Goal: Obtain resource: Obtain resource

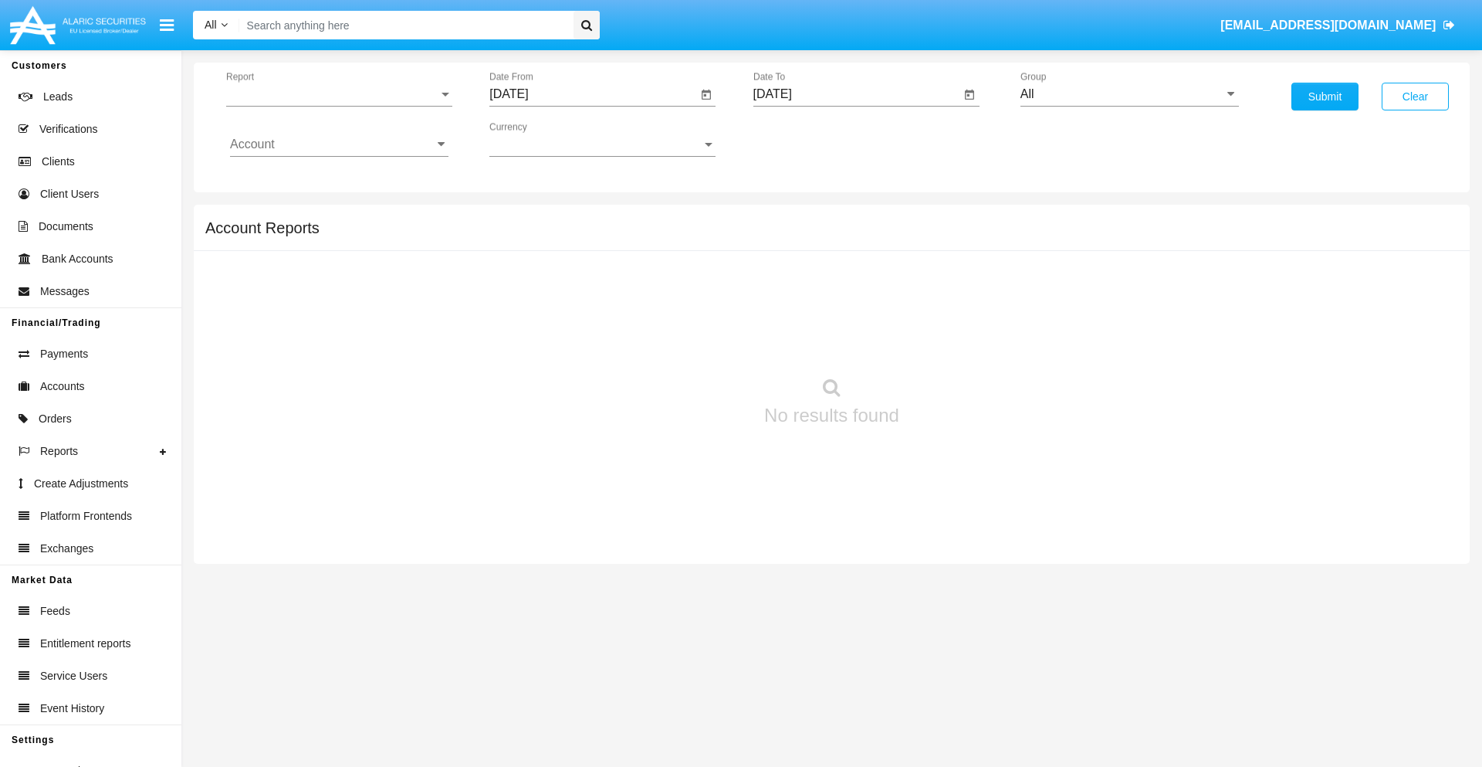
click at [339, 94] on span "Report" at bounding box center [332, 94] width 212 height 14
click at [333, 106] on span "Trades" at bounding box center [339, 105] width 218 height 37
click at [593, 94] on input "[DATE]" at bounding box center [593, 94] width 208 height 14
click at [540, 139] on span "[DATE]" at bounding box center [527, 140] width 34 height 12
click at [689, 341] on div "2025" at bounding box center [689, 341] width 49 height 28
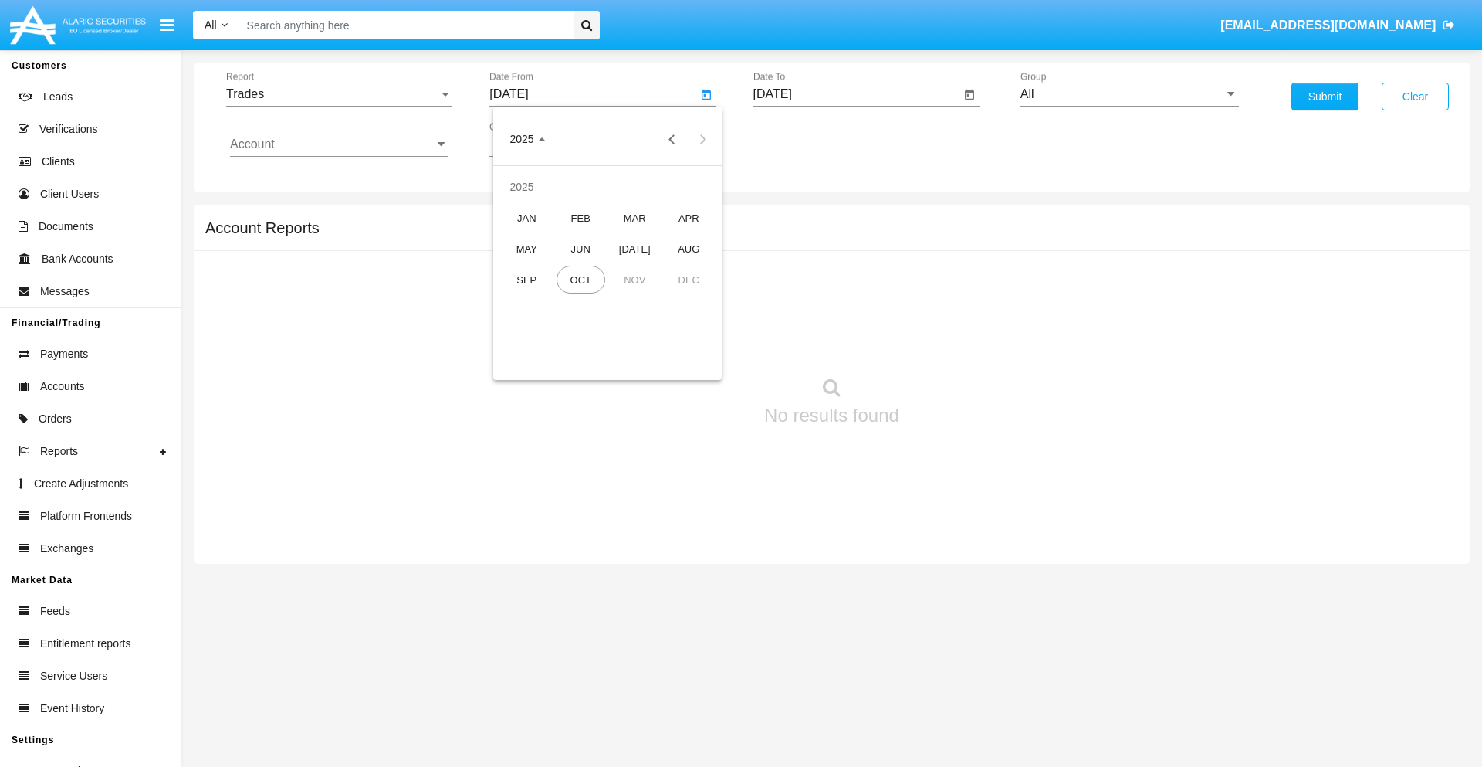
click at [635, 249] on div "[DATE]" at bounding box center [635, 249] width 49 height 28
click at [608, 236] on div "2" at bounding box center [608, 237] width 28 height 28
type input "07/02/25"
click at [856, 94] on input "[DATE]" at bounding box center [857, 94] width 208 height 14
click at [804, 139] on span "[DATE]" at bounding box center [791, 140] width 34 height 12
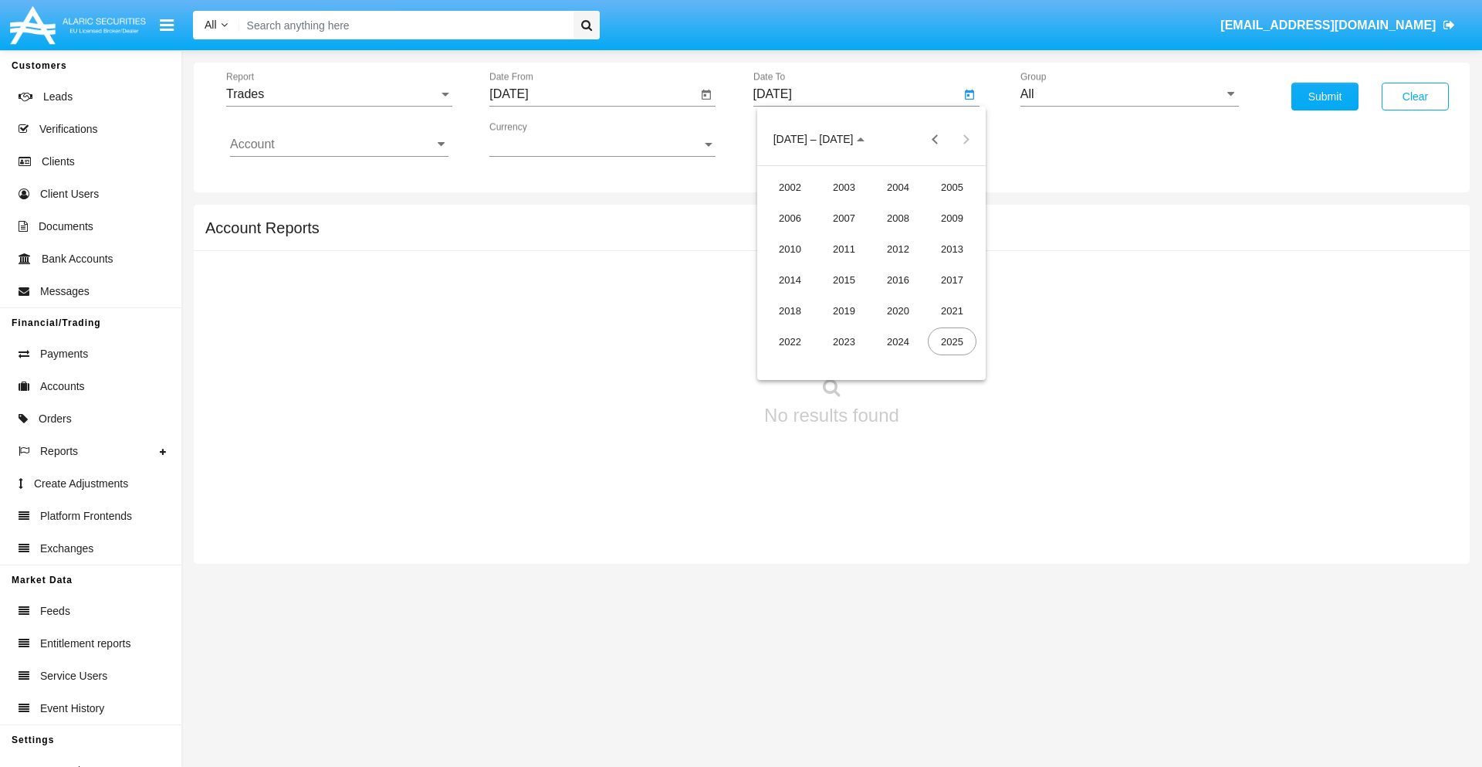
click at [952, 341] on div "2025" at bounding box center [952, 341] width 49 height 28
click at [844, 279] on div "OCT" at bounding box center [844, 280] width 49 height 28
click at [902, 205] on div "2" at bounding box center [903, 206] width 28 height 28
type input "[DATE]"
click at [1129, 94] on input "All" at bounding box center [1130, 94] width 218 height 14
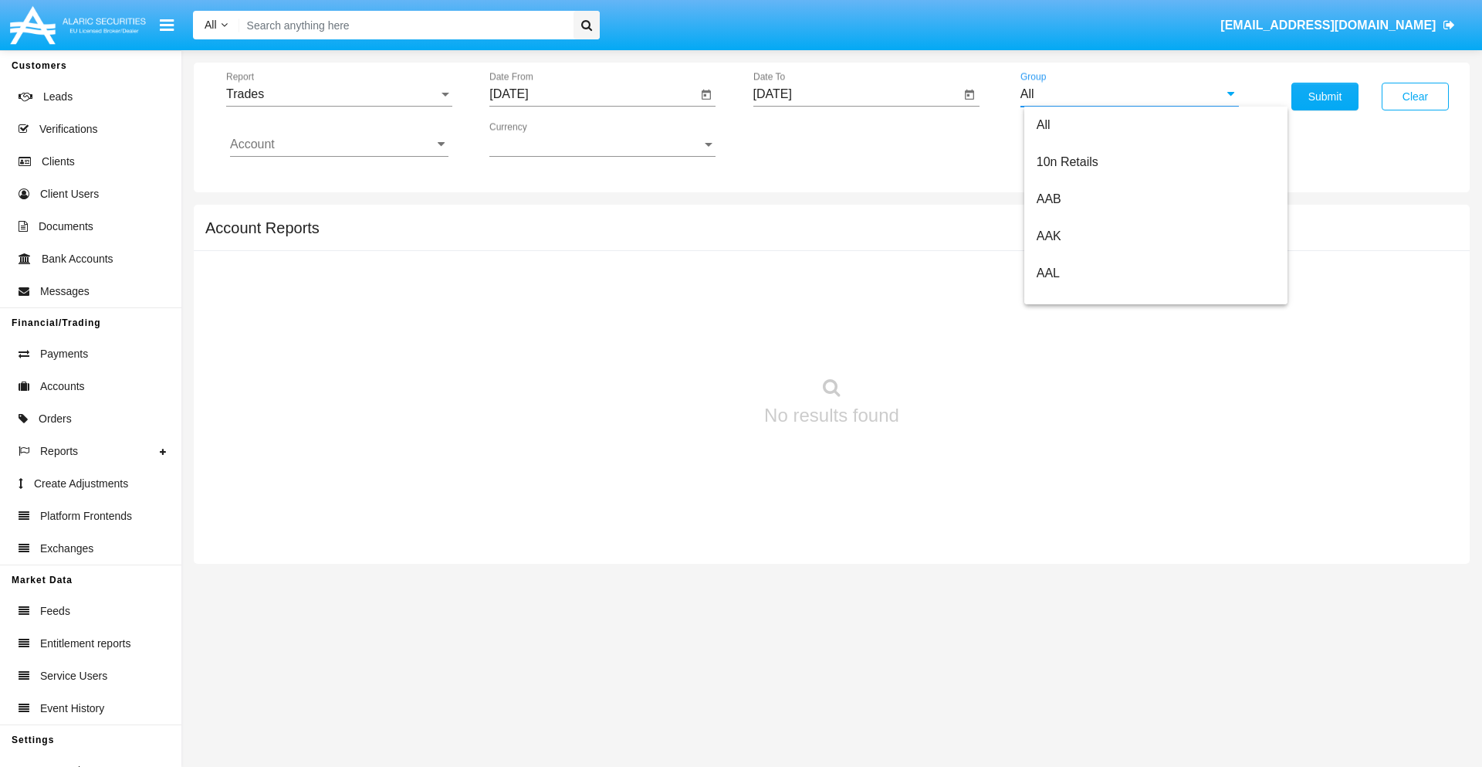
scroll to position [828, 0]
click at [1086, 297] on span "Hammer Web Lite" at bounding box center [1087, 297] width 100 height 13
type input "Hammer Web Lite"
click at [339, 144] on input "Account" at bounding box center [339, 144] width 218 height 14
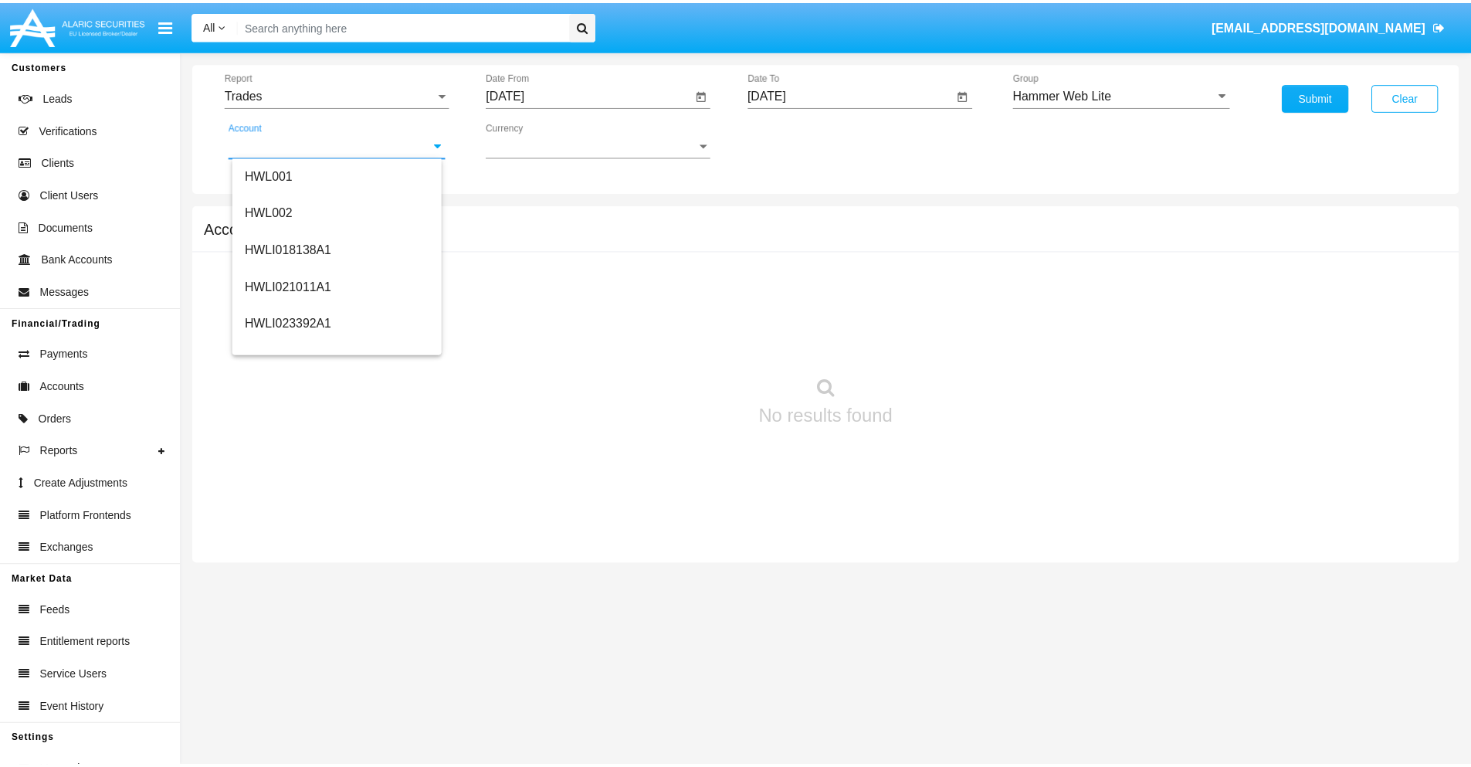
scroll to position [235, 0]
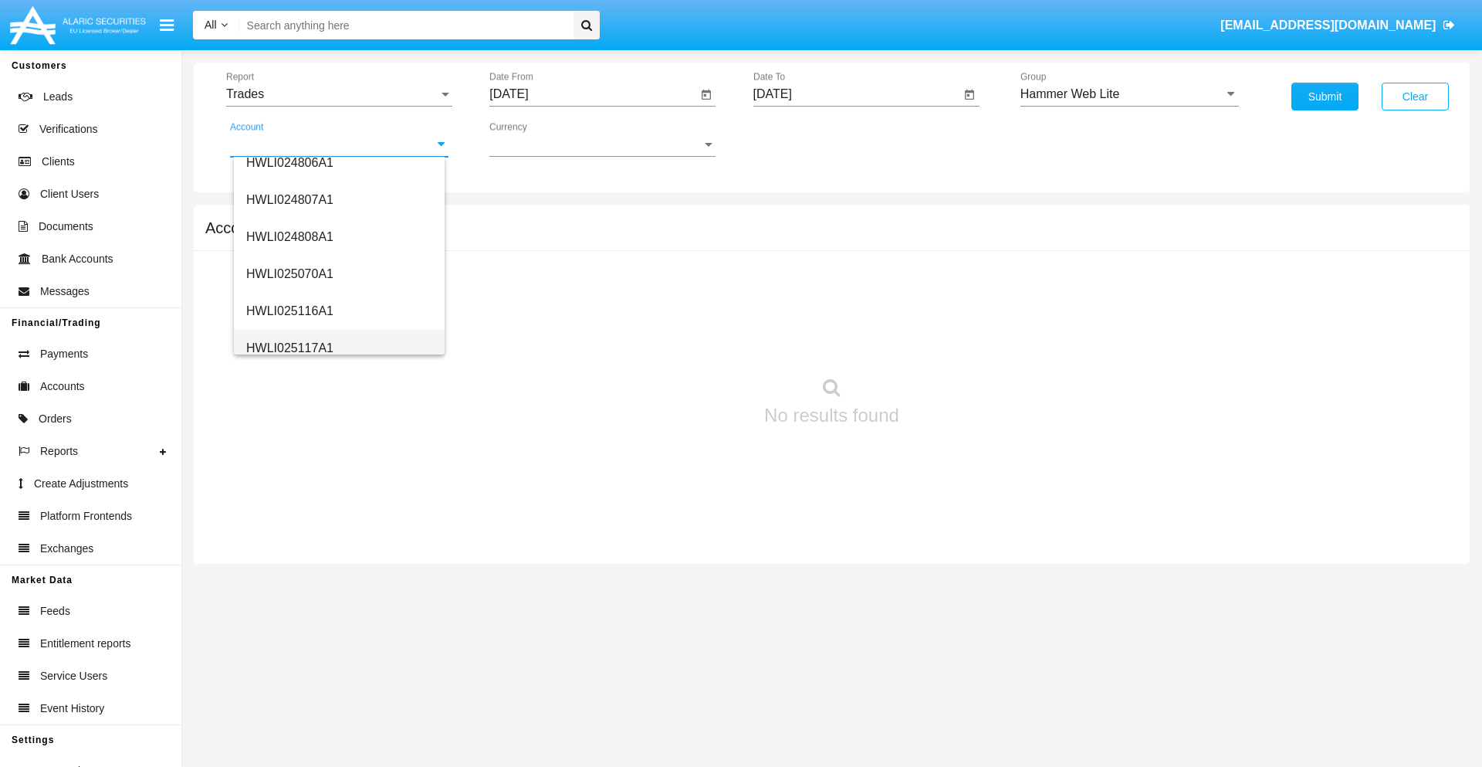
click at [289, 347] on span "HWLI025117A1" at bounding box center [289, 347] width 87 height 13
type input "HWLI025117A1"
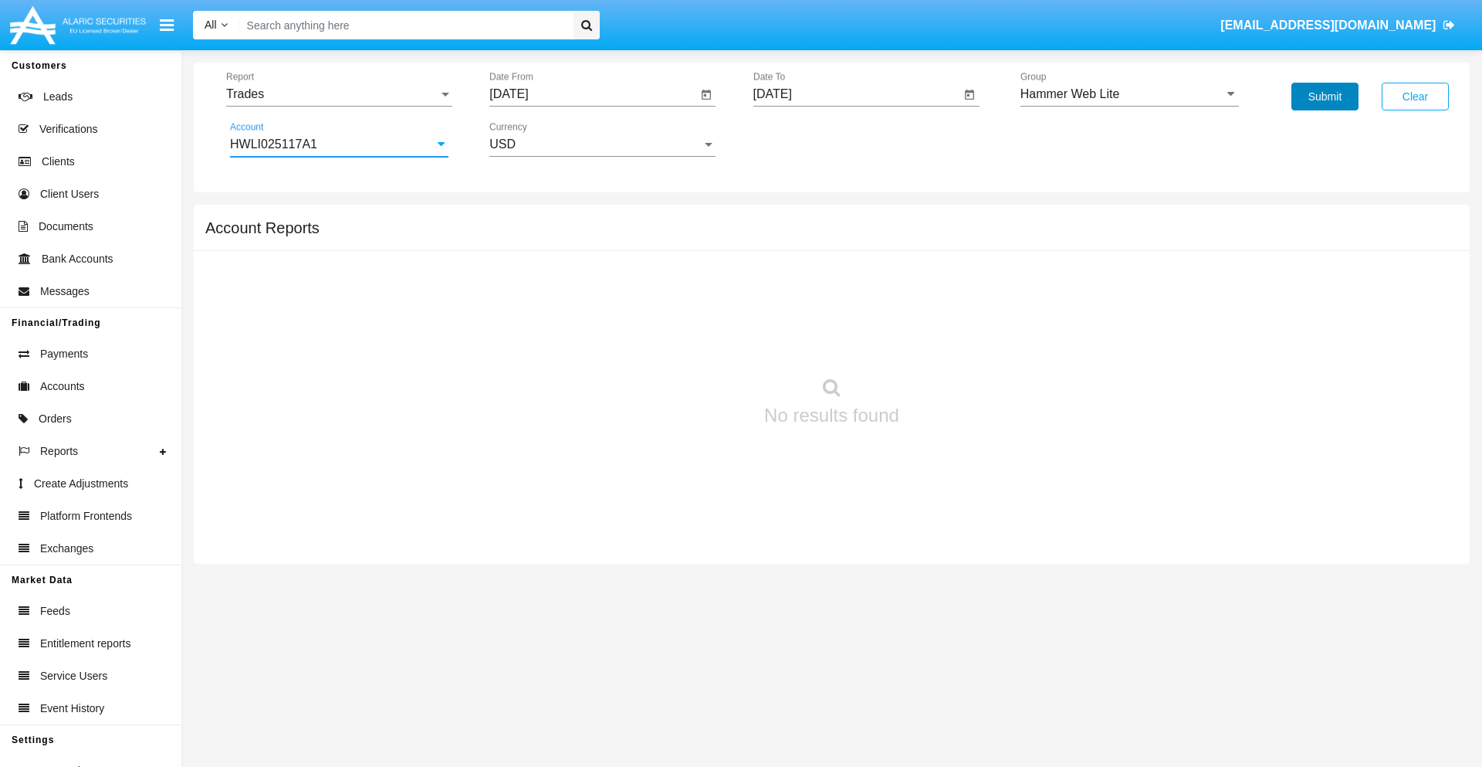
click at [1325, 96] on button "Submit" at bounding box center [1325, 97] width 67 height 28
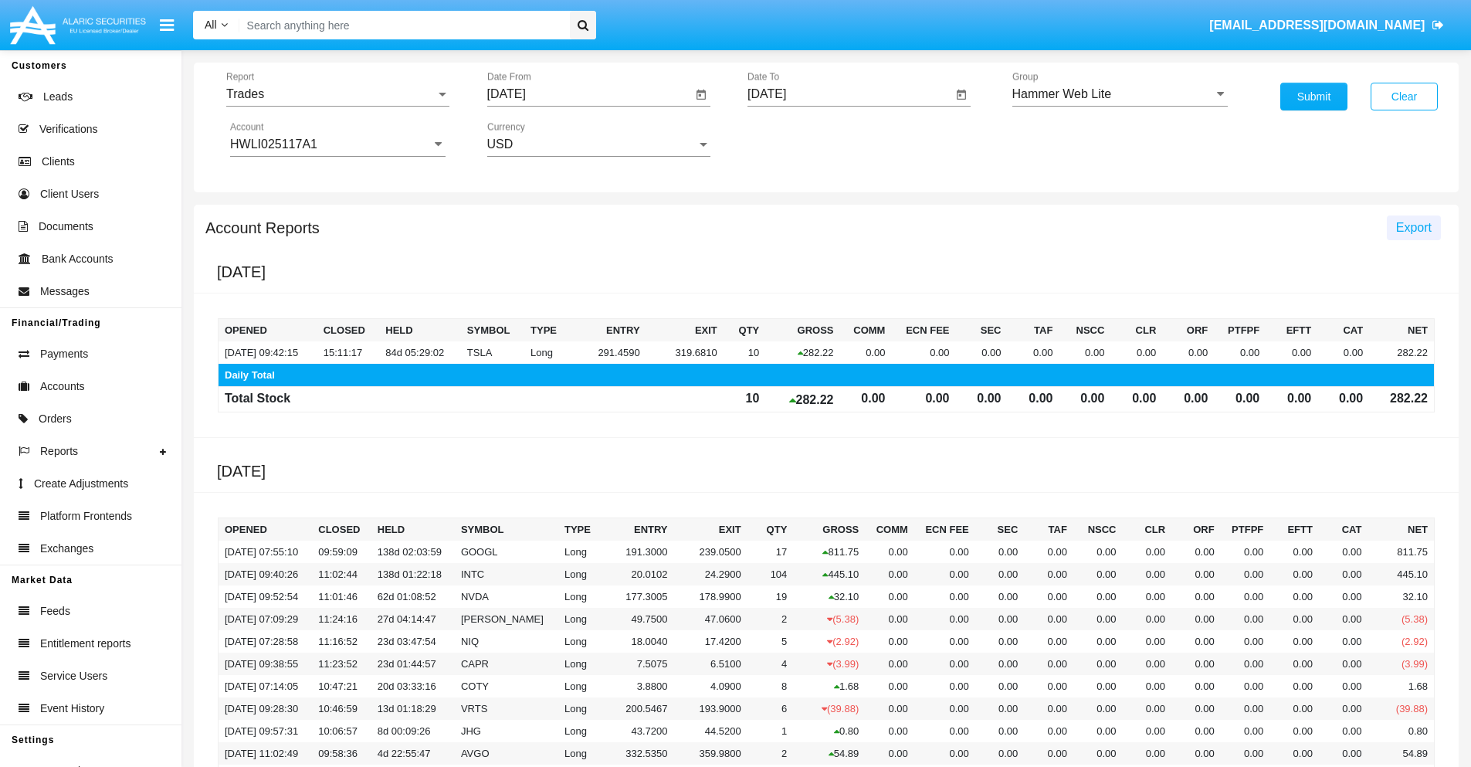
click at [1413, 227] on span "Export" at bounding box center [1414, 227] width 36 height 13
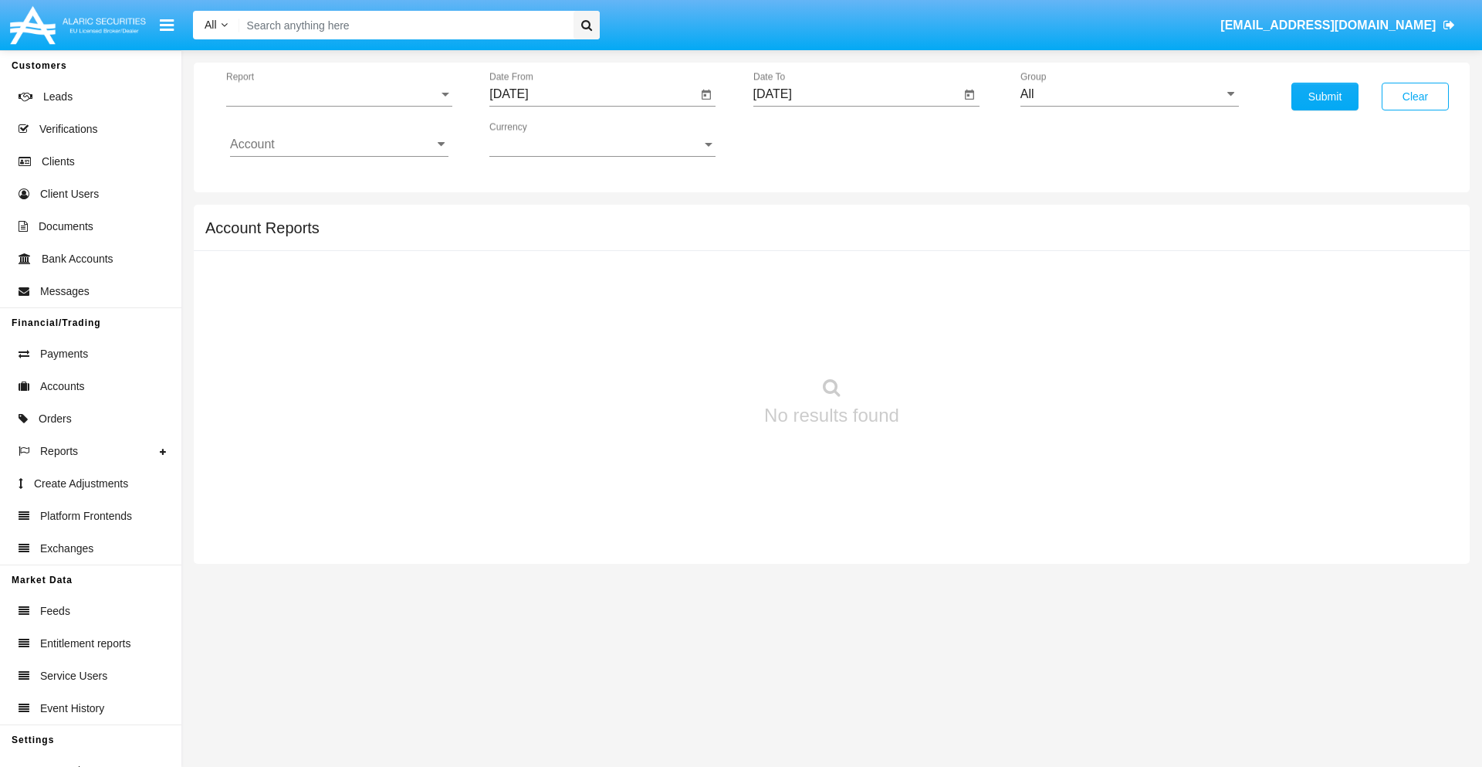
click at [339, 94] on span "Report" at bounding box center [332, 94] width 212 height 14
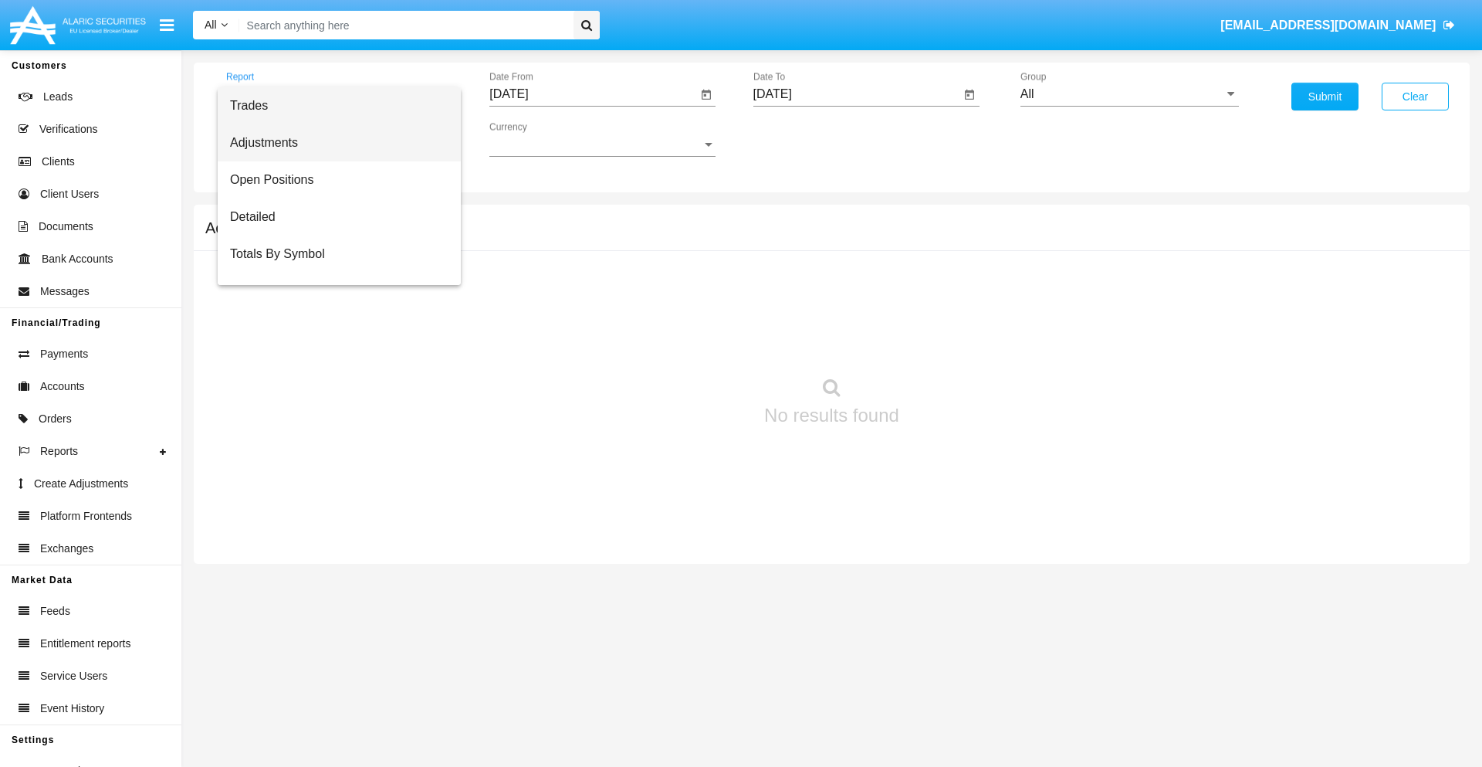
click at [333, 143] on span "Adjustments" at bounding box center [339, 142] width 218 height 37
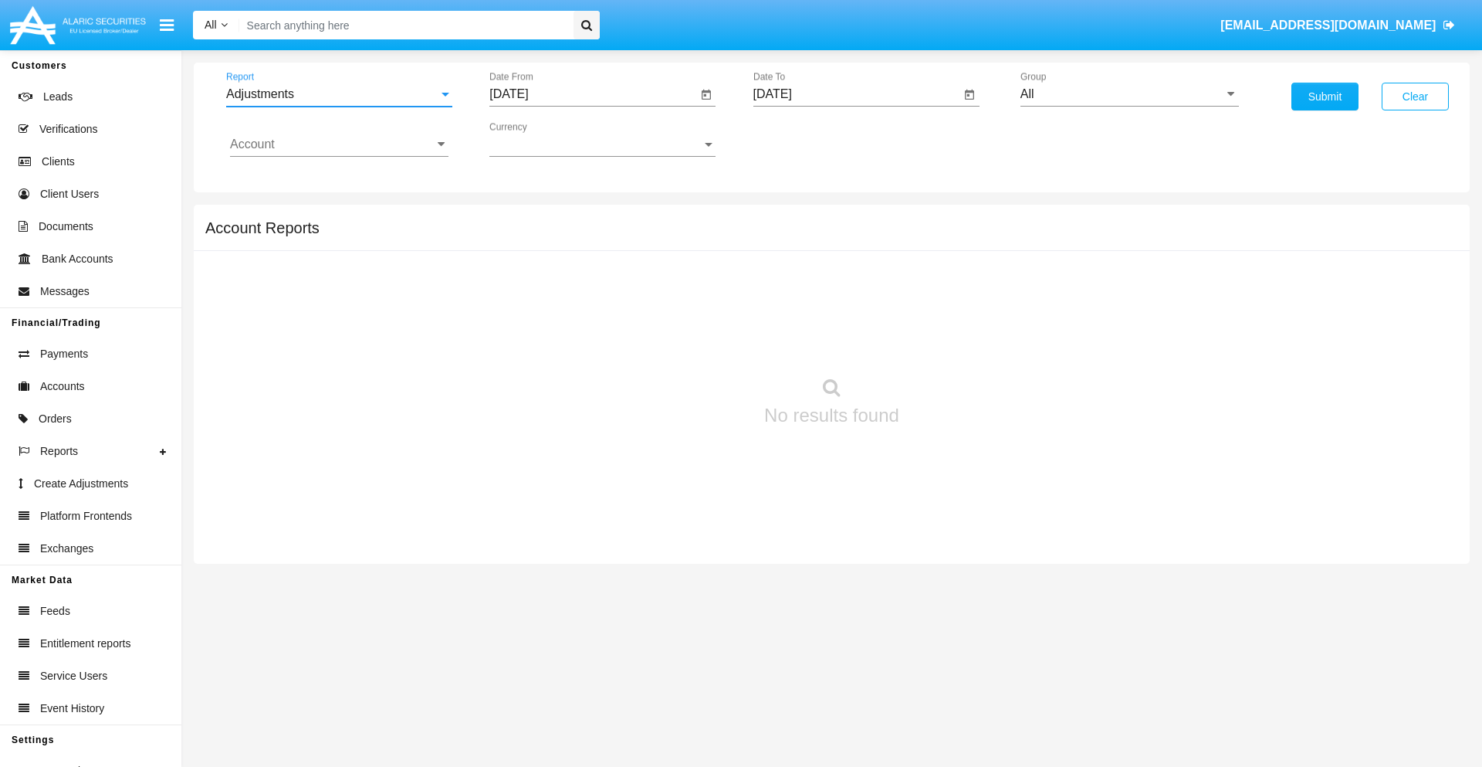
click at [593, 94] on input "[DATE]" at bounding box center [593, 94] width 208 height 14
click at [540, 139] on span "[DATE]" at bounding box center [527, 140] width 34 height 12
click at [689, 341] on div "2025" at bounding box center [689, 341] width 49 height 28
click at [527, 279] on div "SEP" at bounding box center [527, 280] width 49 height 28
click at [577, 236] on div "2" at bounding box center [577, 237] width 28 height 28
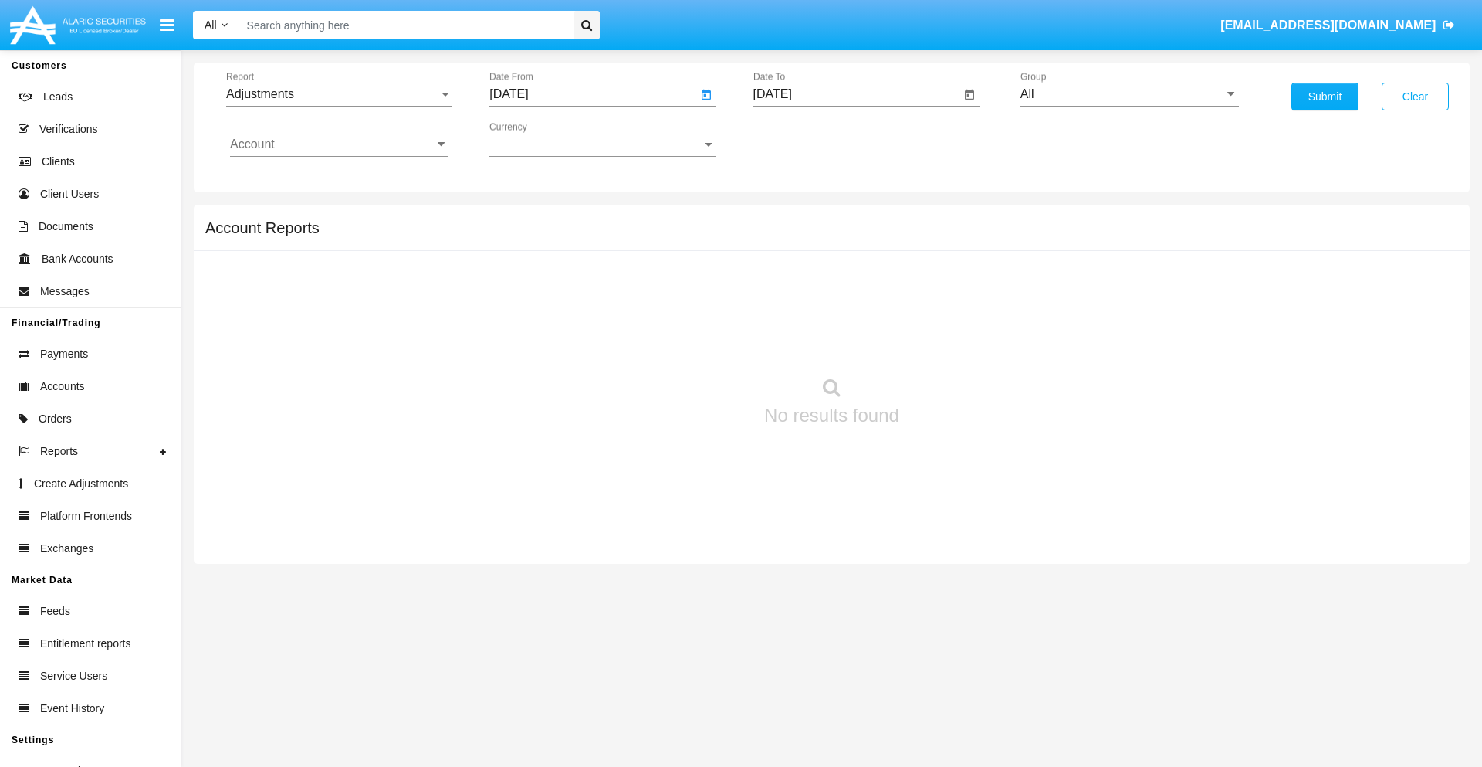
type input "09/02/25"
click at [856, 94] on input "[DATE]" at bounding box center [857, 94] width 208 height 14
click at [804, 139] on span "[DATE]" at bounding box center [791, 140] width 34 height 12
click at [952, 341] on div "2025" at bounding box center [952, 341] width 49 height 28
click at [844, 279] on div "OCT" at bounding box center [844, 280] width 49 height 28
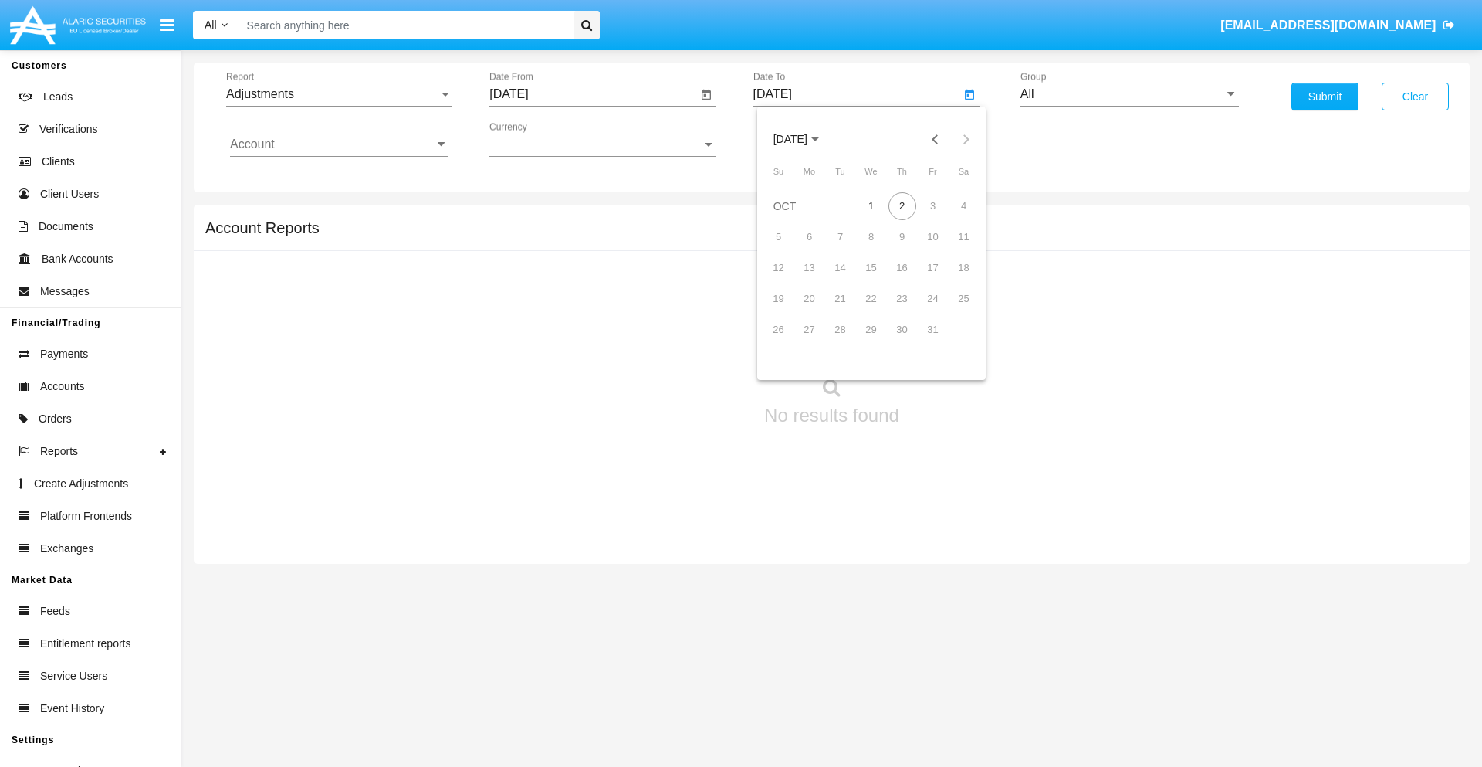
click at [902, 205] on div "2" at bounding box center [903, 206] width 28 height 28
type input "[DATE]"
click at [1129, 94] on input "All" at bounding box center [1130, 94] width 218 height 14
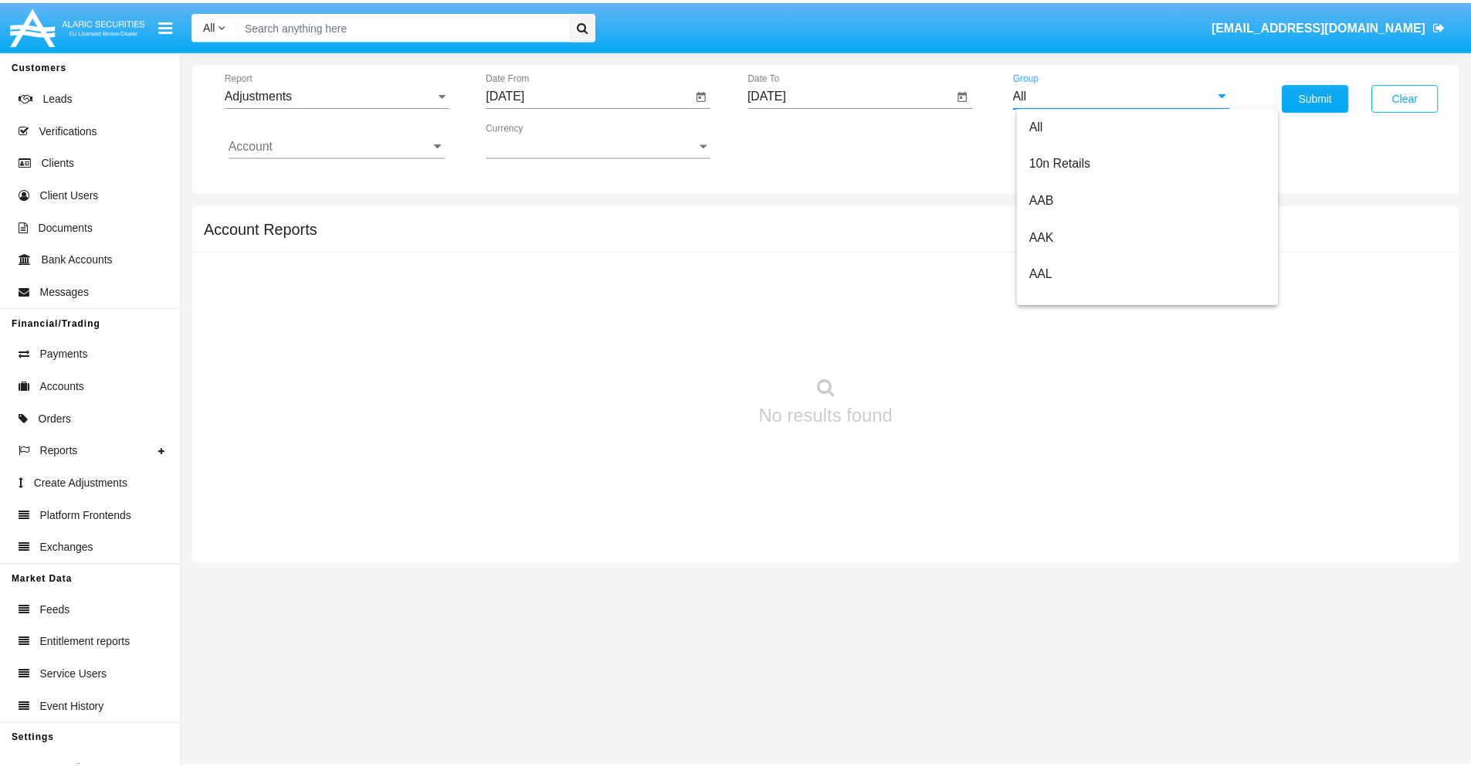
scroll to position [346, 0]
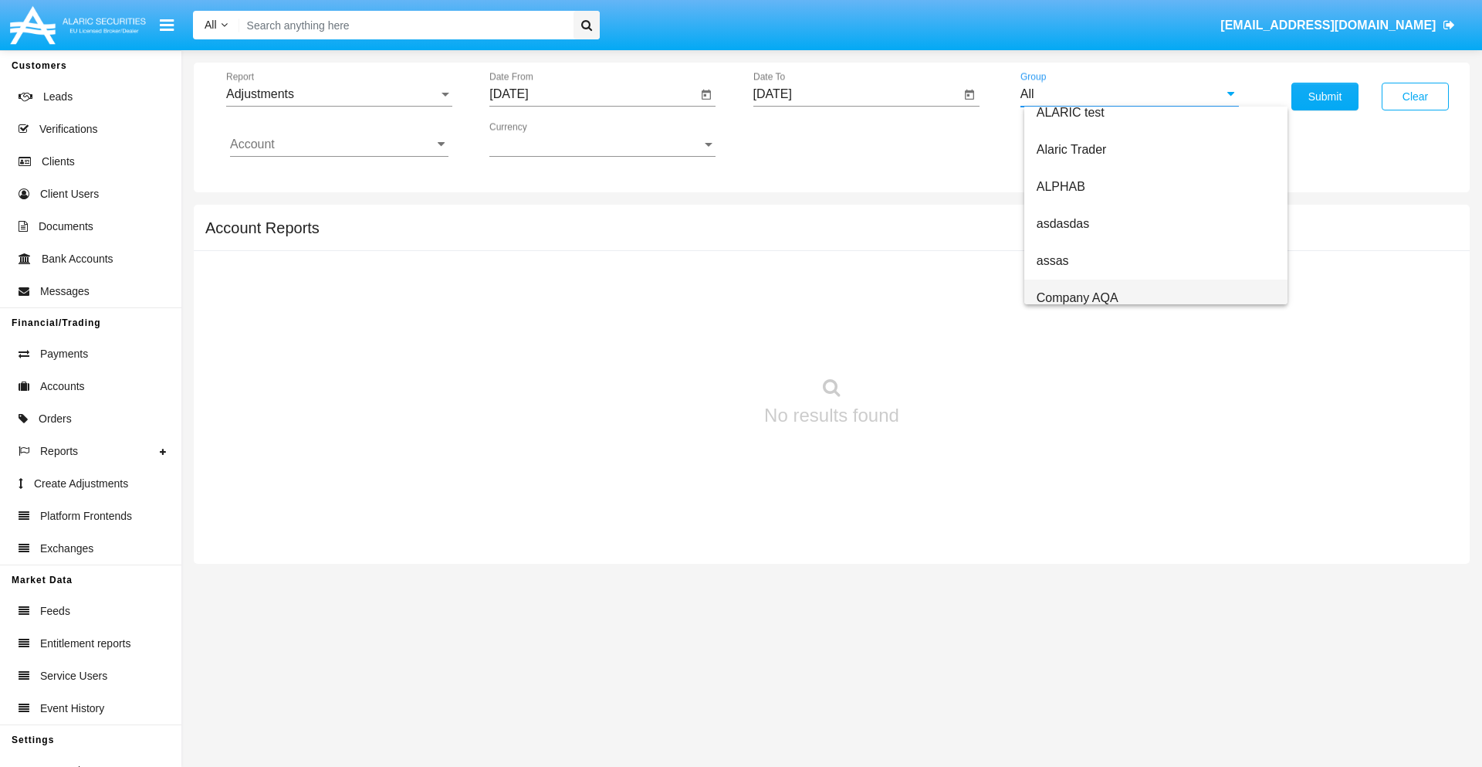
click at [1077, 297] on span "Company AQA" at bounding box center [1078, 297] width 82 height 13
type input "Company AQA"
click at [339, 144] on input "Account" at bounding box center [339, 144] width 218 height 14
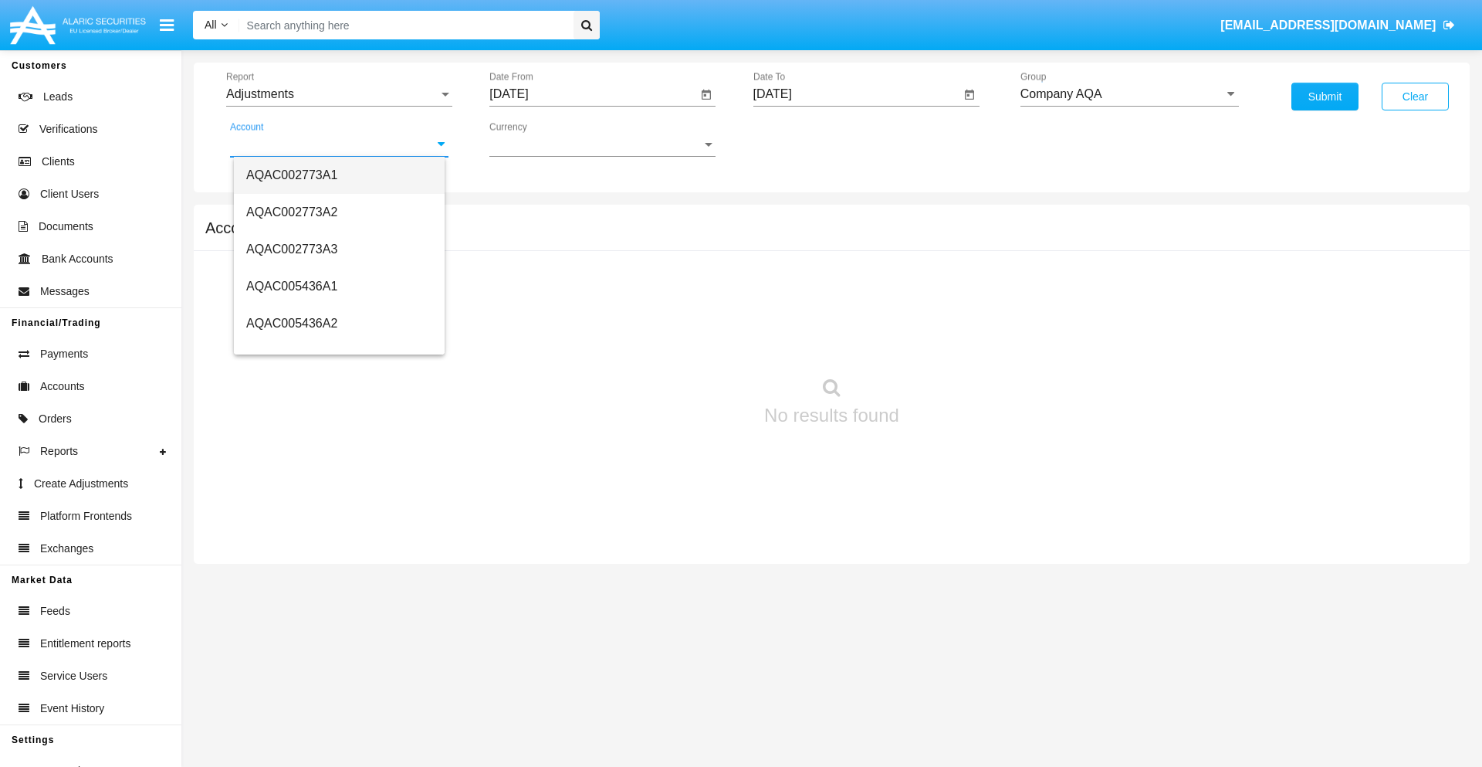
click at [292, 174] on span "AQAC002773A1" at bounding box center [291, 174] width 91 height 13
type input "AQAC002773A1"
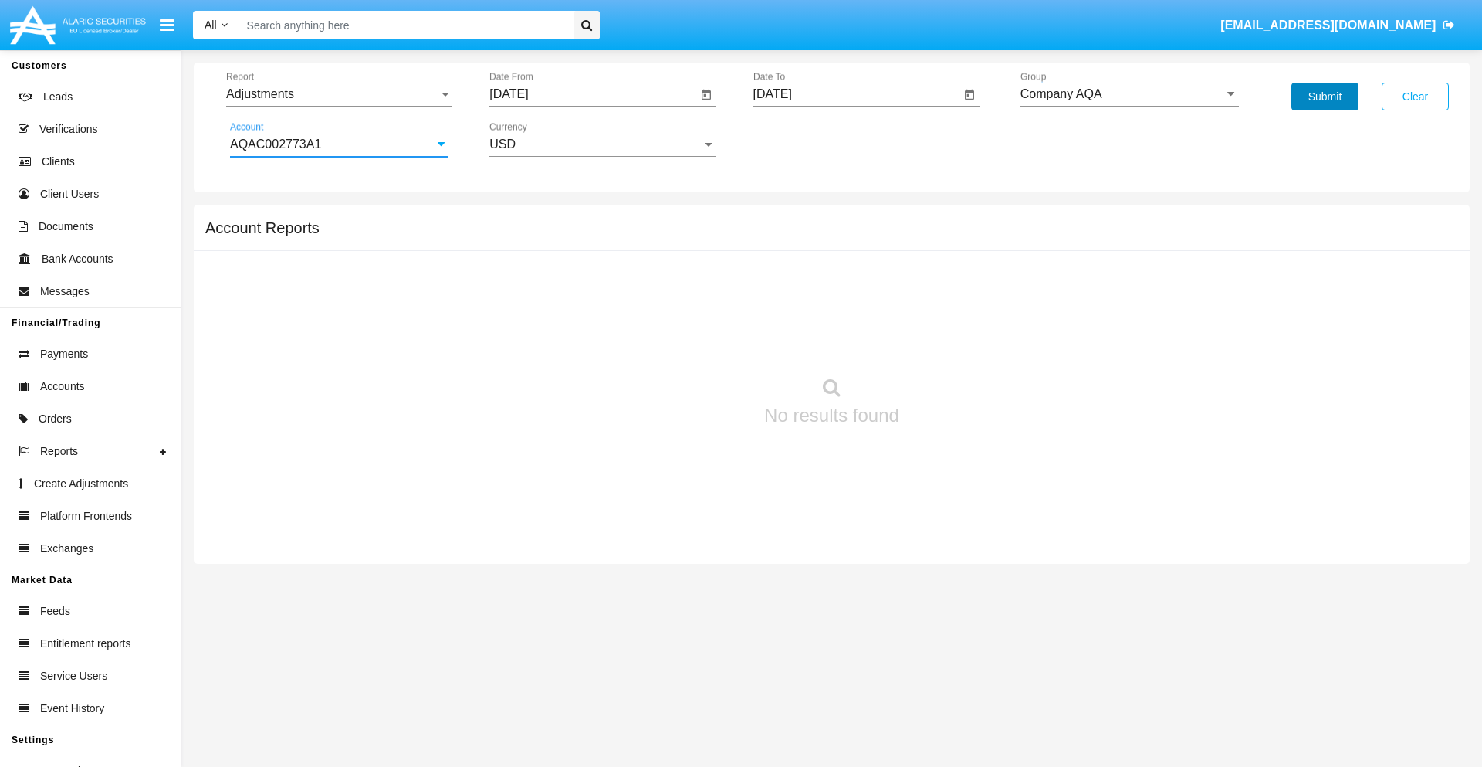
click at [1325, 96] on button "Submit" at bounding box center [1325, 97] width 67 height 28
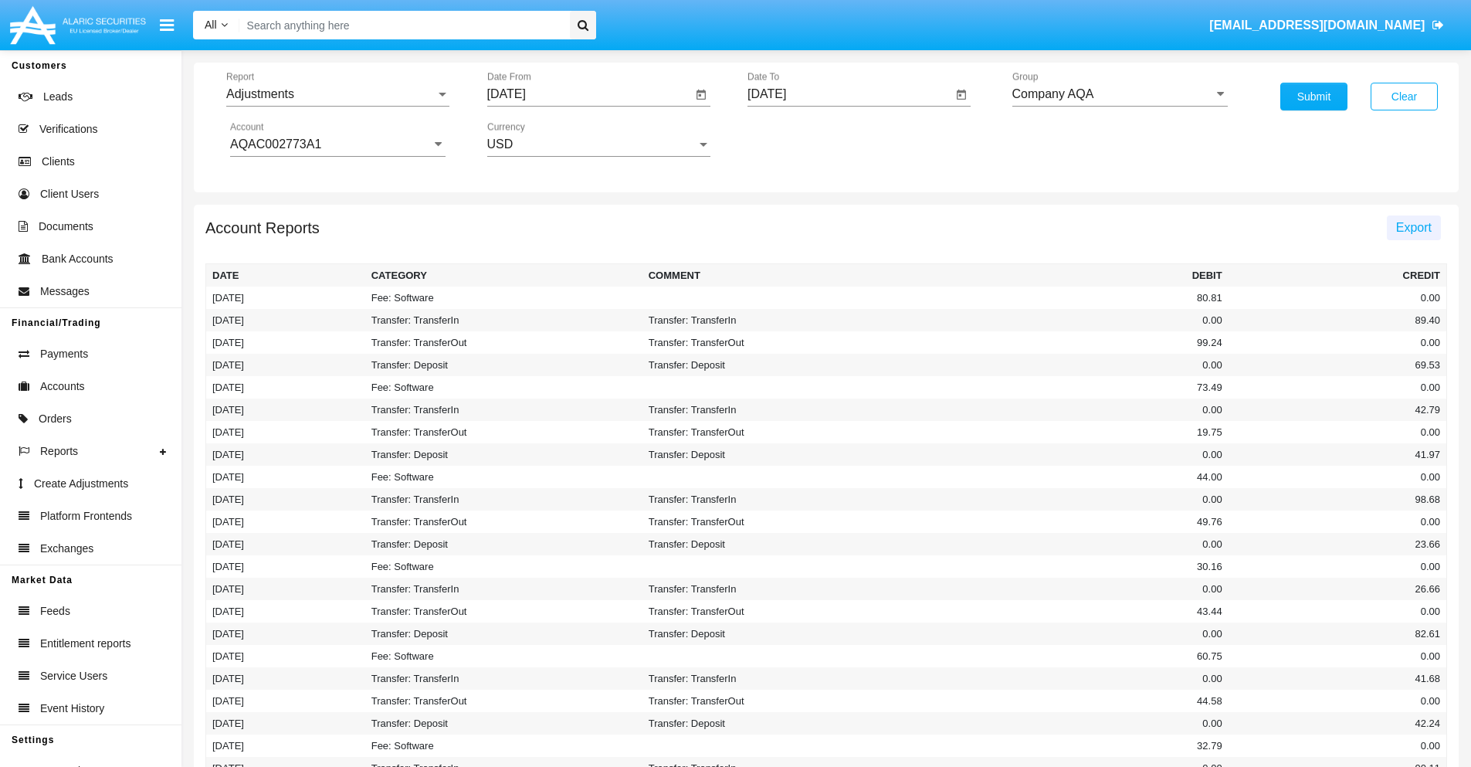
click at [1413, 227] on span "Export" at bounding box center [1414, 227] width 36 height 13
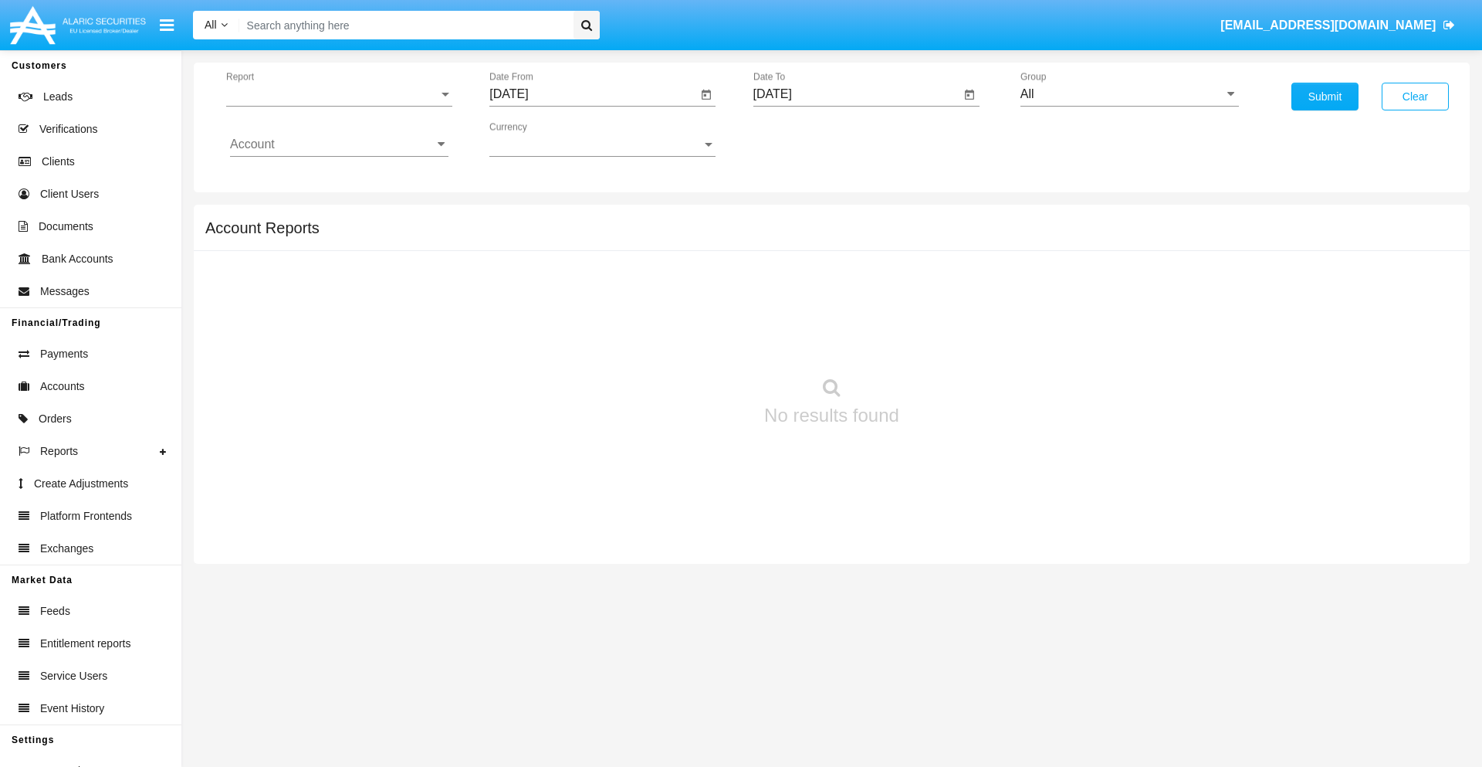
click at [339, 94] on span "Report" at bounding box center [332, 94] width 212 height 14
click at [333, 180] on span "Open Positions" at bounding box center [339, 179] width 218 height 37
click at [593, 94] on input "[DATE]" at bounding box center [593, 94] width 208 height 14
click at [540, 139] on span "[DATE]" at bounding box center [527, 140] width 34 height 12
click at [689, 341] on div "2025" at bounding box center [689, 341] width 49 height 28
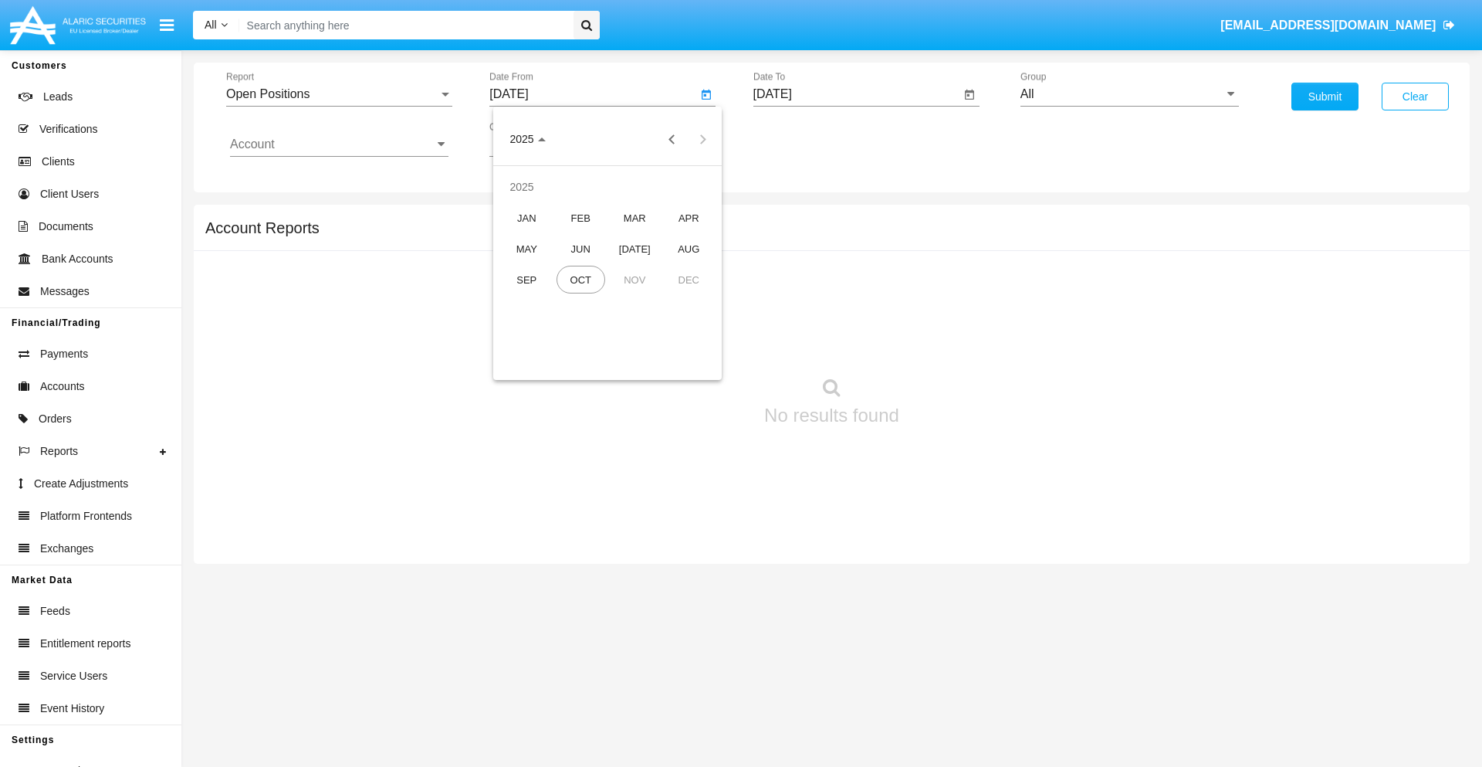
click at [527, 279] on div "SEP" at bounding box center [527, 280] width 49 height 28
click at [577, 236] on div "2" at bounding box center [577, 237] width 28 height 28
type input "09/02/25"
click at [856, 94] on input "[DATE]" at bounding box center [857, 94] width 208 height 14
click at [804, 139] on span "[DATE]" at bounding box center [791, 140] width 34 height 12
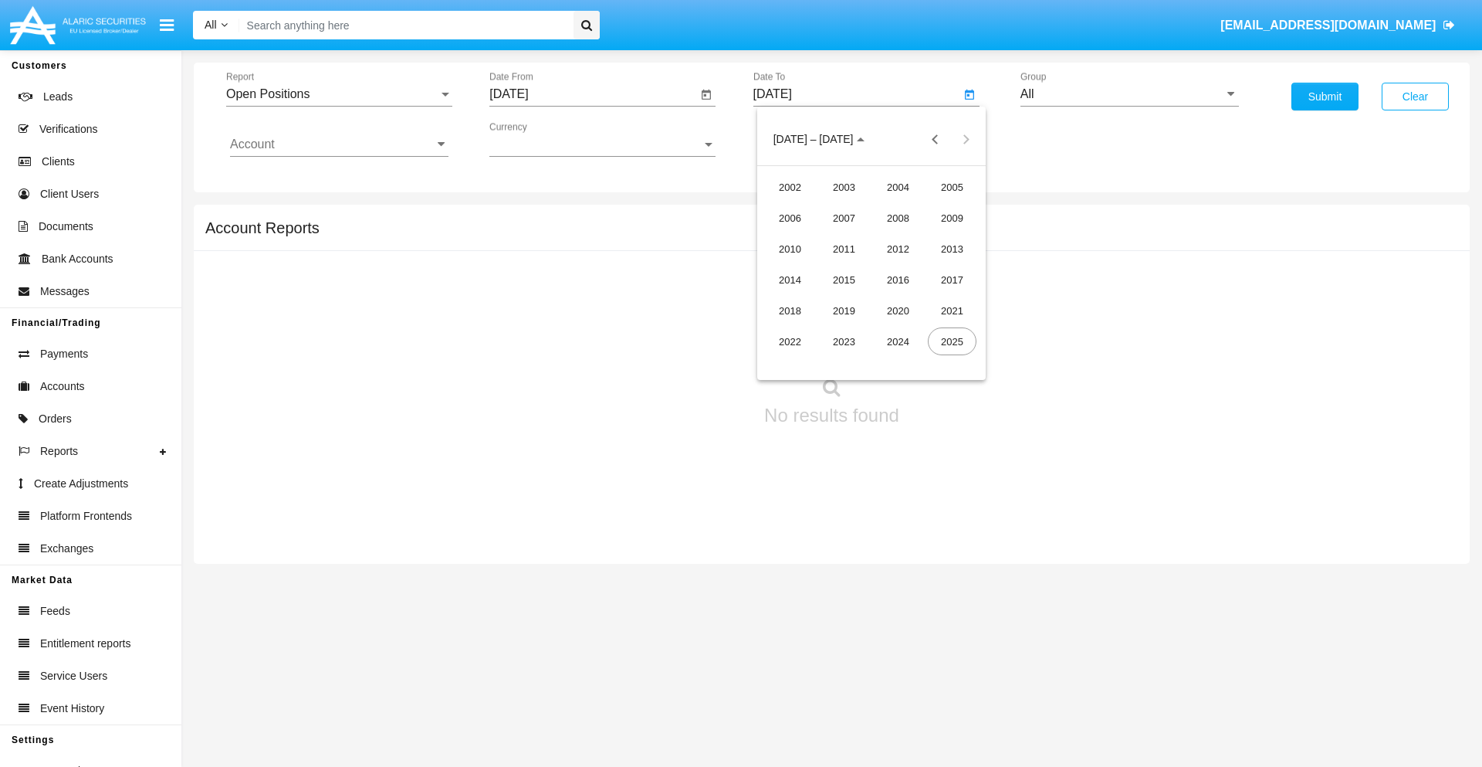
click at [952, 341] on div "2025" at bounding box center [952, 341] width 49 height 28
click at [844, 279] on div "OCT" at bounding box center [844, 280] width 49 height 28
click at [902, 205] on div "2" at bounding box center [903, 206] width 28 height 28
type input "[DATE]"
click at [1129, 94] on input "All" at bounding box center [1130, 94] width 218 height 14
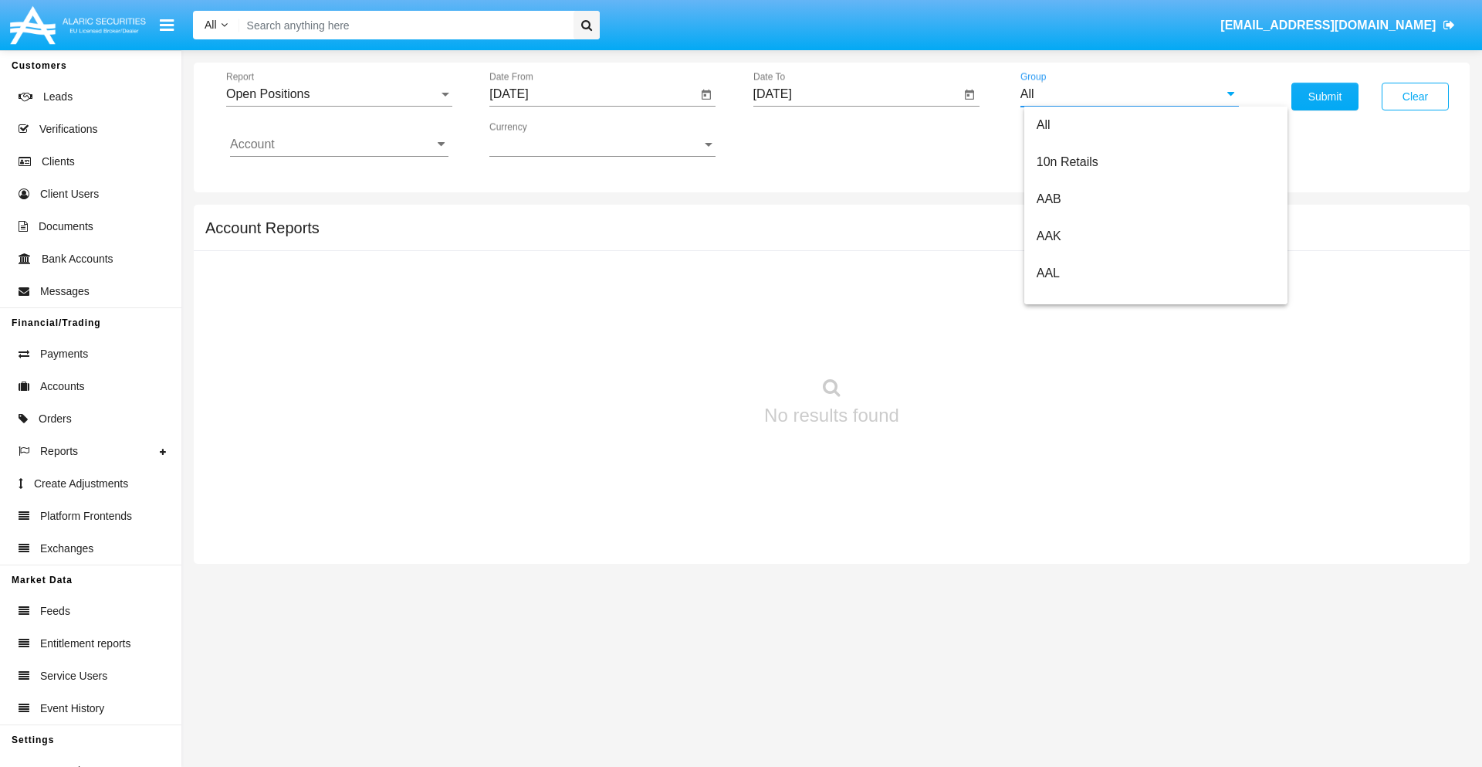
scroll to position [828, 0]
click at [1086, 297] on span "Hammer Web Lite" at bounding box center [1087, 297] width 100 height 13
type input "Hammer Web Lite"
click at [339, 144] on input "Account" at bounding box center [339, 144] width 218 height 14
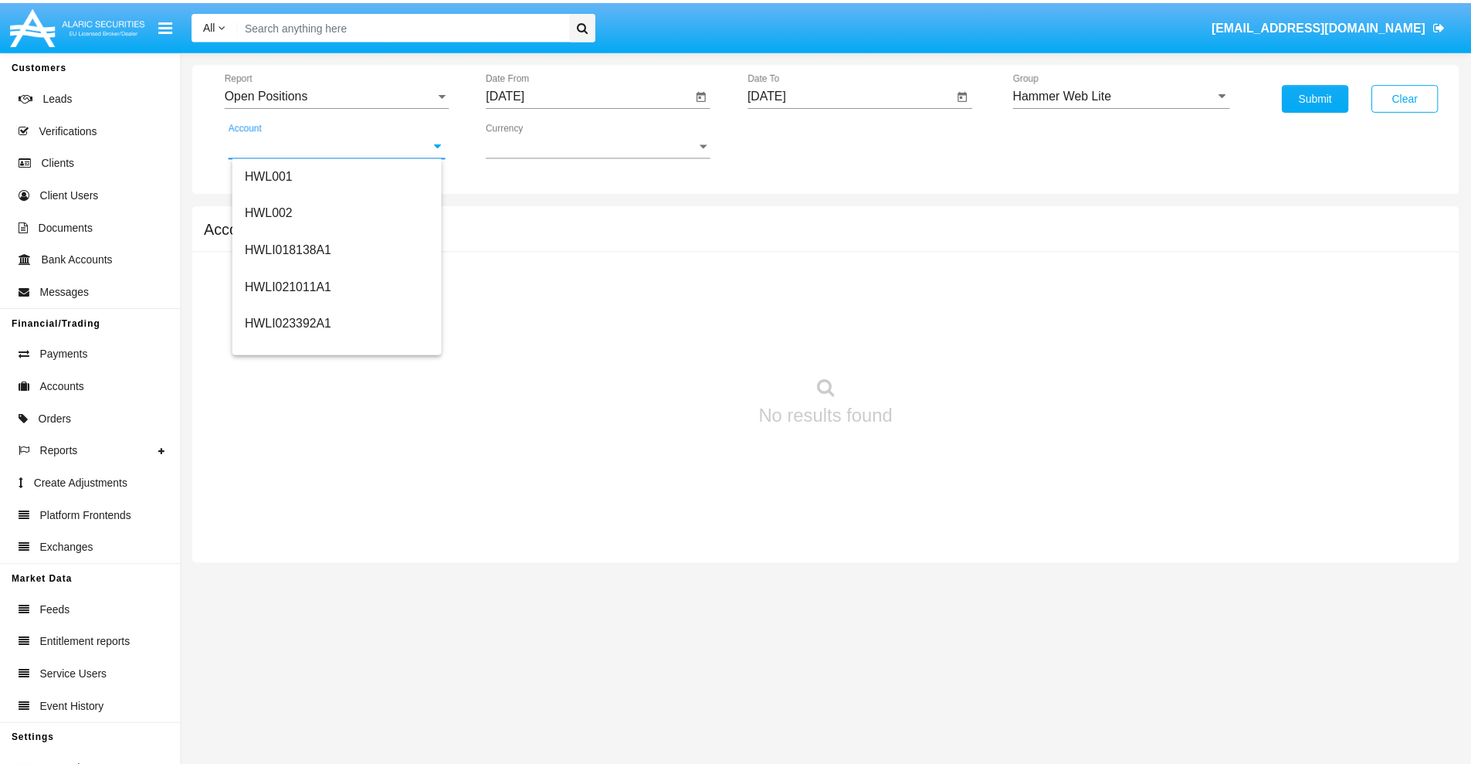
scroll to position [235, 0]
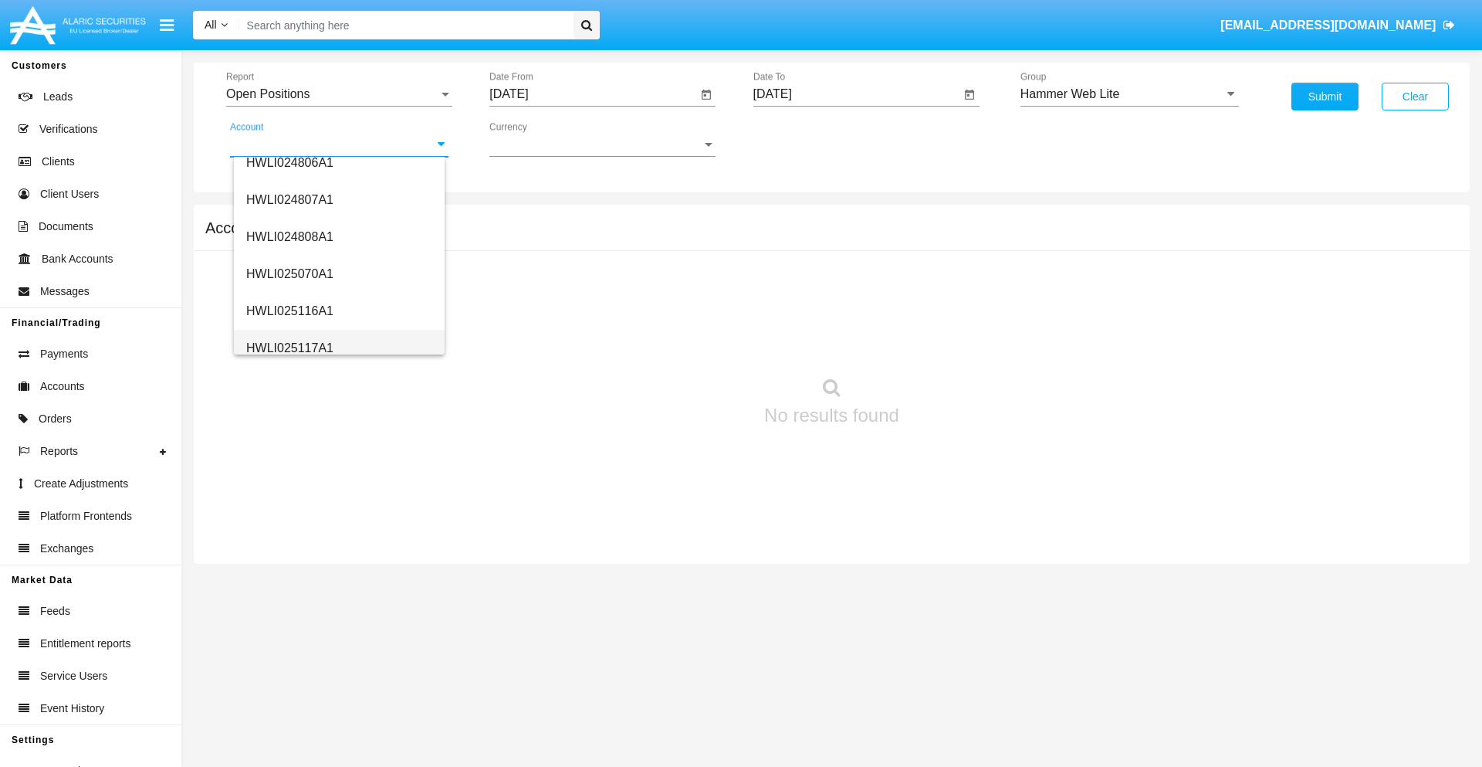
click at [289, 347] on span "HWLI025117A1" at bounding box center [289, 347] width 87 height 13
type input "HWLI025117A1"
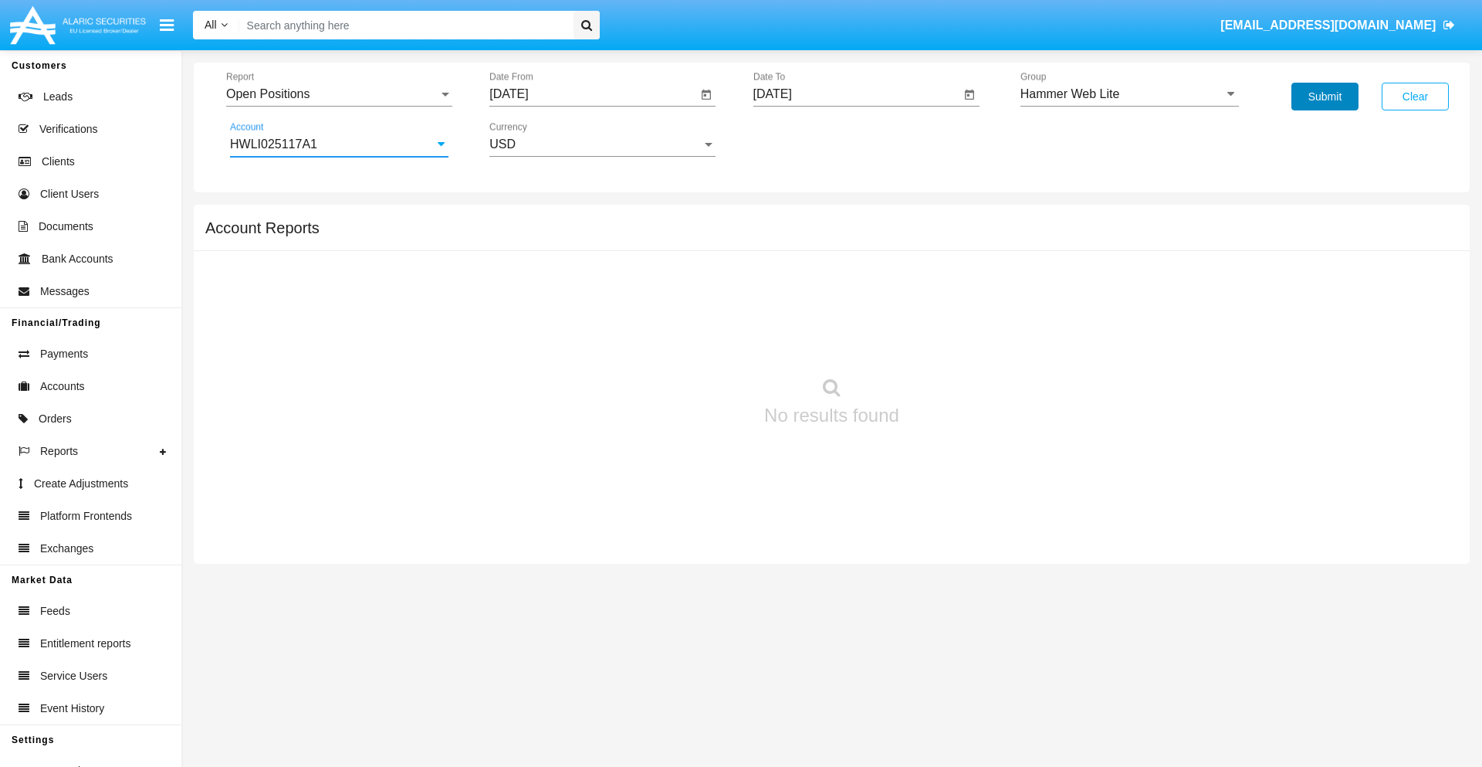
click at [1325, 96] on button "Submit" at bounding box center [1325, 97] width 67 height 28
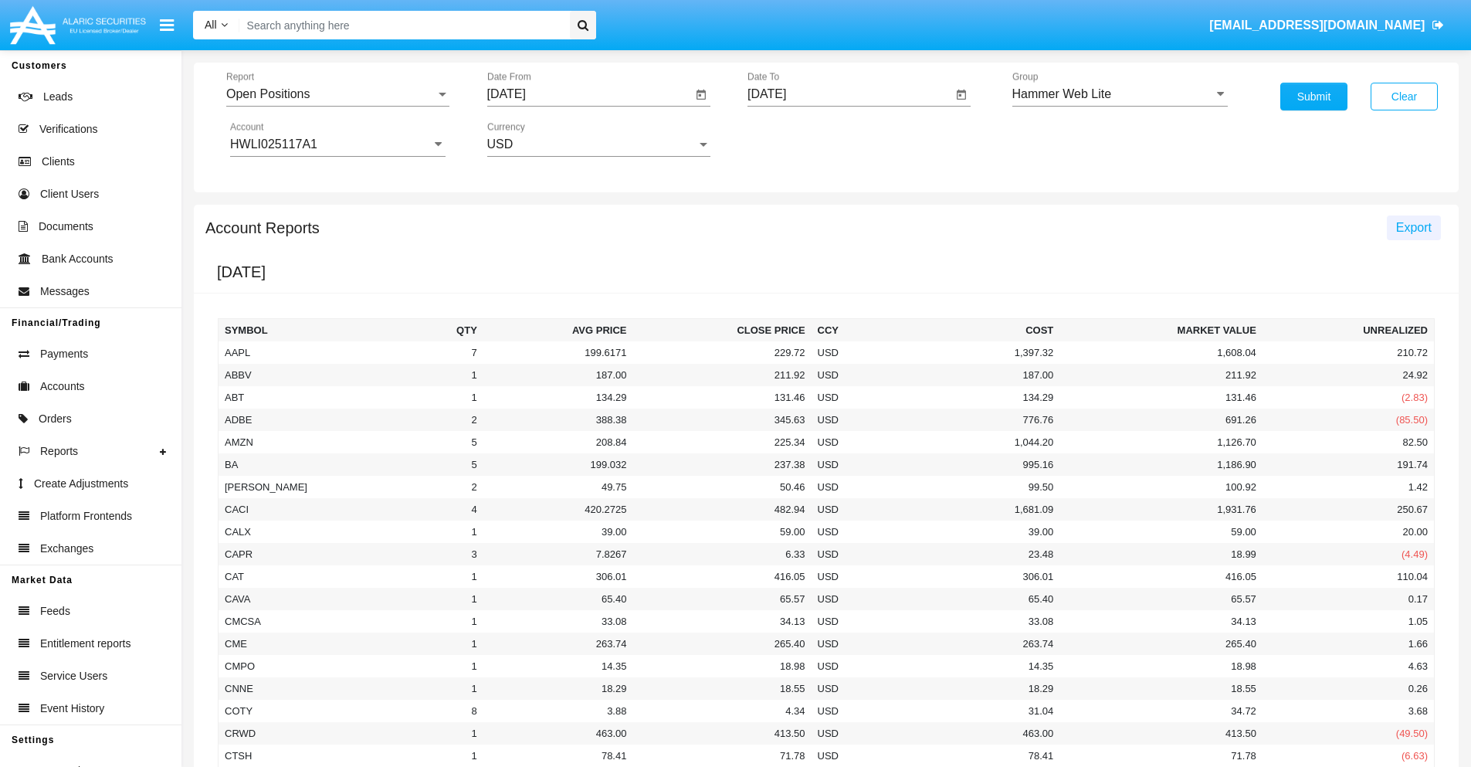
click at [1413, 227] on span "Export" at bounding box center [1414, 227] width 36 height 13
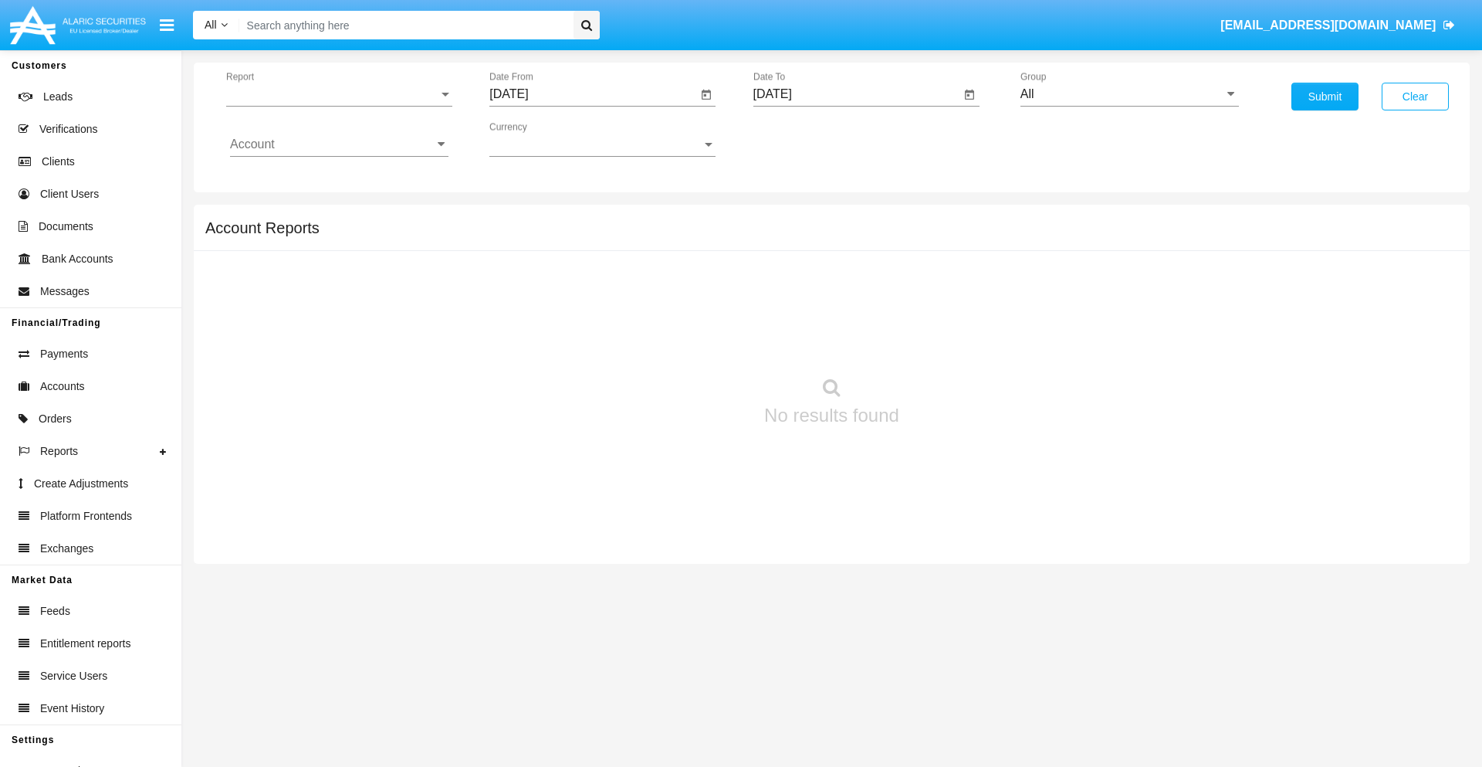
click at [339, 94] on span "Report" at bounding box center [332, 94] width 212 height 14
click at [333, 217] on span "Detailed" at bounding box center [339, 216] width 218 height 37
click at [593, 94] on input "[DATE]" at bounding box center [593, 94] width 208 height 14
click at [540, 139] on span "[DATE]" at bounding box center [527, 140] width 34 height 12
click at [689, 341] on div "2025" at bounding box center [689, 341] width 49 height 28
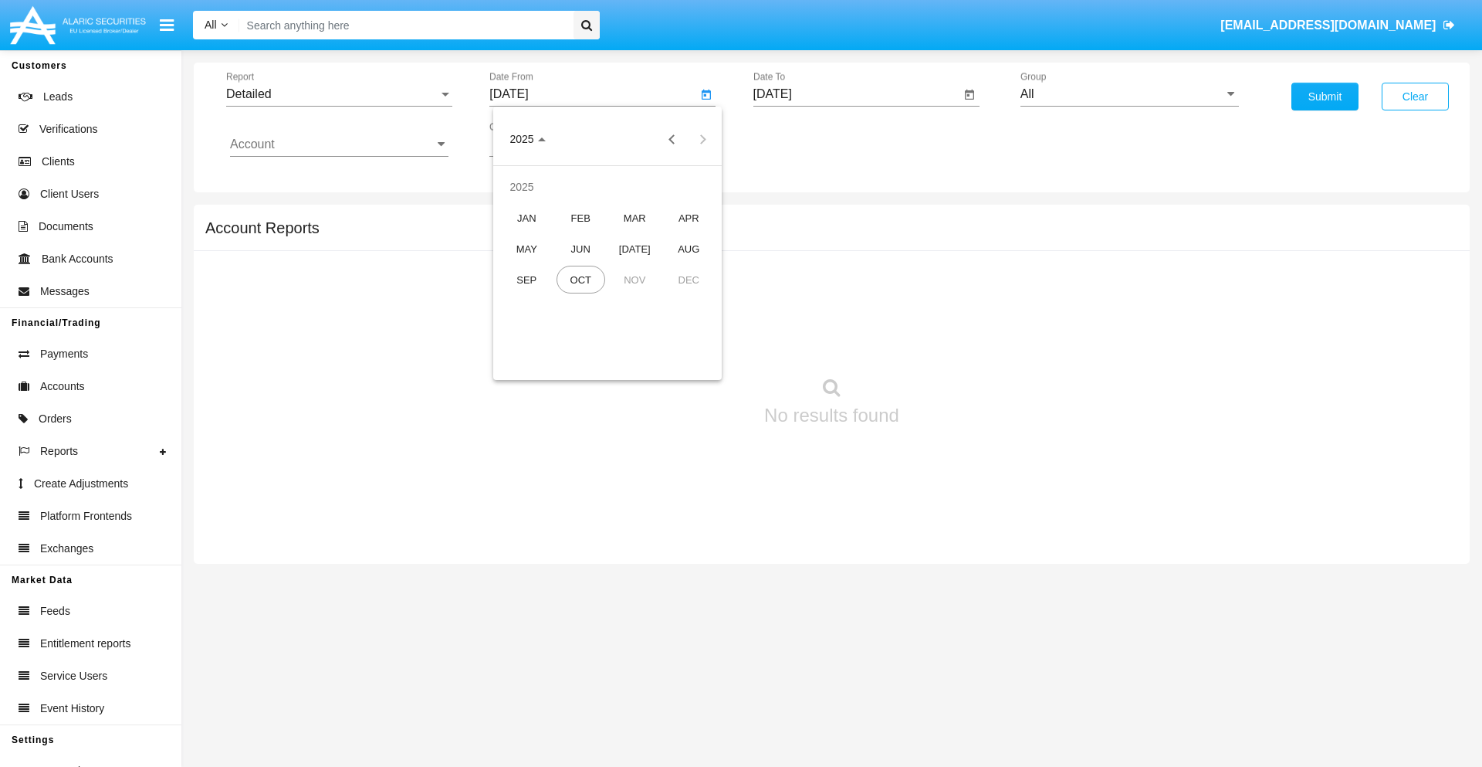
click at [527, 279] on div "SEP" at bounding box center [527, 280] width 49 height 28
click at [546, 329] on div "22" at bounding box center [546, 330] width 28 height 28
type input "[DATE]"
click at [856, 94] on input "[DATE]" at bounding box center [857, 94] width 208 height 14
click at [804, 139] on span "[DATE]" at bounding box center [791, 140] width 34 height 12
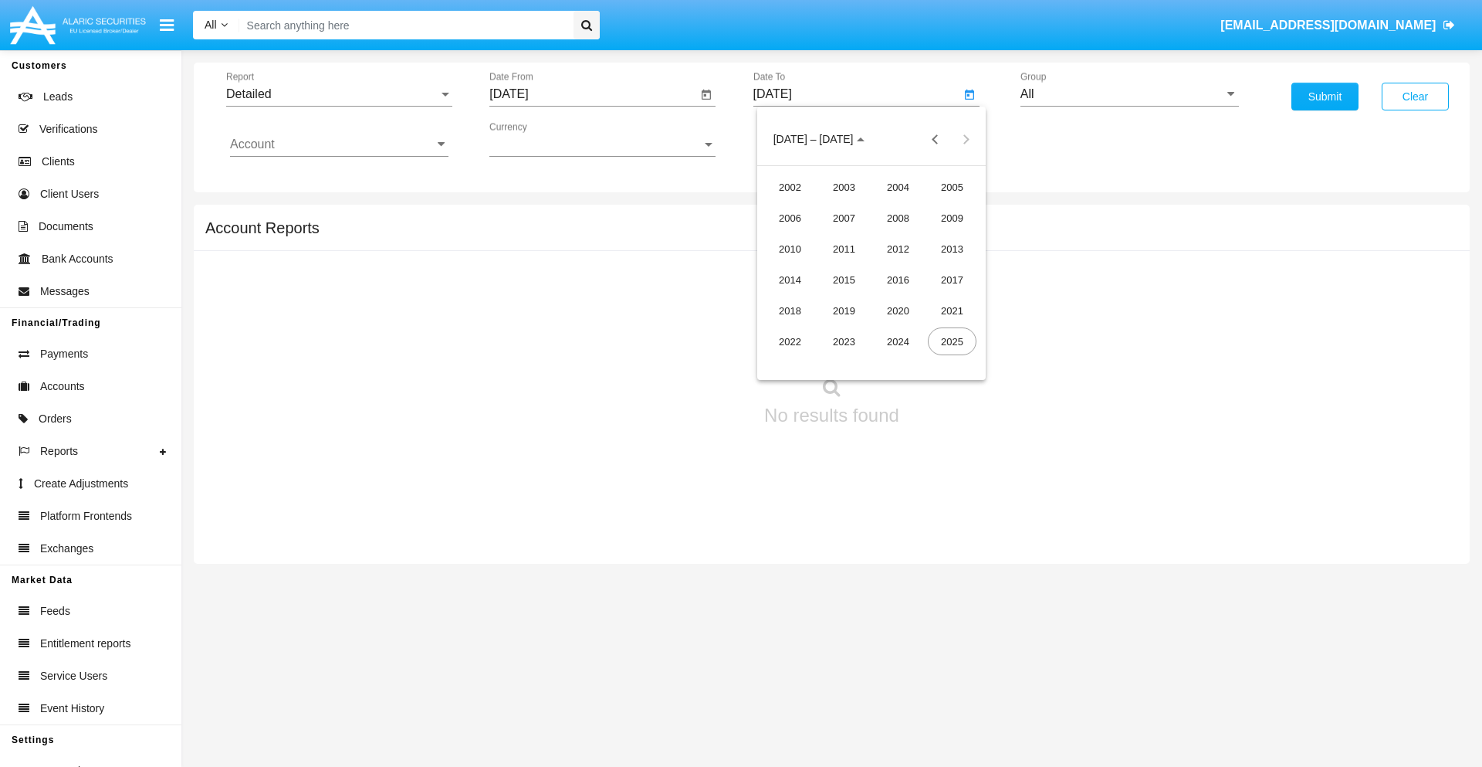
click at [952, 341] on div "2025" at bounding box center [952, 341] width 49 height 28
click at [844, 279] on div "OCT" at bounding box center [844, 280] width 49 height 28
click at [902, 205] on div "2" at bounding box center [903, 206] width 28 height 28
type input "[DATE]"
click at [1129, 94] on input "All" at bounding box center [1130, 94] width 218 height 14
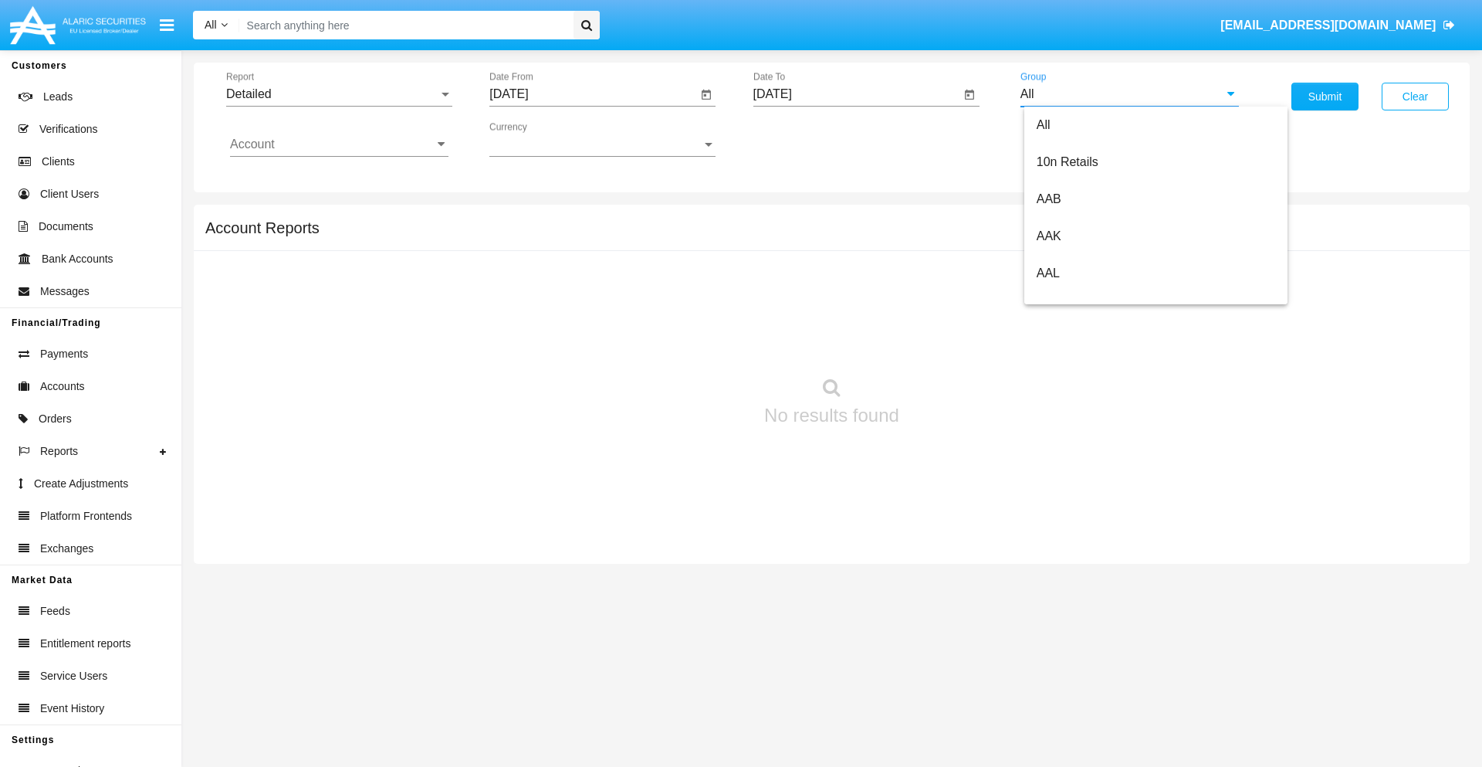
scroll to position [828, 0]
click at [1086, 297] on span "Hammer Web Lite" at bounding box center [1087, 297] width 100 height 13
type input "Hammer Web Lite"
click at [339, 144] on input "Account" at bounding box center [339, 144] width 218 height 14
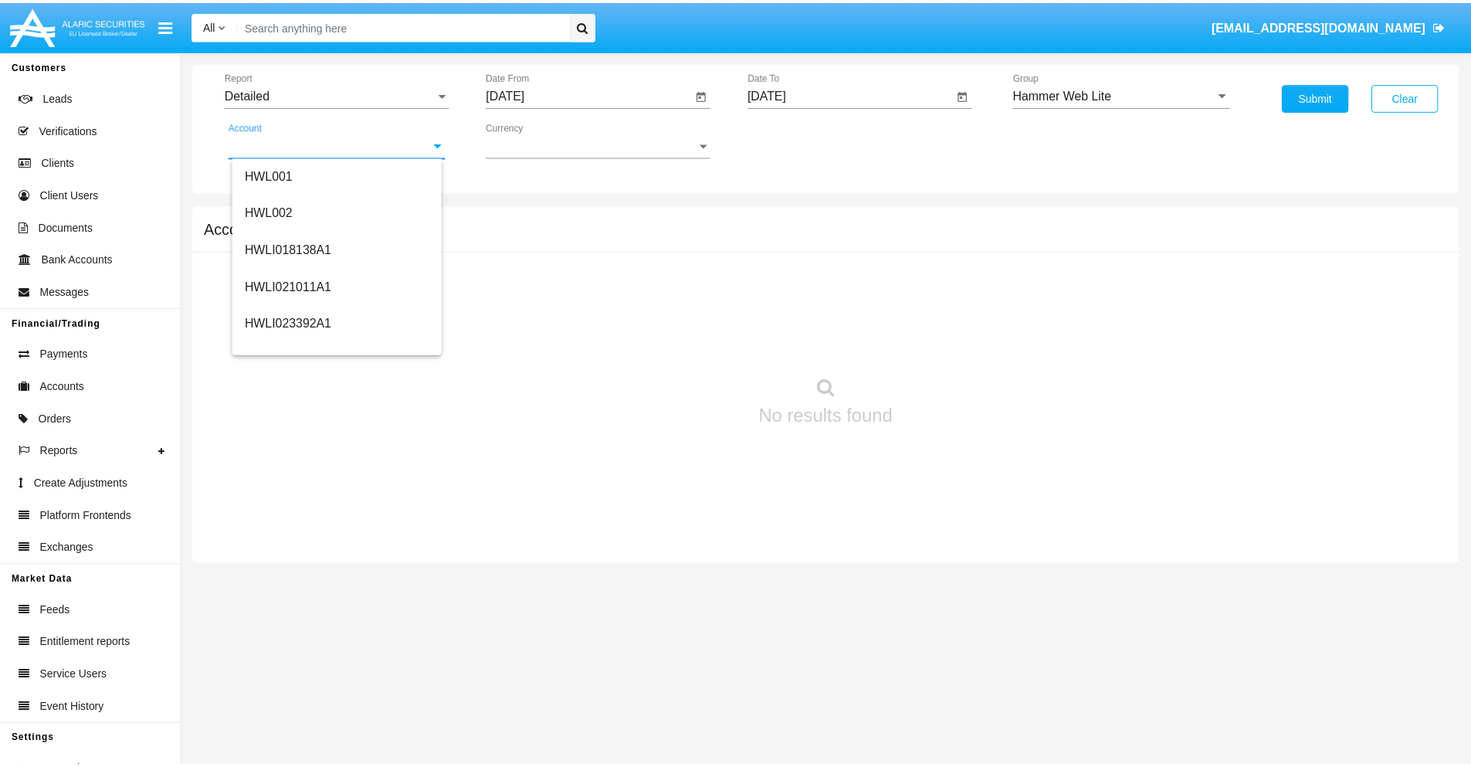
scroll to position [235, 0]
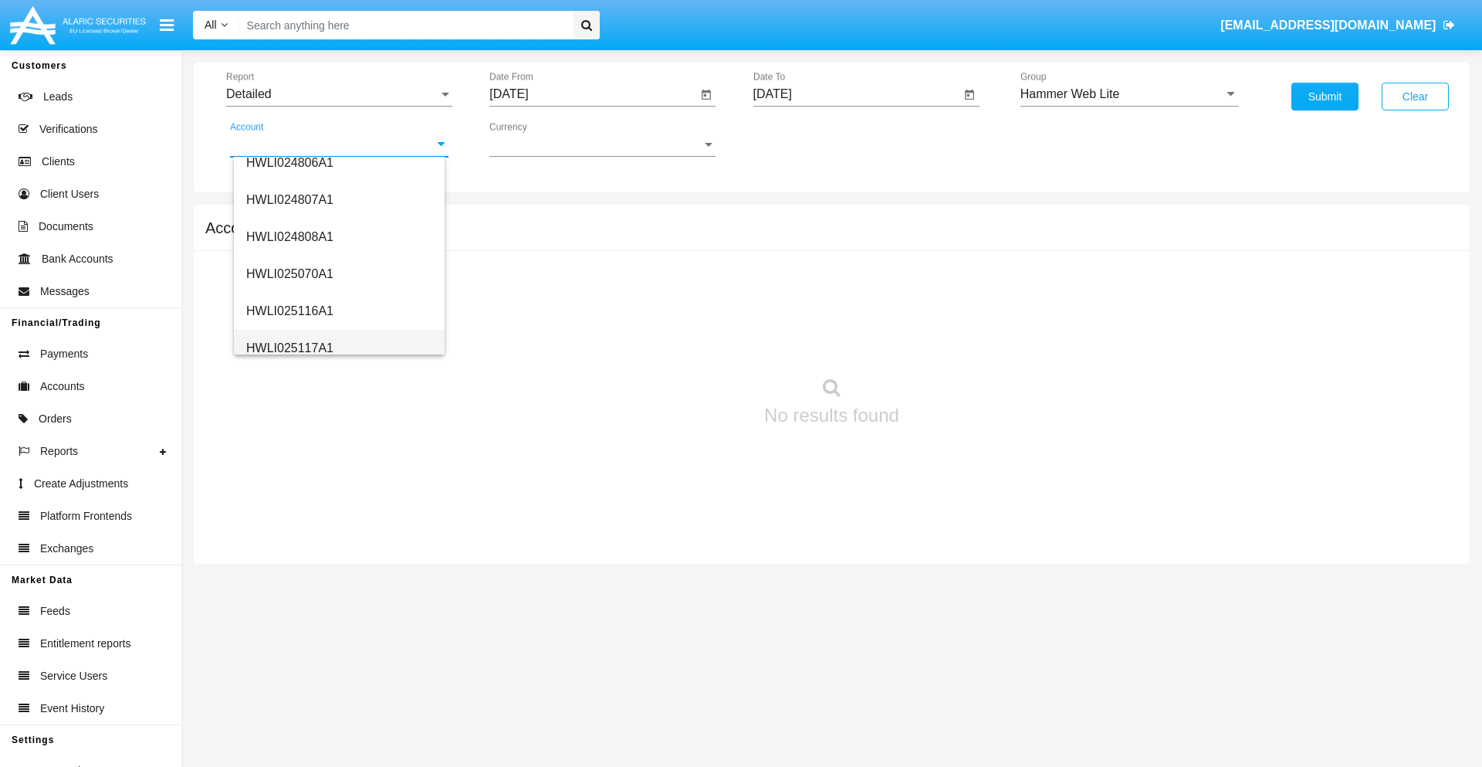
click at [289, 347] on span "HWLI025117A1" at bounding box center [289, 347] width 87 height 13
type input "HWLI025117A1"
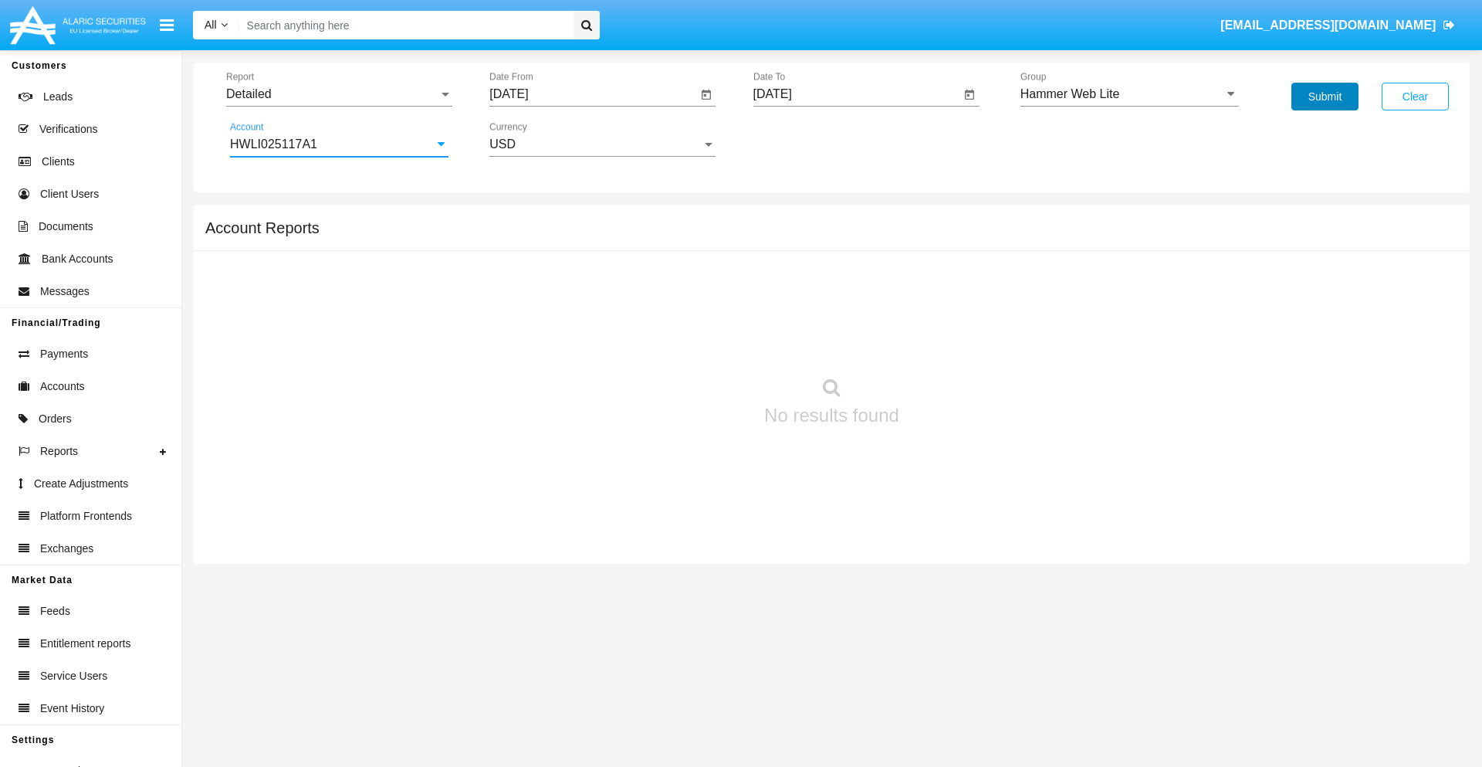
click at [1325, 96] on button "Submit" at bounding box center [1325, 97] width 67 height 28
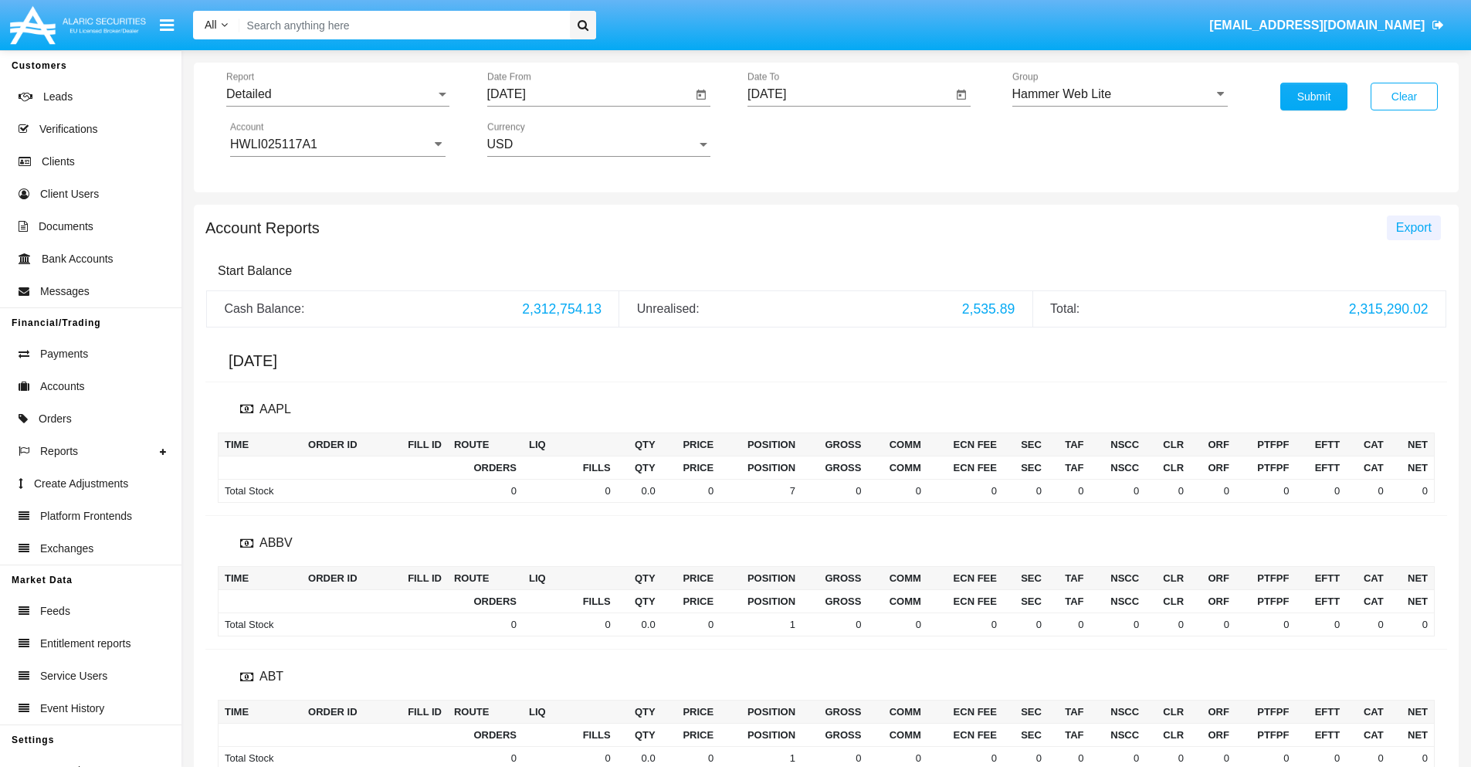
click at [1413, 227] on span "Export" at bounding box center [1414, 227] width 36 height 13
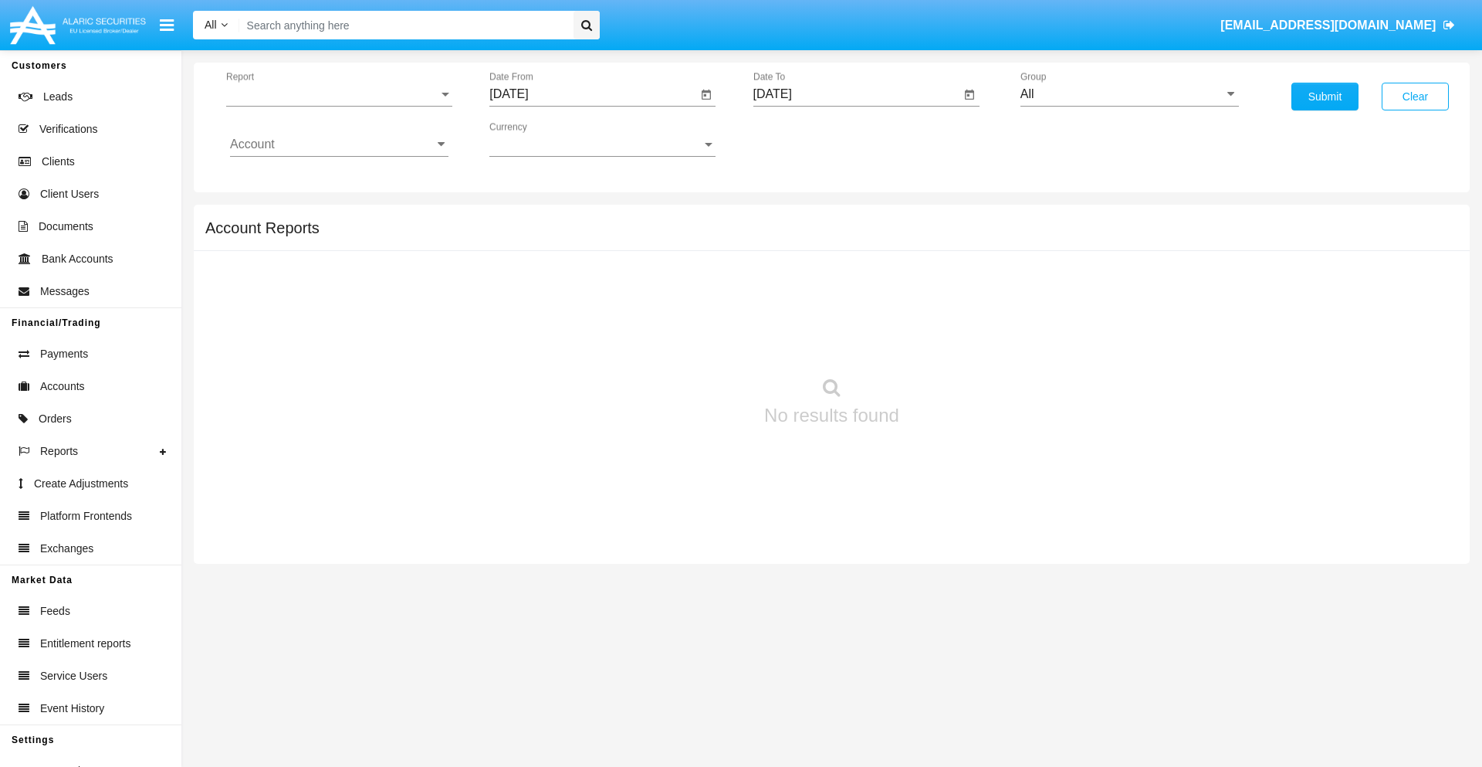
click at [339, 94] on span "Report" at bounding box center [332, 94] width 212 height 14
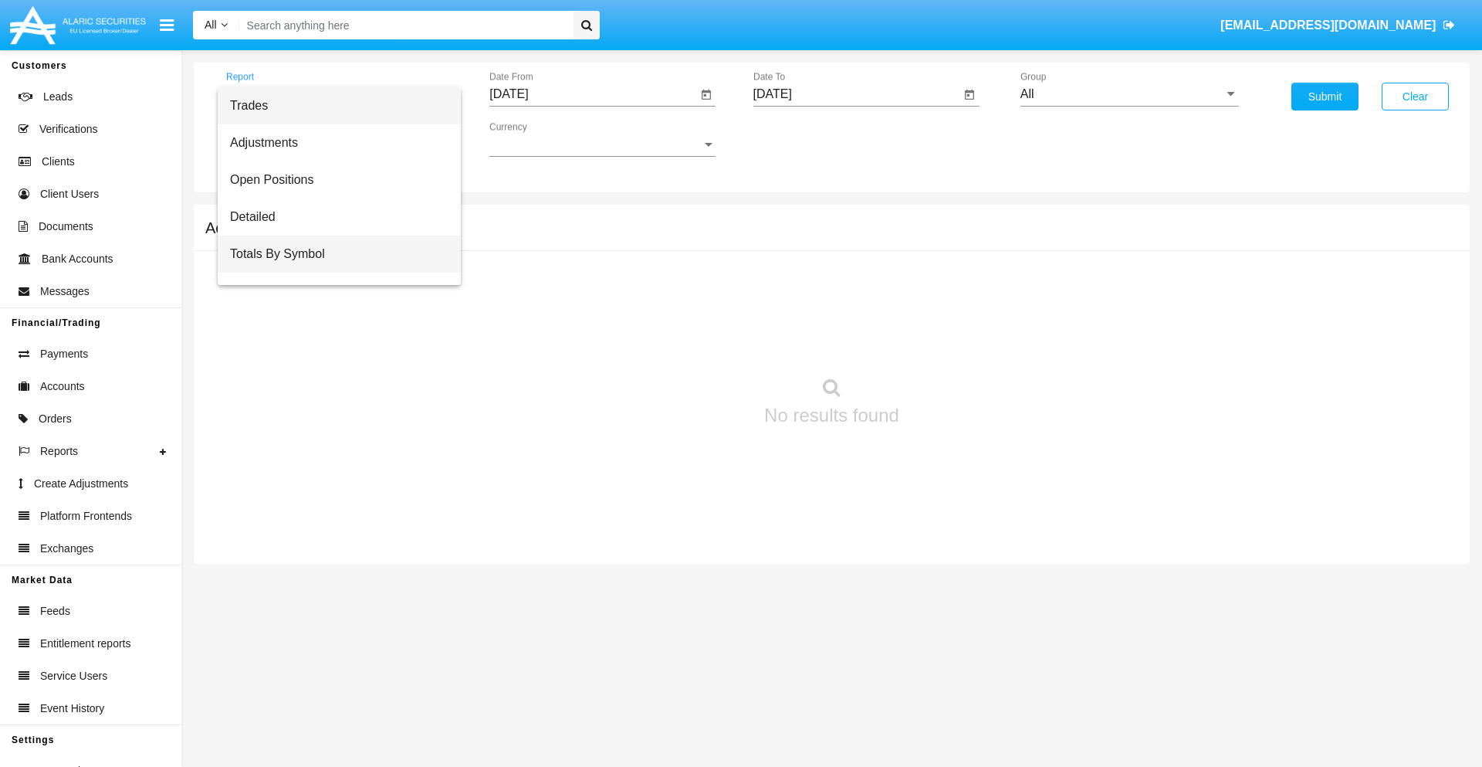
click at [333, 254] on span "Totals By Symbol" at bounding box center [339, 253] width 218 height 37
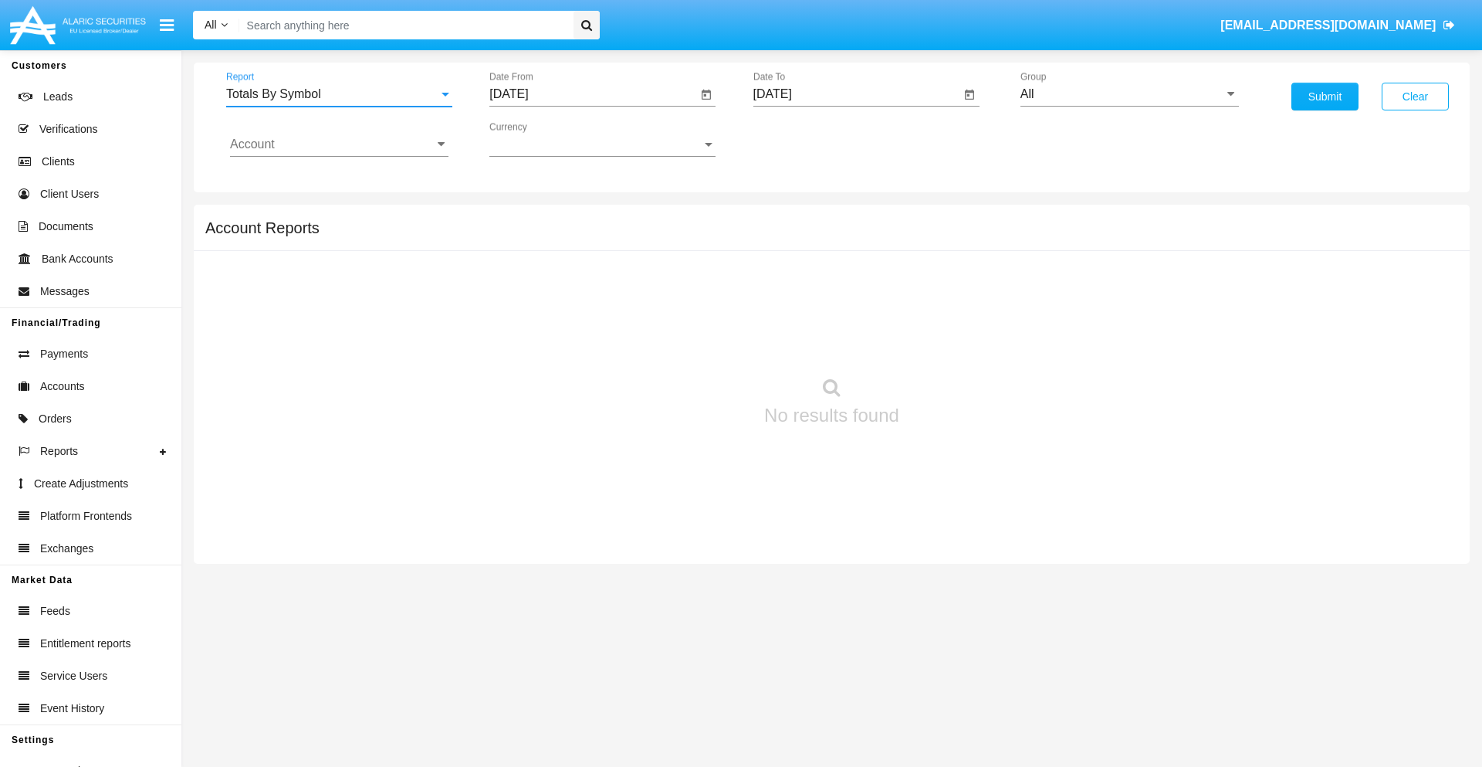
click at [593, 94] on input "[DATE]" at bounding box center [593, 94] width 208 height 14
click at [540, 139] on span "[DATE]" at bounding box center [527, 140] width 34 height 12
click at [689, 341] on div "2025" at bounding box center [689, 341] width 49 height 28
click at [527, 279] on div "SEP" at bounding box center [527, 280] width 49 height 28
click at [577, 236] on div "2" at bounding box center [577, 237] width 28 height 28
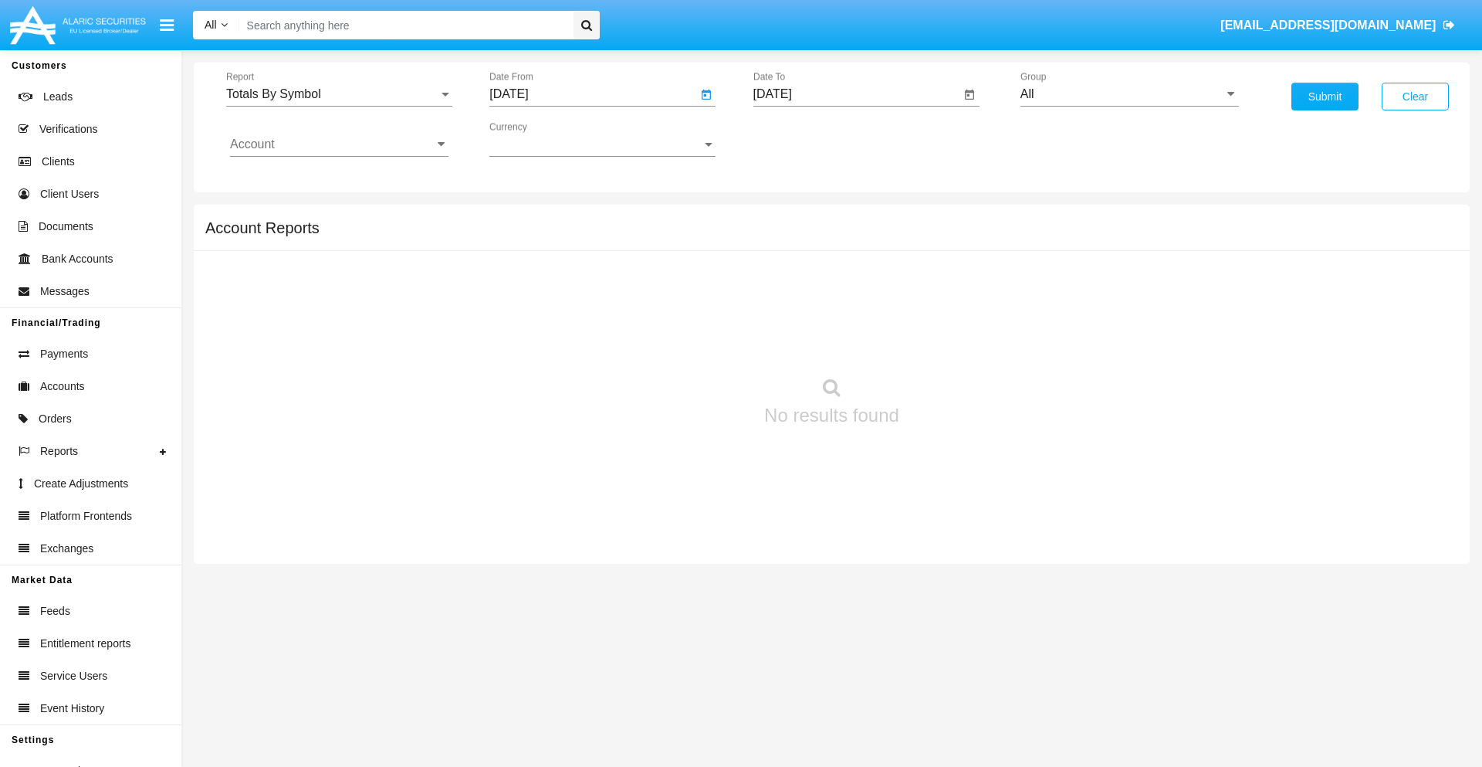
type input "09/02/25"
click at [856, 94] on input "[DATE]" at bounding box center [857, 94] width 208 height 14
click at [804, 139] on span "[DATE]" at bounding box center [791, 140] width 34 height 12
click at [952, 341] on div "2025" at bounding box center [952, 341] width 49 height 28
click at [844, 279] on div "OCT" at bounding box center [844, 280] width 49 height 28
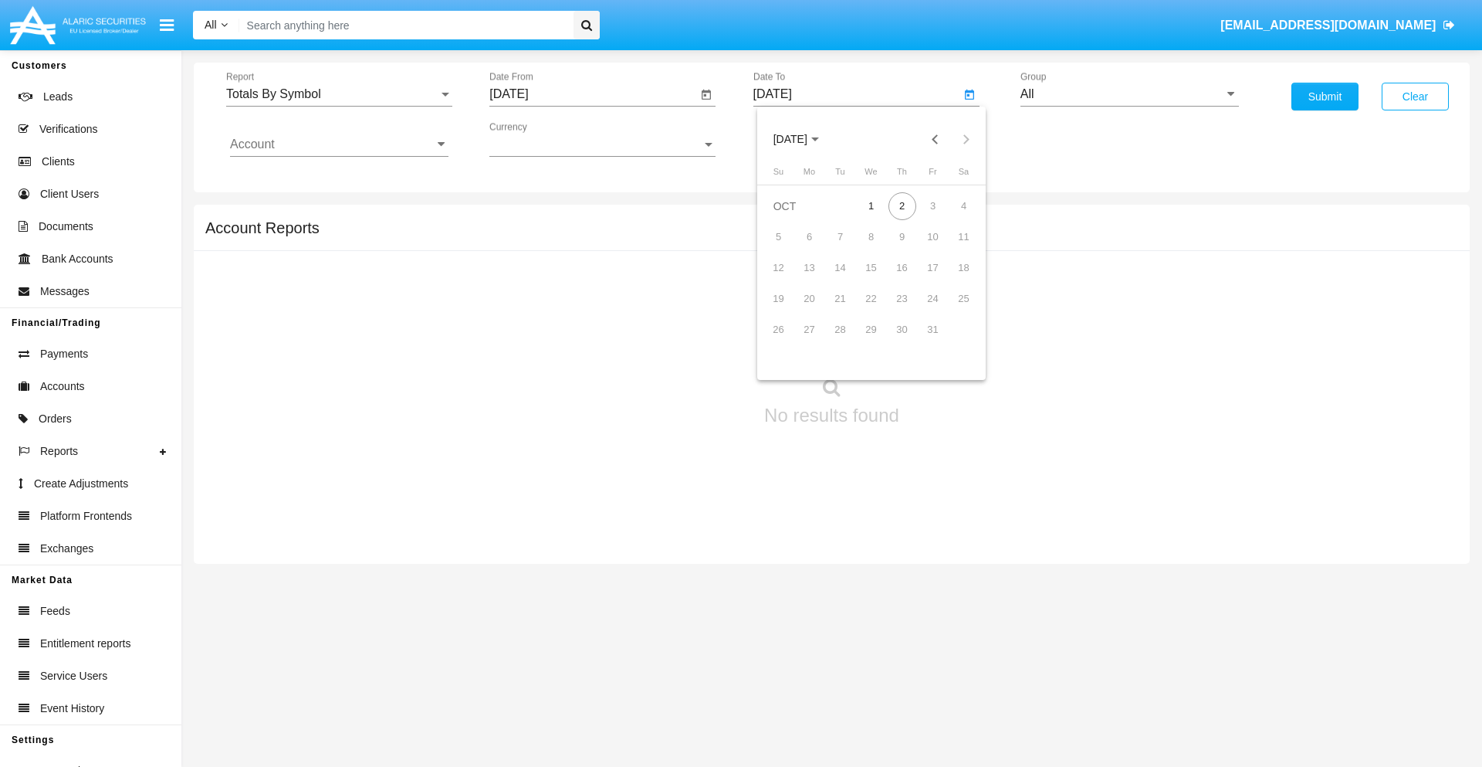
click at [902, 205] on div "2" at bounding box center [903, 206] width 28 height 28
type input "10/02/25"
click at [1129, 94] on input "All" at bounding box center [1130, 94] width 218 height 14
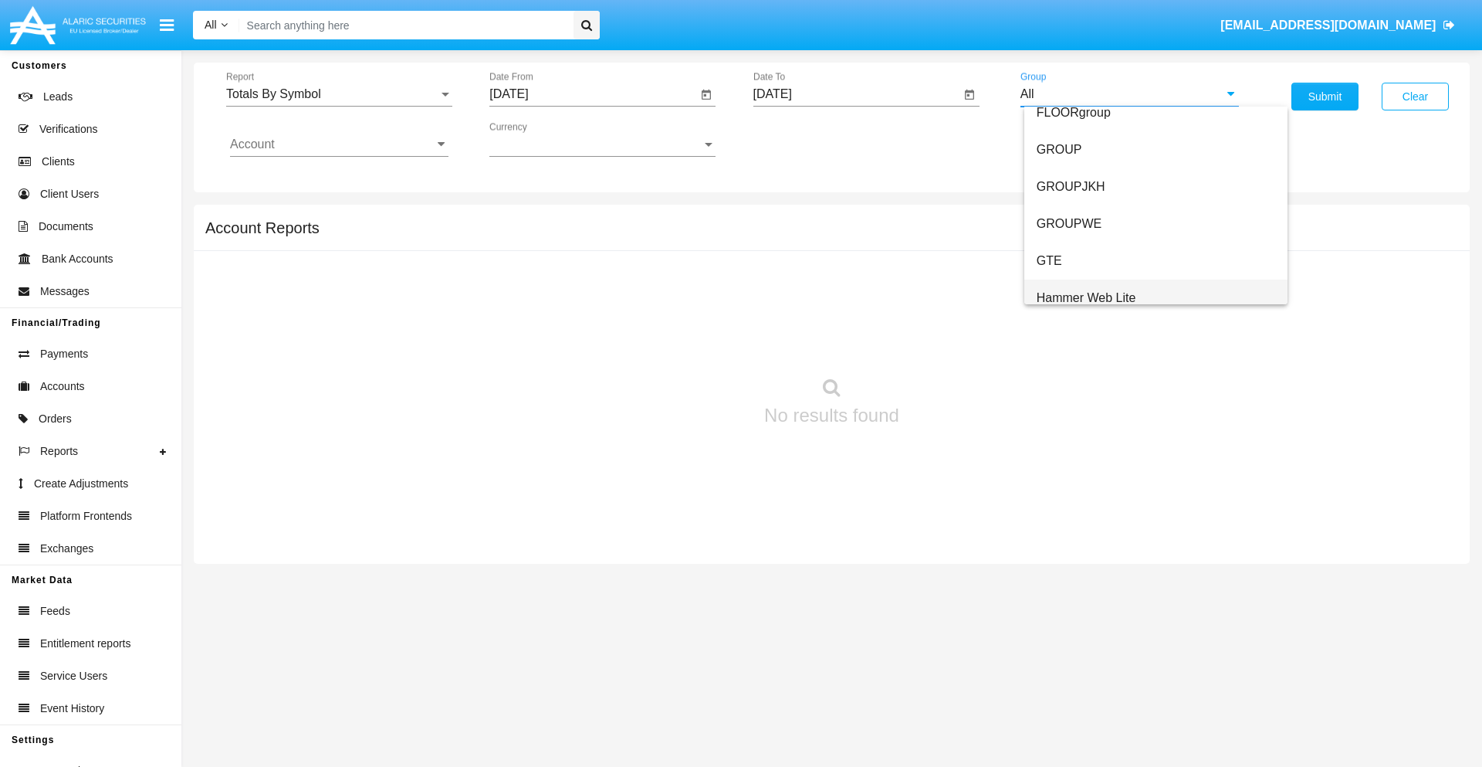
click at [1086, 297] on span "Hammer Web Lite" at bounding box center [1087, 297] width 100 height 13
type input "Hammer Web Lite"
click at [339, 144] on input "Account" at bounding box center [339, 144] width 218 height 14
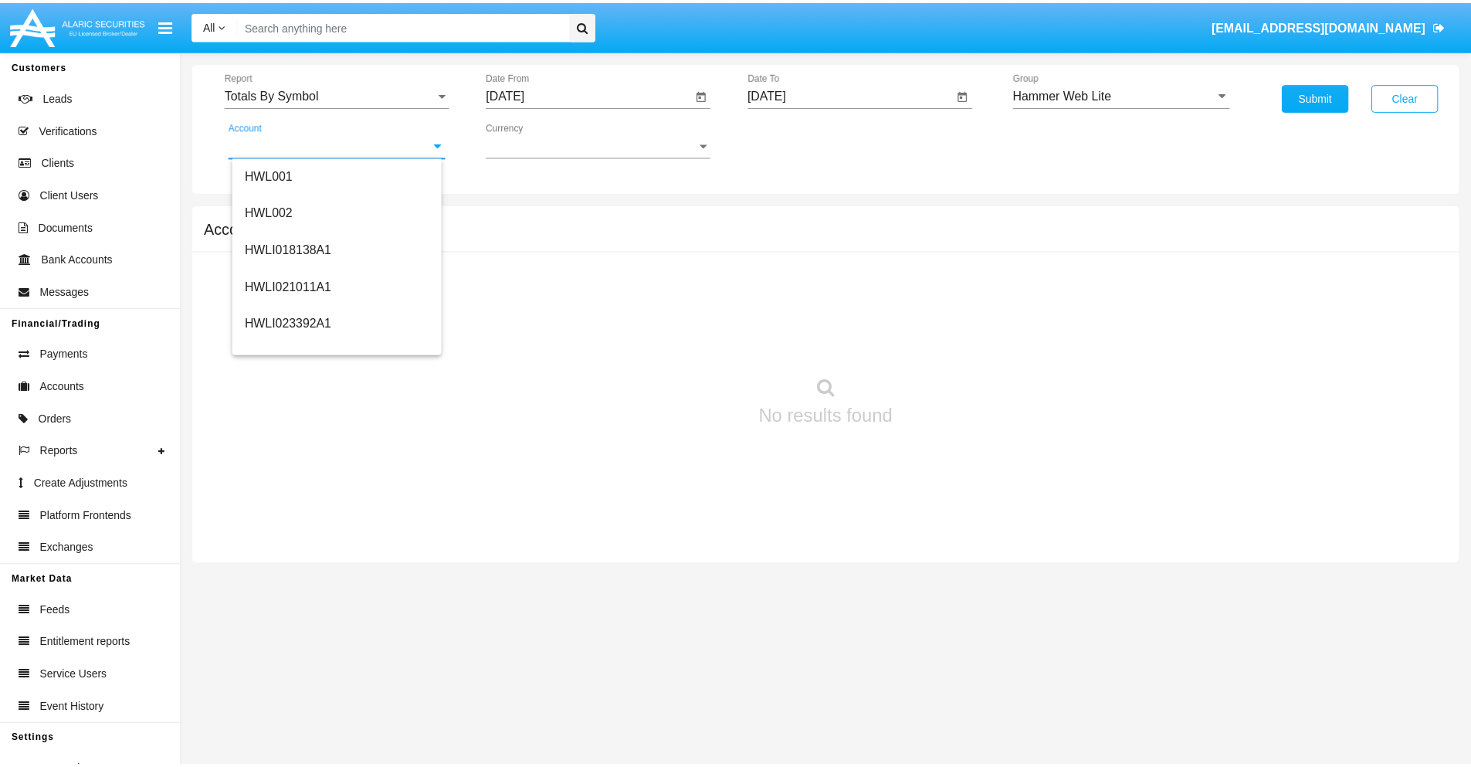
scroll to position [235, 0]
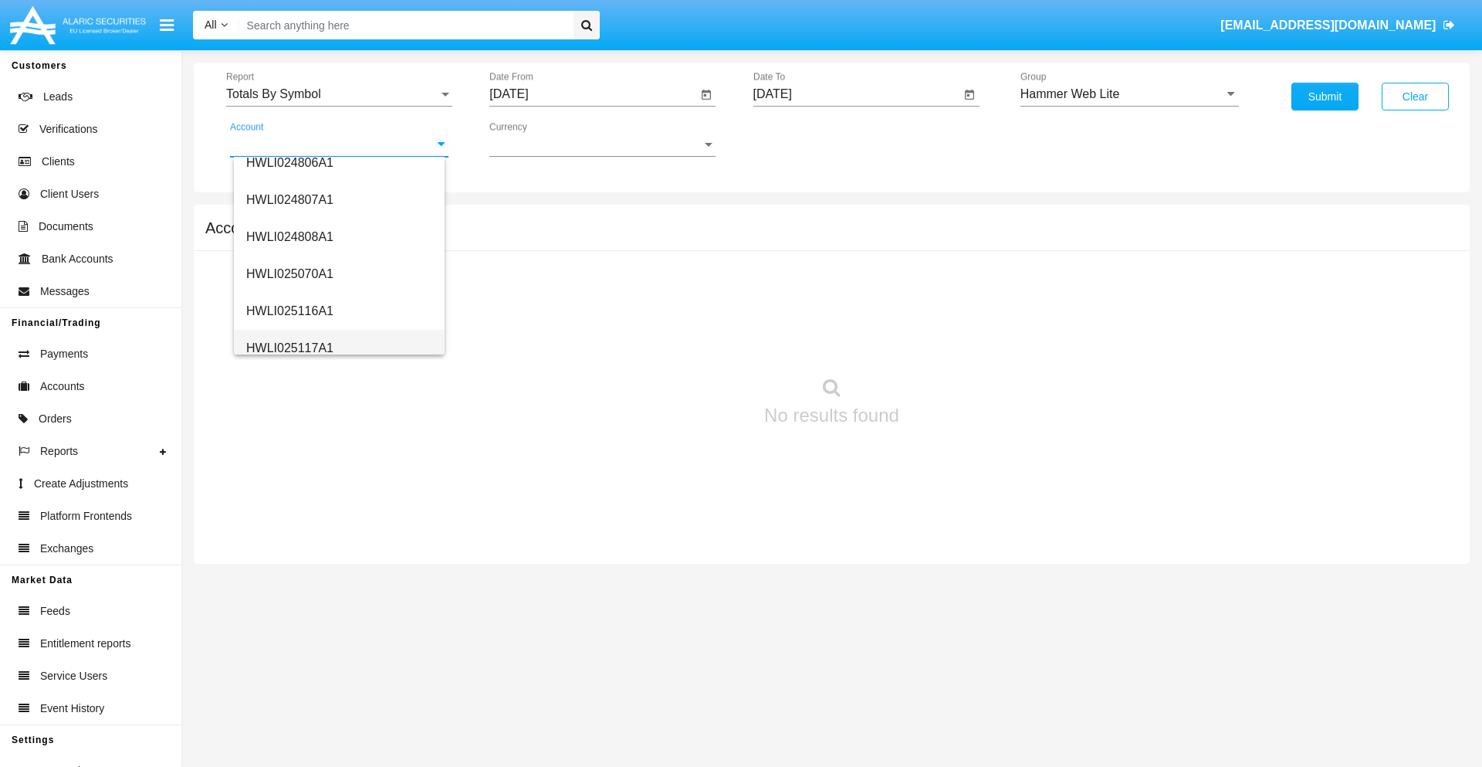
click at [289, 347] on span "HWLI025117A1" at bounding box center [289, 347] width 87 height 13
type input "HWLI025117A1"
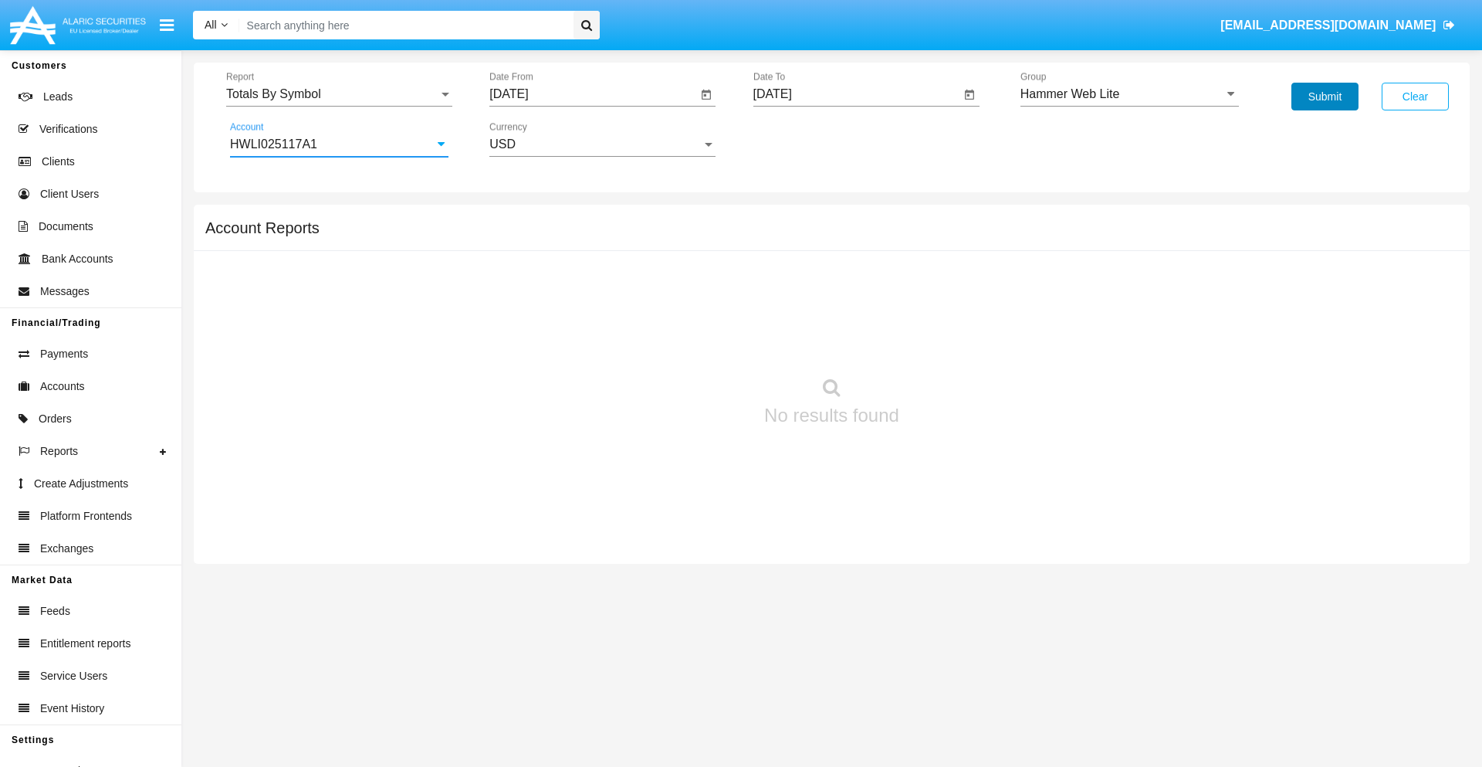
click at [1325, 96] on button "Submit" at bounding box center [1325, 97] width 67 height 28
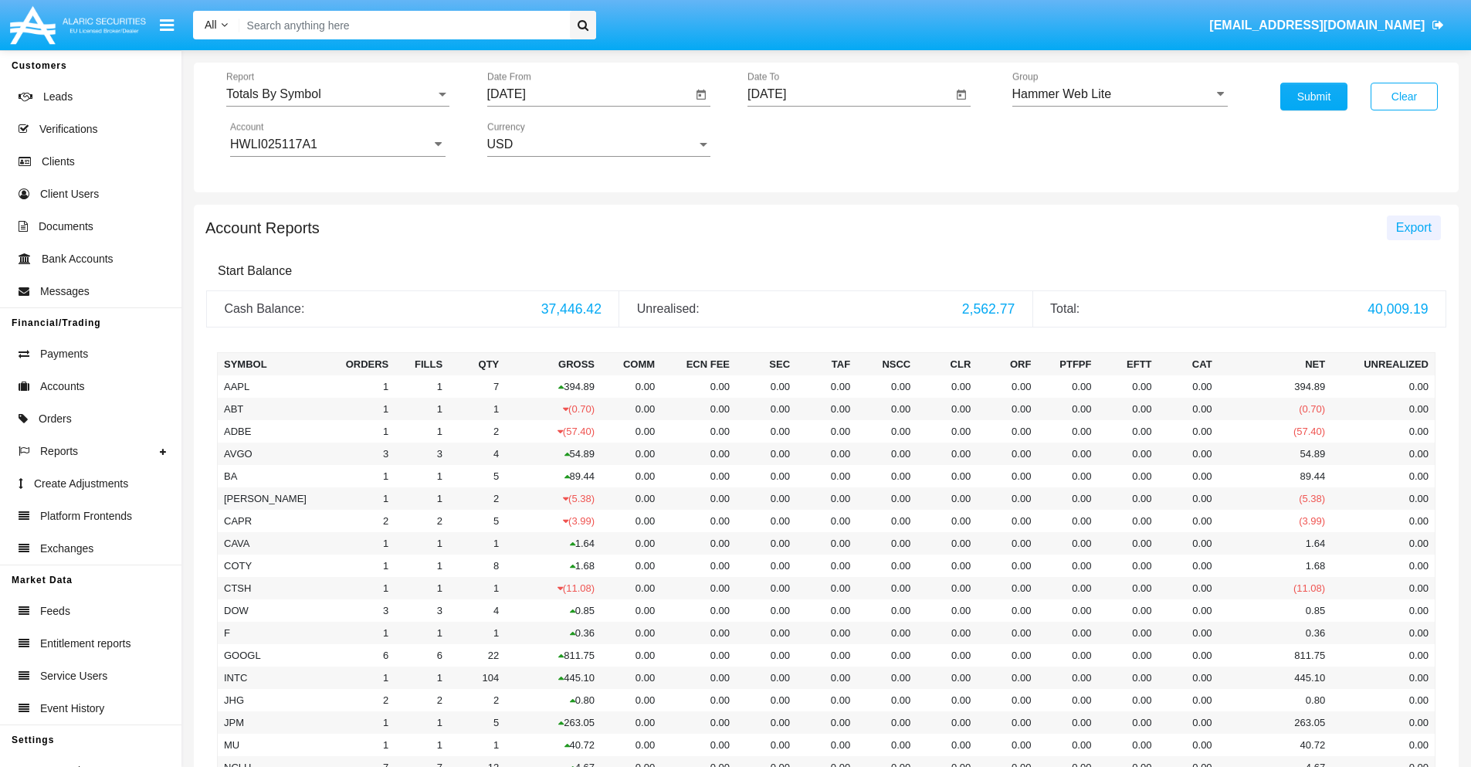
click at [1413, 227] on span "Export" at bounding box center [1414, 227] width 36 height 13
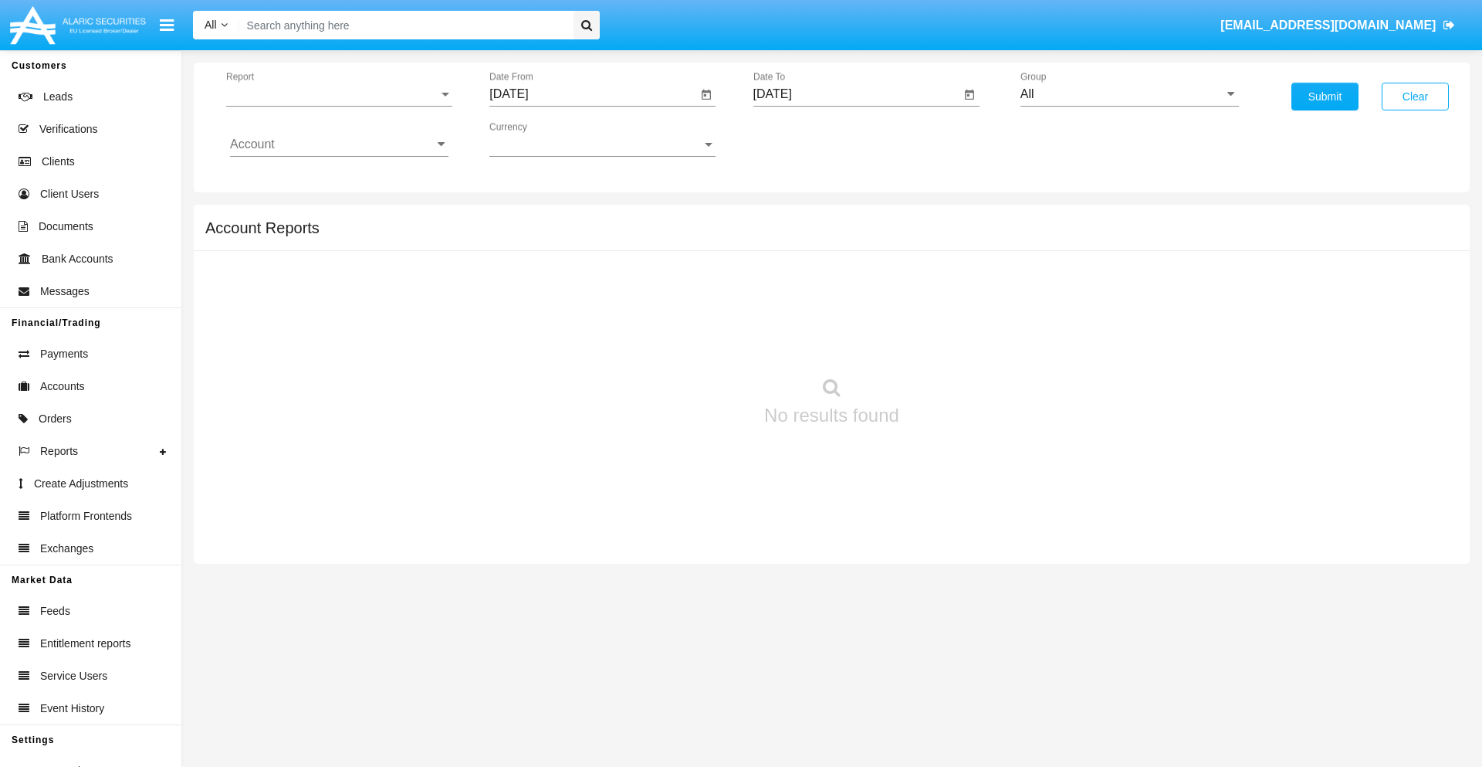
click at [339, 94] on span "Report" at bounding box center [332, 94] width 212 height 14
click at [333, 266] on span "Totals By Date" at bounding box center [339, 266] width 218 height 37
click at [593, 94] on input "[DATE]" at bounding box center [593, 94] width 208 height 14
click at [540, 139] on span "[DATE]" at bounding box center [527, 140] width 34 height 12
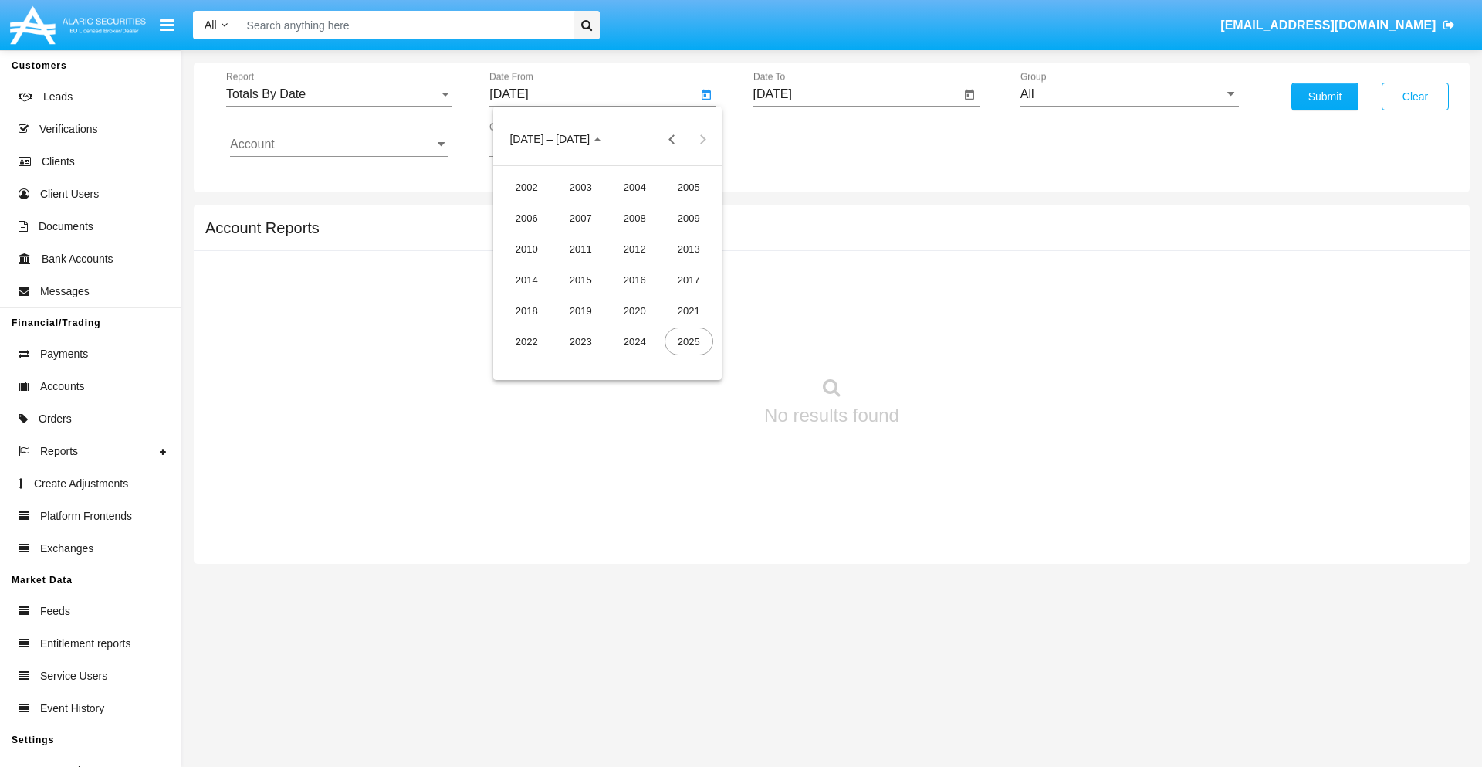
click at [689, 341] on div "2025" at bounding box center [689, 341] width 49 height 28
click at [527, 279] on div "SEP" at bounding box center [527, 280] width 49 height 28
click at [608, 298] on div "17" at bounding box center [608, 299] width 28 height 28
type input "09/17/25"
click at [856, 94] on input "[DATE]" at bounding box center [857, 94] width 208 height 14
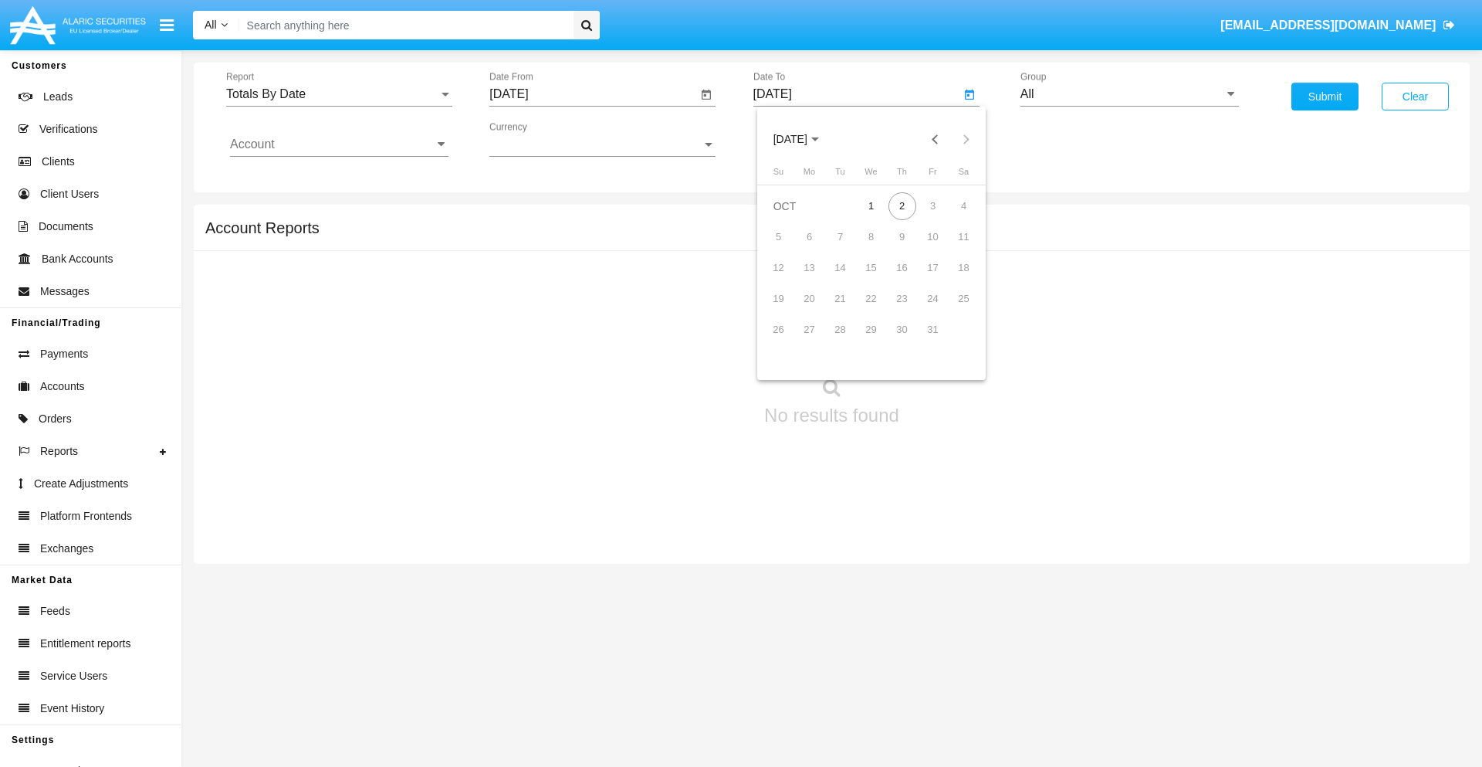
click at [804, 139] on span "[DATE]" at bounding box center [791, 140] width 34 height 12
click at [952, 341] on div "2025" at bounding box center [952, 341] width 49 height 28
click at [844, 279] on div "OCT" at bounding box center [844, 280] width 49 height 28
click at [902, 205] on div "2" at bounding box center [903, 206] width 28 height 28
type input "10/02/25"
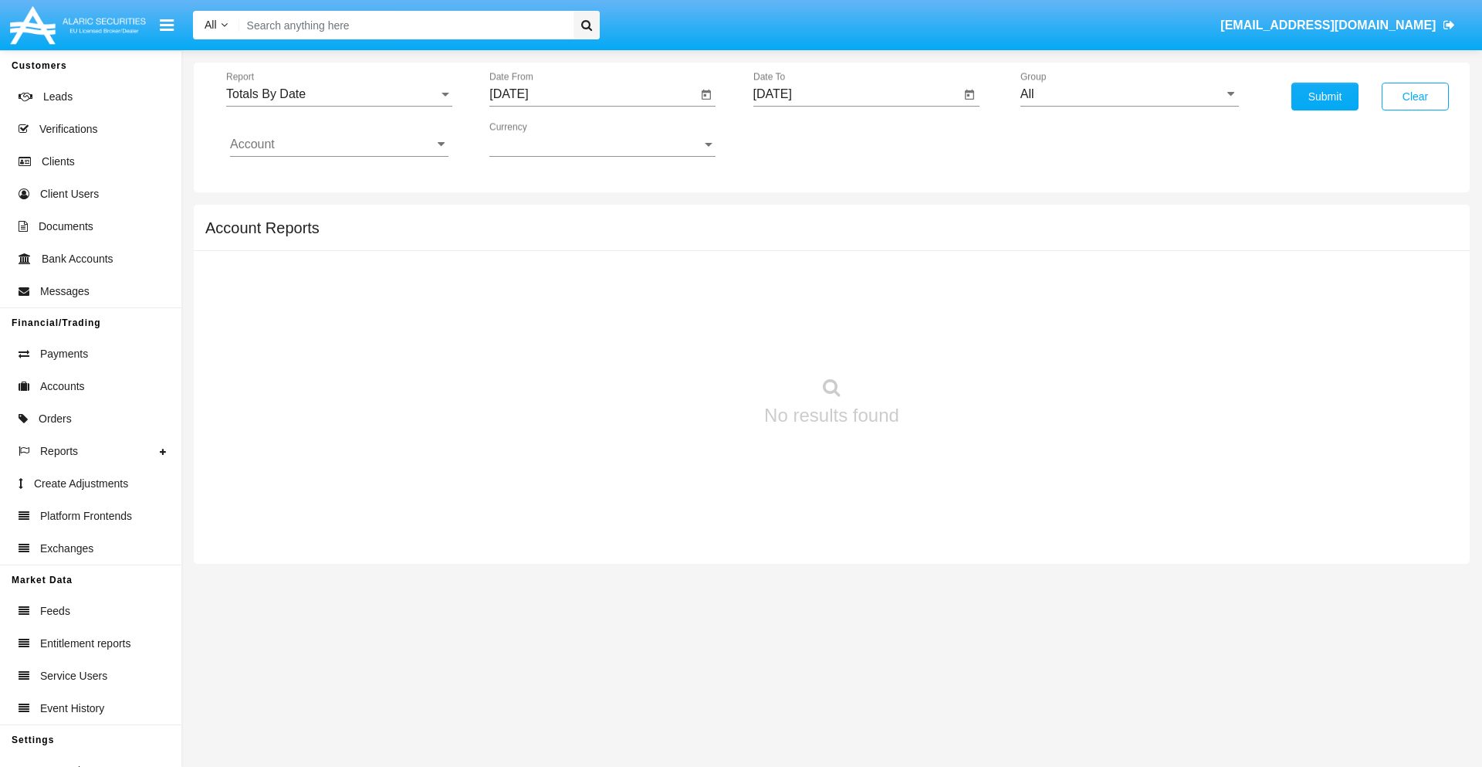
click at [1129, 94] on input "All" at bounding box center [1130, 94] width 218 height 14
click at [1086, 297] on span "Hammer Web Lite" at bounding box center [1087, 297] width 100 height 13
type input "Hammer Web Lite"
click at [339, 144] on input "Account" at bounding box center [339, 144] width 218 height 14
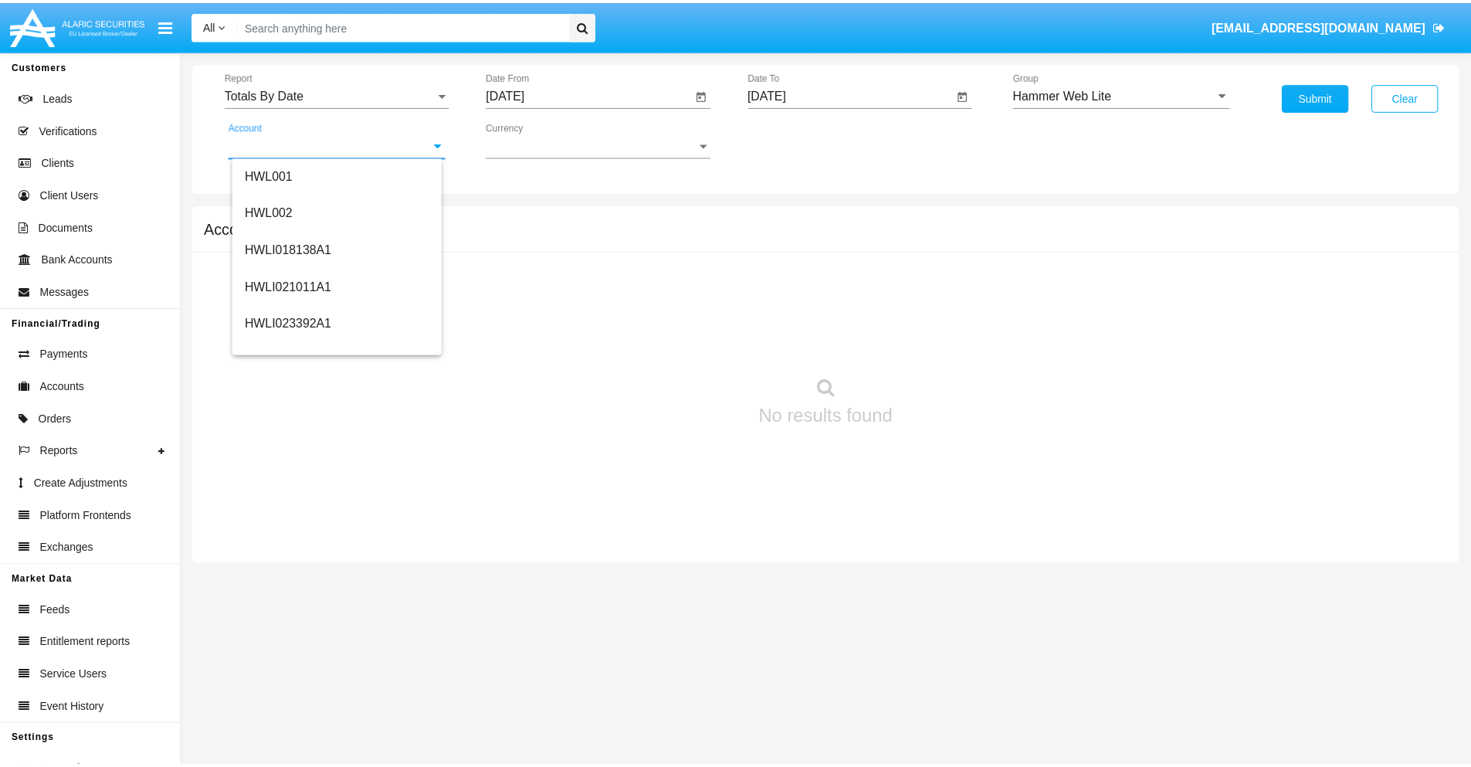
scroll to position [235, 0]
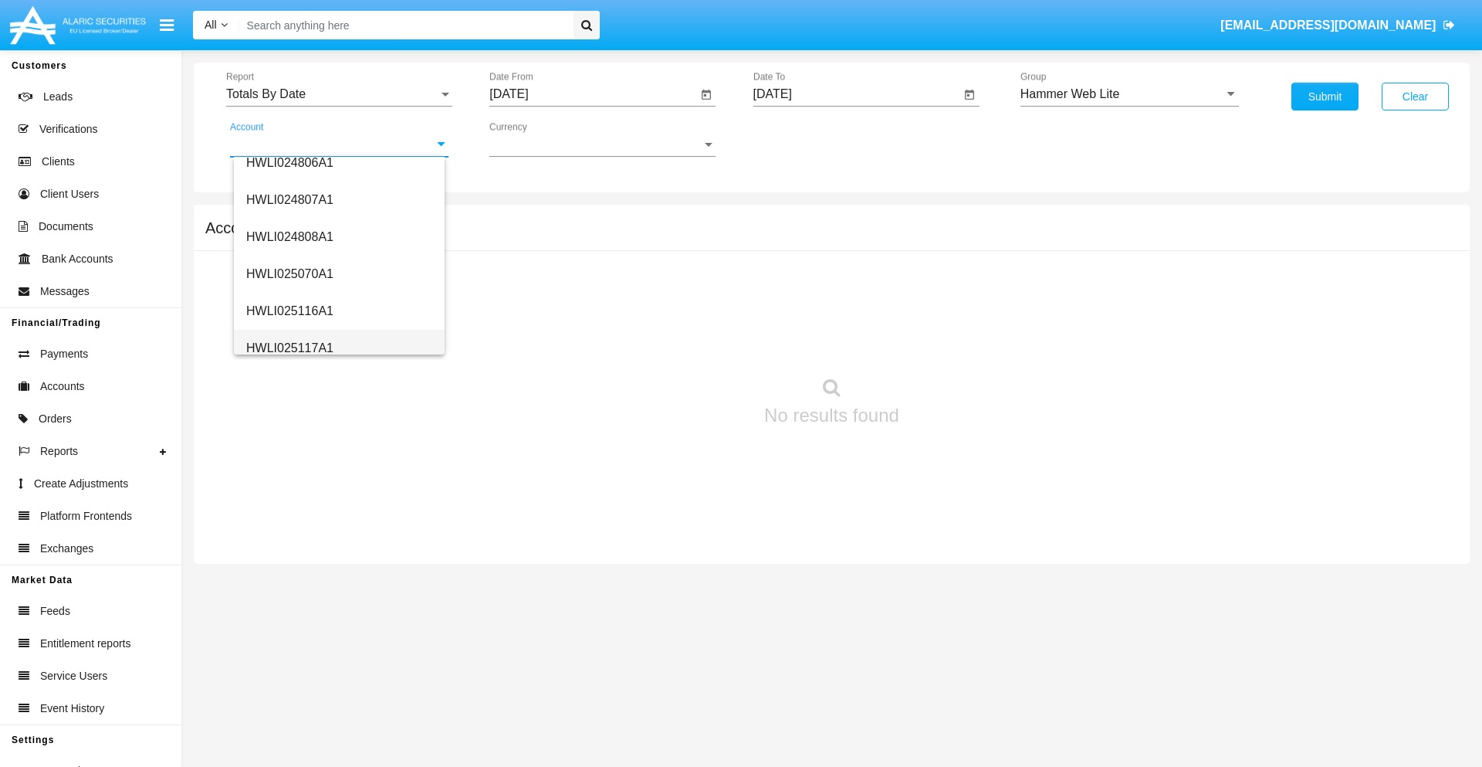
click at [289, 347] on span "HWLI025117A1" at bounding box center [289, 347] width 87 height 13
type input "HWLI025117A1"
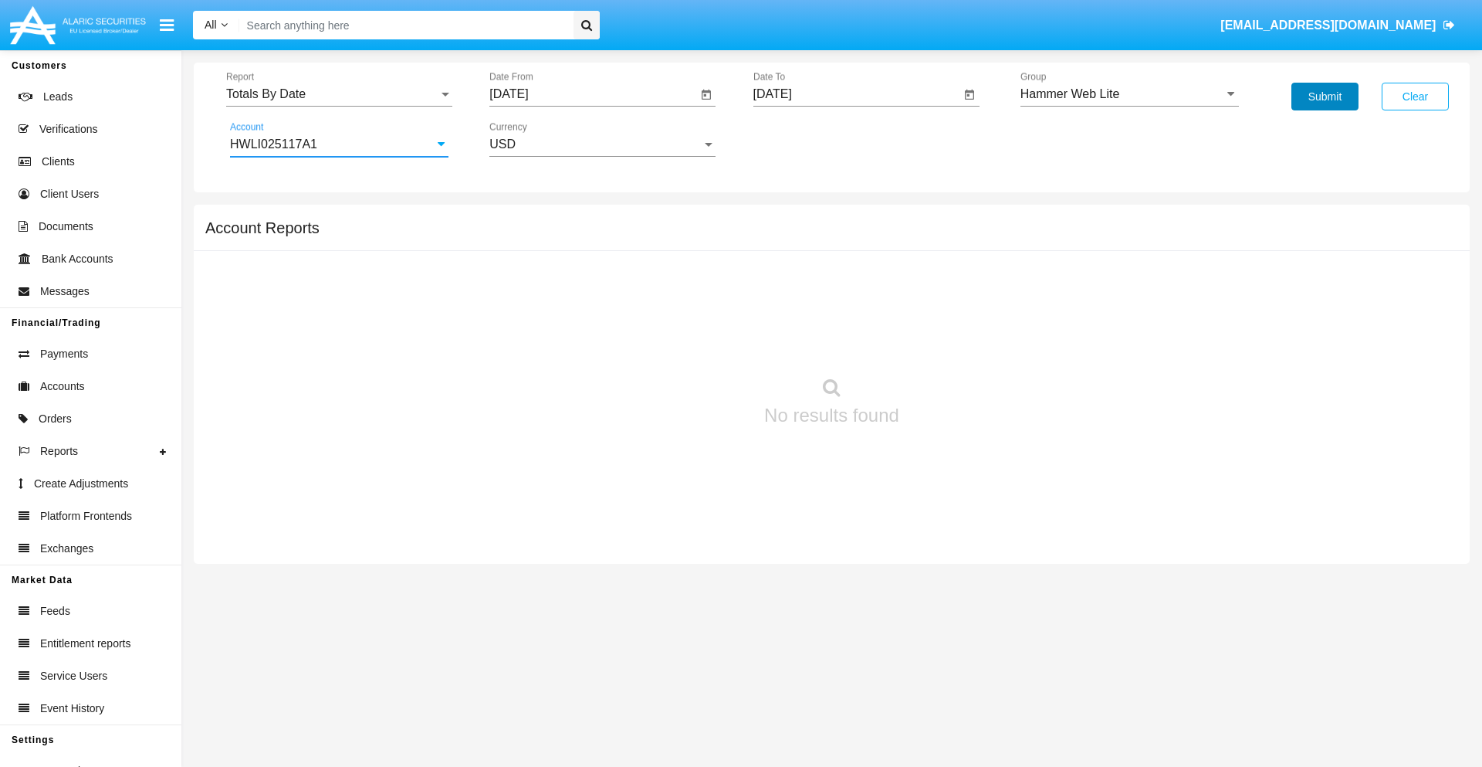
click at [1325, 96] on button "Submit" at bounding box center [1325, 97] width 67 height 28
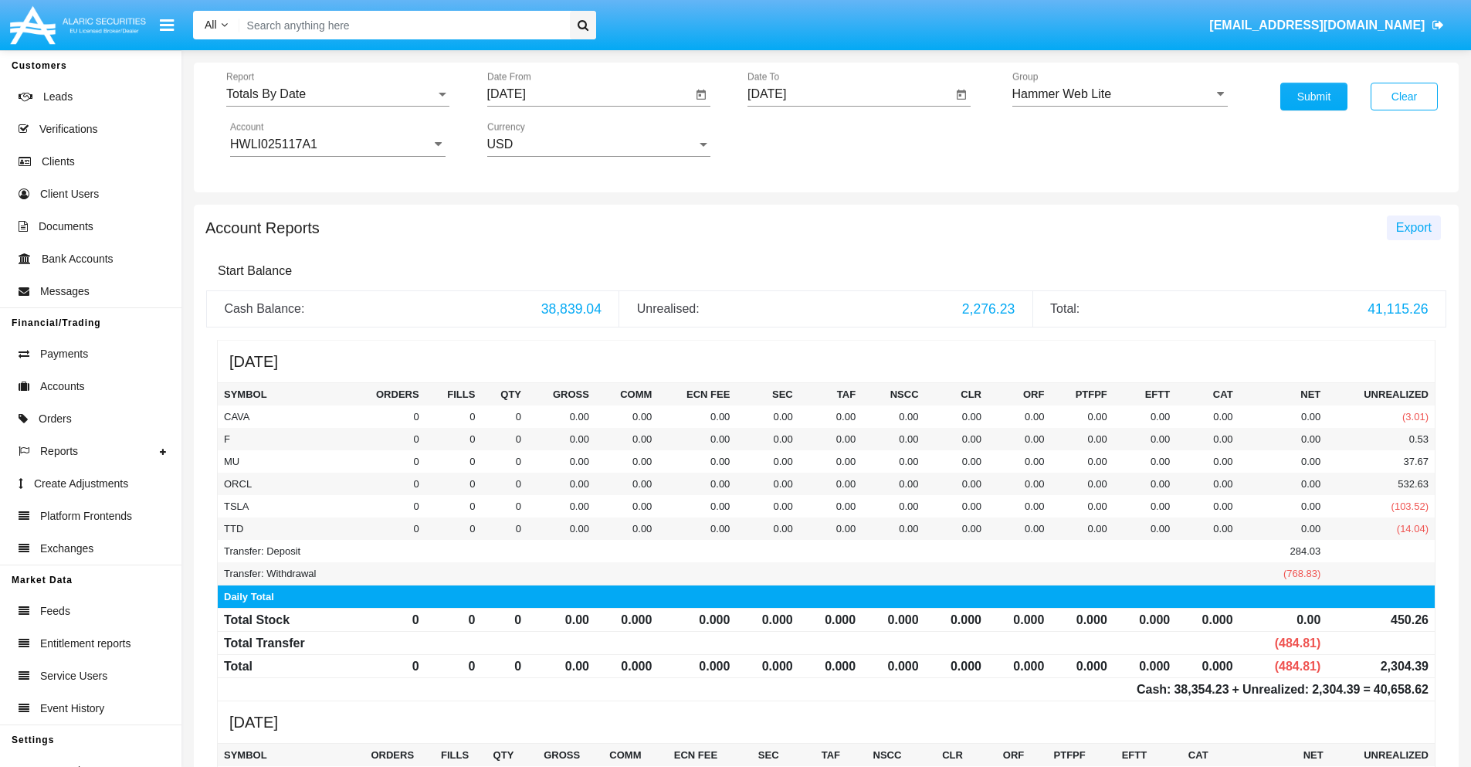
click at [1413, 227] on span "Export" at bounding box center [1414, 227] width 36 height 13
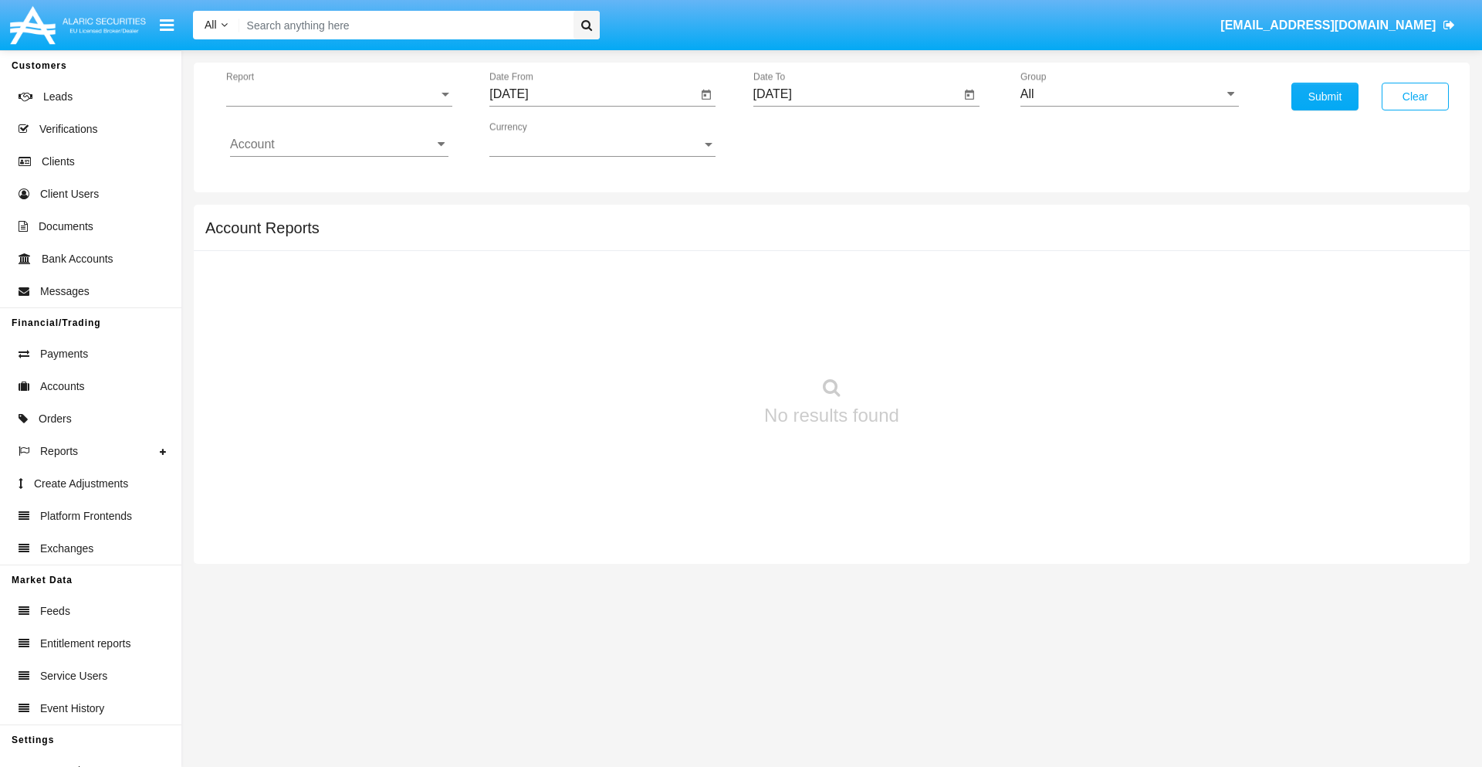
click at [339, 94] on span "Report" at bounding box center [332, 94] width 212 height 14
click at [333, 266] on span "Summary By Date" at bounding box center [339, 266] width 218 height 37
click at [593, 94] on input "[DATE]" at bounding box center [593, 94] width 208 height 14
click at [540, 139] on span "[DATE]" at bounding box center [527, 140] width 34 height 12
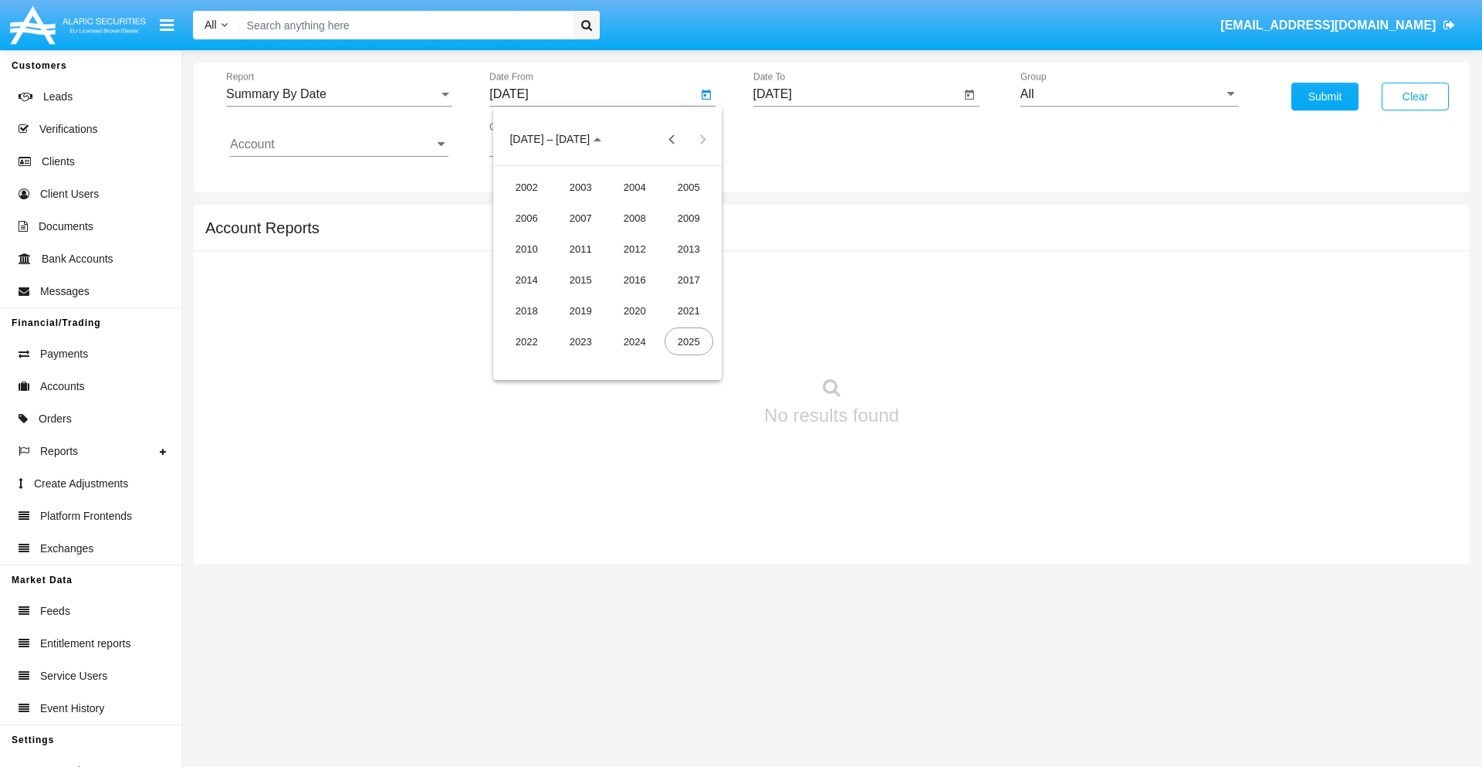
click at [689, 341] on div "2025" at bounding box center [689, 341] width 49 height 28
click at [527, 279] on div "SEP" at bounding box center [527, 280] width 49 height 28
click at [608, 298] on div "17" at bounding box center [608, 299] width 28 height 28
type input "09/17/25"
click at [856, 94] on input "[DATE]" at bounding box center [857, 94] width 208 height 14
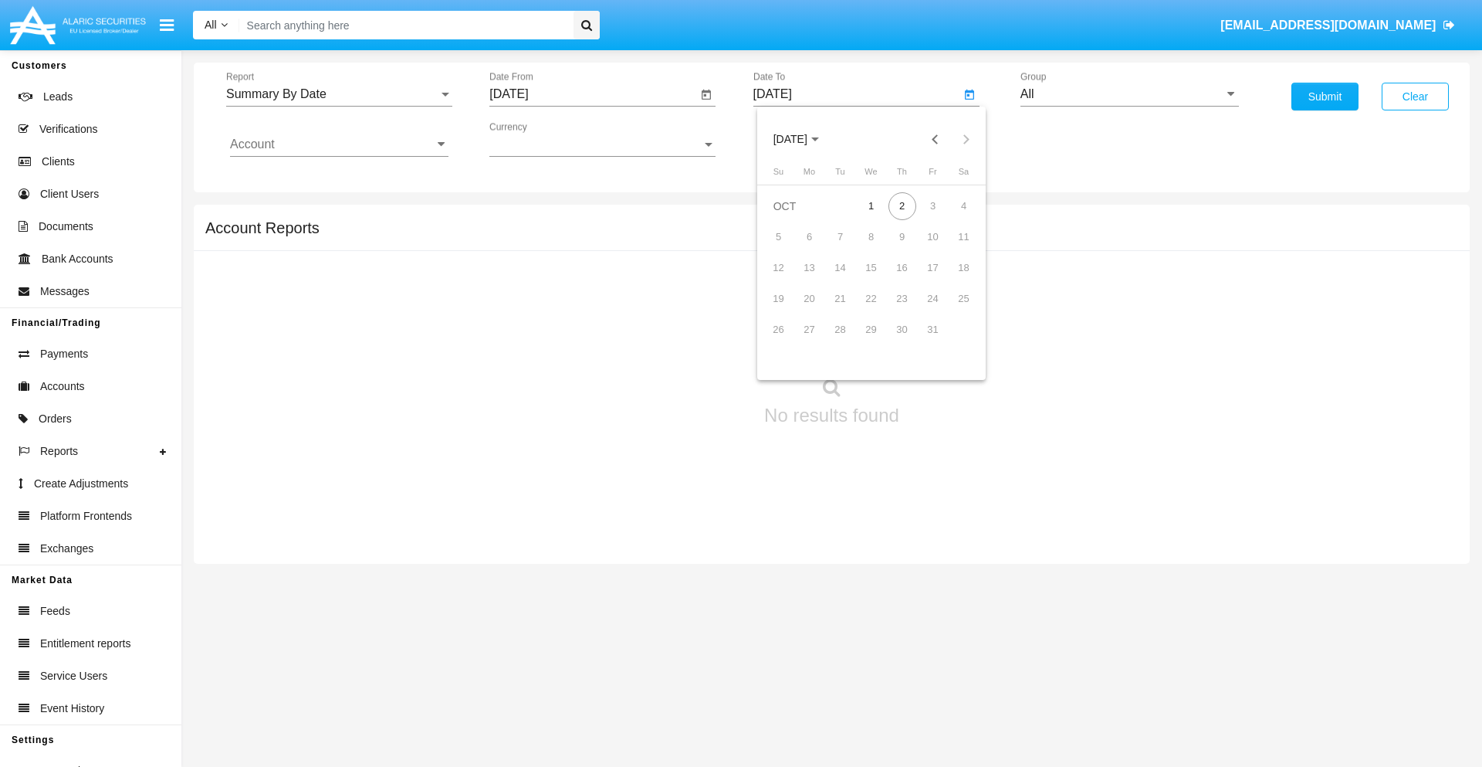
click at [804, 139] on span "[DATE]" at bounding box center [791, 140] width 34 height 12
click at [952, 341] on div "2025" at bounding box center [952, 341] width 49 height 28
click at [844, 279] on div "OCT" at bounding box center [844, 280] width 49 height 28
click at [902, 205] on div "2" at bounding box center [903, 206] width 28 height 28
type input "[DATE]"
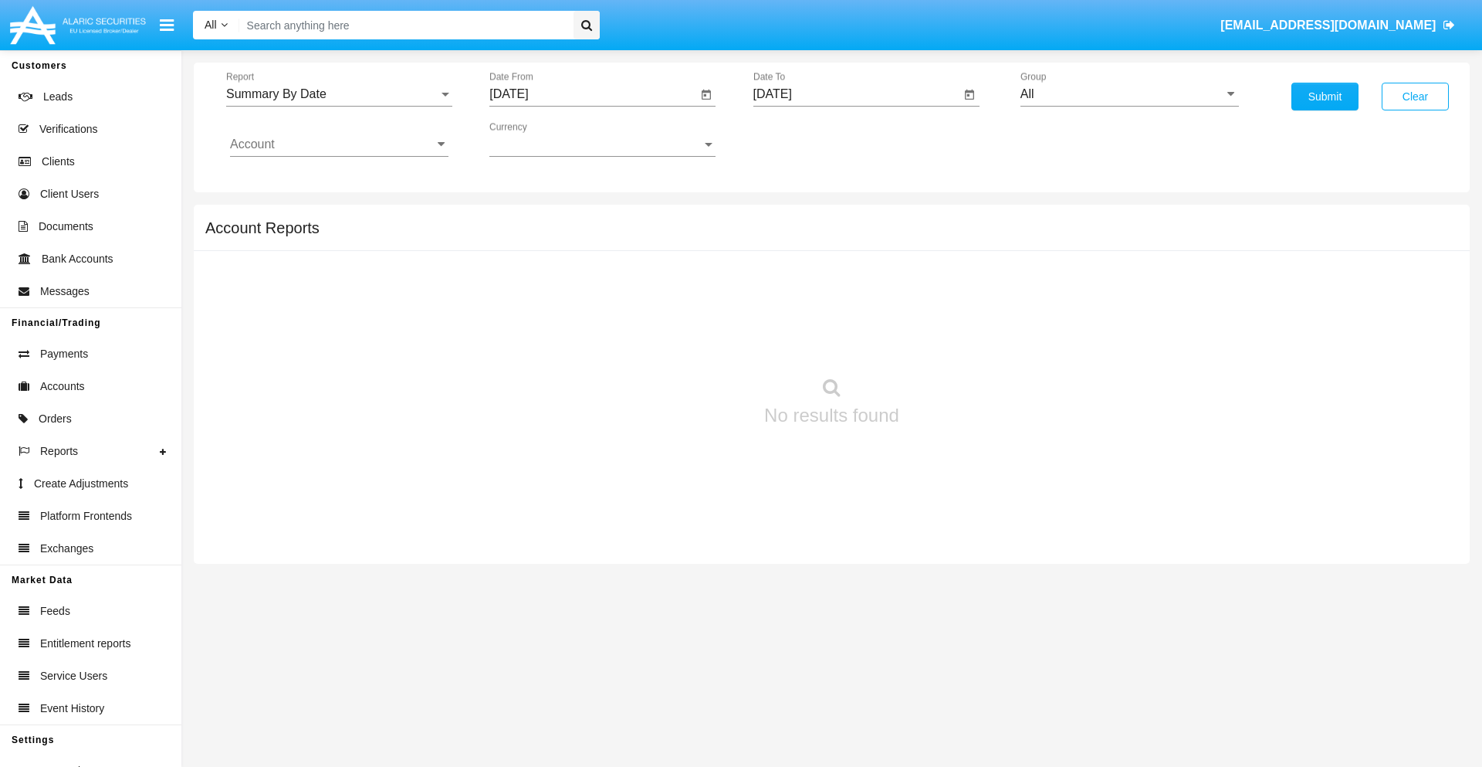
click at [1129, 94] on input "All" at bounding box center [1130, 94] width 218 height 14
click at [1086, 297] on span "Hammer Web Lite" at bounding box center [1087, 297] width 100 height 13
type input "Hammer Web Lite"
click at [339, 144] on input "Account" at bounding box center [339, 144] width 218 height 14
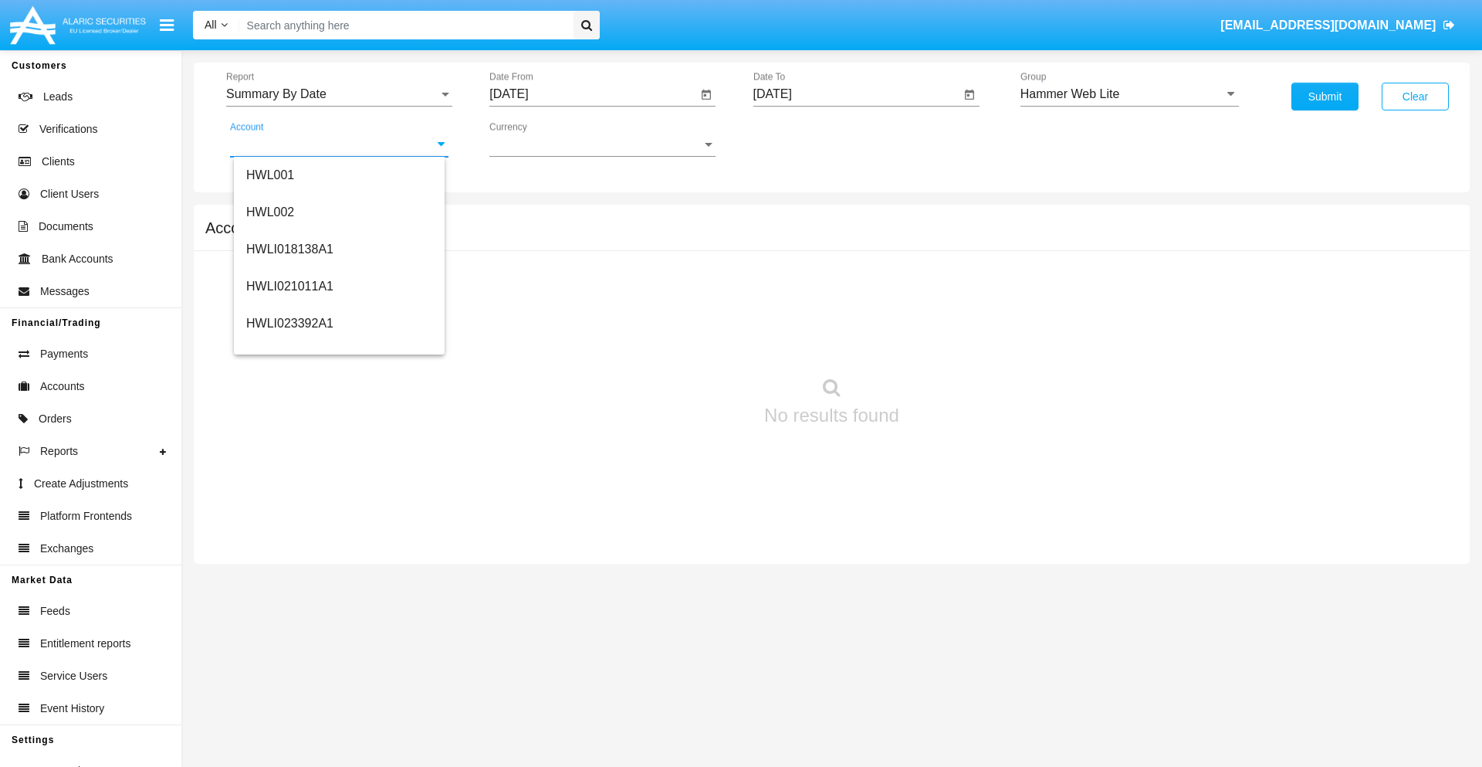
scroll to position [235, 0]
click at [289, 347] on span "HWLI025117A1" at bounding box center [289, 347] width 87 height 13
type input "HWLI025117A1"
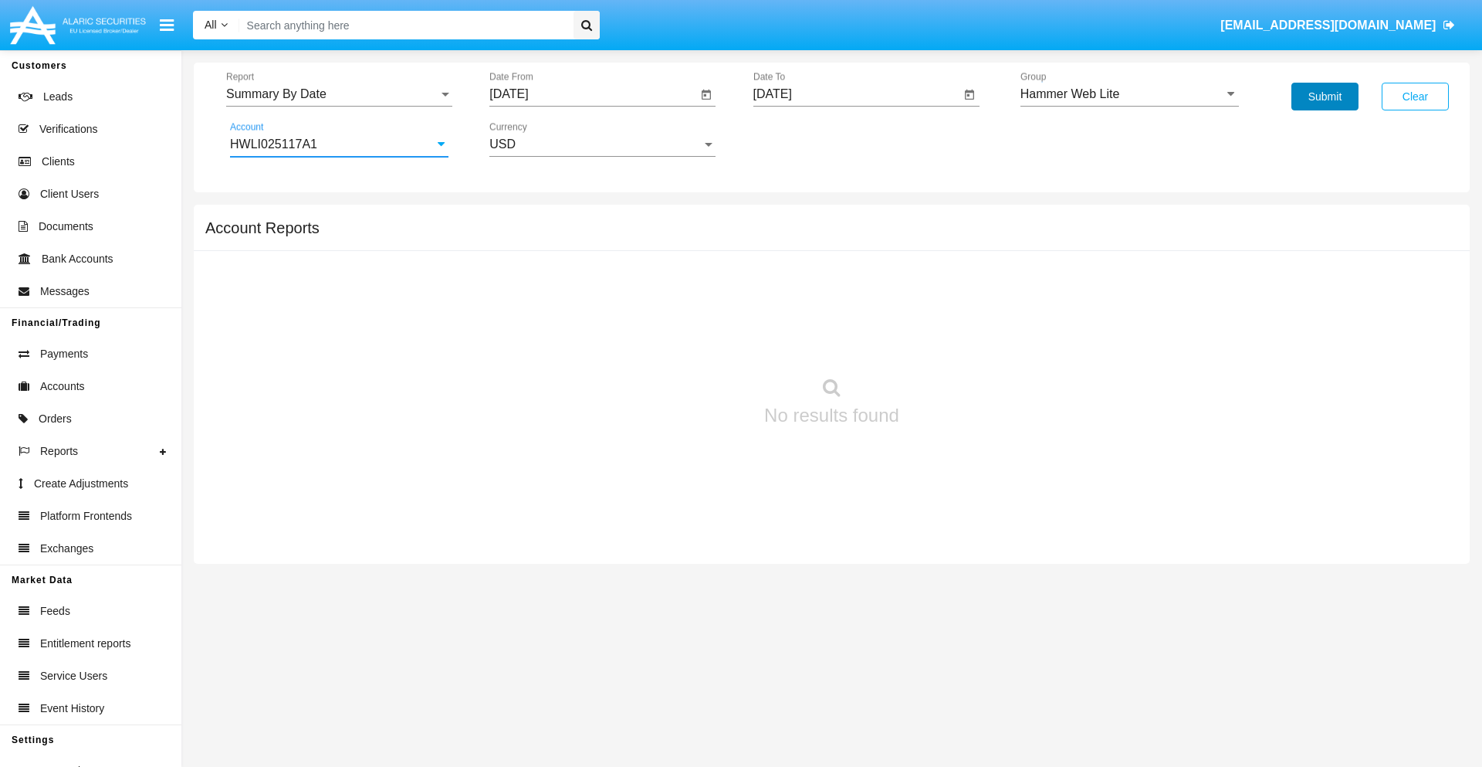
click at [1325, 96] on button "Submit" at bounding box center [1325, 97] width 67 height 28
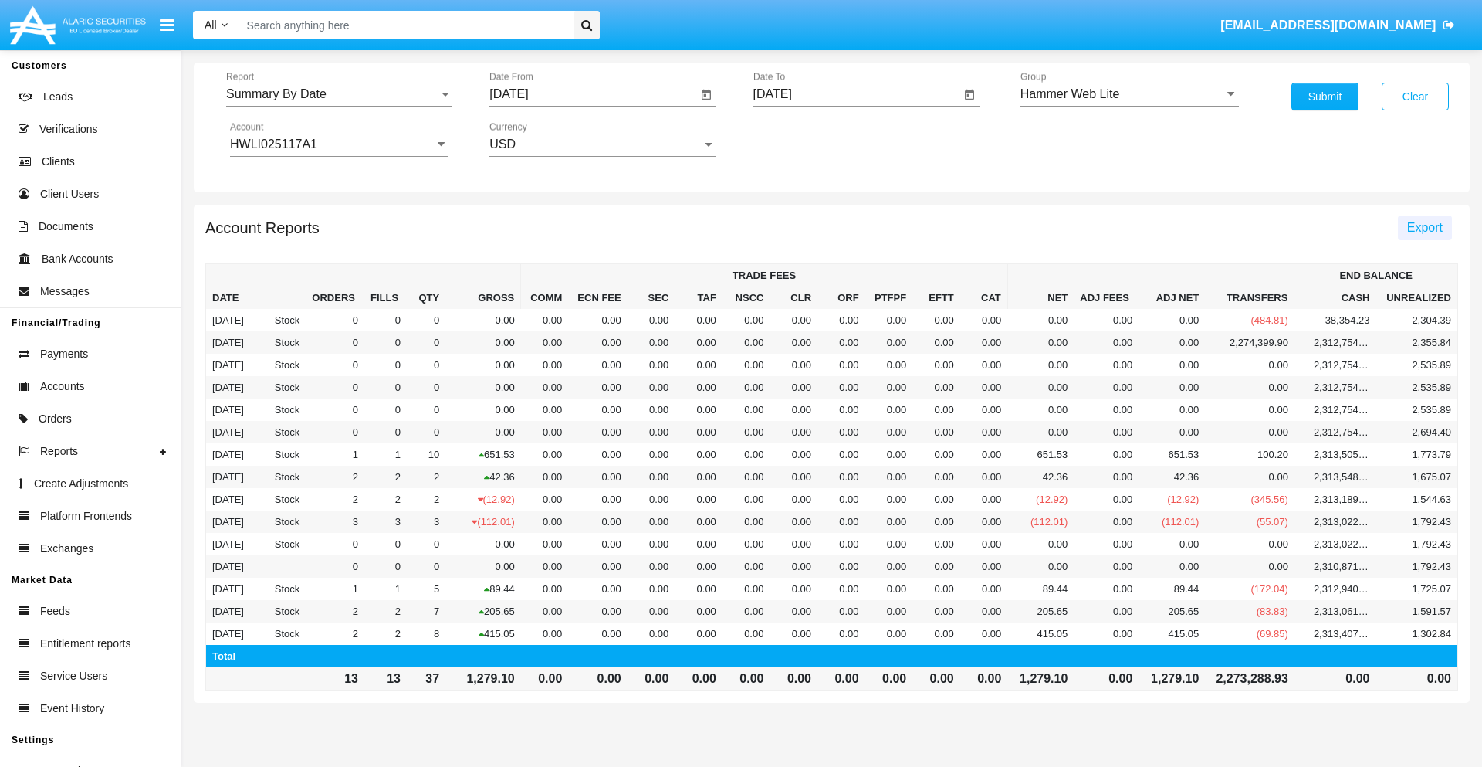
click at [1424, 227] on span "Export" at bounding box center [1425, 227] width 36 height 13
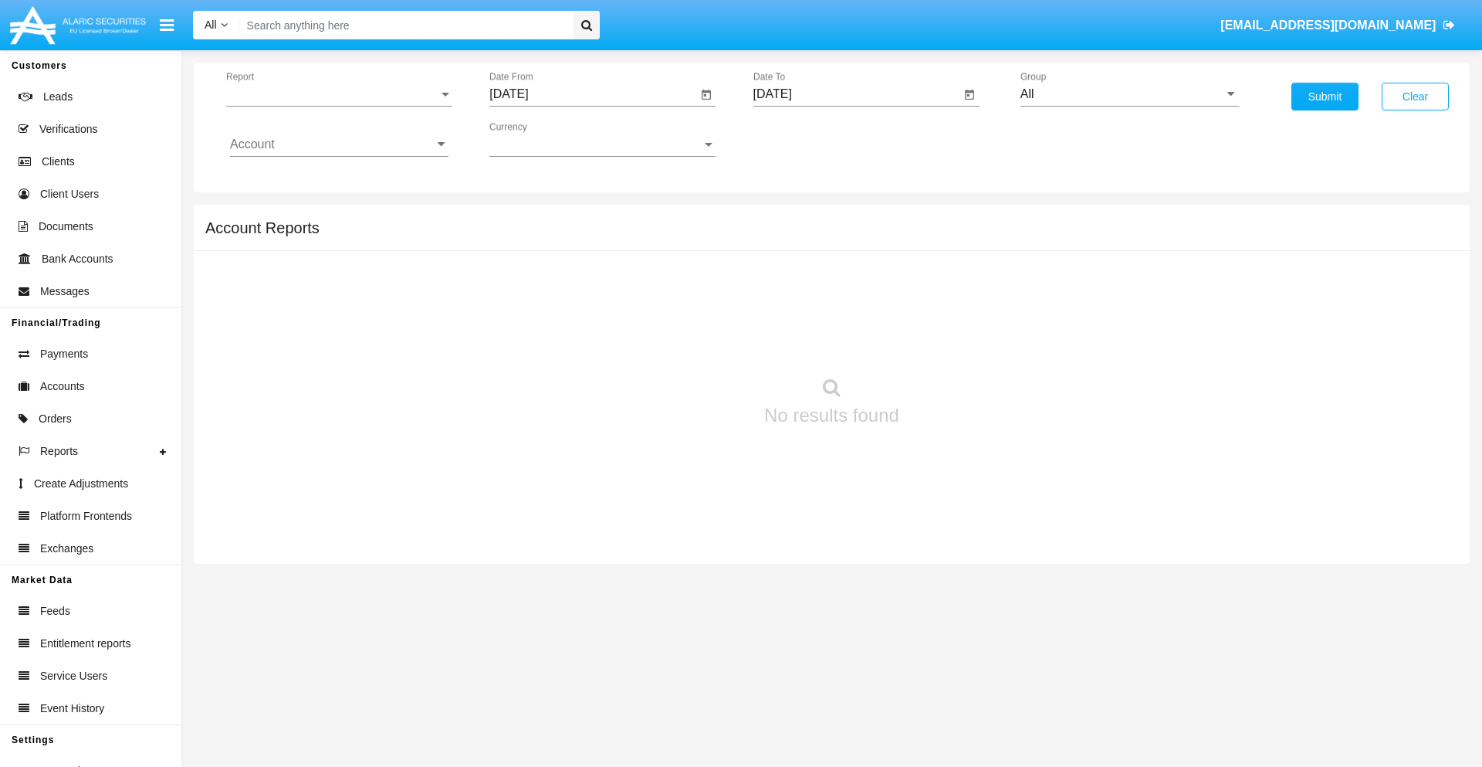
click at [339, 94] on span "Report" at bounding box center [332, 94] width 212 height 14
click at [333, 347] on span "Fees By Destination" at bounding box center [339, 365] width 218 height 37
click at [593, 94] on input "[DATE]" at bounding box center [593, 94] width 208 height 14
click at [540, 139] on span "[DATE]" at bounding box center [527, 140] width 34 height 12
click at [689, 341] on div "2025" at bounding box center [689, 341] width 49 height 28
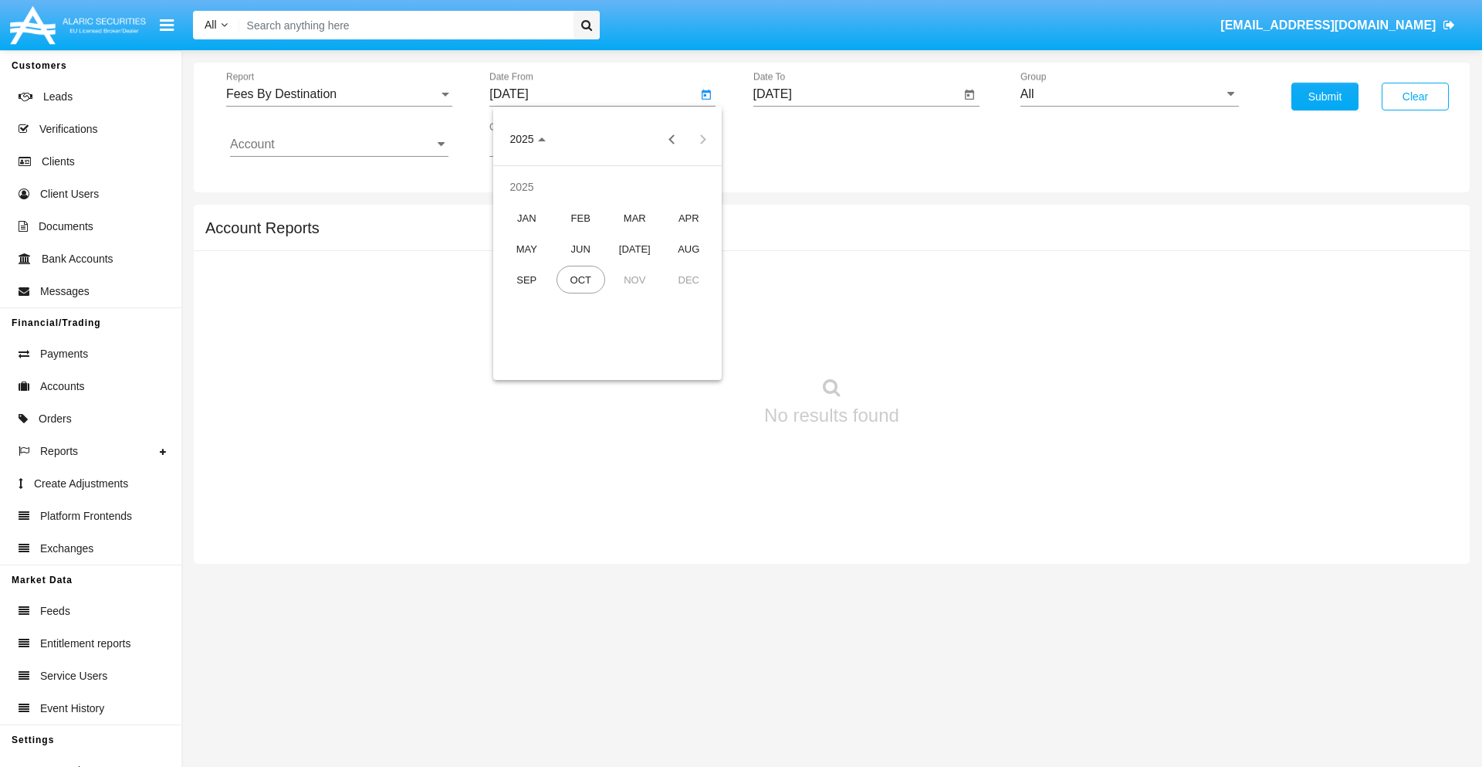
click at [635, 249] on div "[DATE]" at bounding box center [635, 249] width 49 height 28
click at [608, 236] on div "2" at bounding box center [608, 237] width 28 height 28
type input "[DATE]"
click at [856, 94] on input "[DATE]" at bounding box center [857, 94] width 208 height 14
click at [804, 139] on span "[DATE]" at bounding box center [791, 140] width 34 height 12
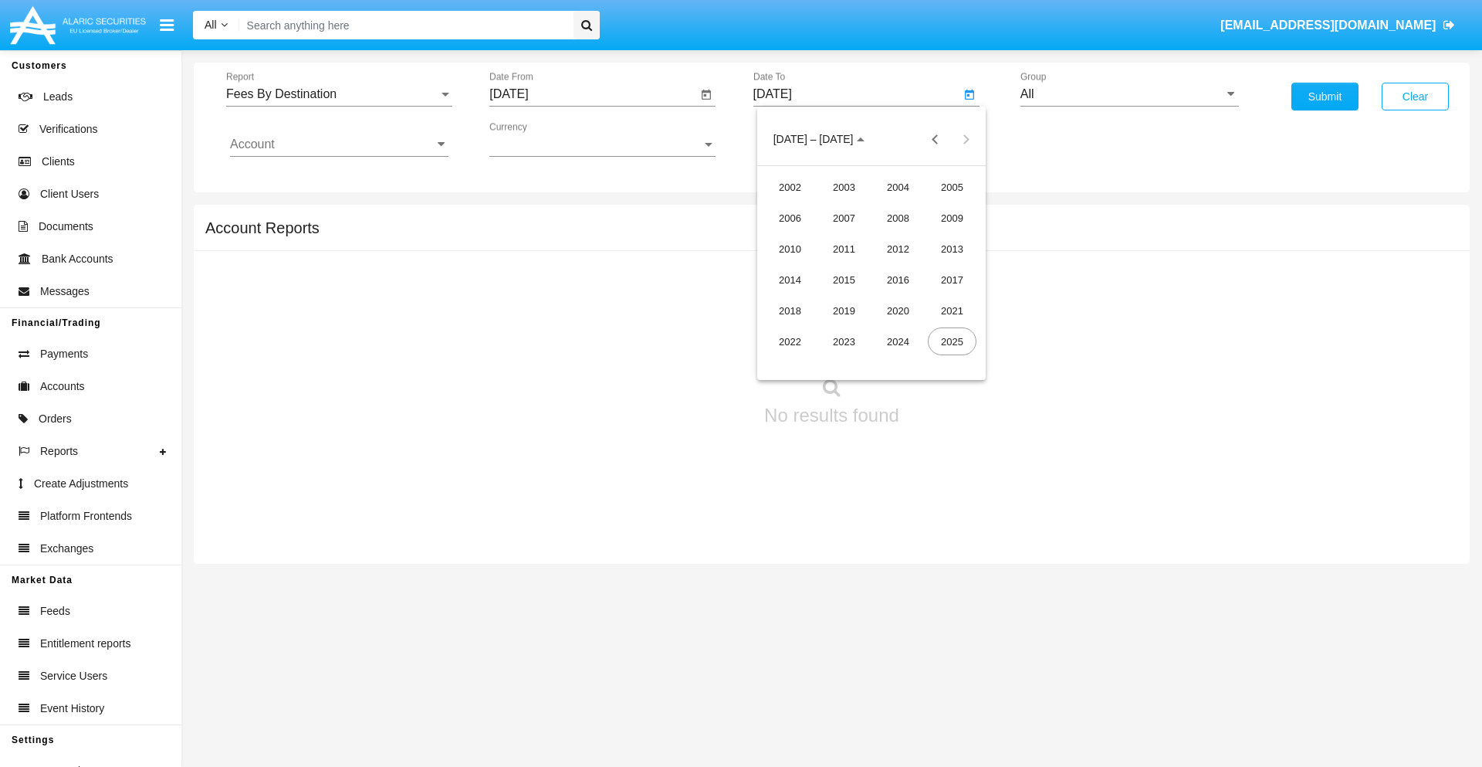
click at [952, 341] on div "2025" at bounding box center [952, 341] width 49 height 28
click at [844, 279] on div "OCT" at bounding box center [844, 280] width 49 height 28
click at [902, 205] on div "2" at bounding box center [903, 206] width 28 height 28
type input "10/02/25"
click at [1129, 94] on input "All" at bounding box center [1130, 94] width 218 height 14
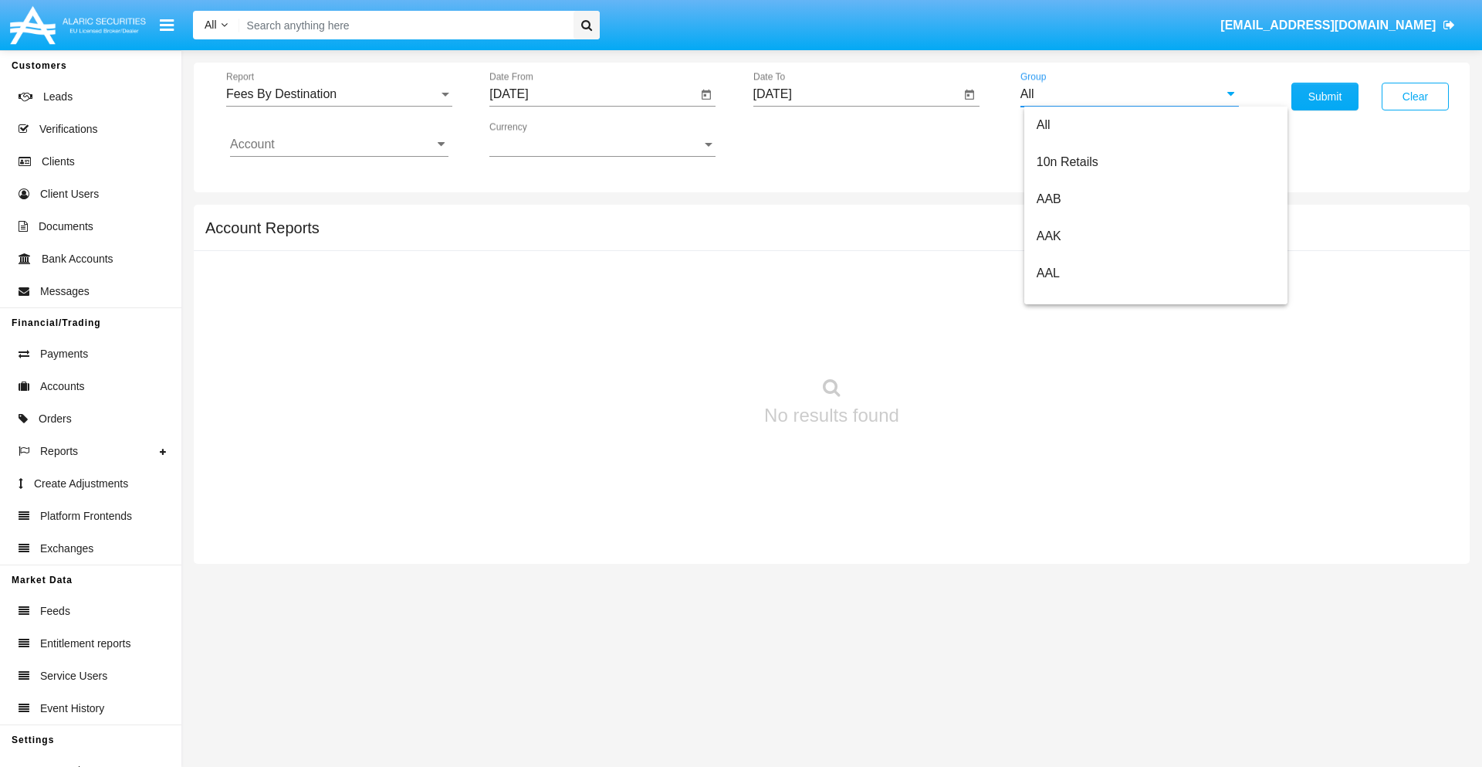
type input "Hammer Web Lite"
click at [339, 144] on input "Account" at bounding box center [339, 144] width 218 height 14
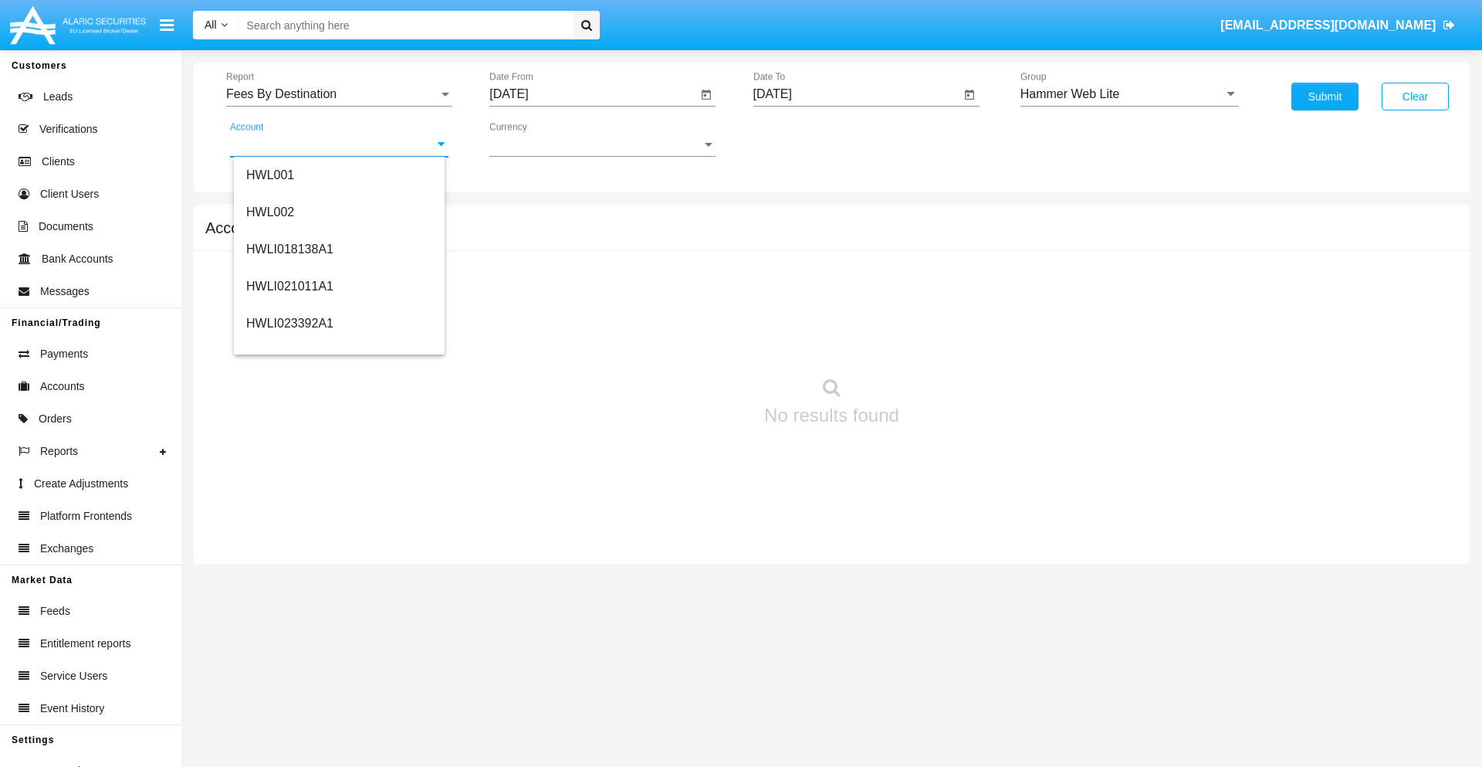
scroll to position [235, 0]
click at [289, 347] on span "HWLI025117A1" at bounding box center [289, 347] width 87 height 13
type input "HWLI025117A1"
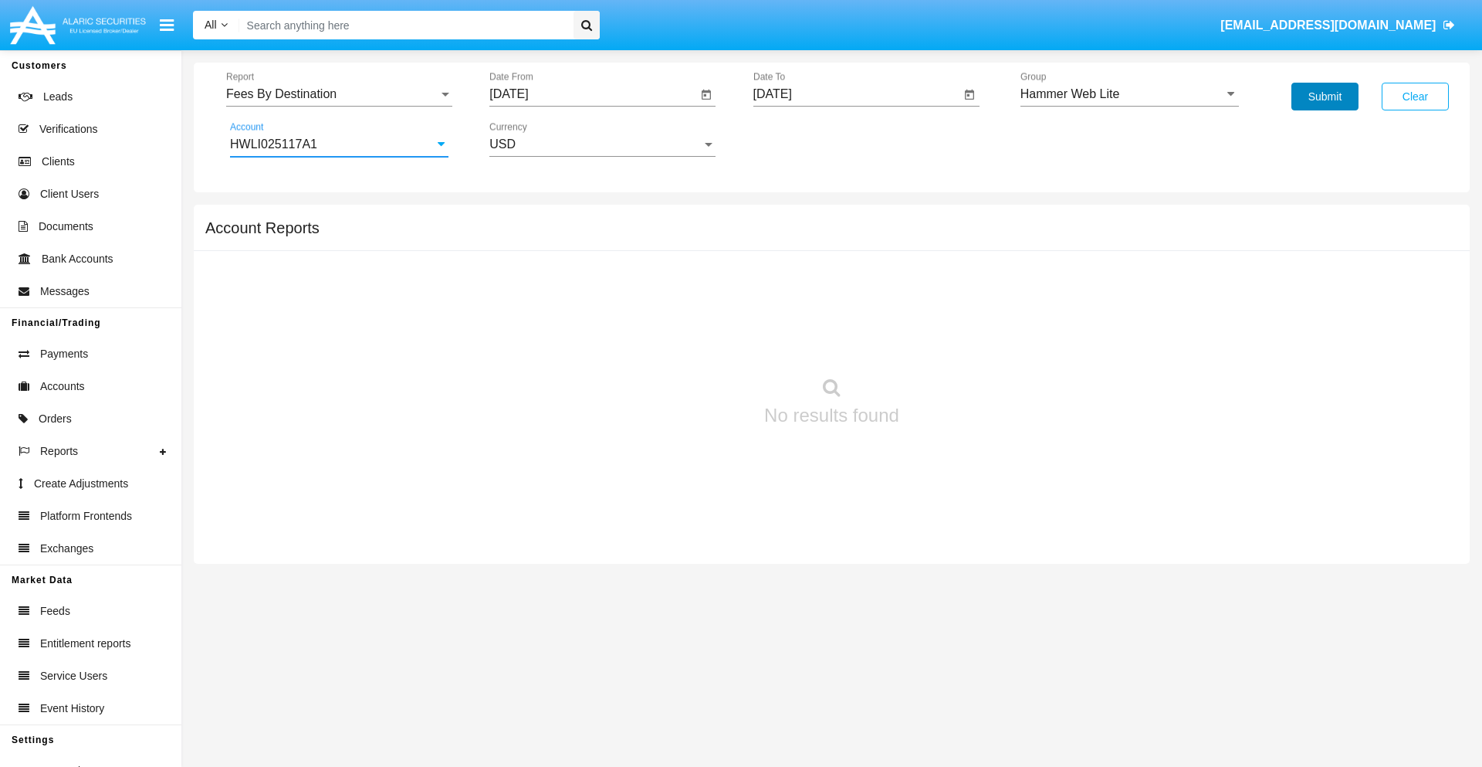
click at [1325, 96] on button "Submit" at bounding box center [1325, 97] width 67 height 28
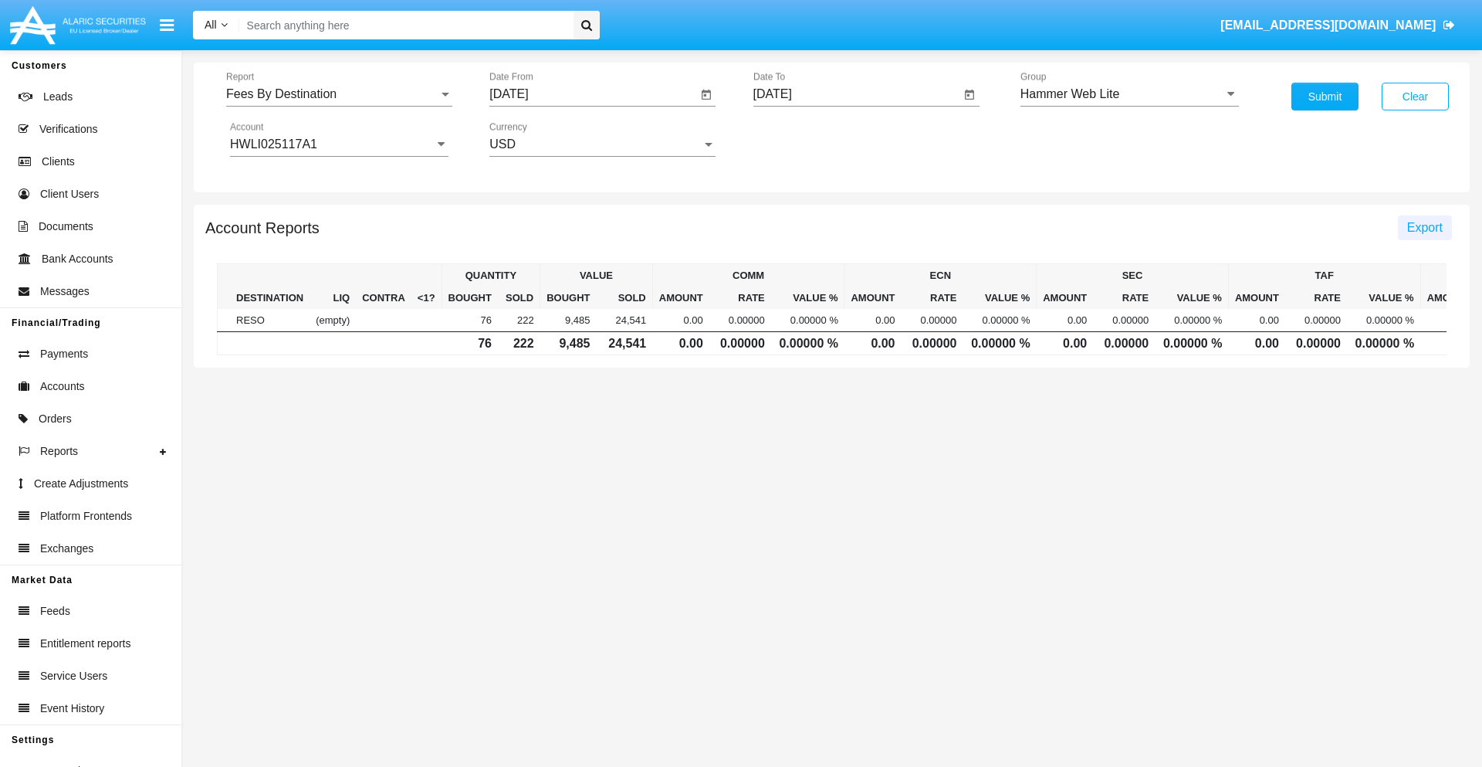
click at [1424, 227] on span "Export" at bounding box center [1425, 227] width 36 height 13
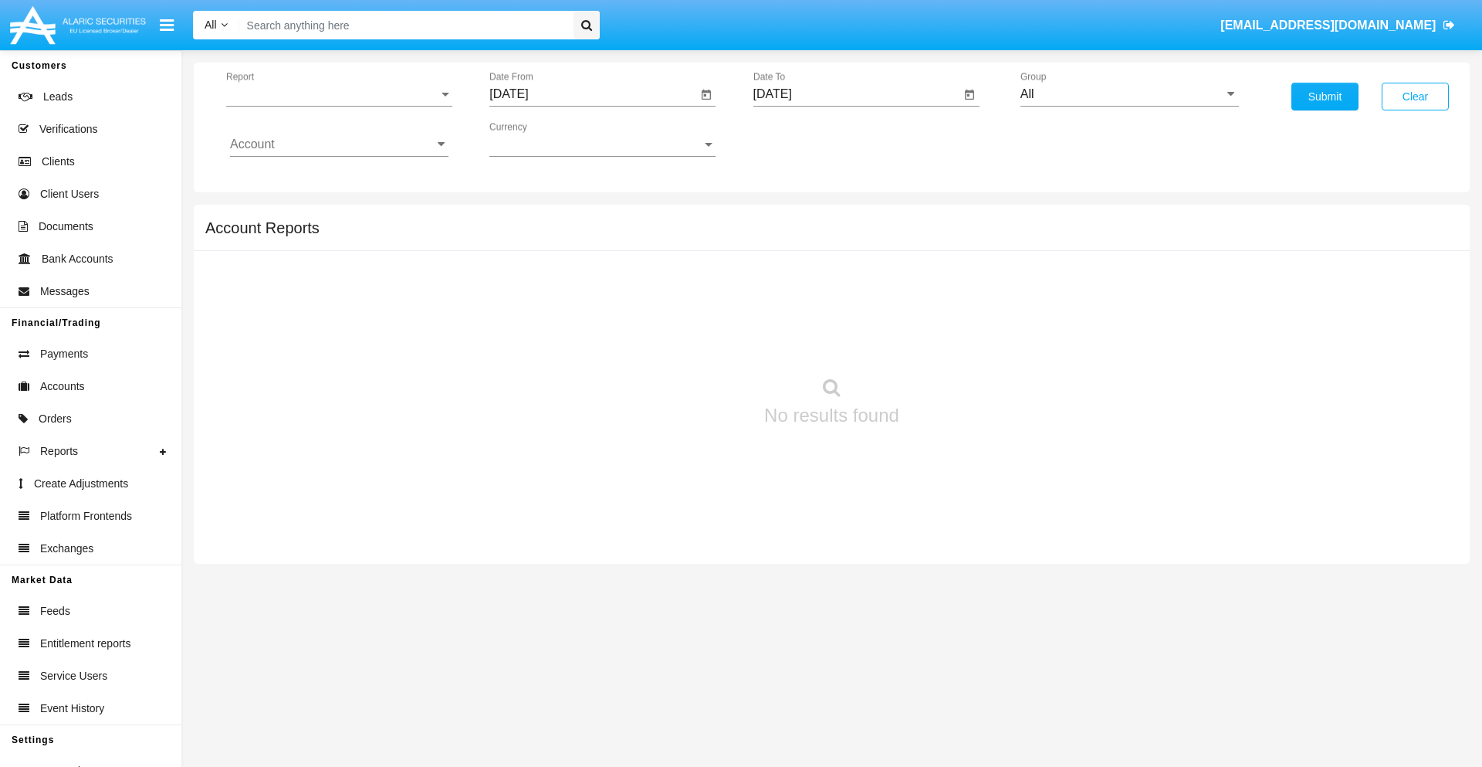
click at [339, 94] on span "Report" at bounding box center [332, 94] width 212 height 14
click at [333, 106] on span "Trades" at bounding box center [339, 105] width 218 height 37
click at [593, 94] on input "[DATE]" at bounding box center [593, 94] width 208 height 14
click at [540, 139] on span "[DATE]" at bounding box center [527, 140] width 34 height 12
click at [581, 310] on div "2019" at bounding box center [581, 310] width 49 height 28
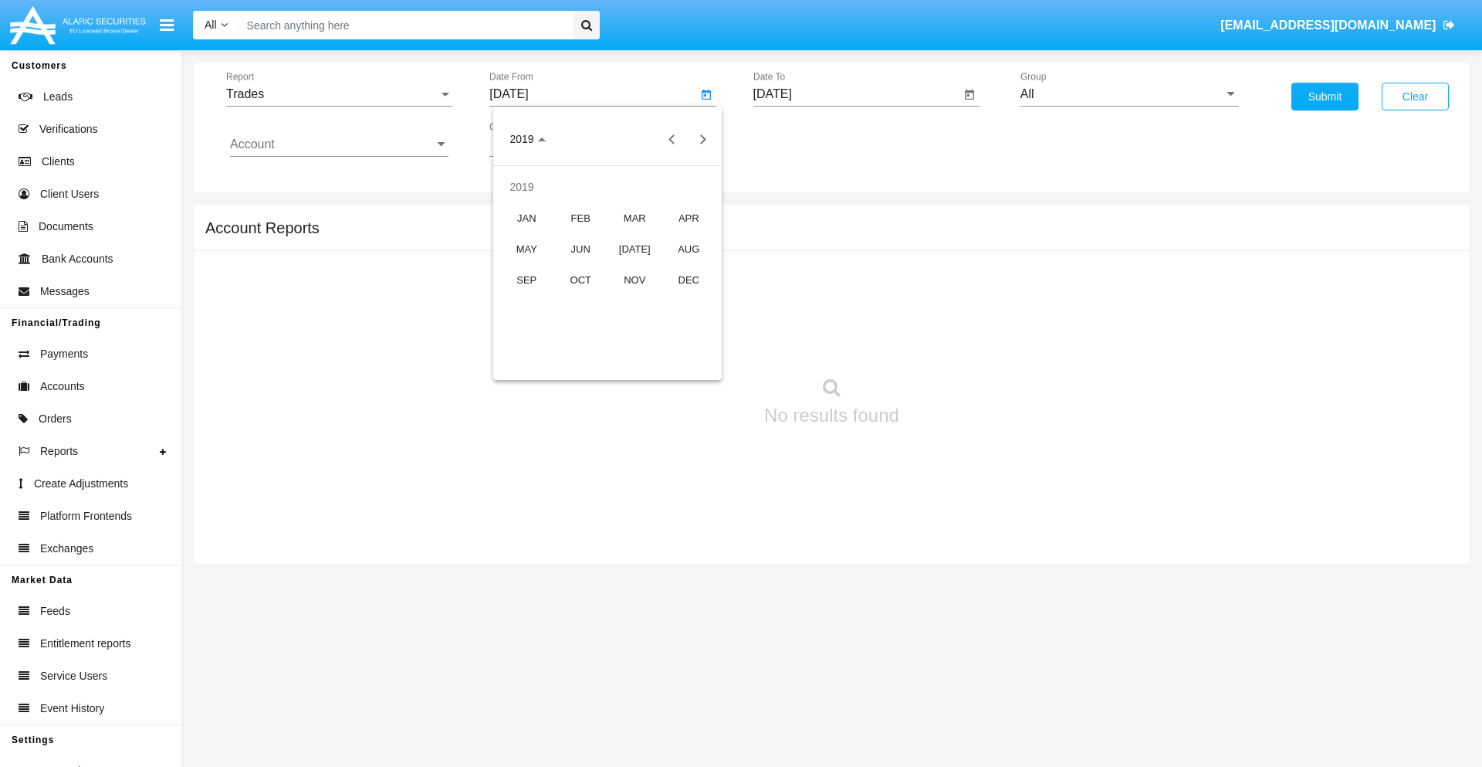
click at [527, 218] on div "JAN" at bounding box center [527, 218] width 49 height 28
click at [577, 236] on div "1" at bounding box center [577, 237] width 28 height 28
type input "[DATE]"
click at [856, 94] on input "[DATE]" at bounding box center [857, 94] width 208 height 14
click at [804, 139] on span "[DATE]" at bounding box center [791, 140] width 34 height 12
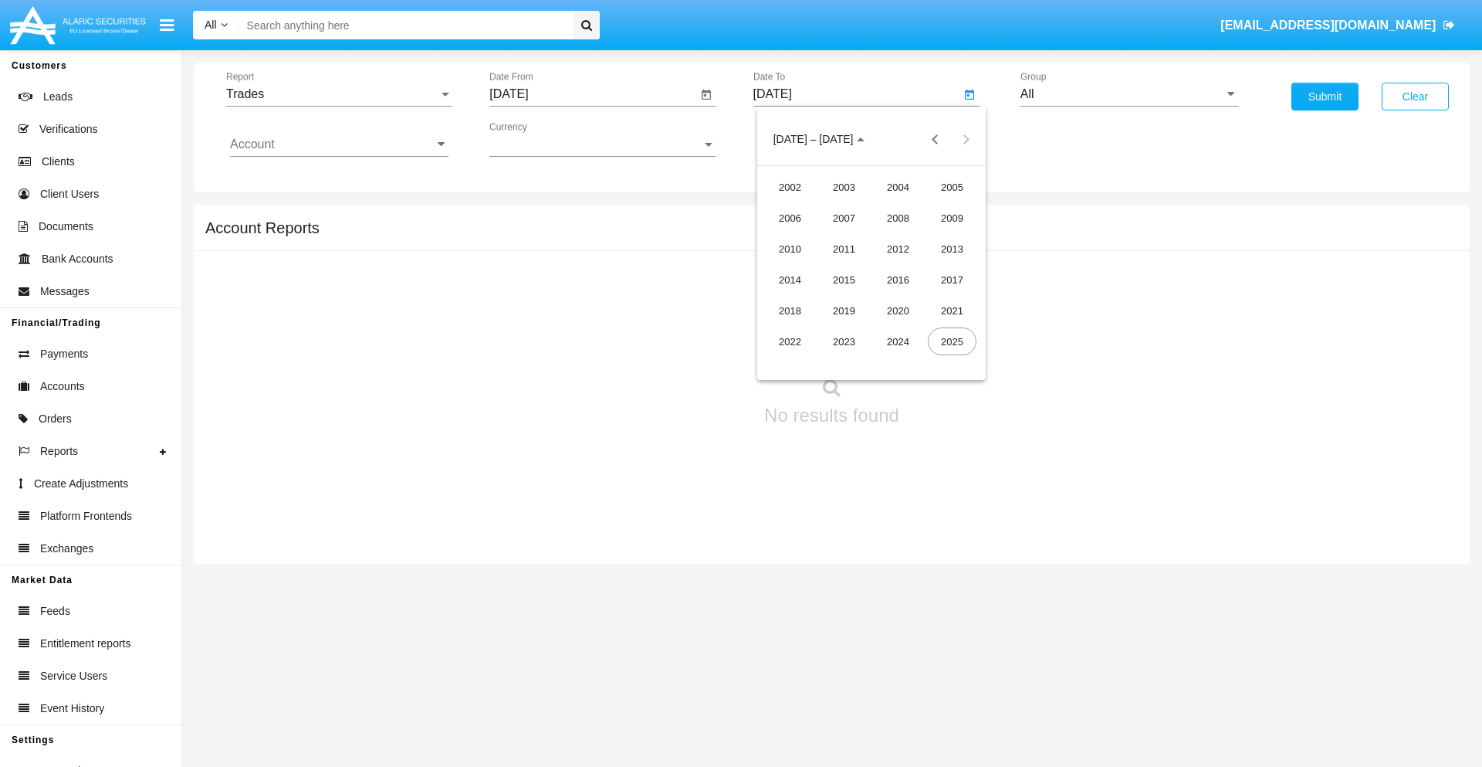
click at [844, 310] on div "2019" at bounding box center [844, 310] width 49 height 28
click at [790, 218] on div "JAN" at bounding box center [790, 218] width 49 height 28
click at [840, 236] on div "1" at bounding box center [841, 237] width 28 height 28
type input "[DATE]"
click at [339, 144] on input "Account" at bounding box center [339, 144] width 218 height 14
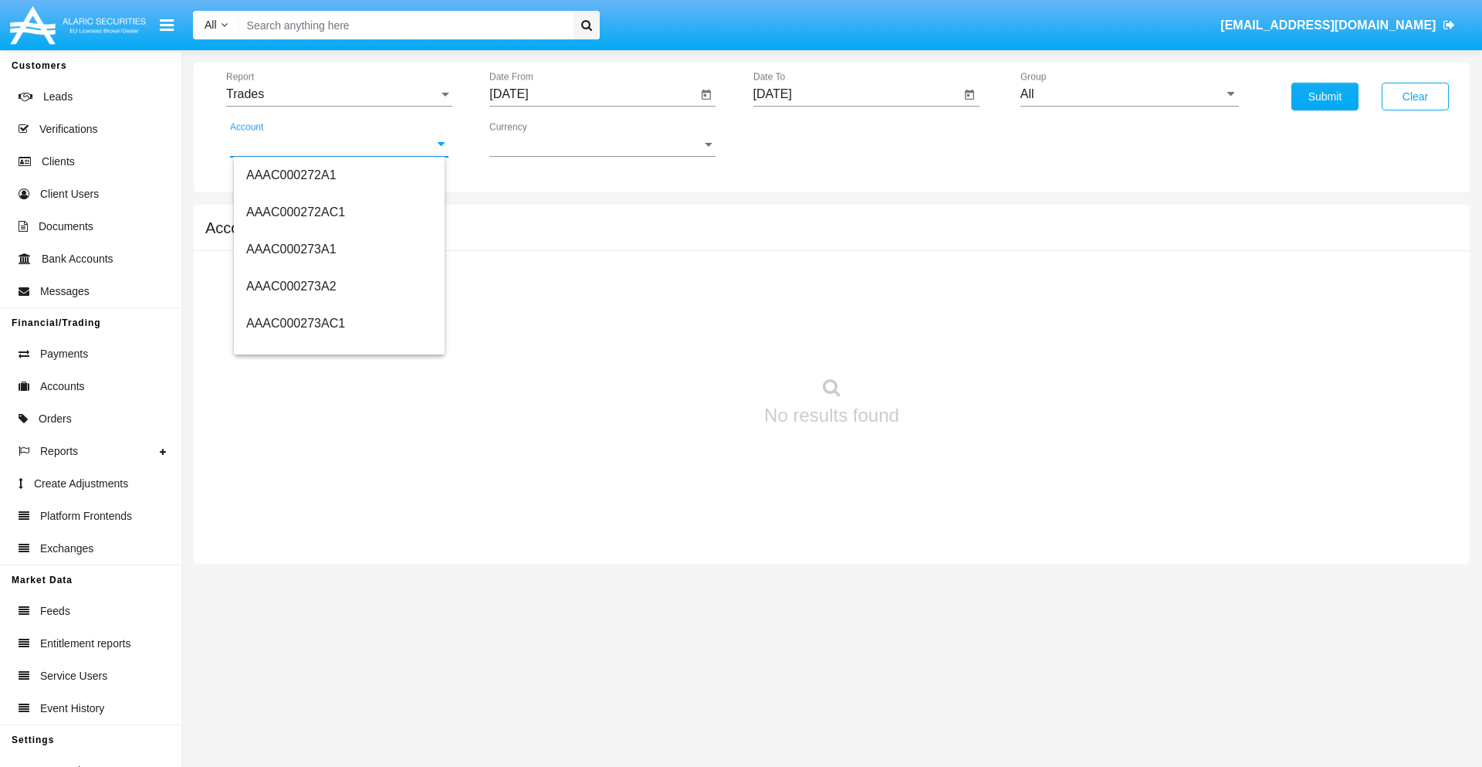
scroll to position [189294, 0]
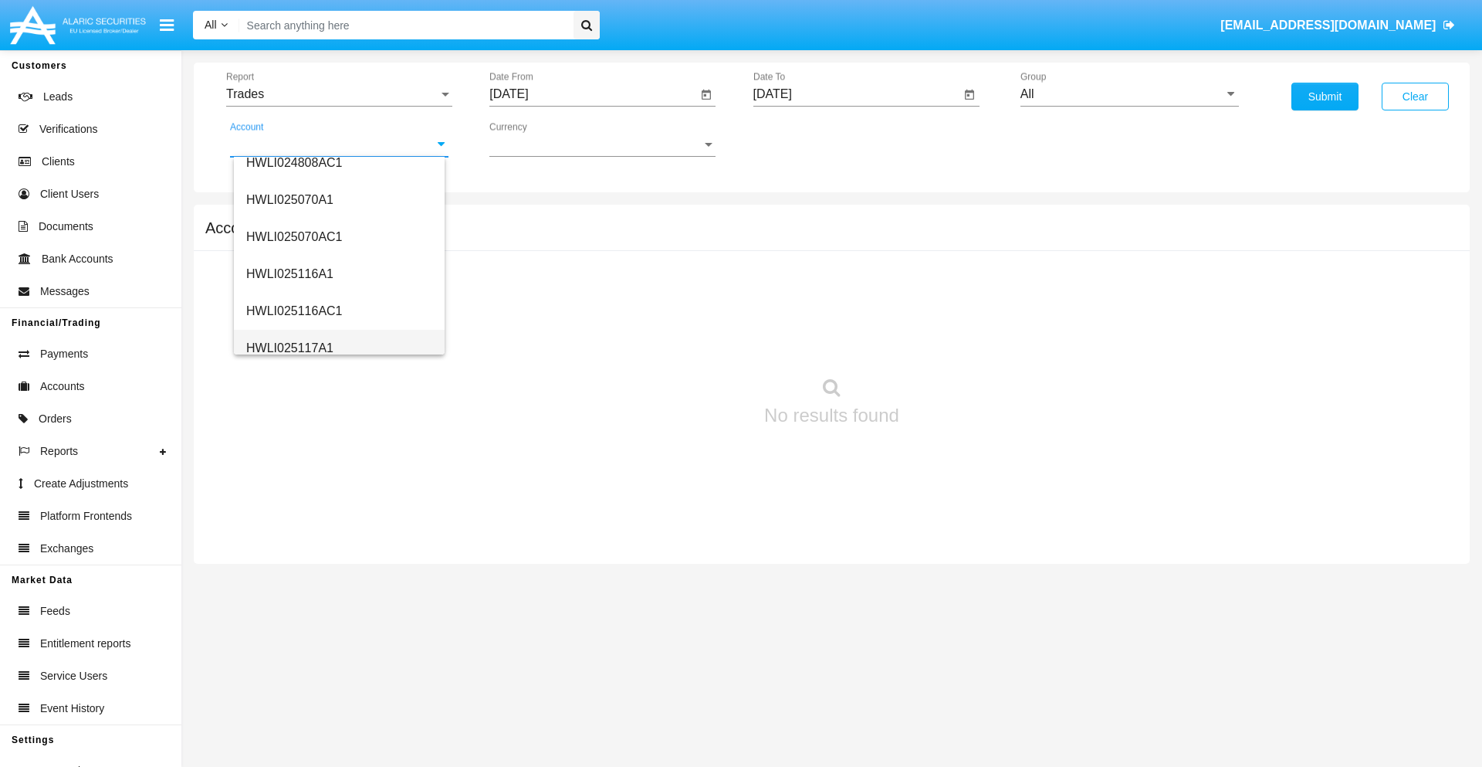
click at [289, 347] on span "HWLI025117A1" at bounding box center [289, 347] width 87 height 13
type input "HWLI025117A1"
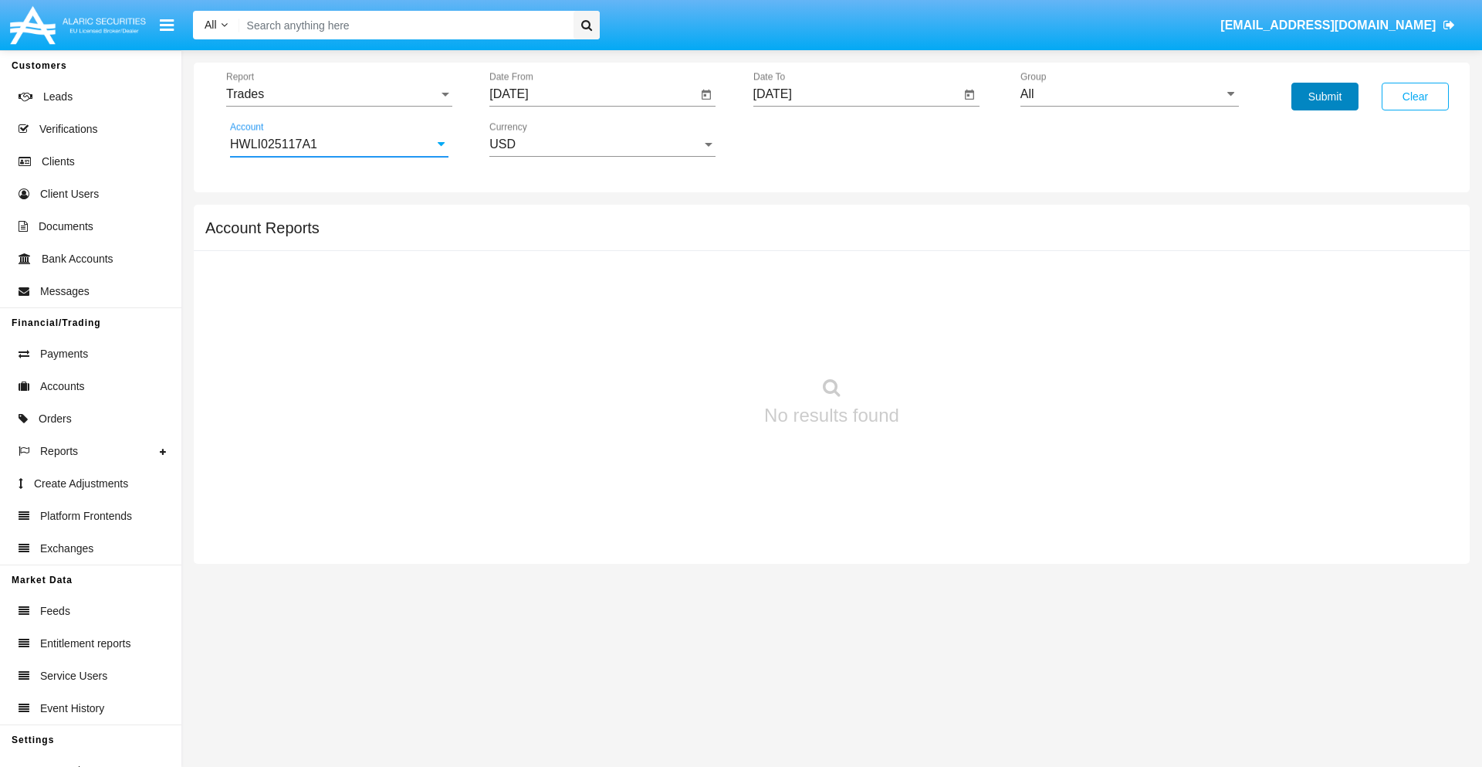
click at [1325, 96] on button "Submit" at bounding box center [1325, 97] width 67 height 28
click at [339, 94] on span "Report" at bounding box center [332, 94] width 212 height 14
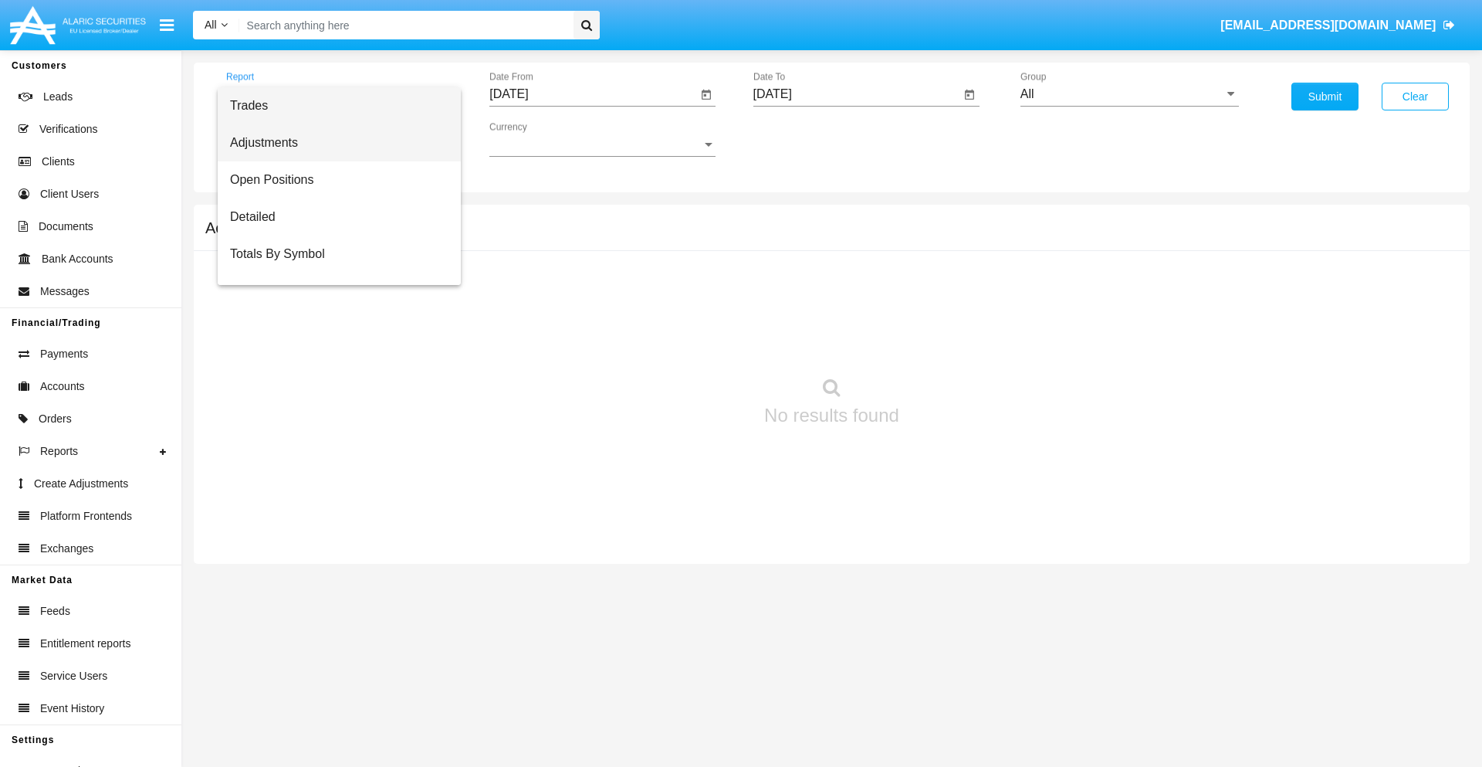
click at [333, 143] on span "Adjustments" at bounding box center [339, 142] width 218 height 37
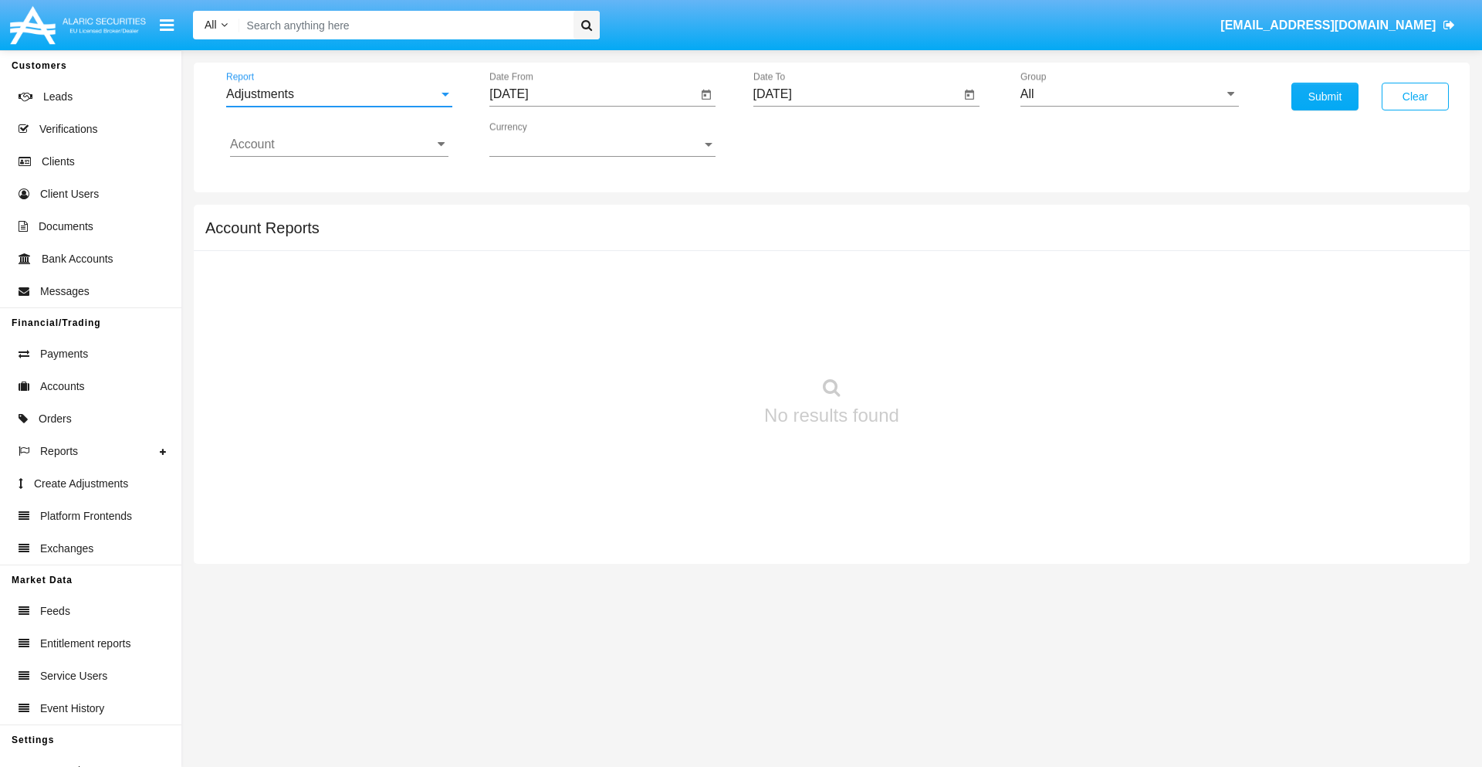
click at [593, 94] on input "[DATE]" at bounding box center [593, 94] width 208 height 14
click at [540, 139] on span "[DATE]" at bounding box center [527, 140] width 34 height 12
click at [581, 310] on div "2019" at bounding box center [581, 310] width 49 height 28
click at [527, 218] on div "JAN" at bounding box center [527, 218] width 49 height 28
click at [577, 236] on div "1" at bounding box center [577, 237] width 28 height 28
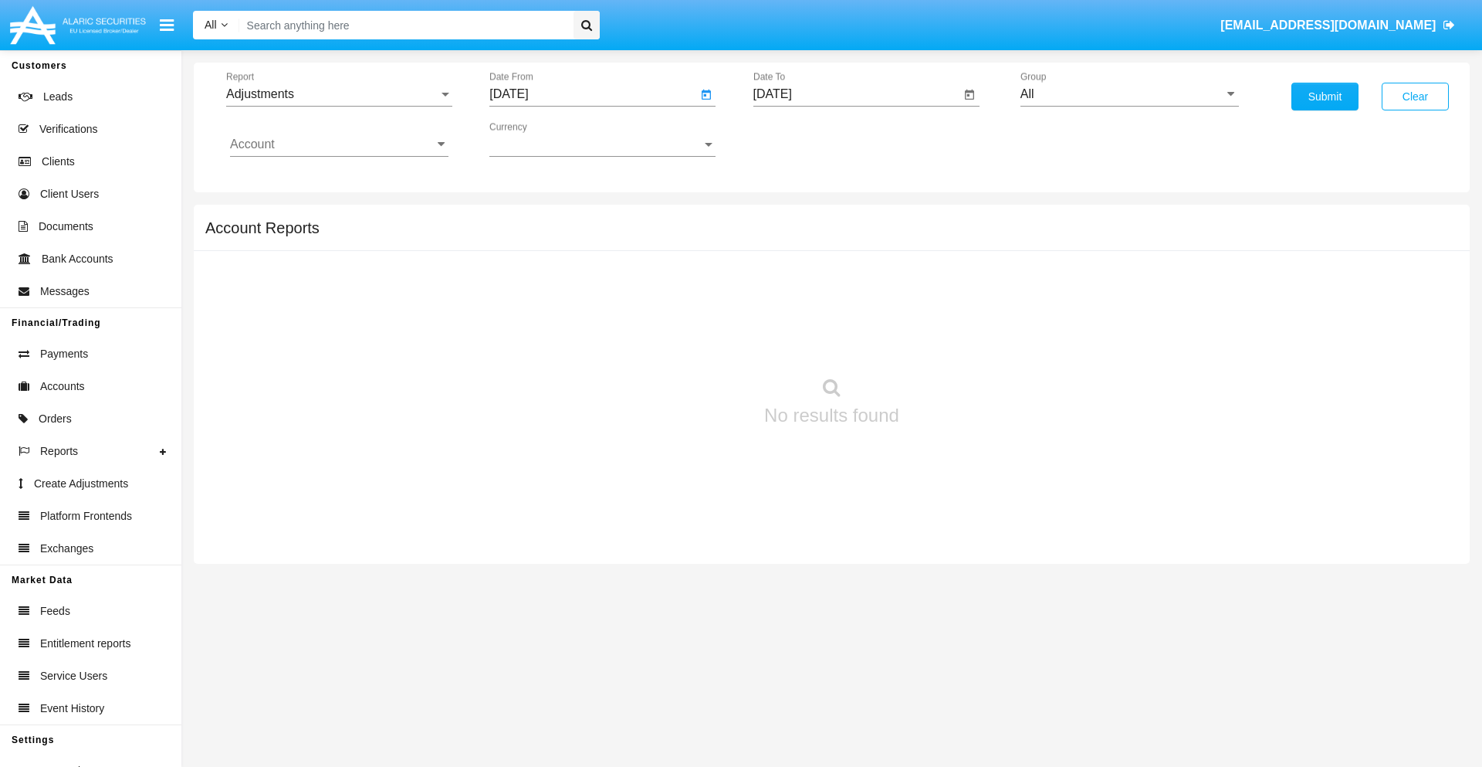
type input "[DATE]"
click at [856, 94] on input "[DATE]" at bounding box center [857, 94] width 208 height 14
click at [804, 139] on span "[DATE]" at bounding box center [791, 140] width 34 height 12
click at [844, 310] on div "2019" at bounding box center [844, 310] width 49 height 28
click at [790, 218] on div "JAN" at bounding box center [790, 218] width 49 height 28
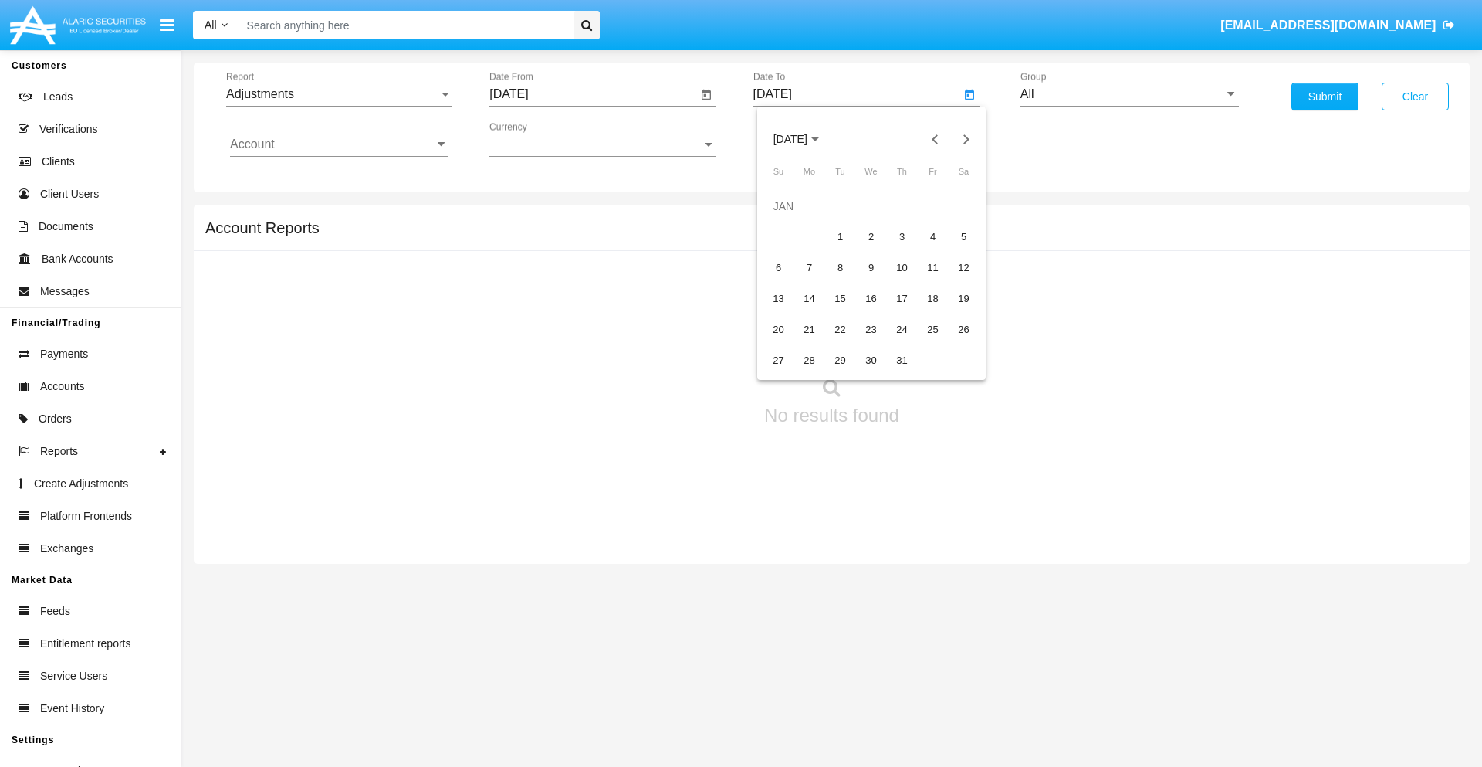
click at [840, 236] on div "1" at bounding box center [841, 237] width 28 height 28
type input "[DATE]"
click at [339, 144] on input "Account" at bounding box center [339, 144] width 218 height 14
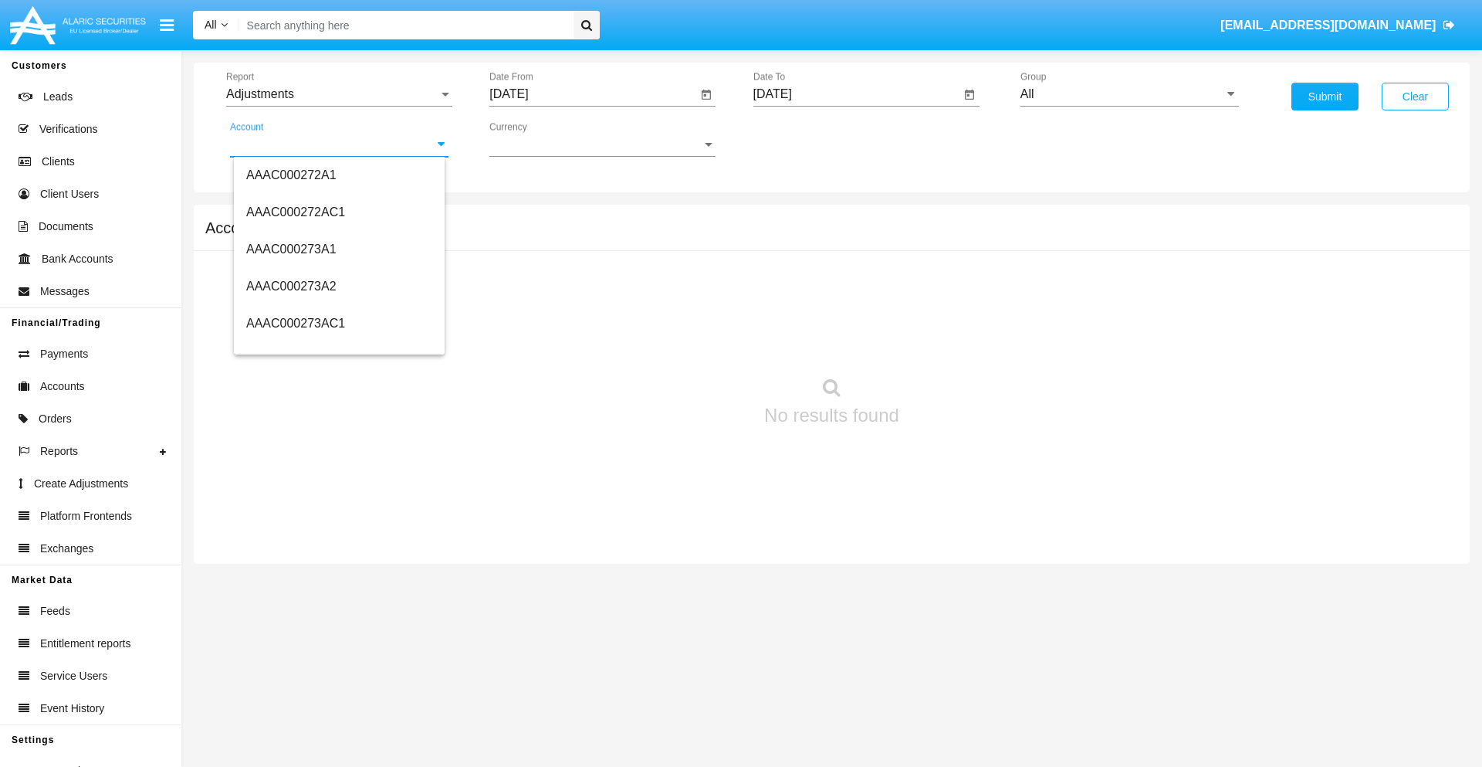
scroll to position [189294, 0]
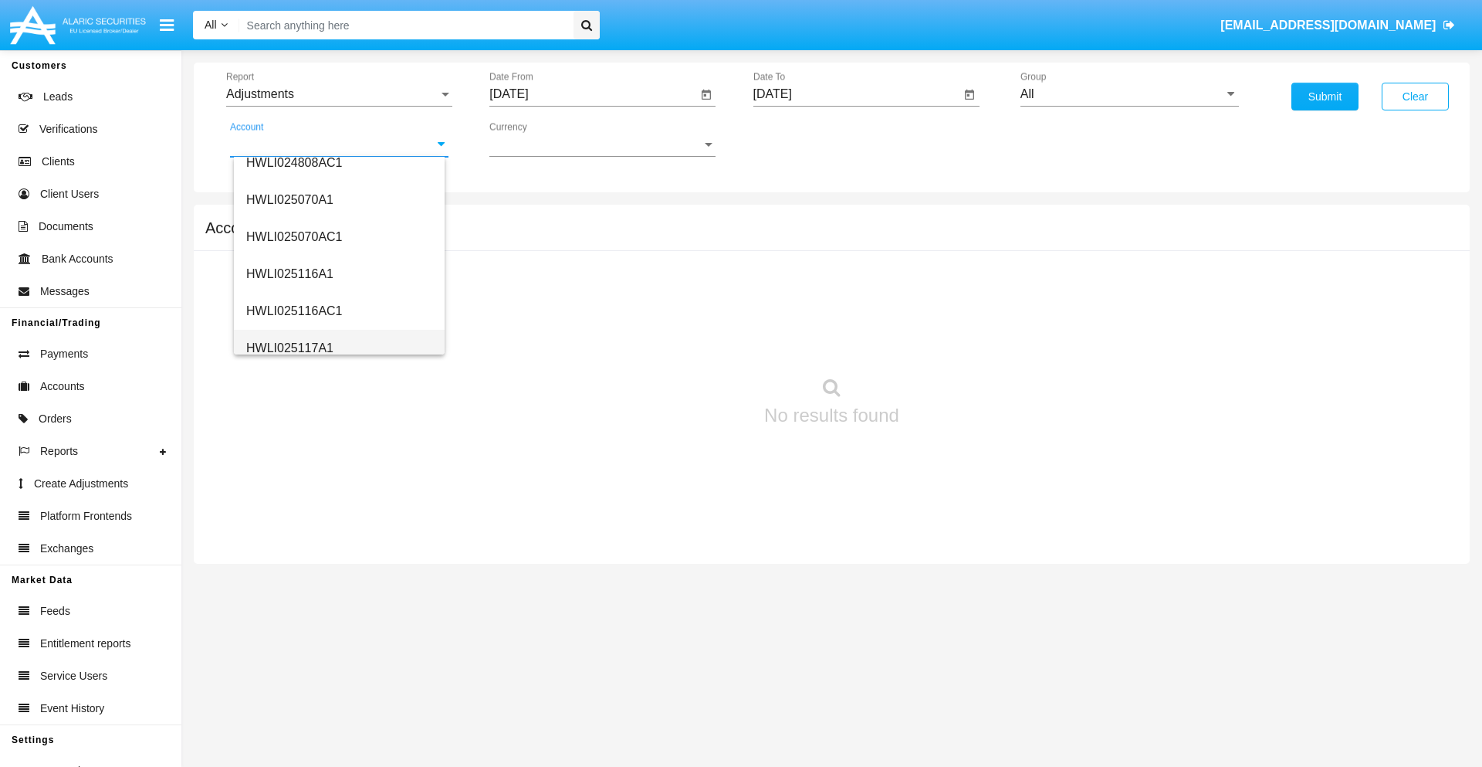
click at [289, 347] on span "HWLI025117A1" at bounding box center [289, 347] width 87 height 13
type input "HWLI025117A1"
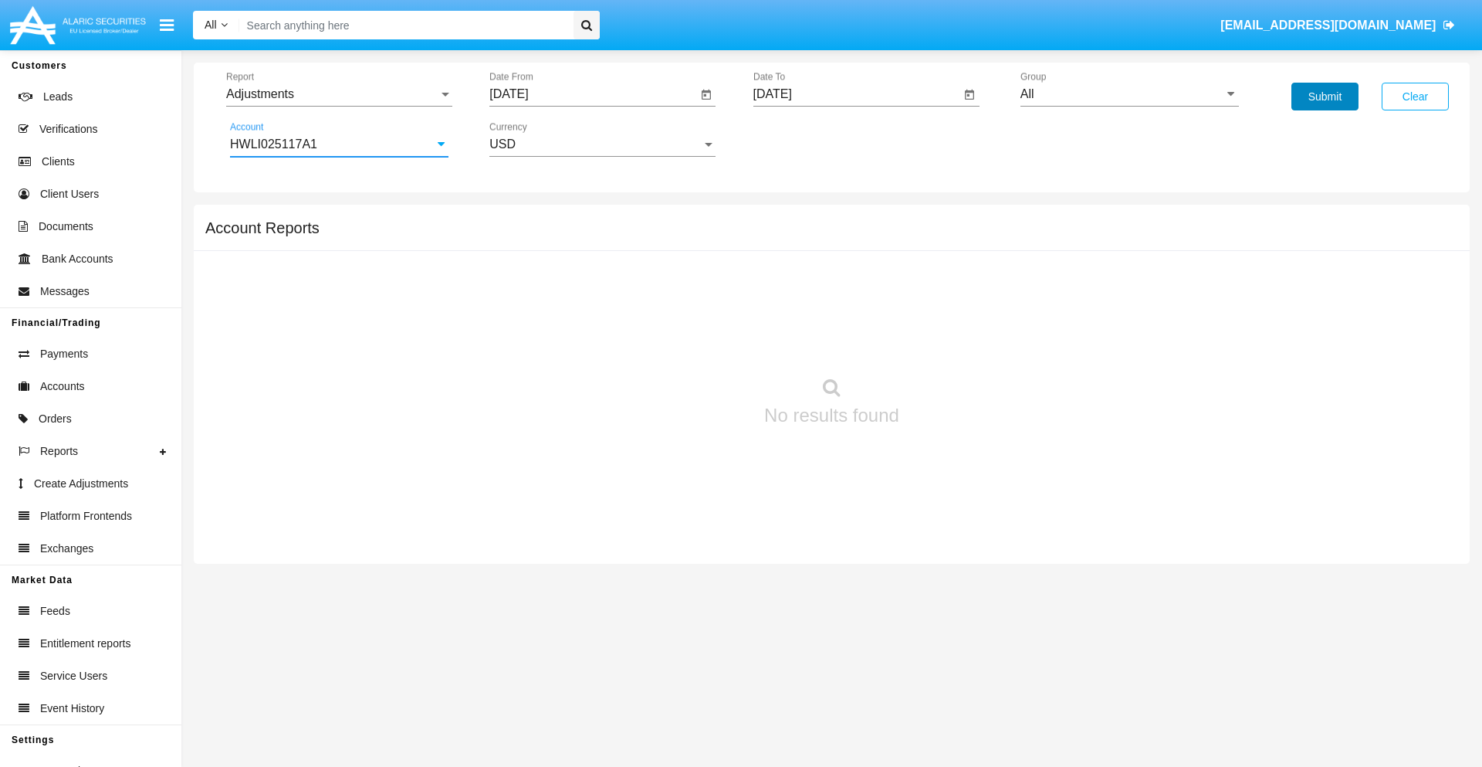
click at [1325, 96] on button "Submit" at bounding box center [1325, 97] width 67 height 28
click at [339, 94] on span "Report" at bounding box center [332, 94] width 212 height 14
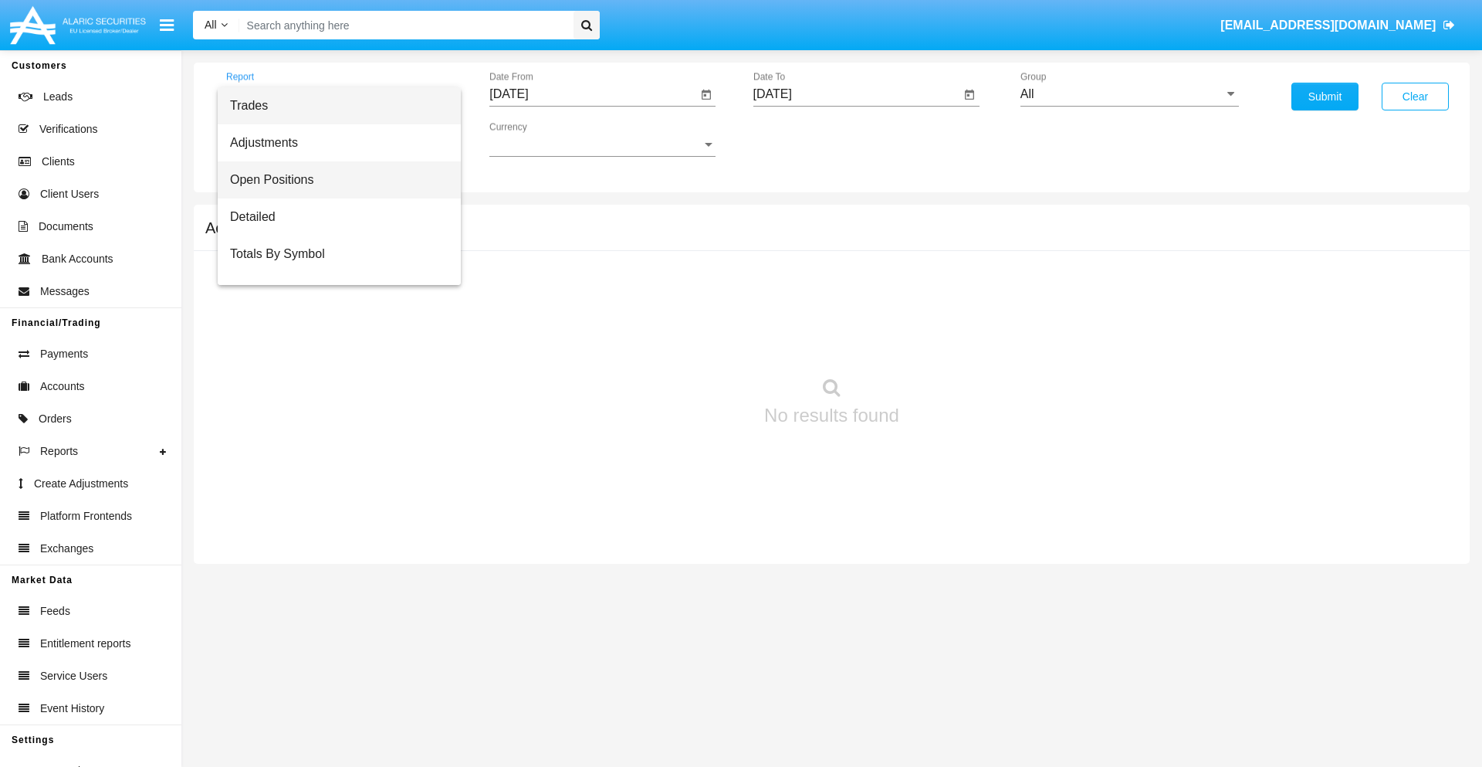
click at [333, 180] on span "Open Positions" at bounding box center [339, 179] width 218 height 37
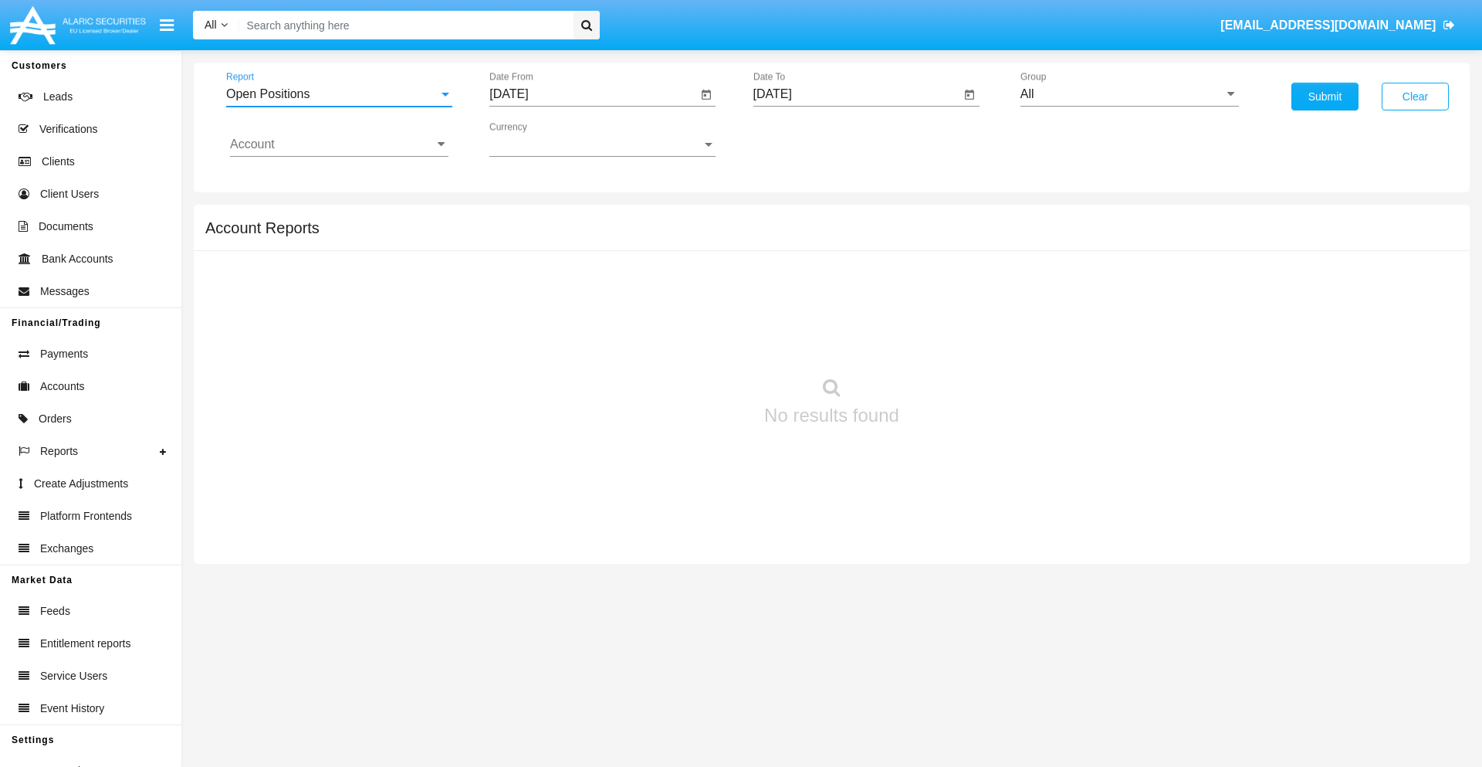
click at [593, 94] on input "[DATE]" at bounding box center [593, 94] width 208 height 14
click at [540, 139] on span "[DATE]" at bounding box center [527, 140] width 34 height 12
click at [581, 310] on div "2019" at bounding box center [581, 310] width 49 height 28
click at [527, 218] on div "JAN" at bounding box center [527, 218] width 49 height 28
click at [577, 236] on div "1" at bounding box center [577, 237] width 28 height 28
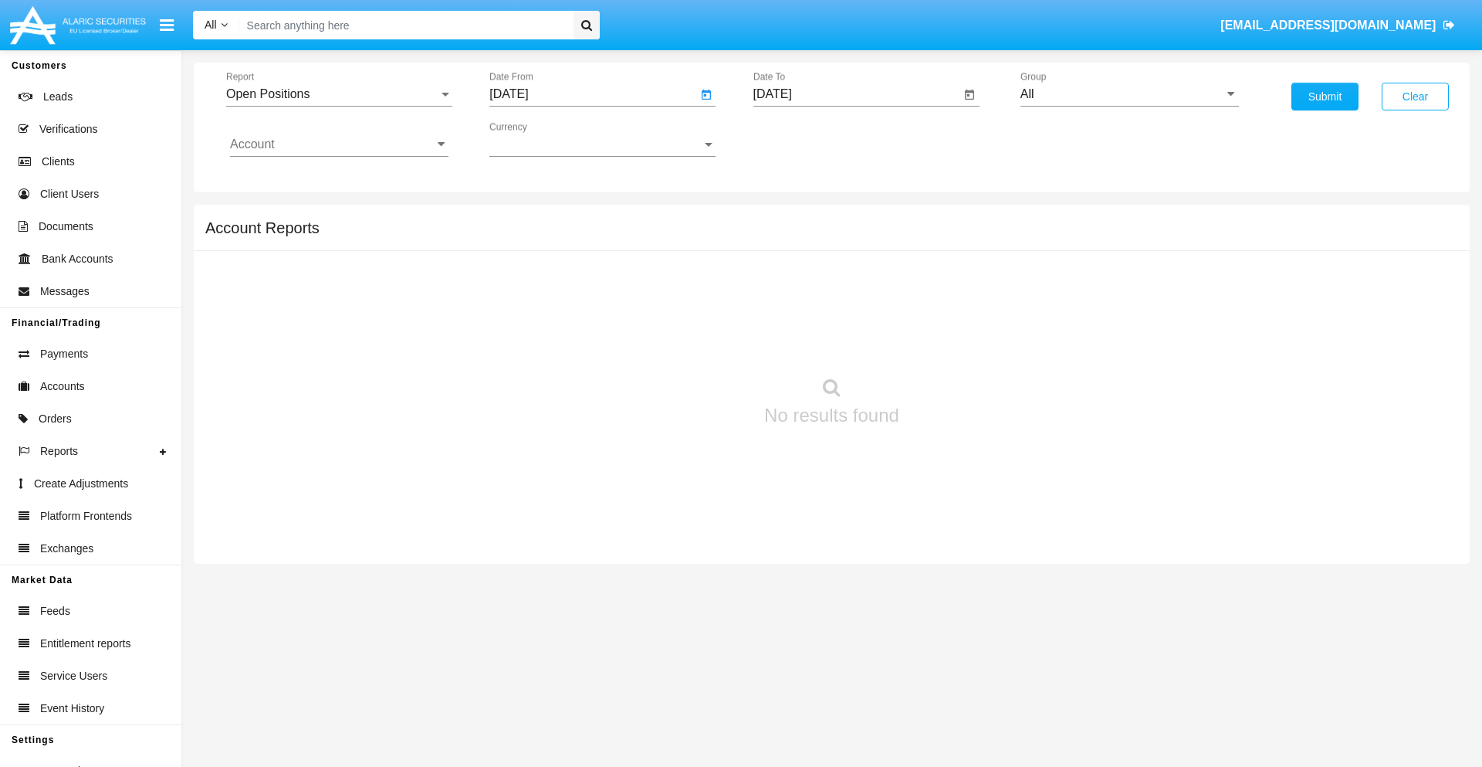
type input "[DATE]"
click at [856, 94] on input "[DATE]" at bounding box center [857, 94] width 208 height 14
click at [804, 139] on span "[DATE]" at bounding box center [791, 140] width 34 height 12
click at [844, 310] on div "2019" at bounding box center [844, 310] width 49 height 28
click at [790, 218] on div "JAN" at bounding box center [790, 218] width 49 height 28
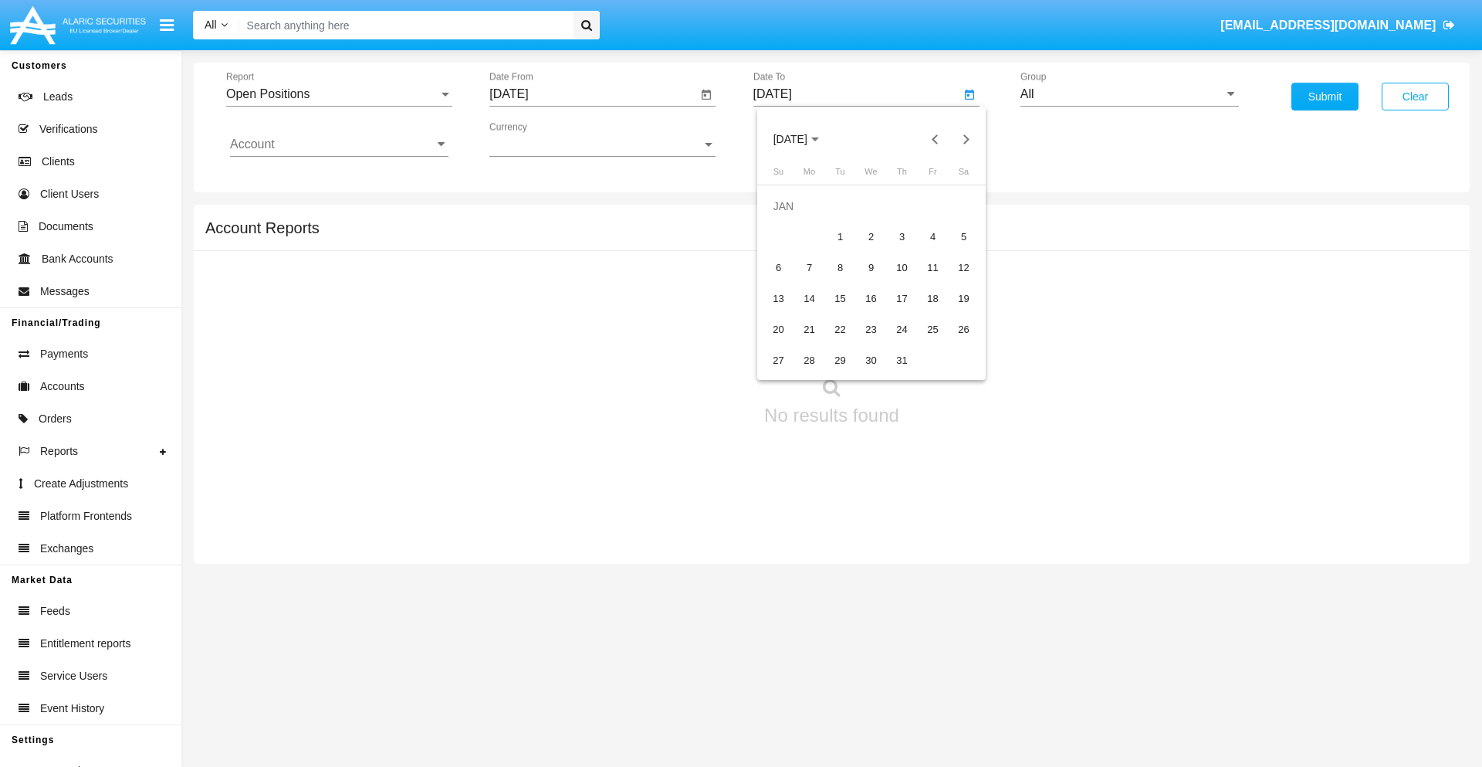
click at [840, 236] on div "1" at bounding box center [841, 237] width 28 height 28
type input "[DATE]"
click at [339, 144] on input "Account" at bounding box center [339, 144] width 218 height 14
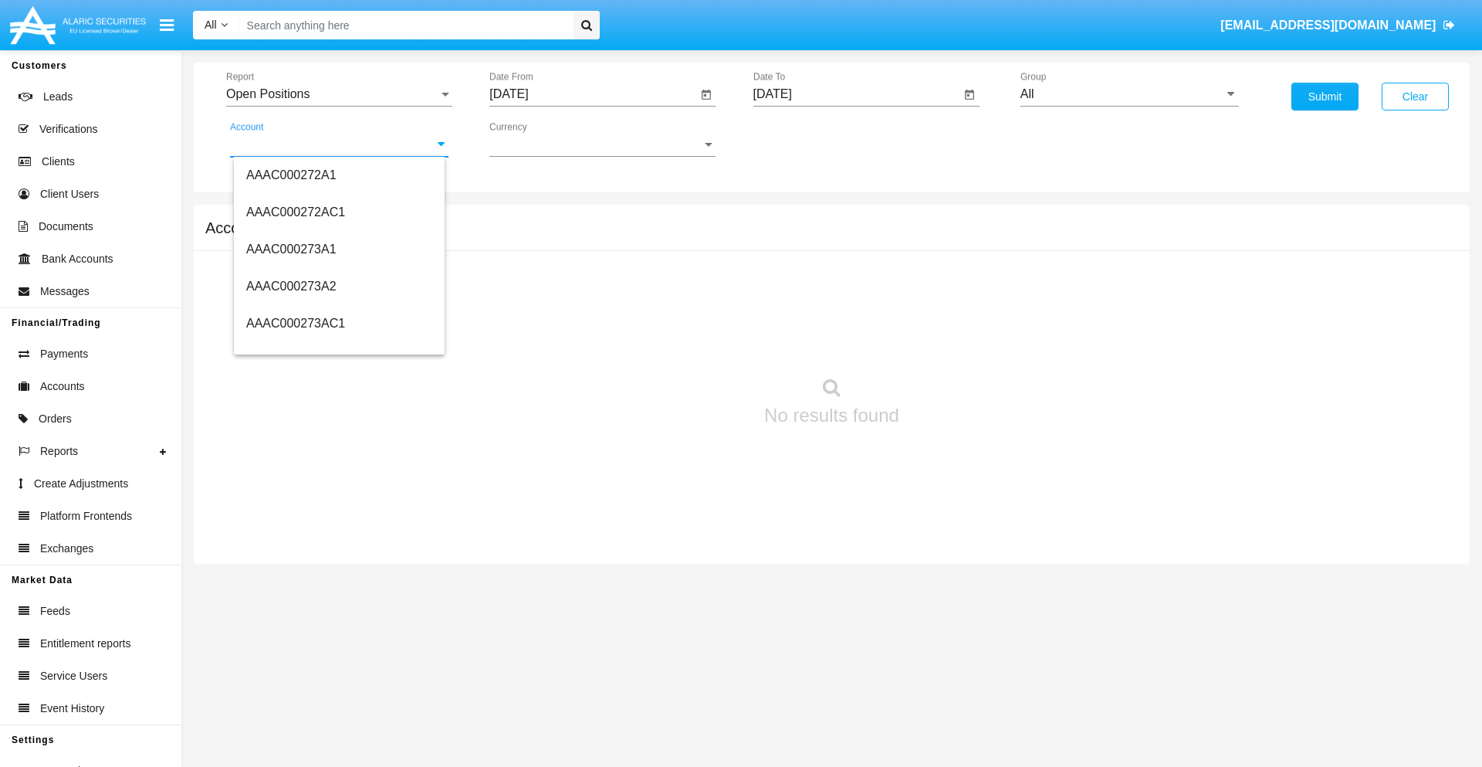
scroll to position [189294, 0]
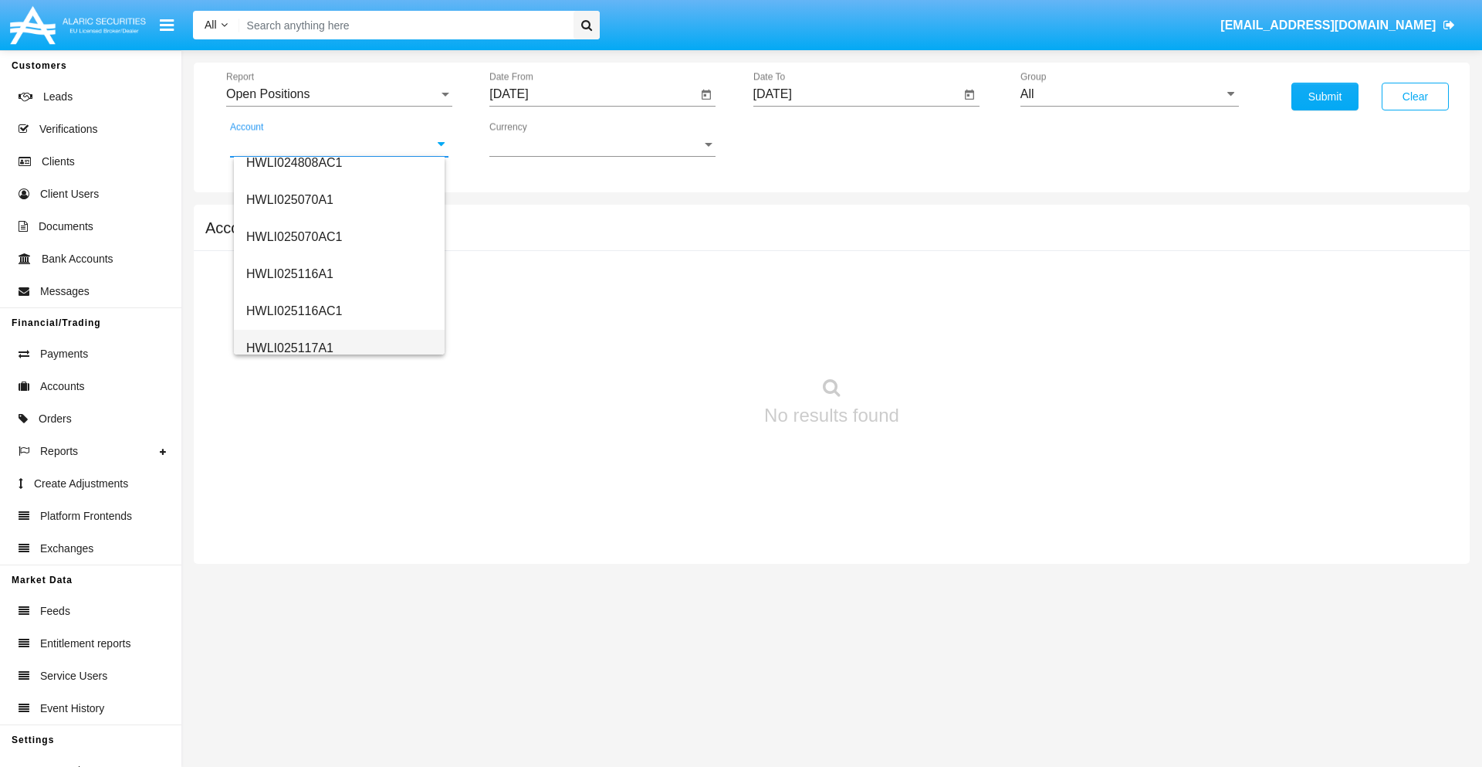
click at [289, 347] on span "HWLI025117A1" at bounding box center [289, 347] width 87 height 13
type input "HWLI025117A1"
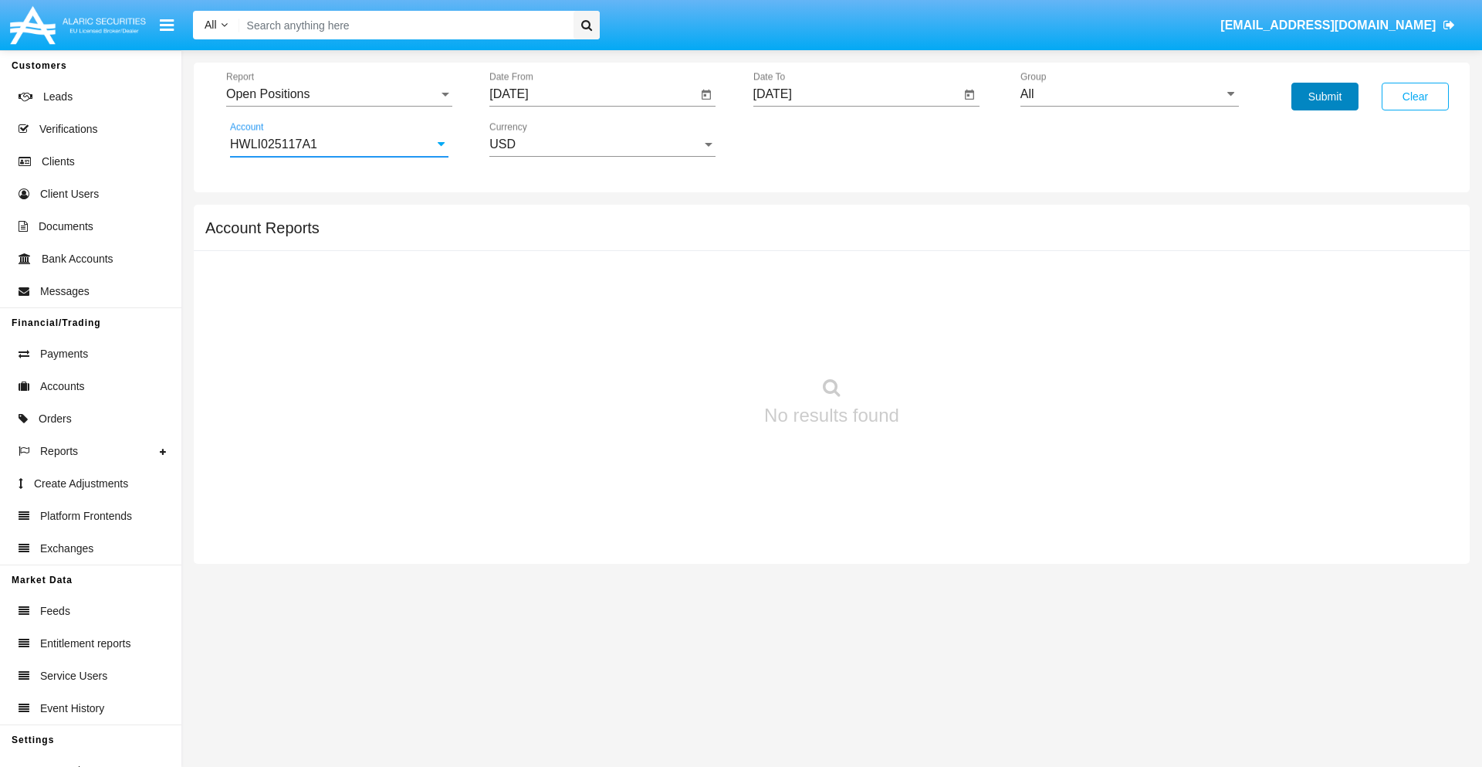
click at [1325, 96] on button "Submit" at bounding box center [1325, 97] width 67 height 28
click at [339, 94] on span "Report" at bounding box center [332, 94] width 212 height 14
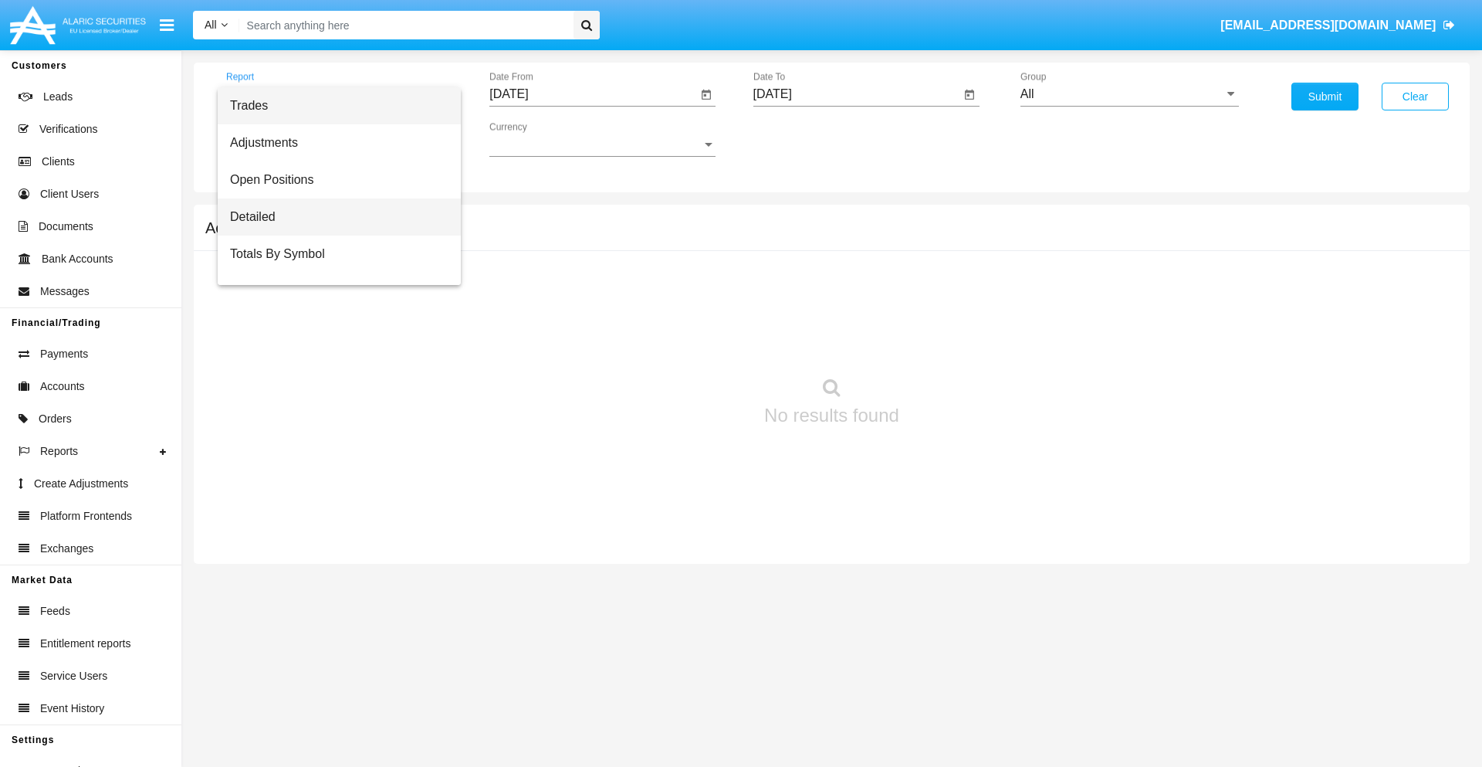
click at [333, 217] on span "Detailed" at bounding box center [339, 216] width 218 height 37
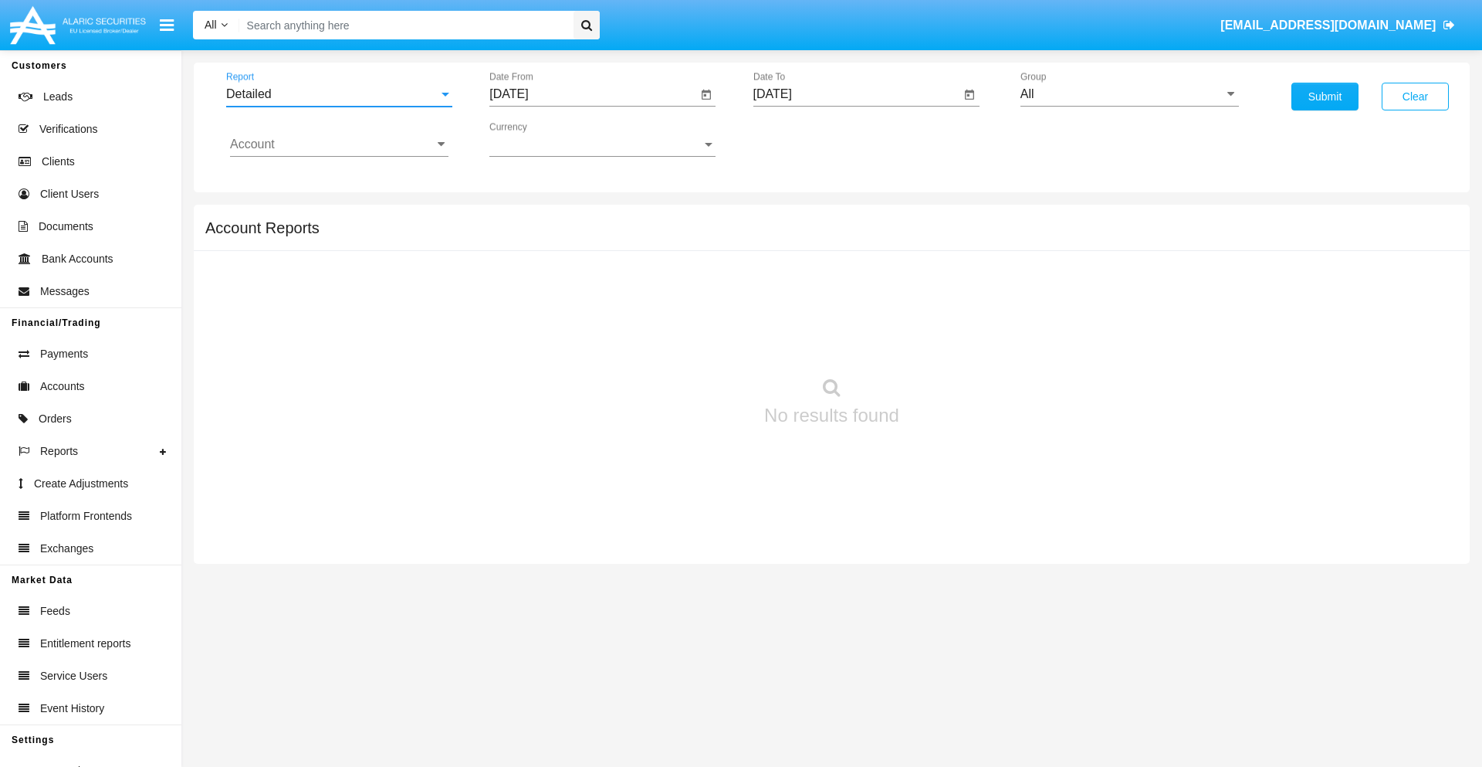
click at [593, 94] on input "[DATE]" at bounding box center [593, 94] width 208 height 14
click at [540, 139] on span "[DATE]" at bounding box center [527, 140] width 34 height 12
click at [581, 310] on div "2019" at bounding box center [581, 310] width 49 height 28
click at [527, 218] on div "JAN" at bounding box center [527, 218] width 49 height 28
click at [577, 236] on div "1" at bounding box center [577, 237] width 28 height 28
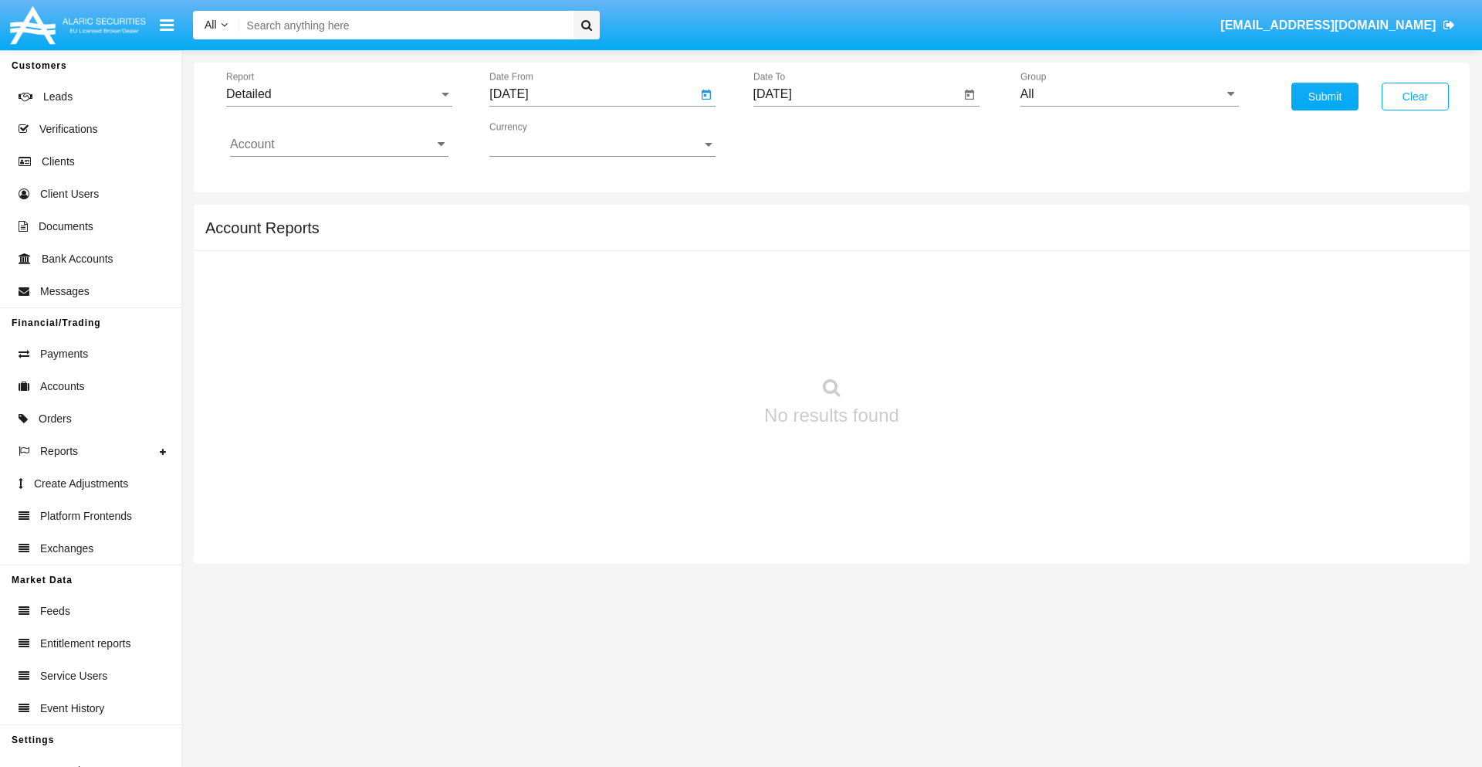
type input "[DATE]"
click at [856, 94] on input "[DATE]" at bounding box center [857, 94] width 208 height 14
click at [804, 139] on span "[DATE]" at bounding box center [791, 140] width 34 height 12
click at [844, 310] on div "2019" at bounding box center [844, 310] width 49 height 28
click at [790, 218] on div "JAN" at bounding box center [790, 218] width 49 height 28
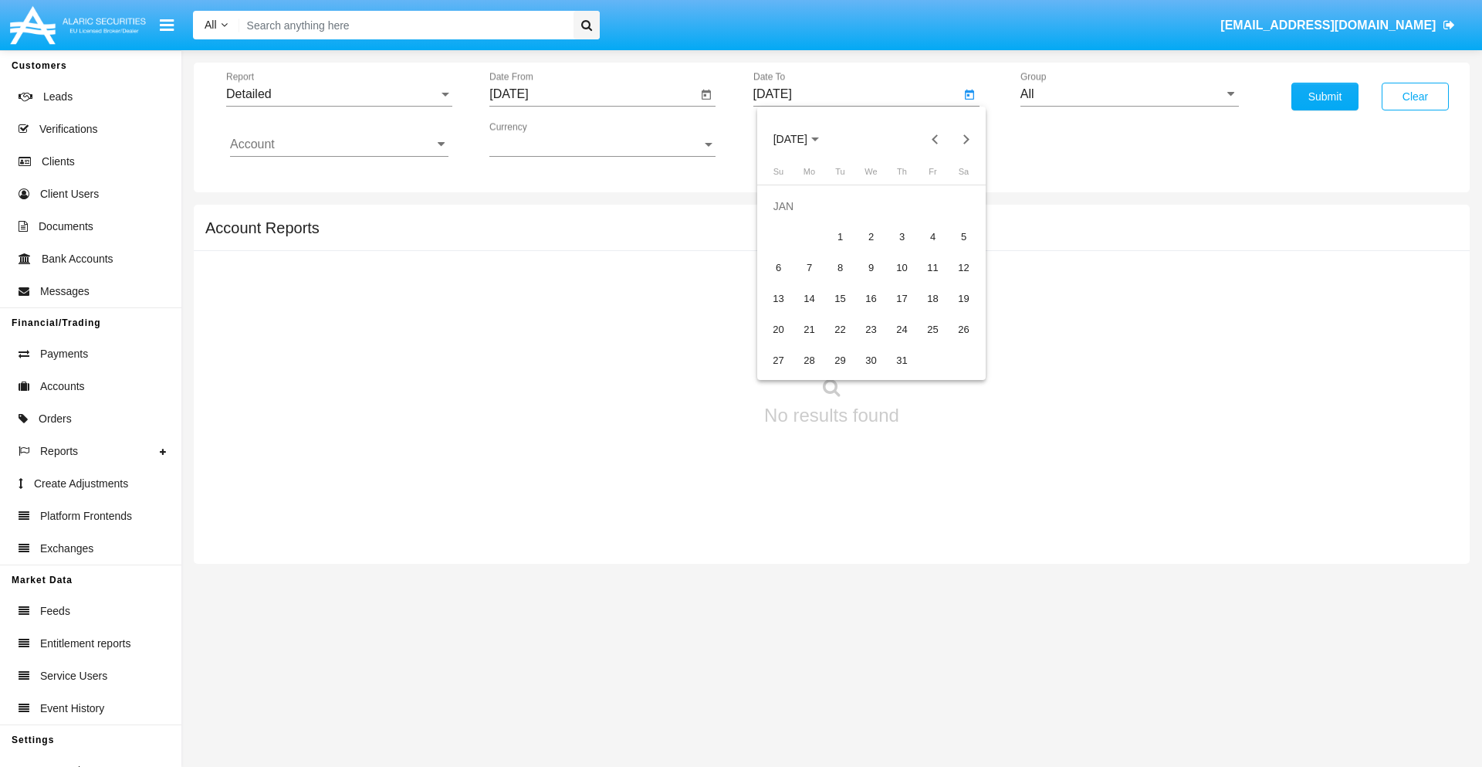
click at [840, 236] on div "1" at bounding box center [841, 237] width 28 height 28
type input "[DATE]"
click at [339, 144] on input "Account" at bounding box center [339, 144] width 218 height 14
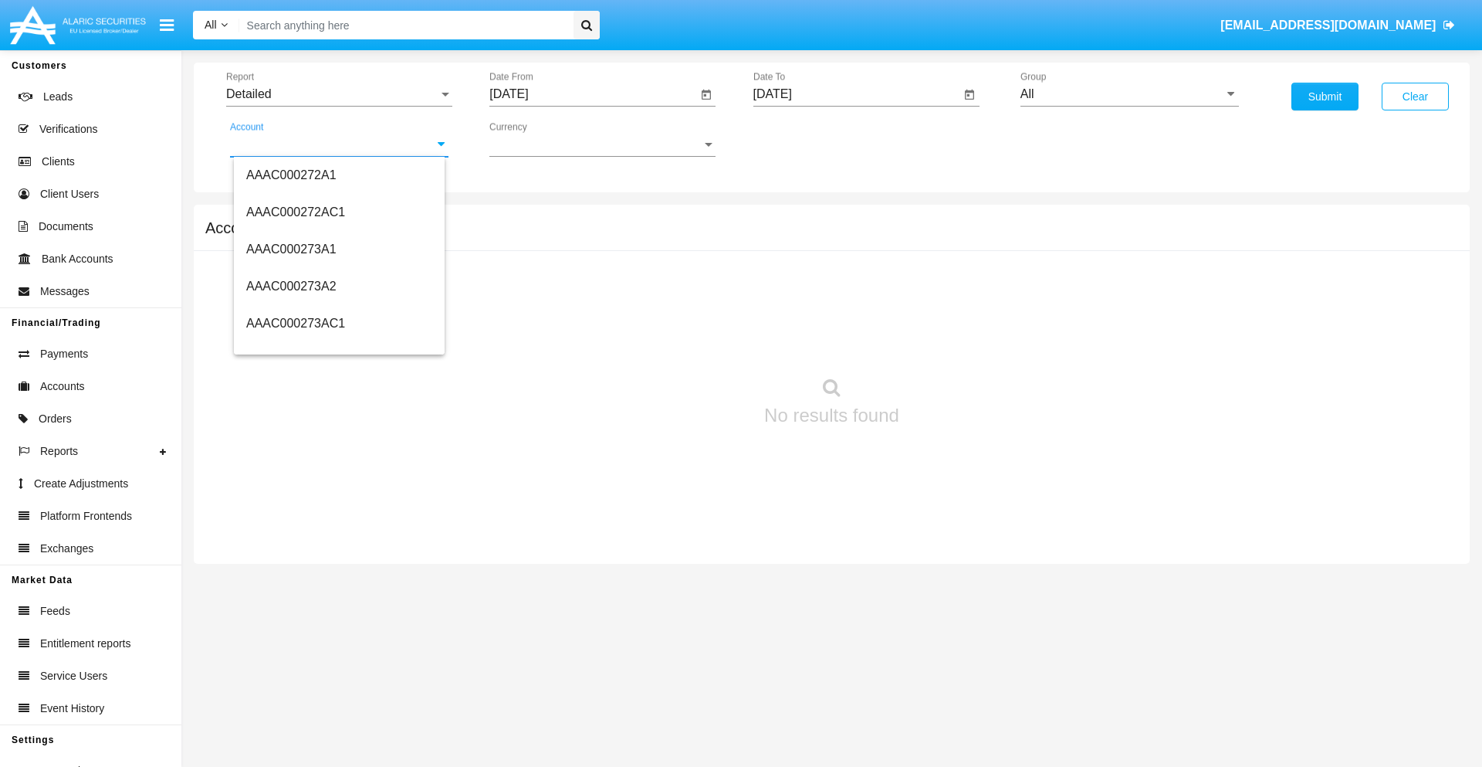
scroll to position [189294, 0]
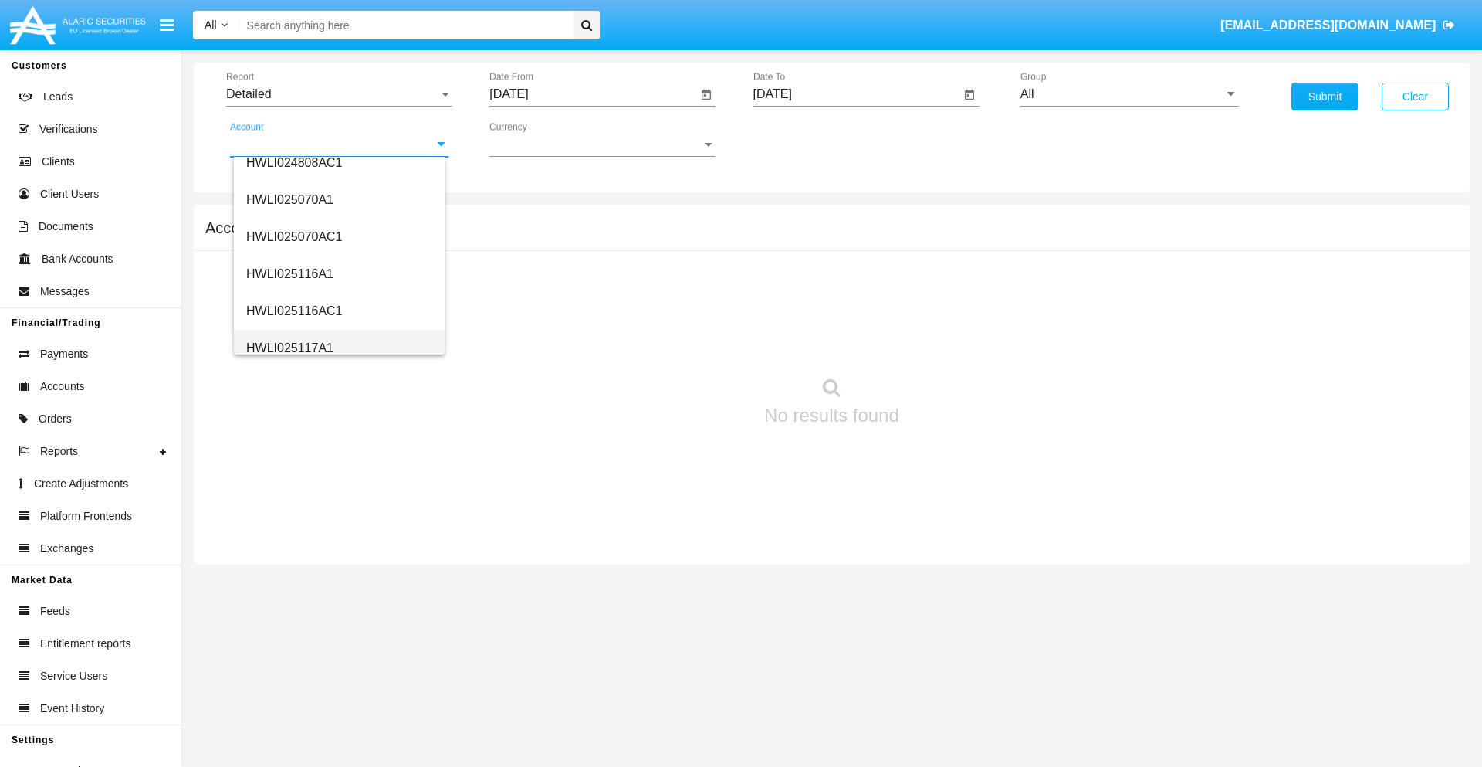
click at [289, 347] on span "HWLI025117A1" at bounding box center [289, 347] width 87 height 13
type input "HWLI025117A1"
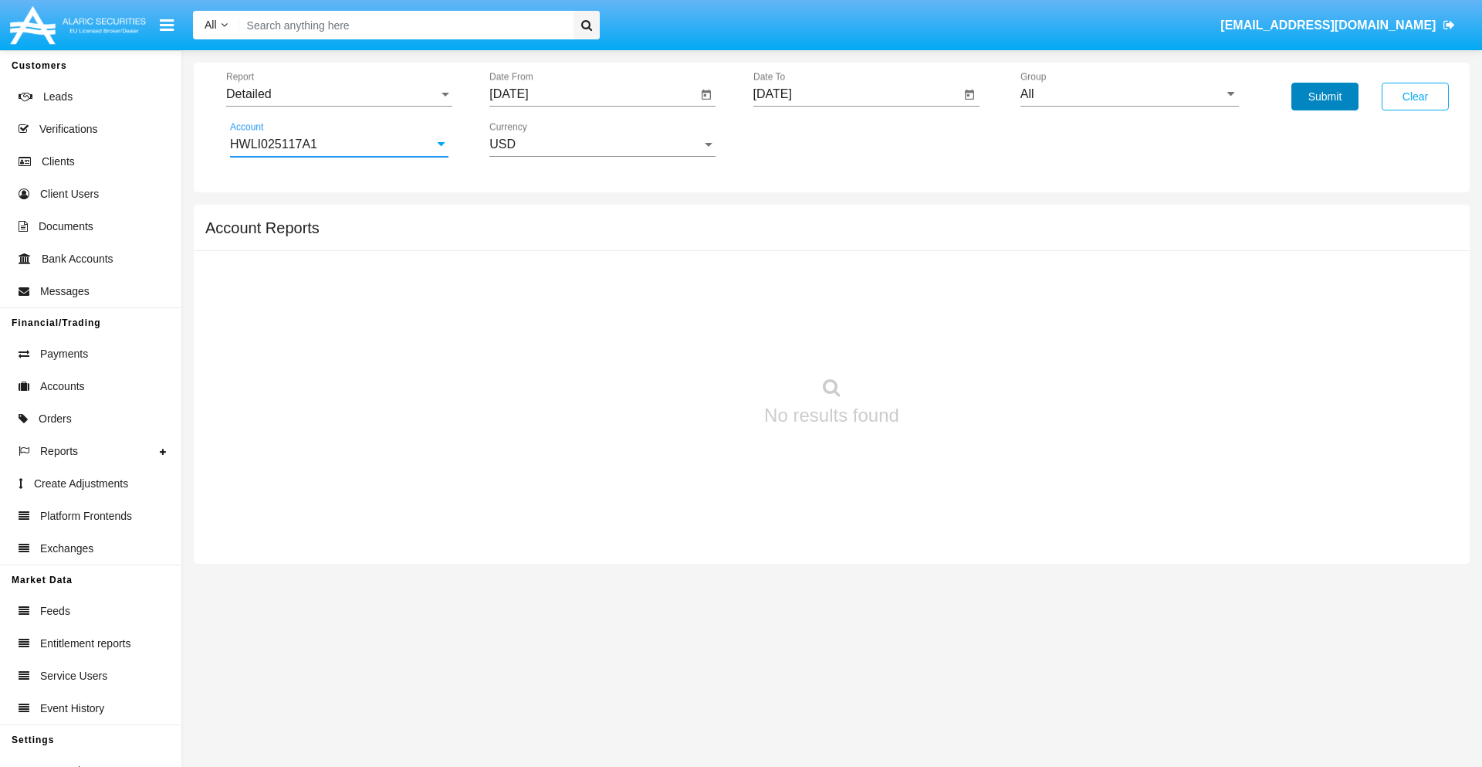
click at [1325, 96] on button "Submit" at bounding box center [1325, 97] width 67 height 28
click at [339, 94] on span "Report" at bounding box center [332, 94] width 212 height 14
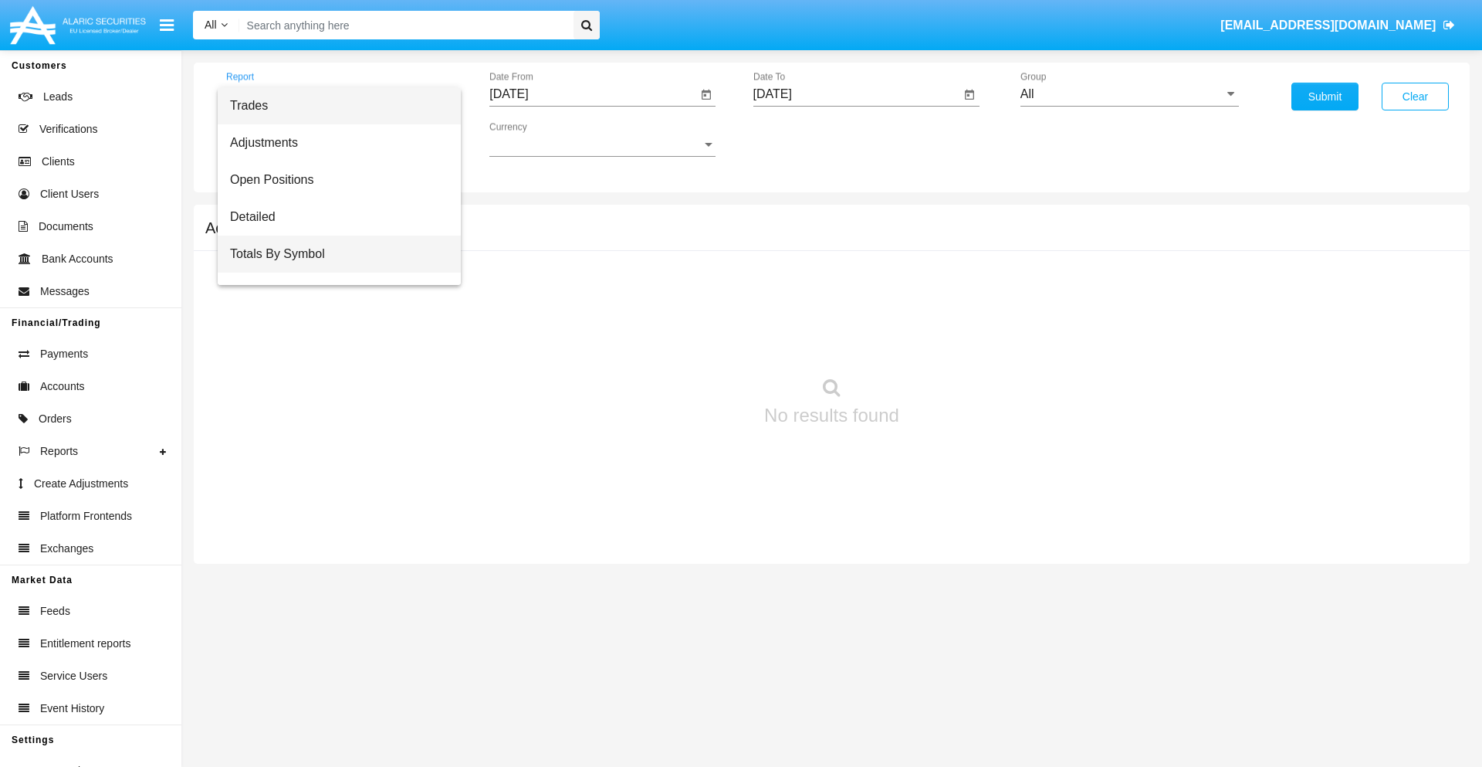
click at [333, 254] on span "Totals By Symbol" at bounding box center [339, 253] width 218 height 37
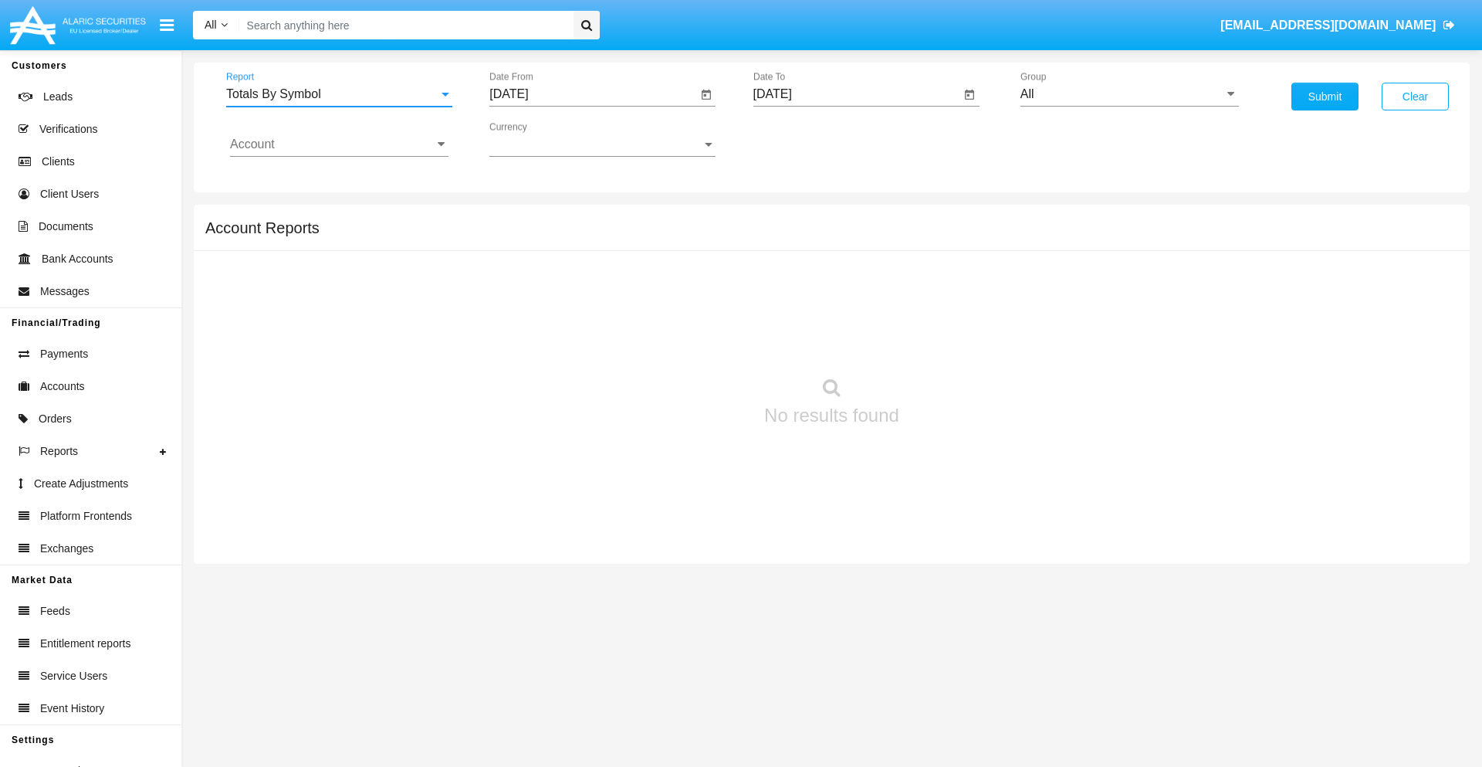
click at [593, 94] on input "[DATE]" at bounding box center [593, 94] width 208 height 14
click at [540, 139] on span "[DATE]" at bounding box center [527, 140] width 34 height 12
click at [581, 310] on div "2019" at bounding box center [581, 310] width 49 height 28
click at [527, 218] on div "JAN" at bounding box center [527, 218] width 49 height 28
click at [577, 236] on div "1" at bounding box center [577, 237] width 28 height 28
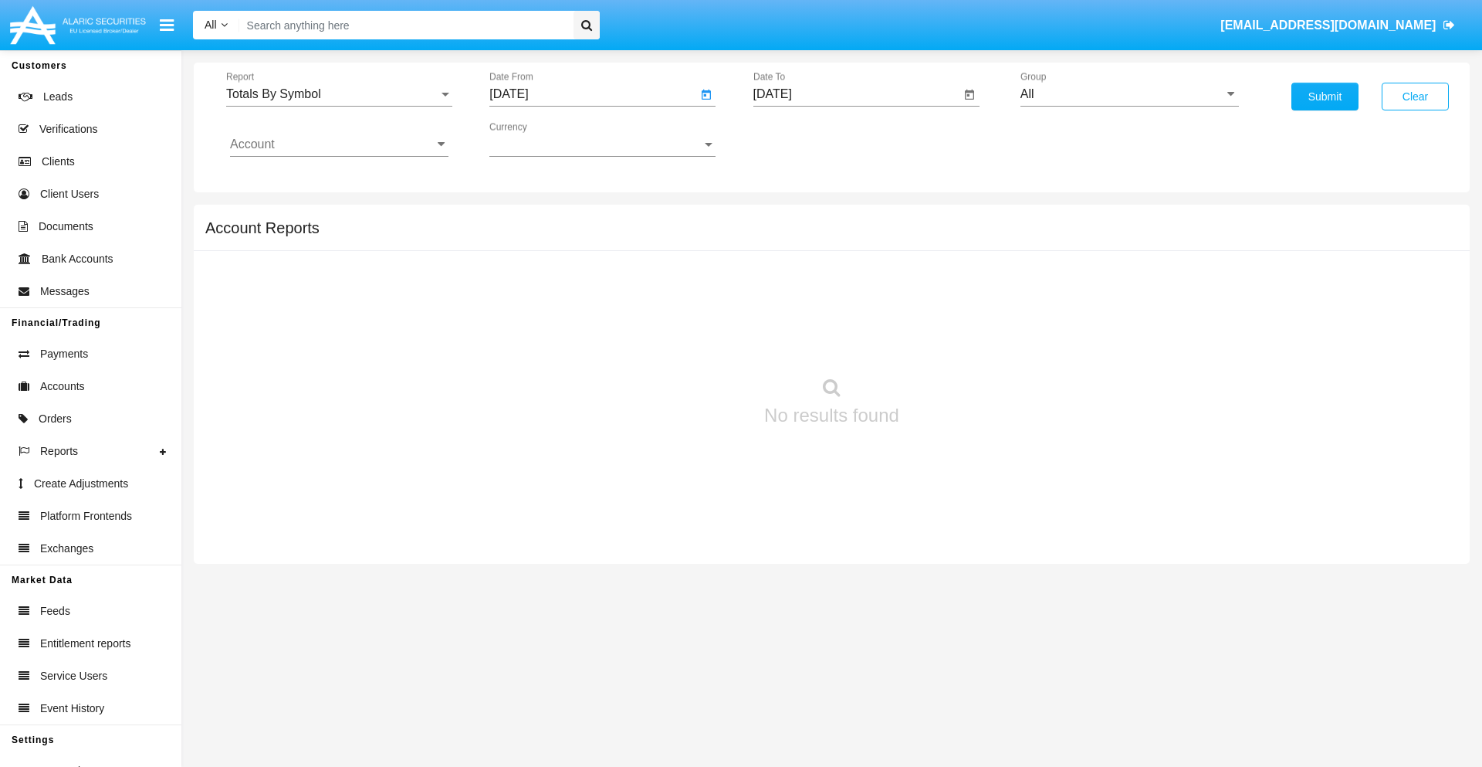
type input "[DATE]"
click at [856, 94] on input "[DATE]" at bounding box center [857, 94] width 208 height 14
click at [804, 139] on span "[DATE]" at bounding box center [791, 140] width 34 height 12
click at [844, 310] on div "2019" at bounding box center [844, 310] width 49 height 28
click at [790, 218] on div "JAN" at bounding box center [790, 218] width 49 height 28
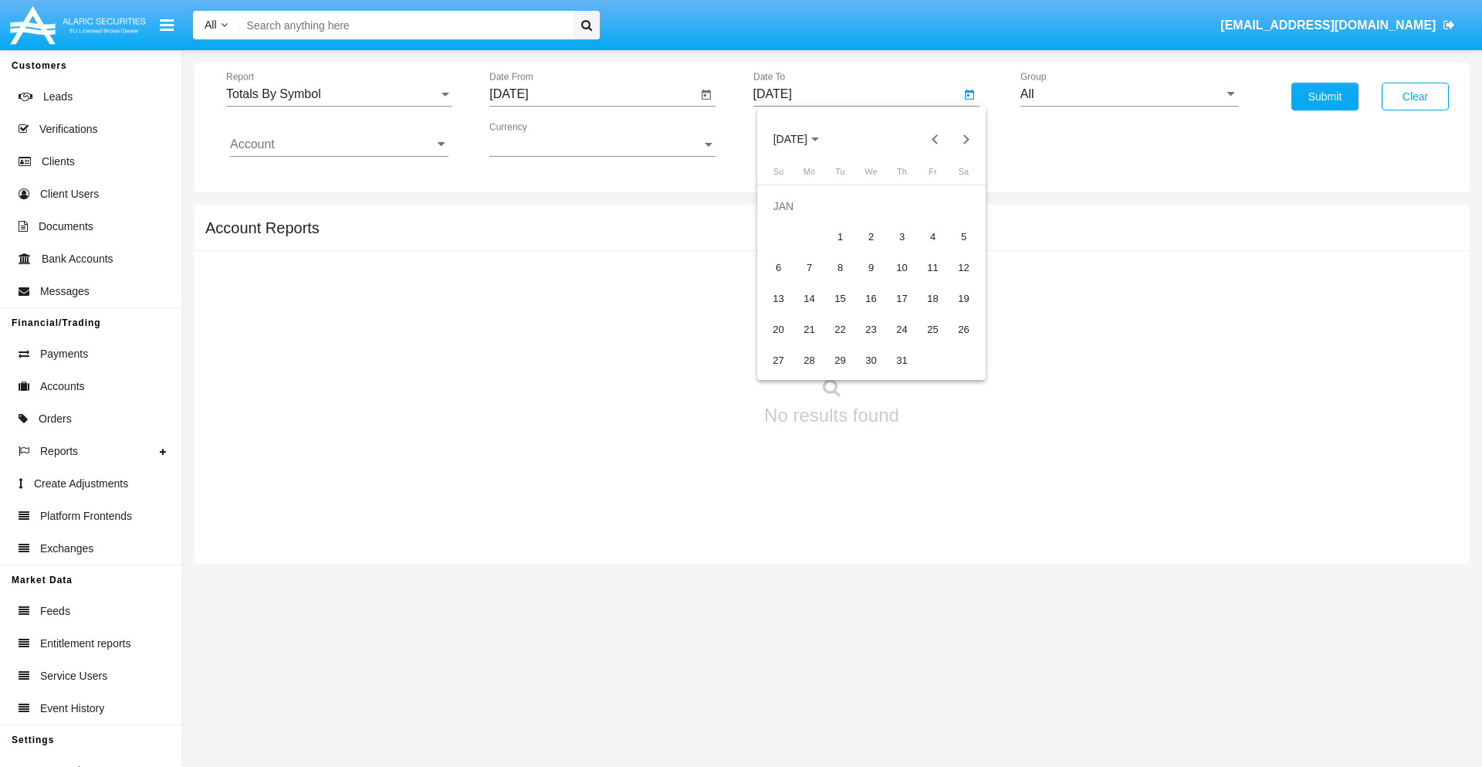
click at [840, 236] on div "1" at bounding box center [841, 237] width 28 height 28
type input "[DATE]"
click at [339, 144] on input "Account" at bounding box center [339, 144] width 218 height 14
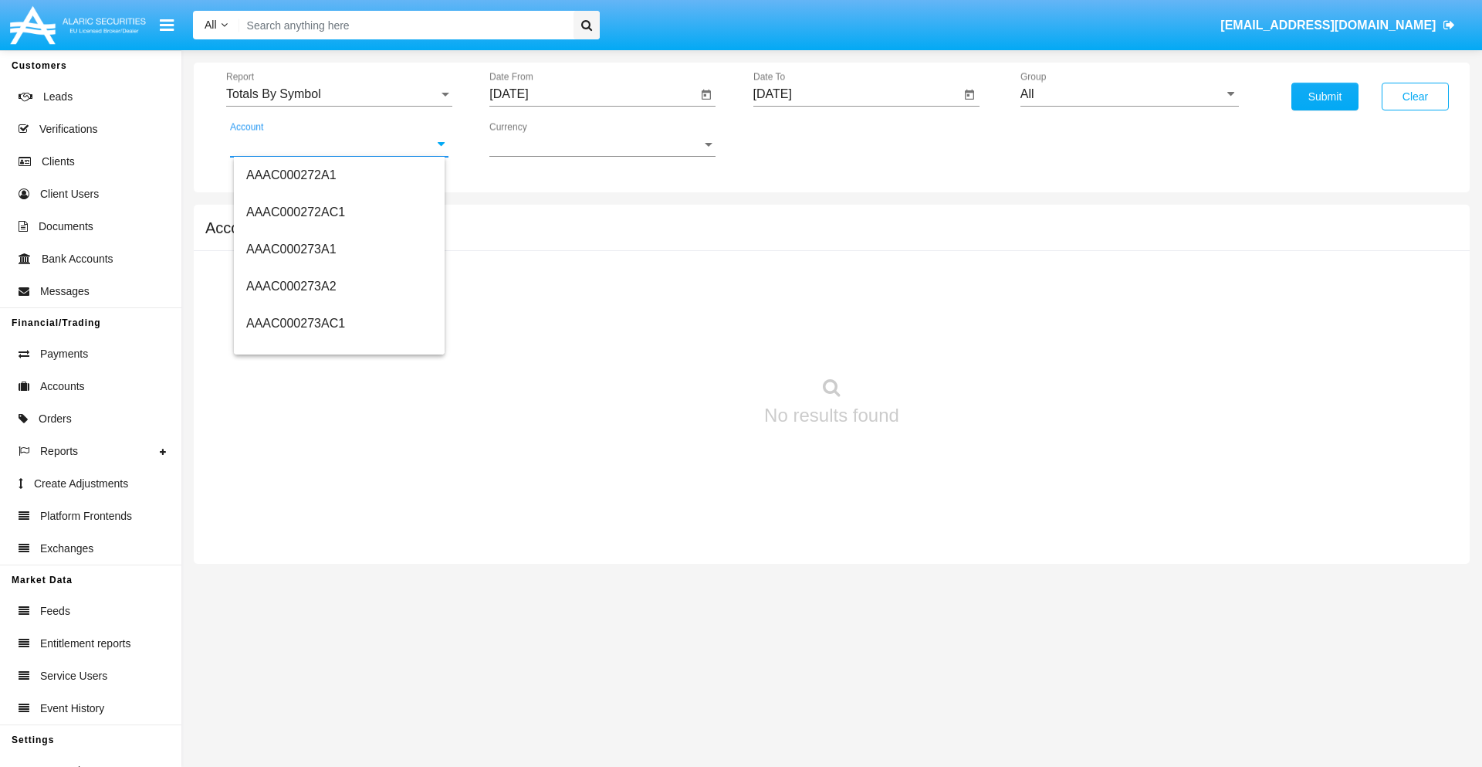
scroll to position [189294, 0]
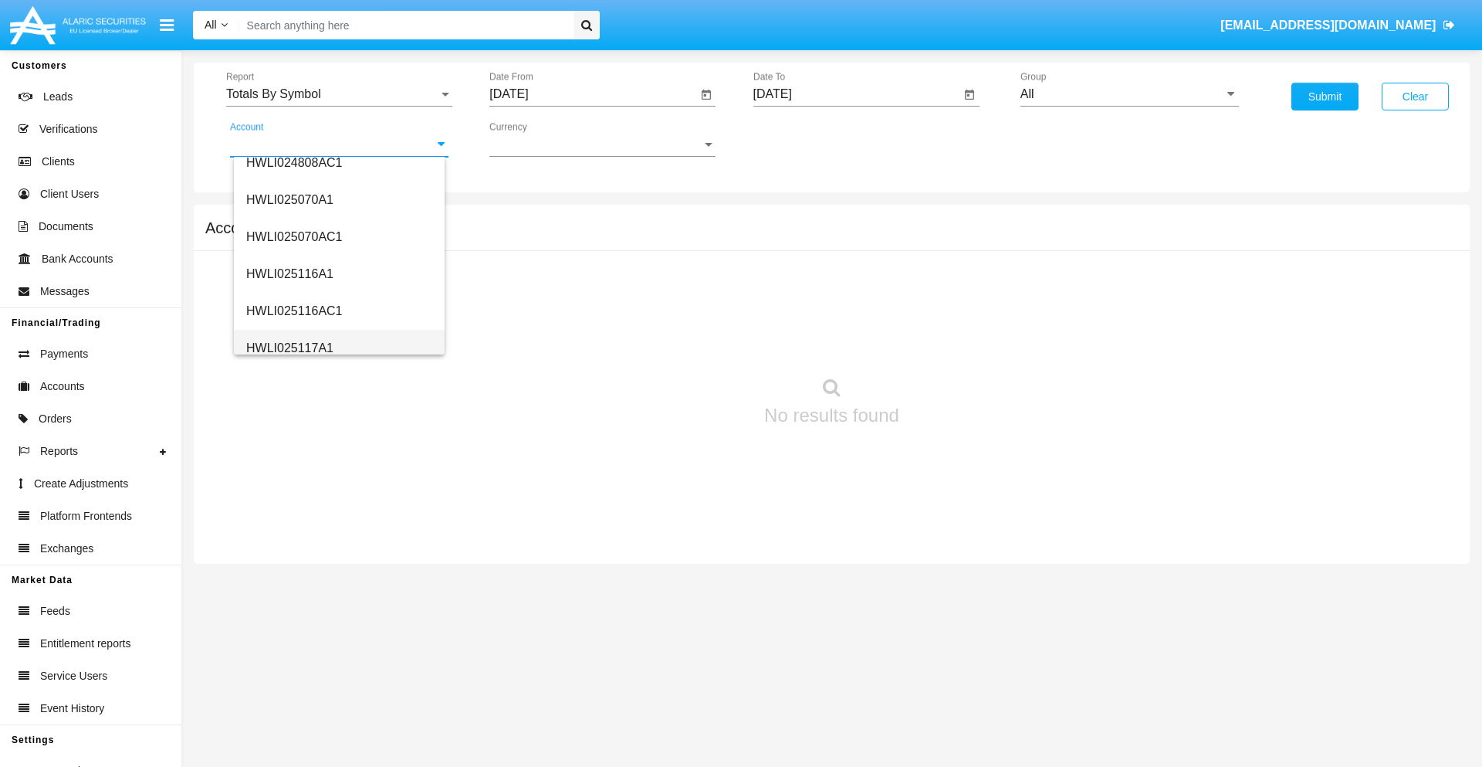
click at [289, 347] on span "HWLI025117A1" at bounding box center [289, 347] width 87 height 13
type input "HWLI025117A1"
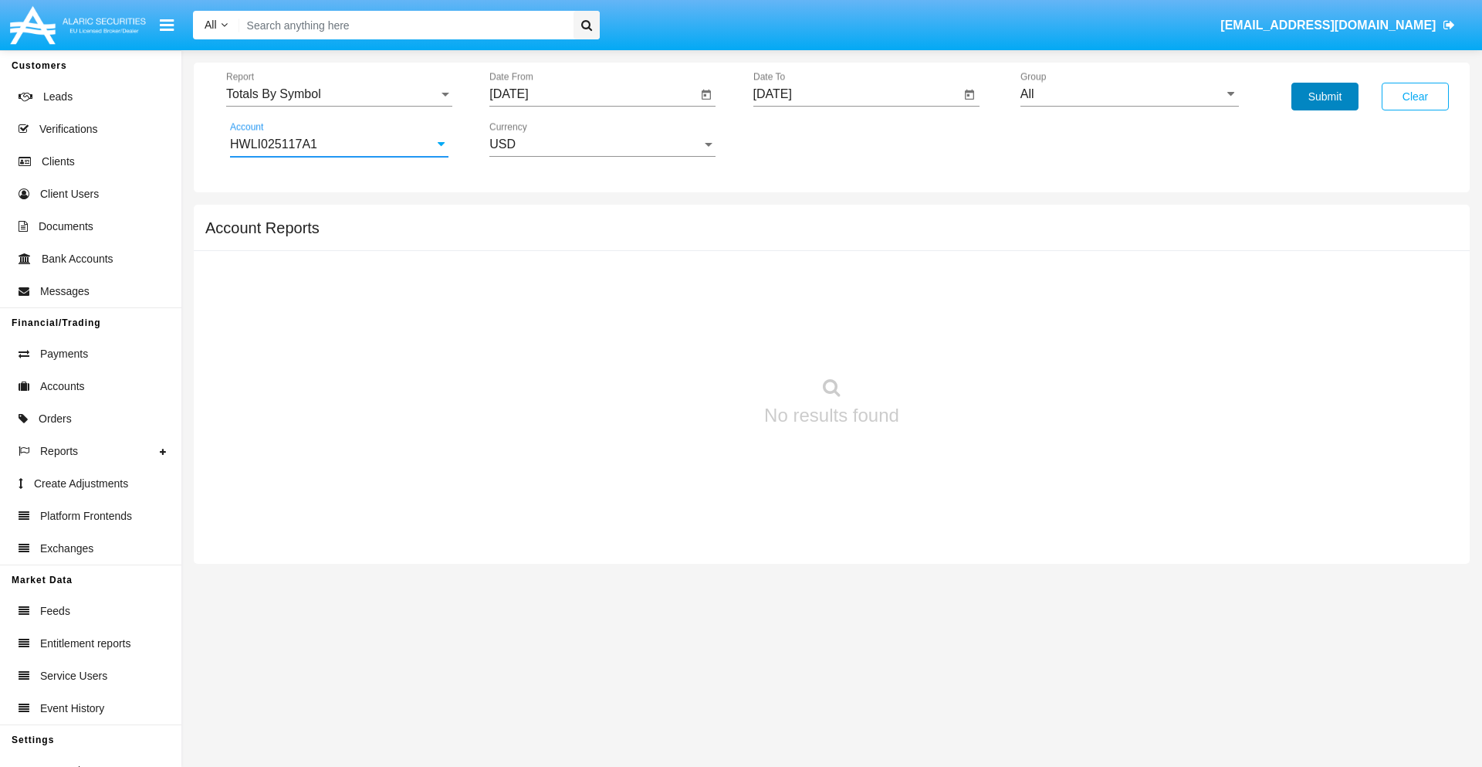
click at [1325, 96] on button "Submit" at bounding box center [1325, 97] width 67 height 28
click at [339, 94] on span "Report" at bounding box center [332, 94] width 212 height 14
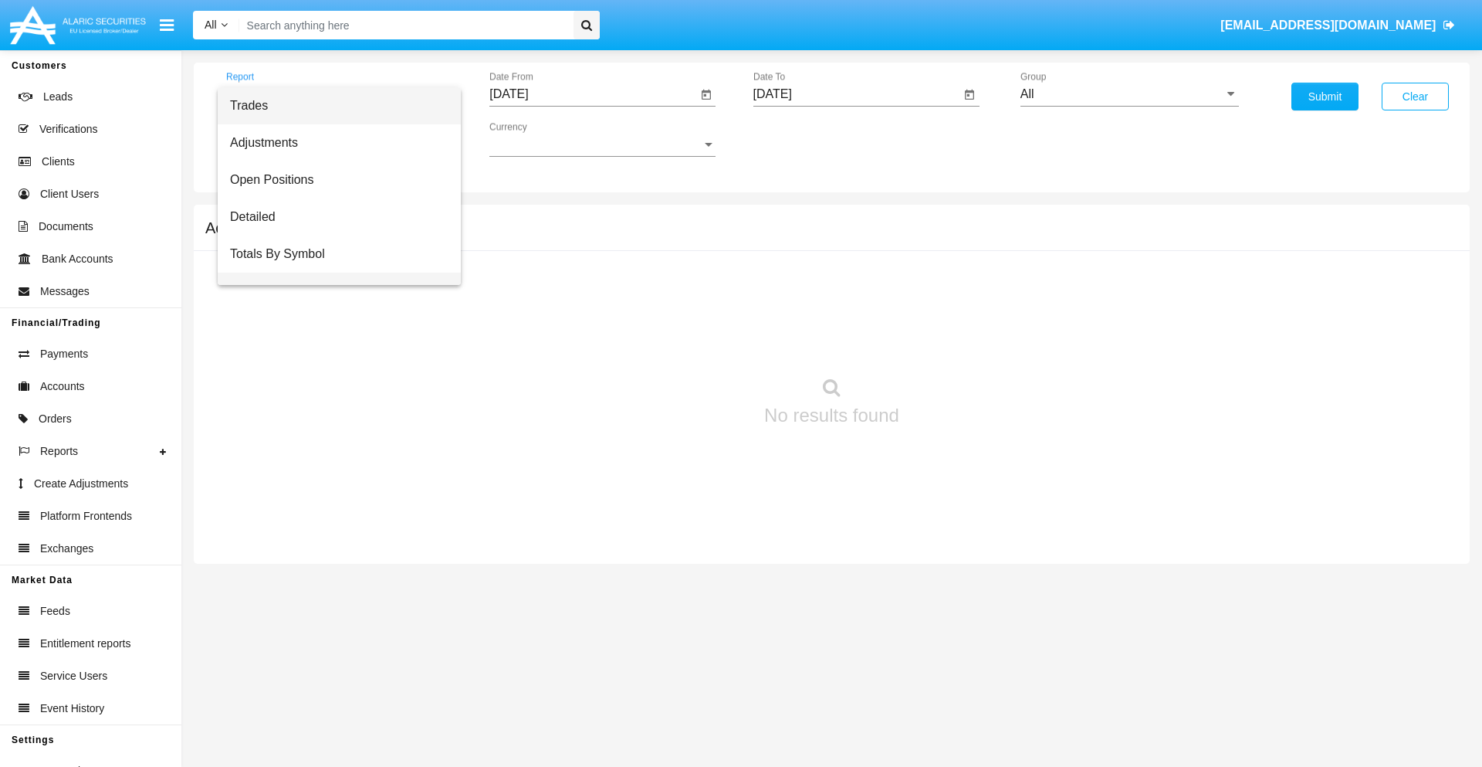
click at [333, 273] on span "Totals By Date" at bounding box center [339, 291] width 218 height 37
click at [593, 94] on input "[DATE]" at bounding box center [593, 94] width 208 height 14
click at [540, 139] on span "[DATE]" at bounding box center [527, 140] width 34 height 12
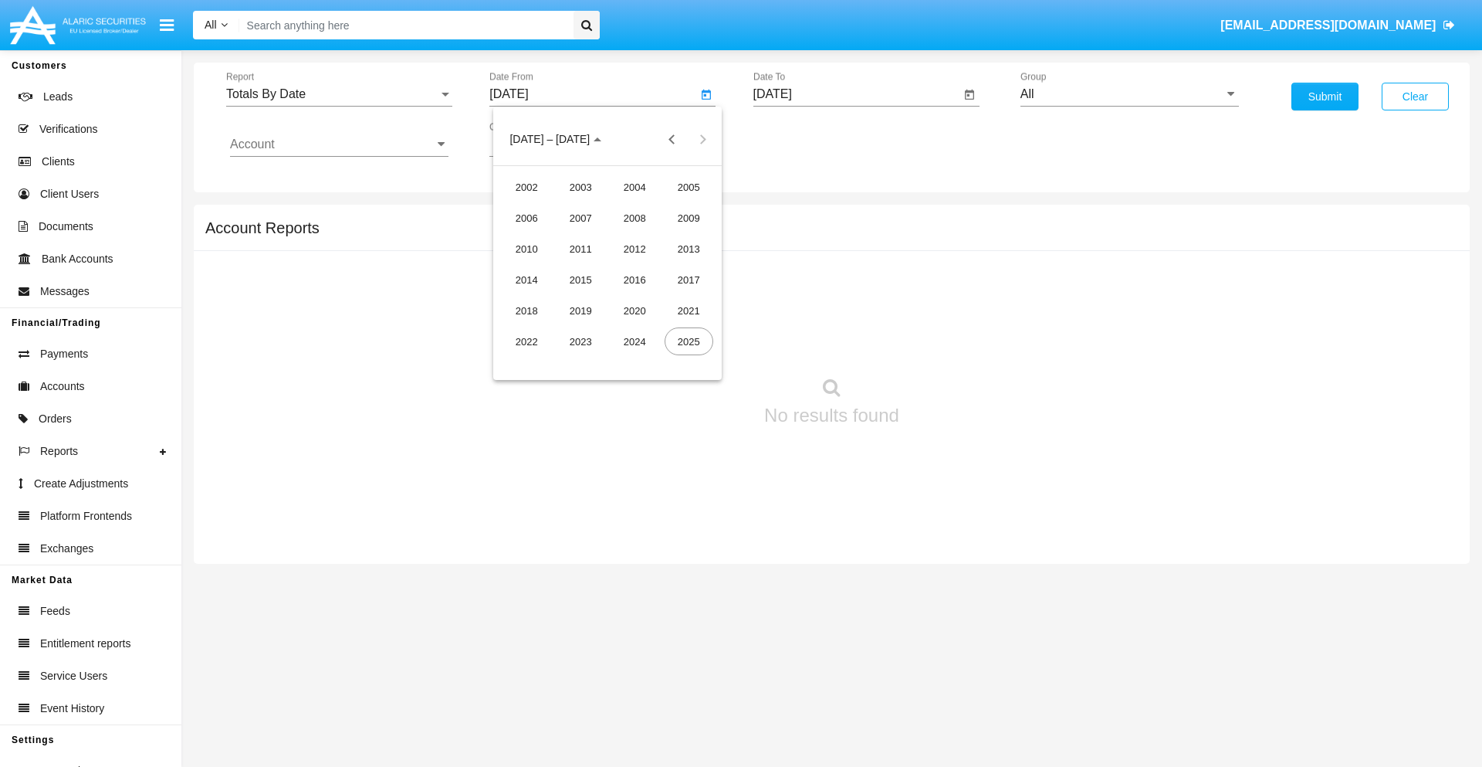
click at [581, 310] on div "2019" at bounding box center [581, 310] width 49 height 28
click at [527, 218] on div "JAN" at bounding box center [527, 218] width 49 height 28
click at [577, 236] on div "1" at bounding box center [577, 237] width 28 height 28
type input "[DATE]"
click at [856, 94] on input "[DATE]" at bounding box center [857, 94] width 208 height 14
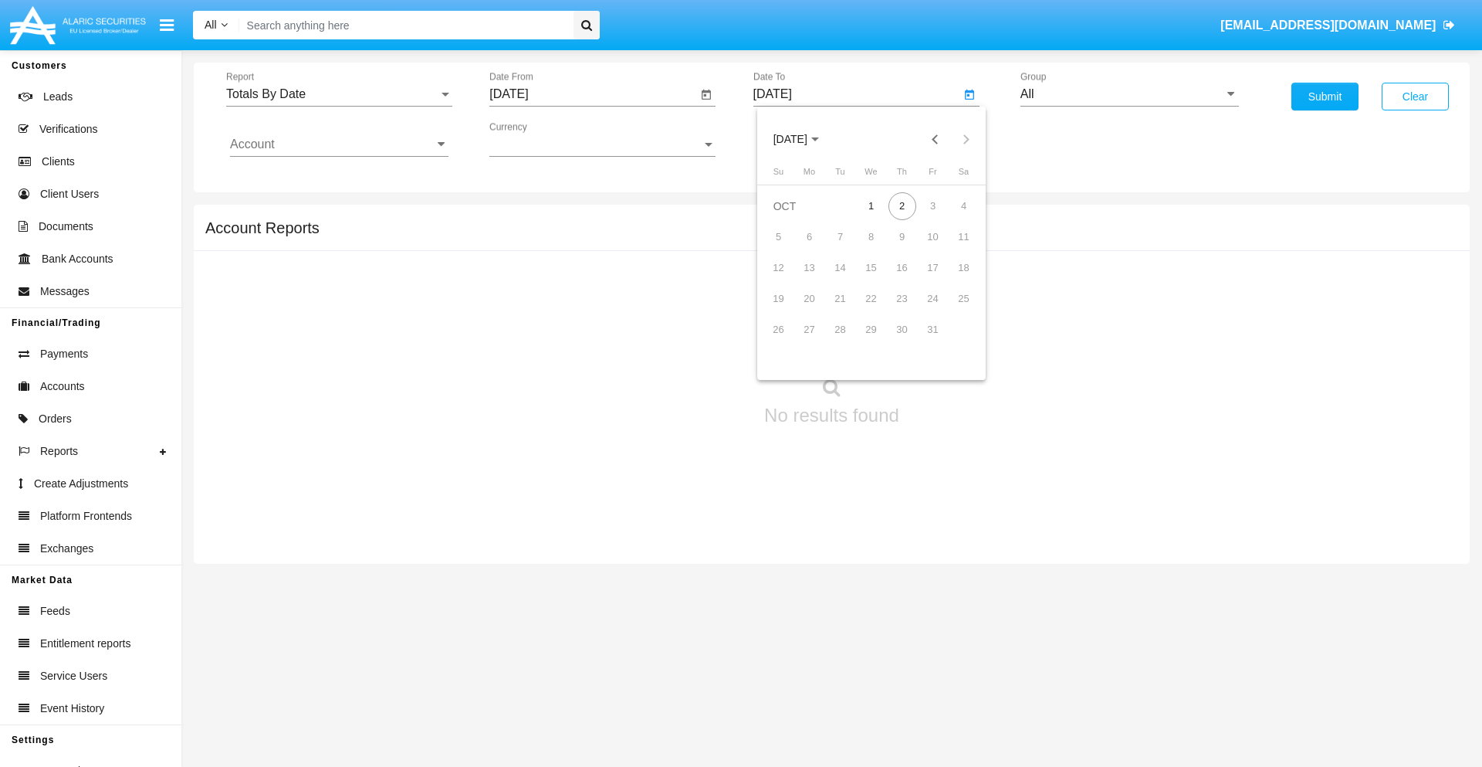
click at [804, 139] on span "[DATE]" at bounding box center [791, 140] width 34 height 12
click at [844, 310] on div "2019" at bounding box center [844, 310] width 49 height 28
click at [790, 218] on div "JAN" at bounding box center [790, 218] width 49 height 28
click at [840, 236] on div "1" at bounding box center [841, 237] width 28 height 28
type input "[DATE]"
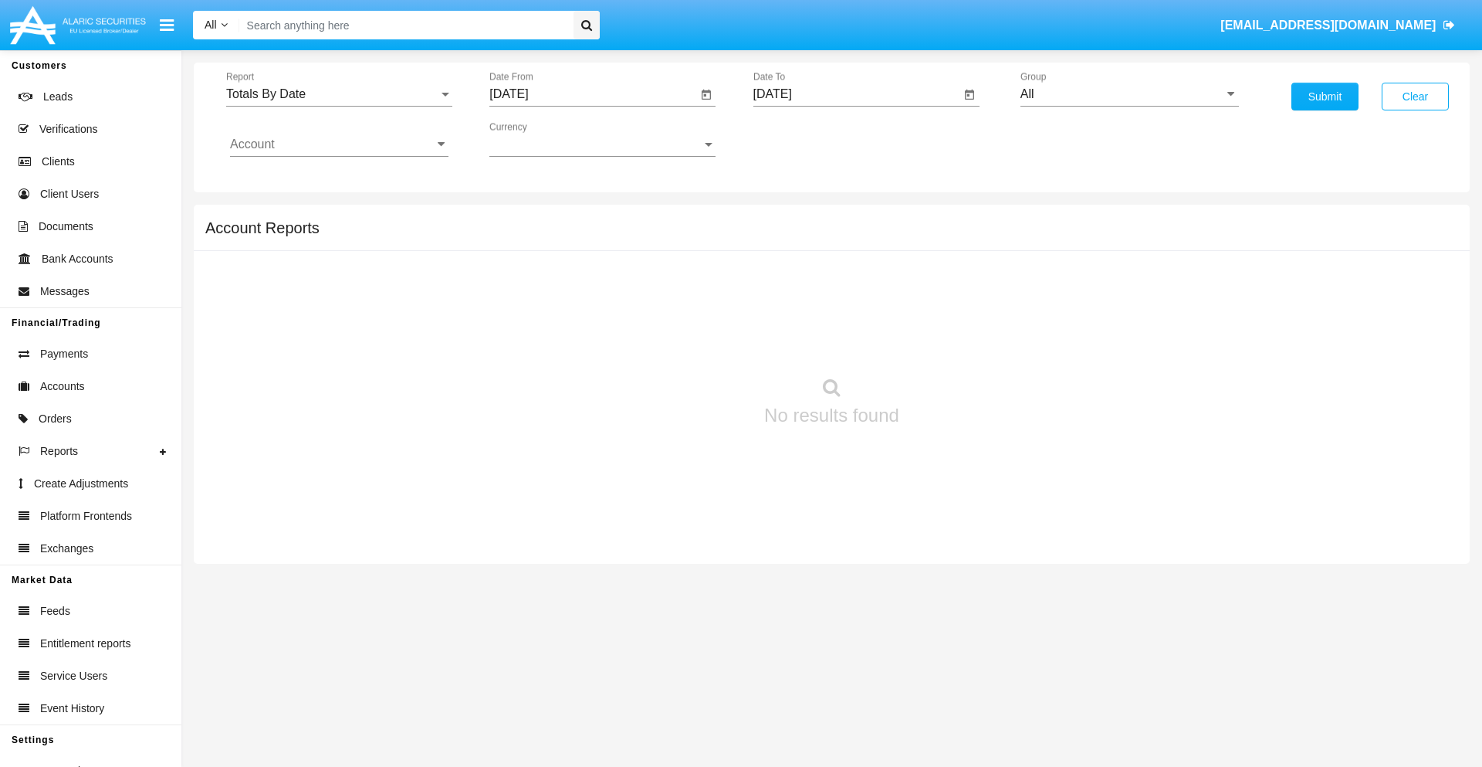
click at [339, 144] on input "Account" at bounding box center [339, 144] width 218 height 14
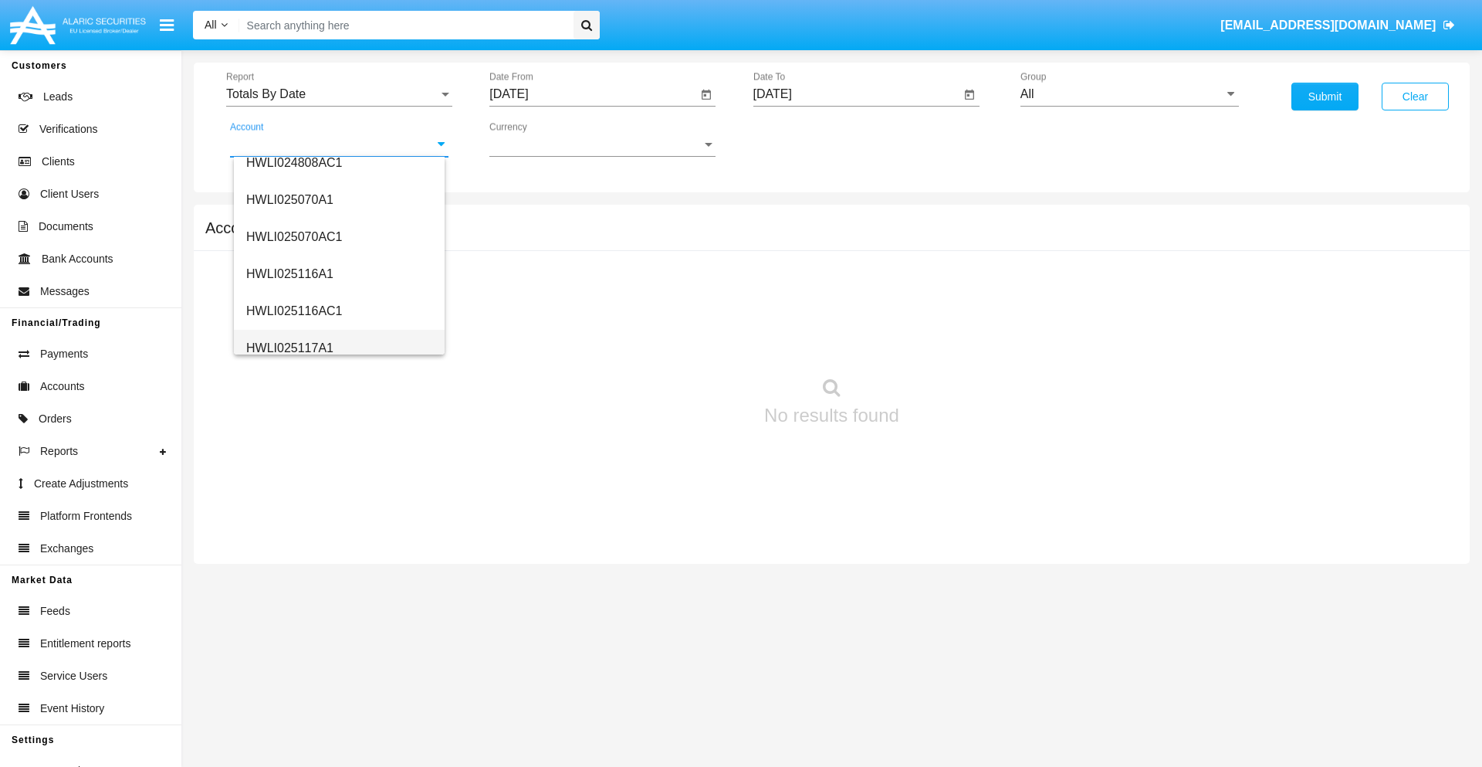
click at [289, 347] on span "HWLI025117A1" at bounding box center [289, 347] width 87 height 13
type input "HWLI025117A1"
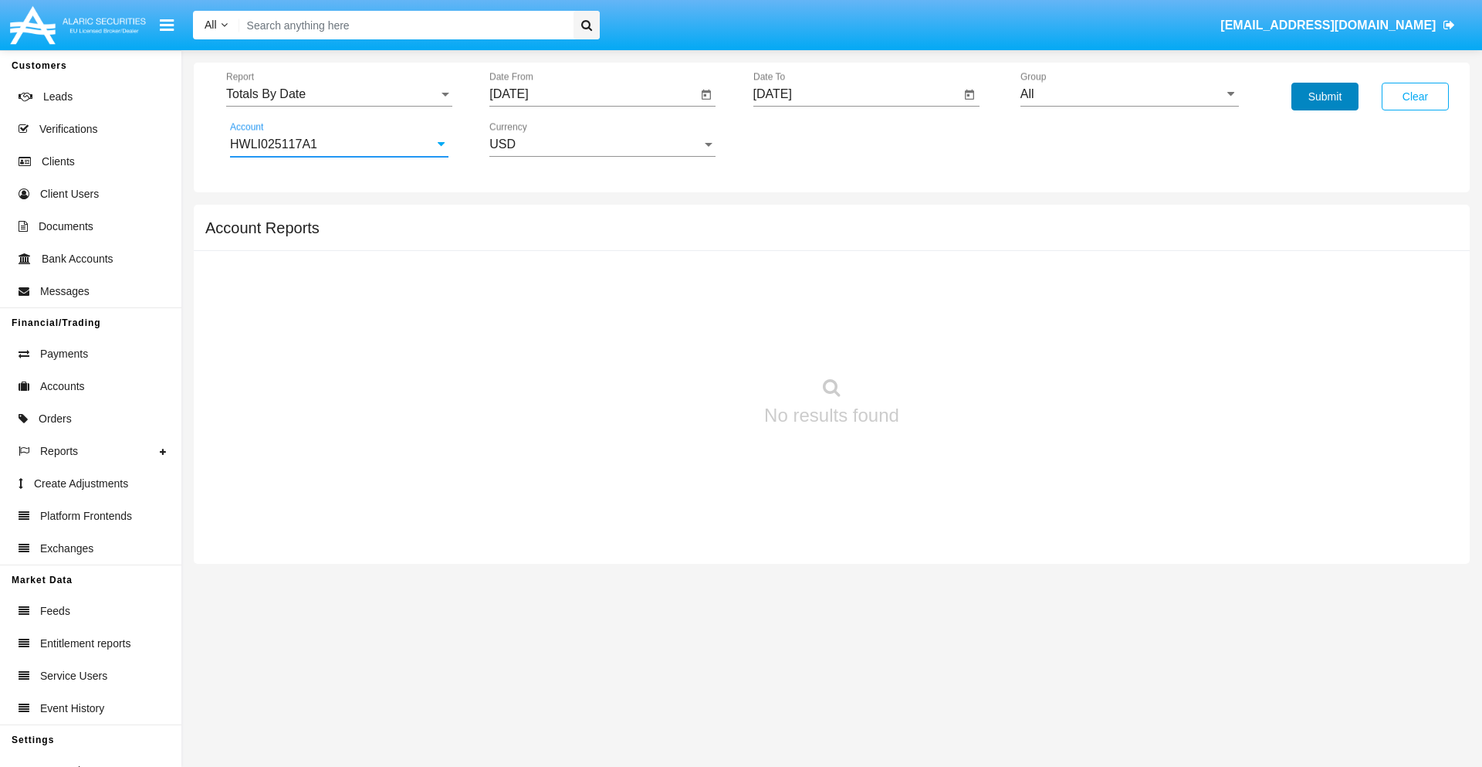
click at [1325, 96] on button "Submit" at bounding box center [1325, 97] width 67 height 28
click at [339, 94] on span "Report" at bounding box center [332, 94] width 212 height 14
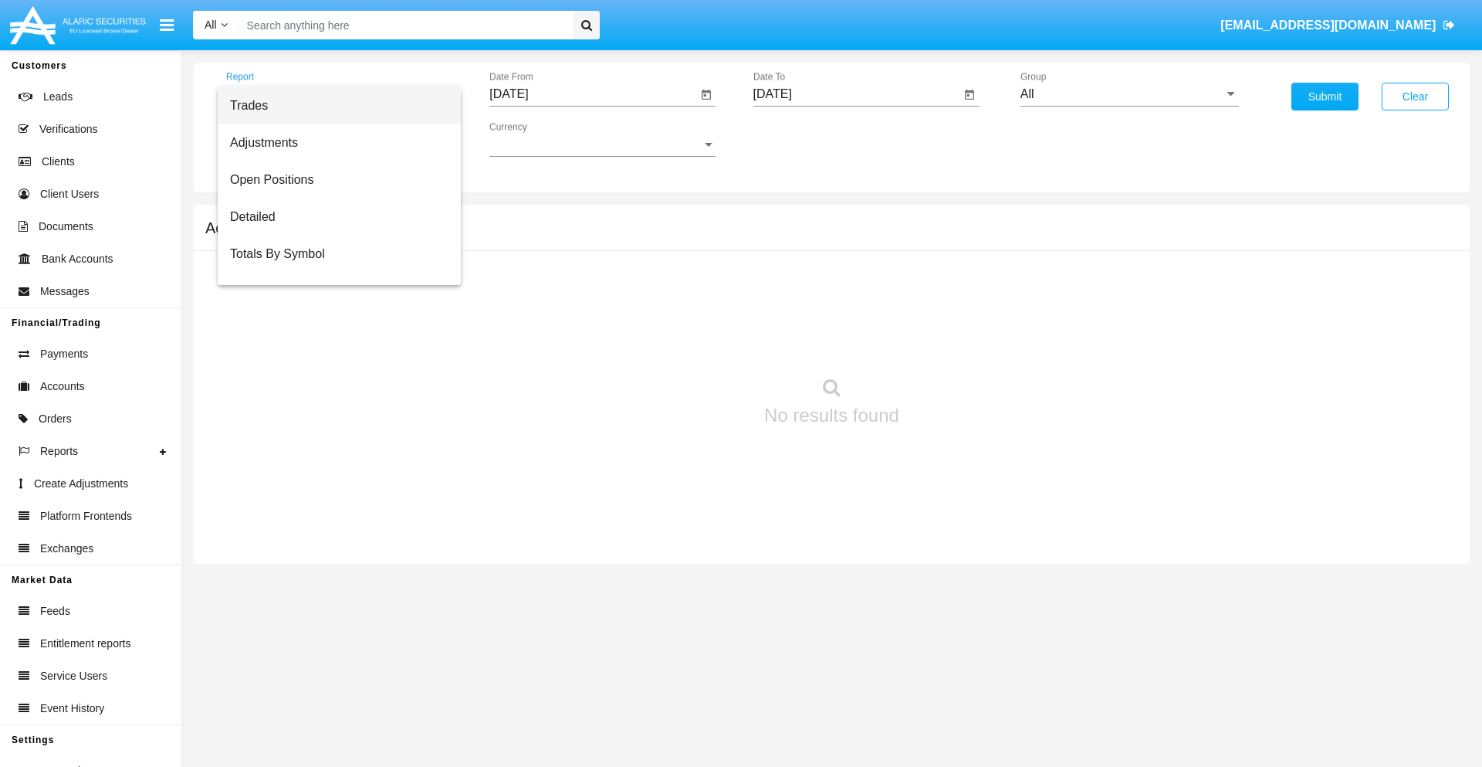
scroll to position [62, 0]
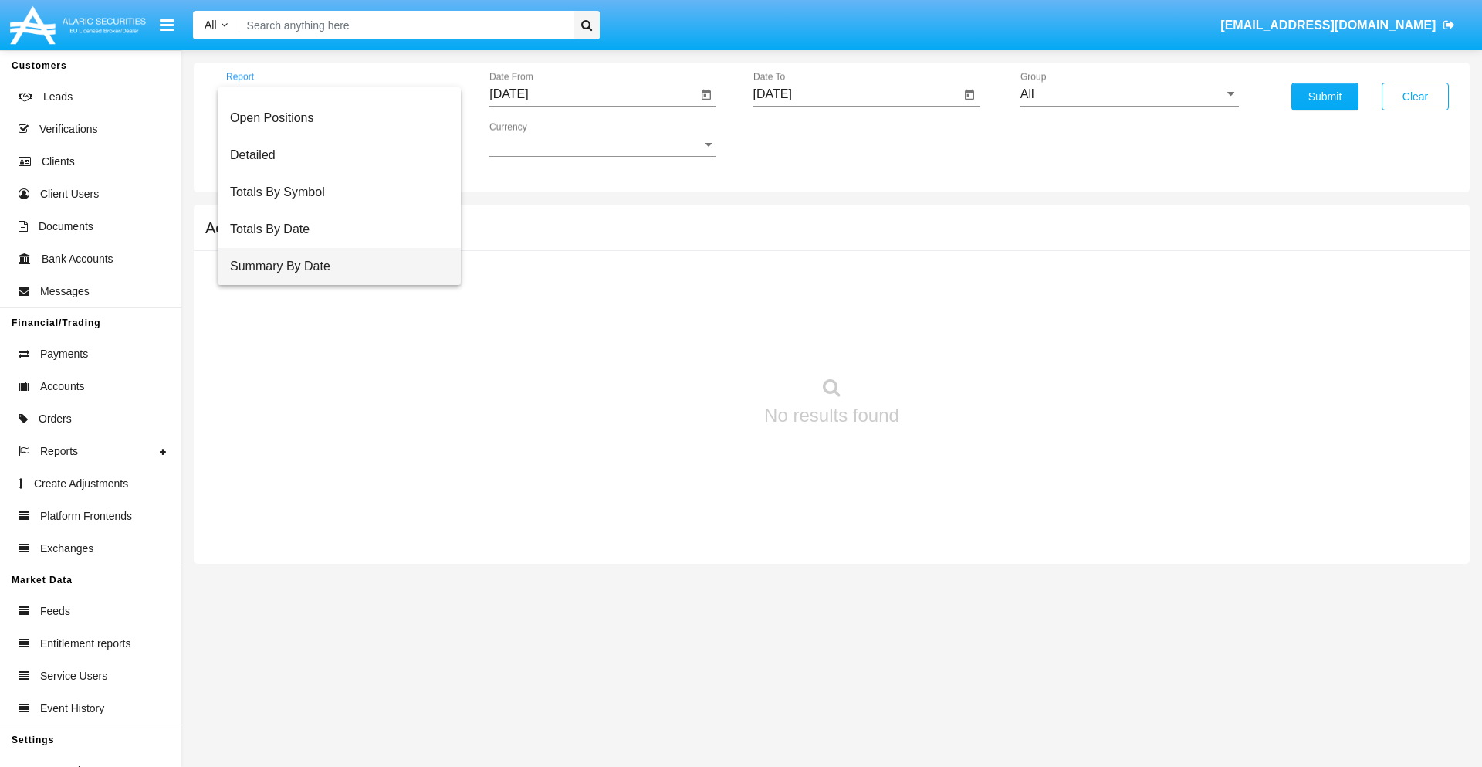
click at [333, 266] on span "Summary By Date" at bounding box center [339, 266] width 218 height 37
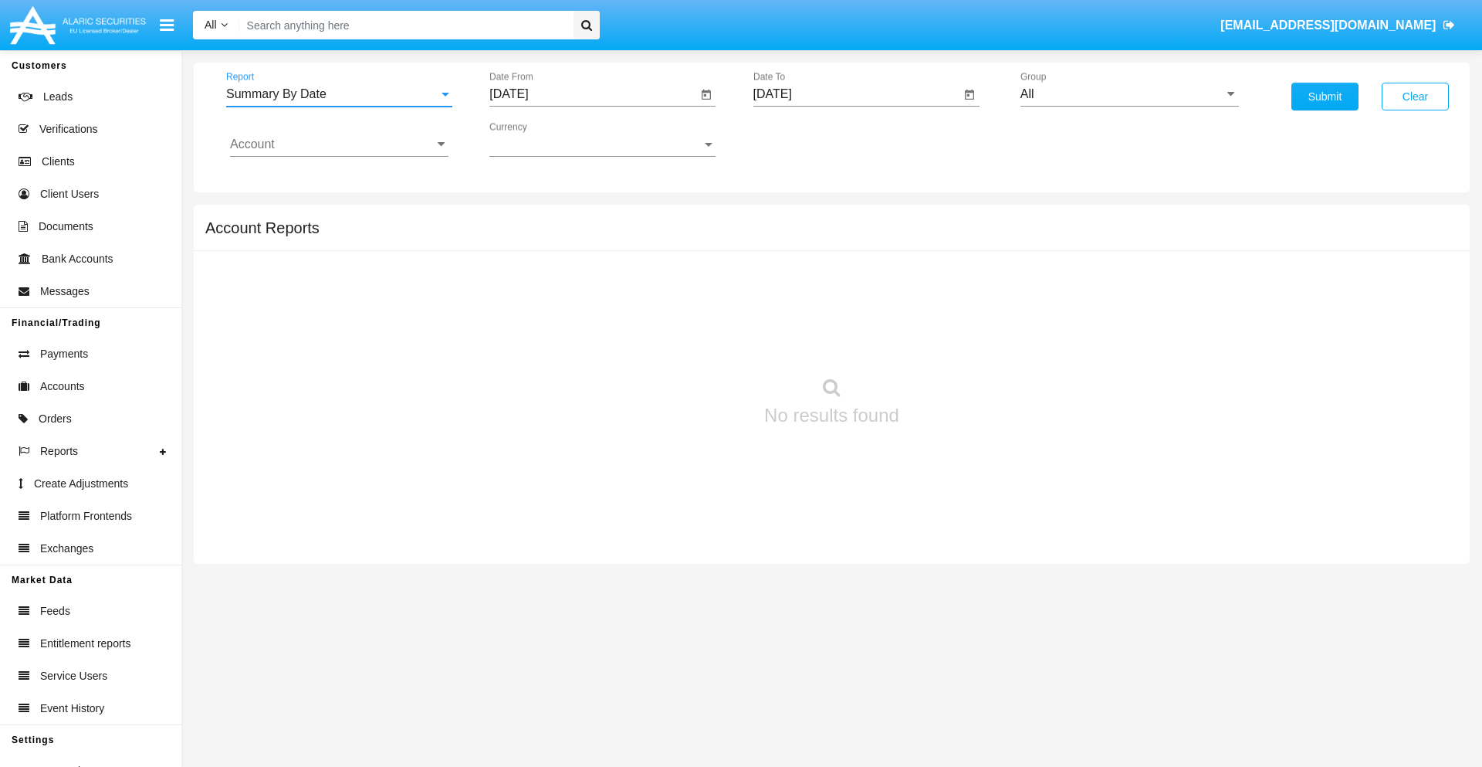
click at [593, 94] on input "[DATE]" at bounding box center [593, 94] width 208 height 14
click at [540, 139] on span "[DATE]" at bounding box center [527, 140] width 34 height 12
click at [581, 310] on div "2019" at bounding box center [581, 310] width 49 height 28
click at [527, 218] on div "JAN" at bounding box center [527, 218] width 49 height 28
click at [577, 236] on div "1" at bounding box center [577, 237] width 28 height 28
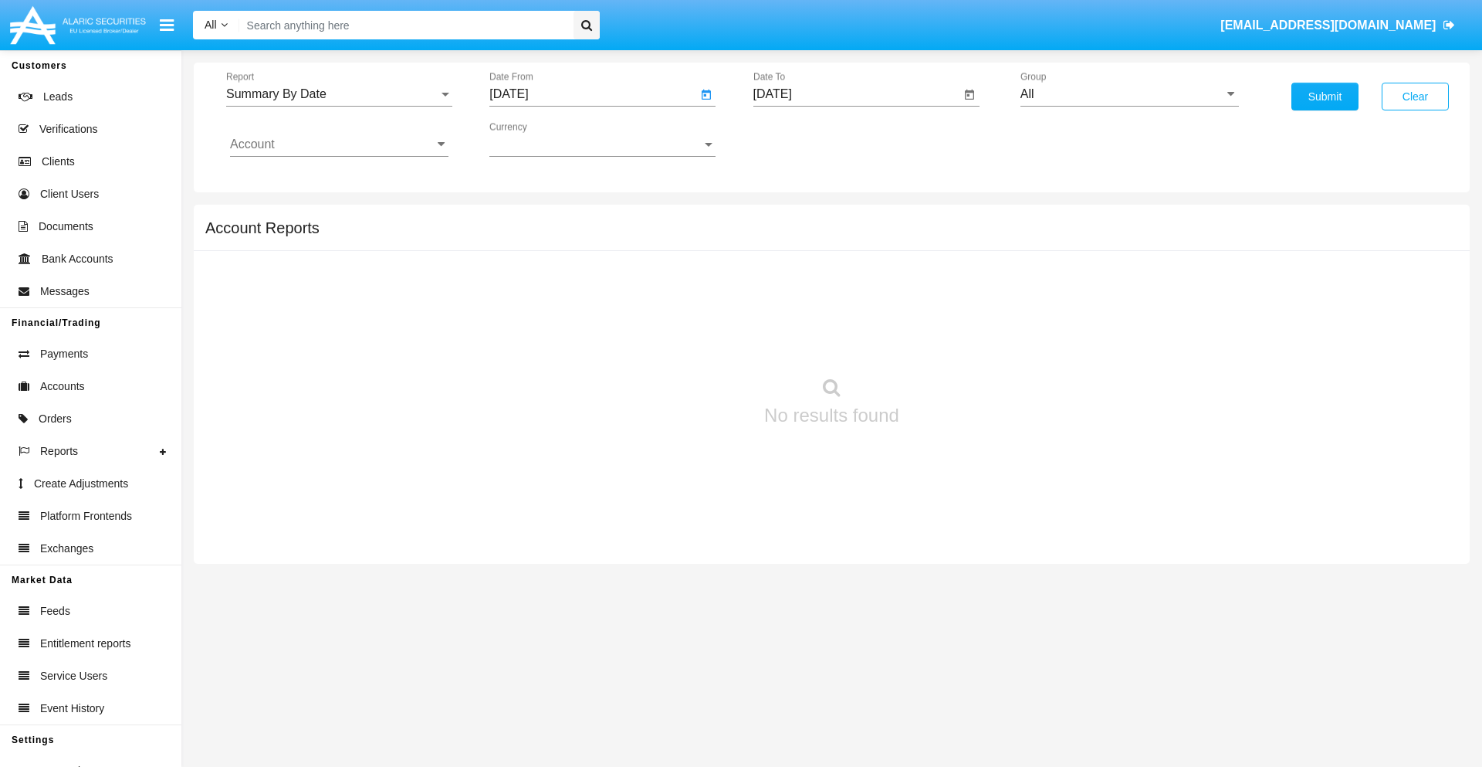
type input "[DATE]"
click at [856, 94] on input "[DATE]" at bounding box center [857, 94] width 208 height 14
click at [804, 139] on span "[DATE]" at bounding box center [791, 140] width 34 height 12
click at [844, 310] on div "2019" at bounding box center [844, 310] width 49 height 28
click at [790, 218] on div "JAN" at bounding box center [790, 218] width 49 height 28
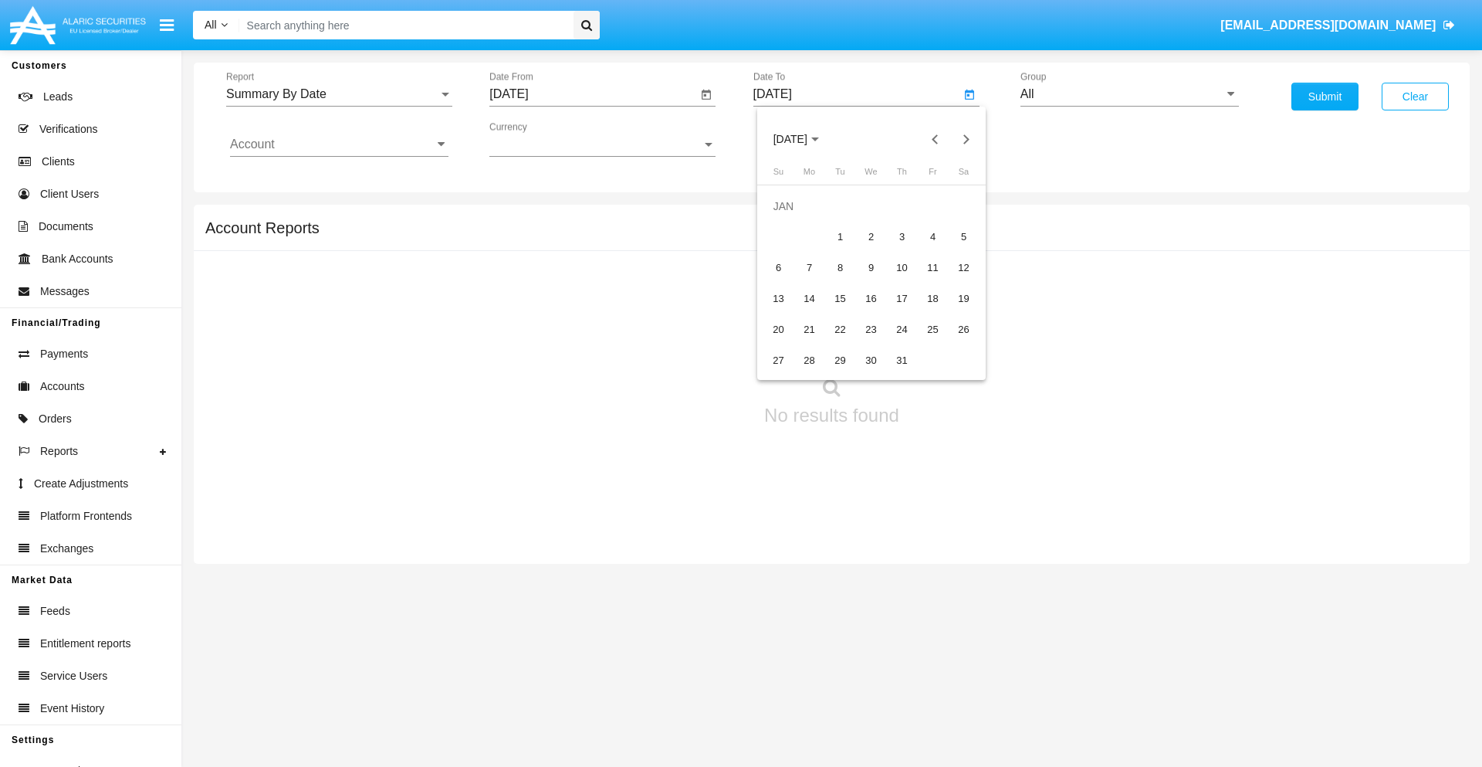
click at [840, 236] on div "1" at bounding box center [841, 237] width 28 height 28
type input "[DATE]"
click at [339, 144] on input "Account" at bounding box center [339, 144] width 218 height 14
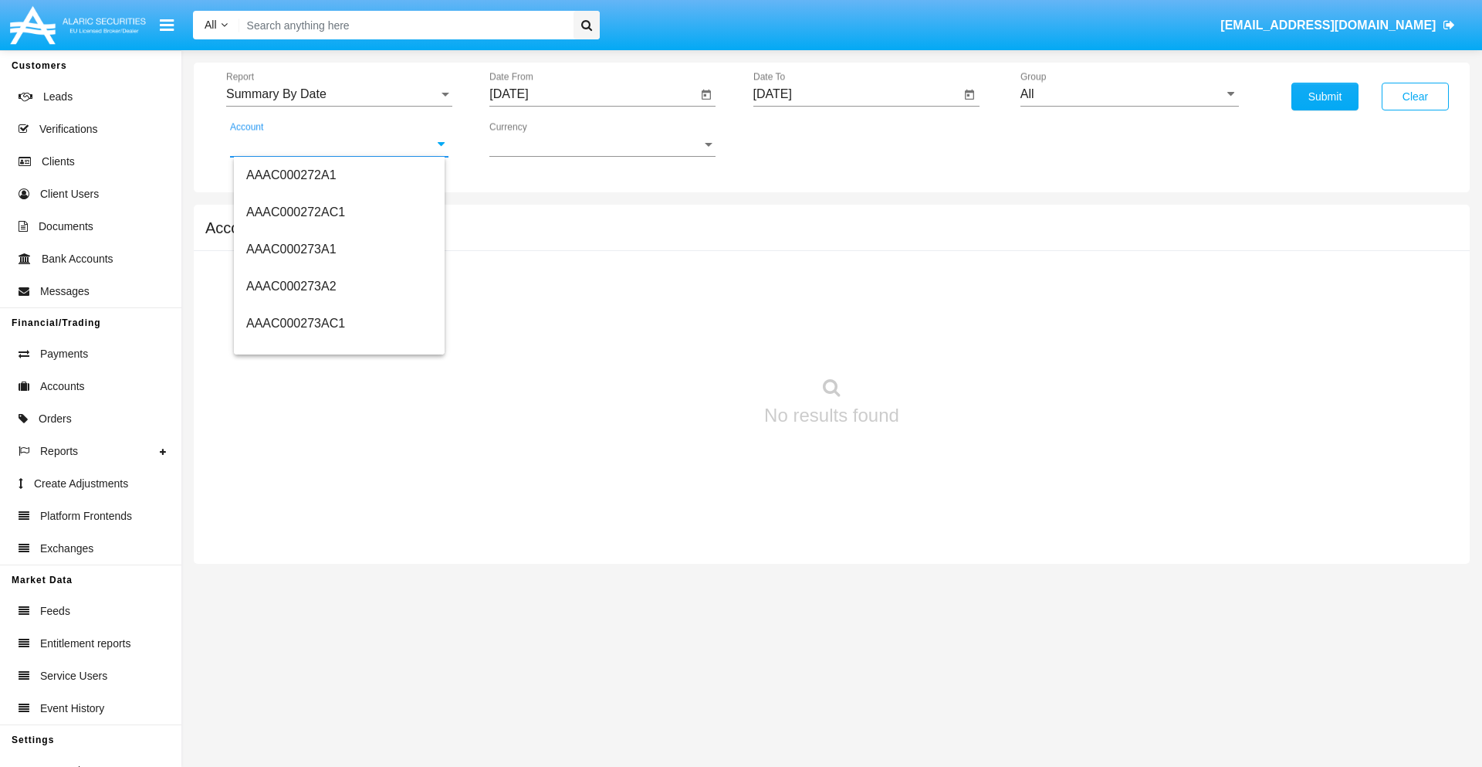
scroll to position [189294, 0]
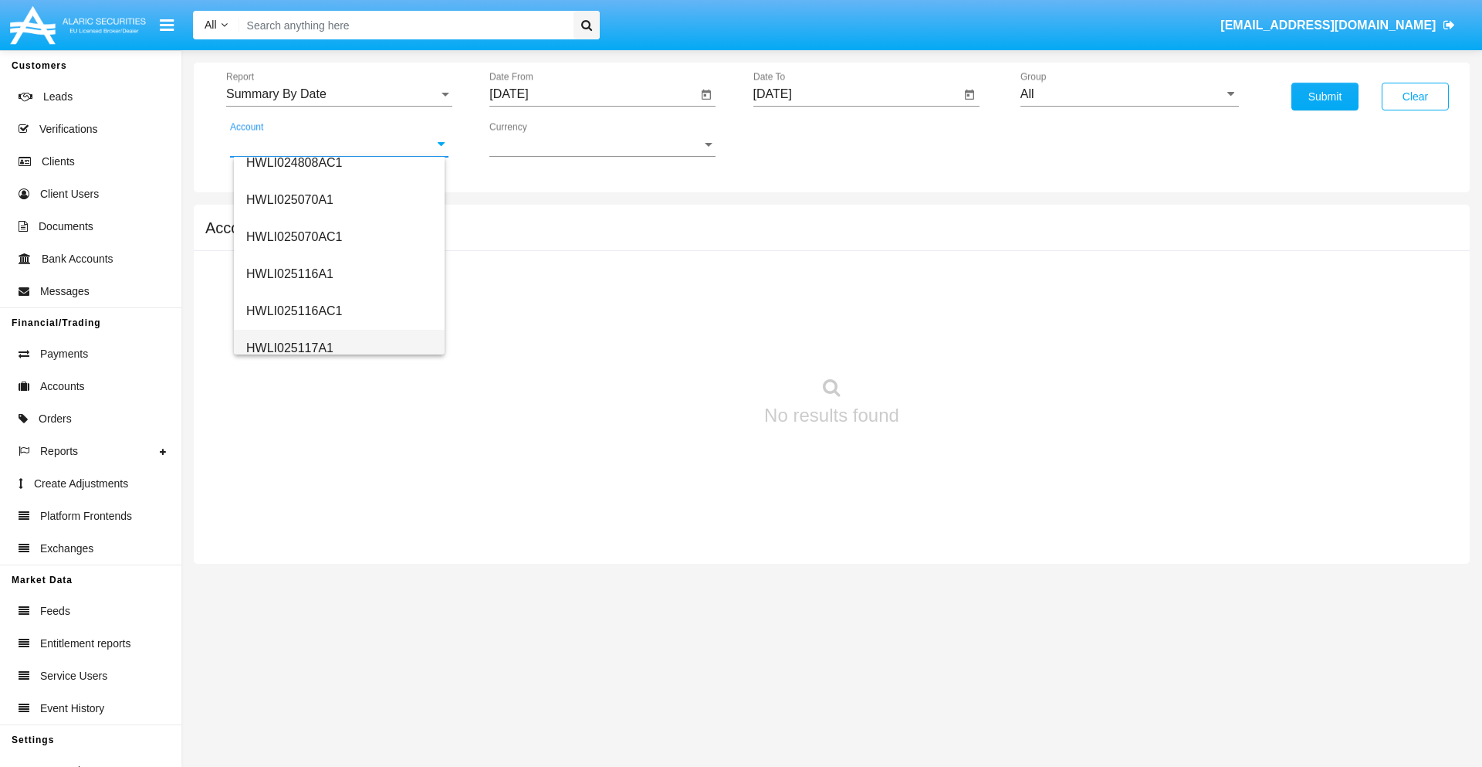
click at [289, 347] on span "HWLI025117A1" at bounding box center [289, 347] width 87 height 13
type input "HWLI025117A1"
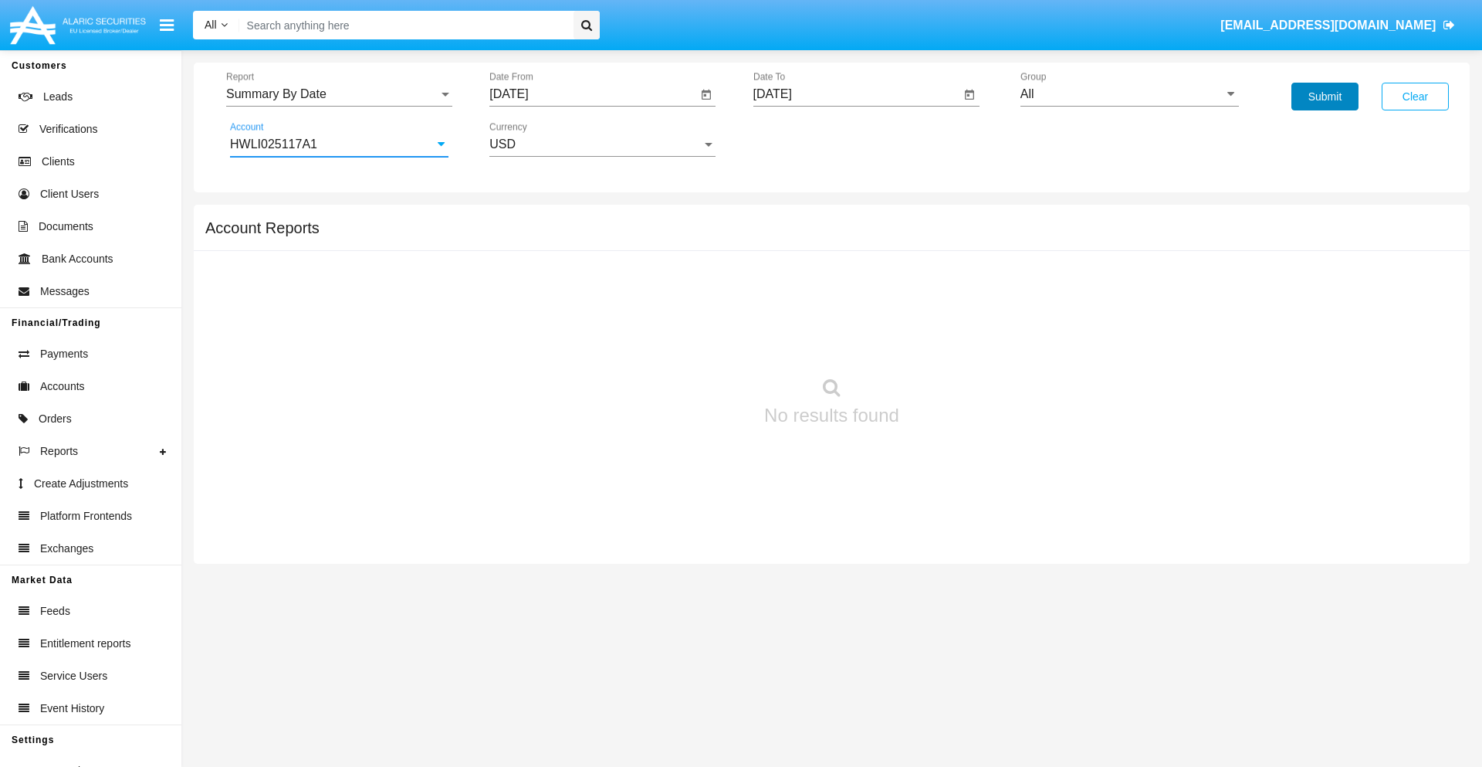
click at [1325, 96] on button "Submit" at bounding box center [1325, 97] width 67 height 28
click at [339, 94] on span "Report" at bounding box center [332, 94] width 212 height 14
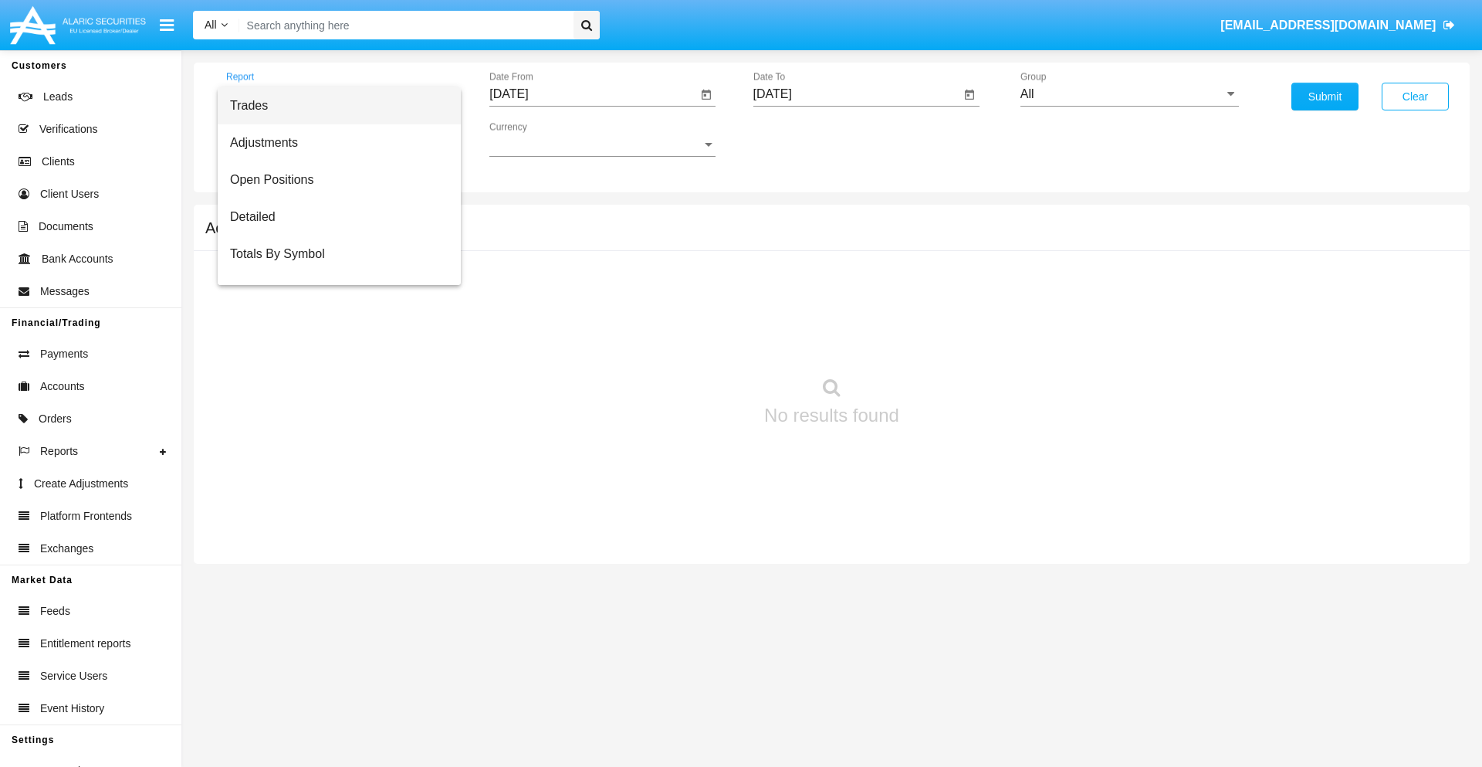
click at [333, 347] on span "Fees By Destination" at bounding box center [339, 365] width 218 height 37
click at [593, 94] on input "[DATE]" at bounding box center [593, 94] width 208 height 14
click at [540, 139] on span "[DATE]" at bounding box center [527, 140] width 34 height 12
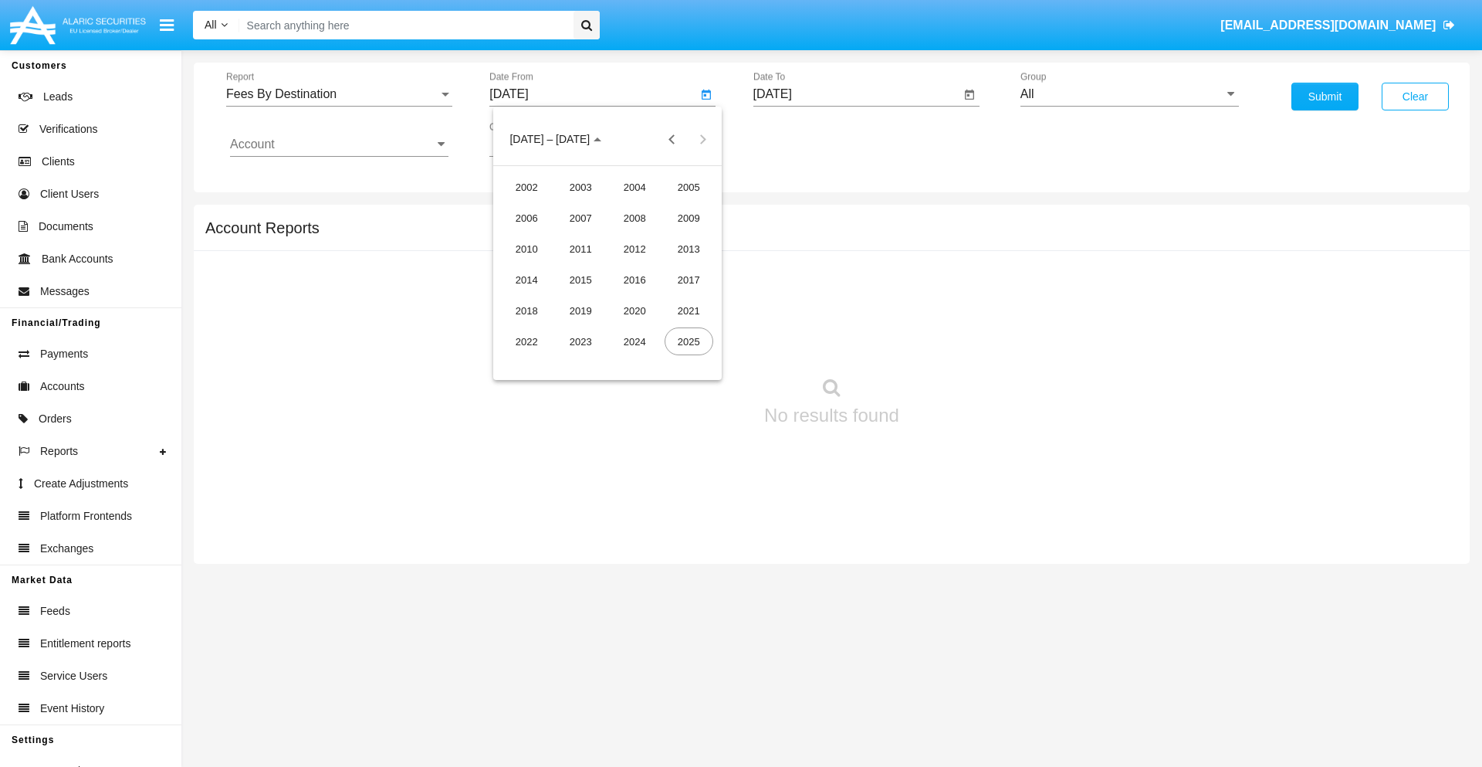
click at [581, 310] on div "2019" at bounding box center [581, 310] width 49 height 28
click at [527, 218] on div "JAN" at bounding box center [527, 218] width 49 height 28
click at [577, 236] on div "1" at bounding box center [577, 237] width 28 height 28
type input "[DATE]"
click at [856, 94] on input "[DATE]" at bounding box center [857, 94] width 208 height 14
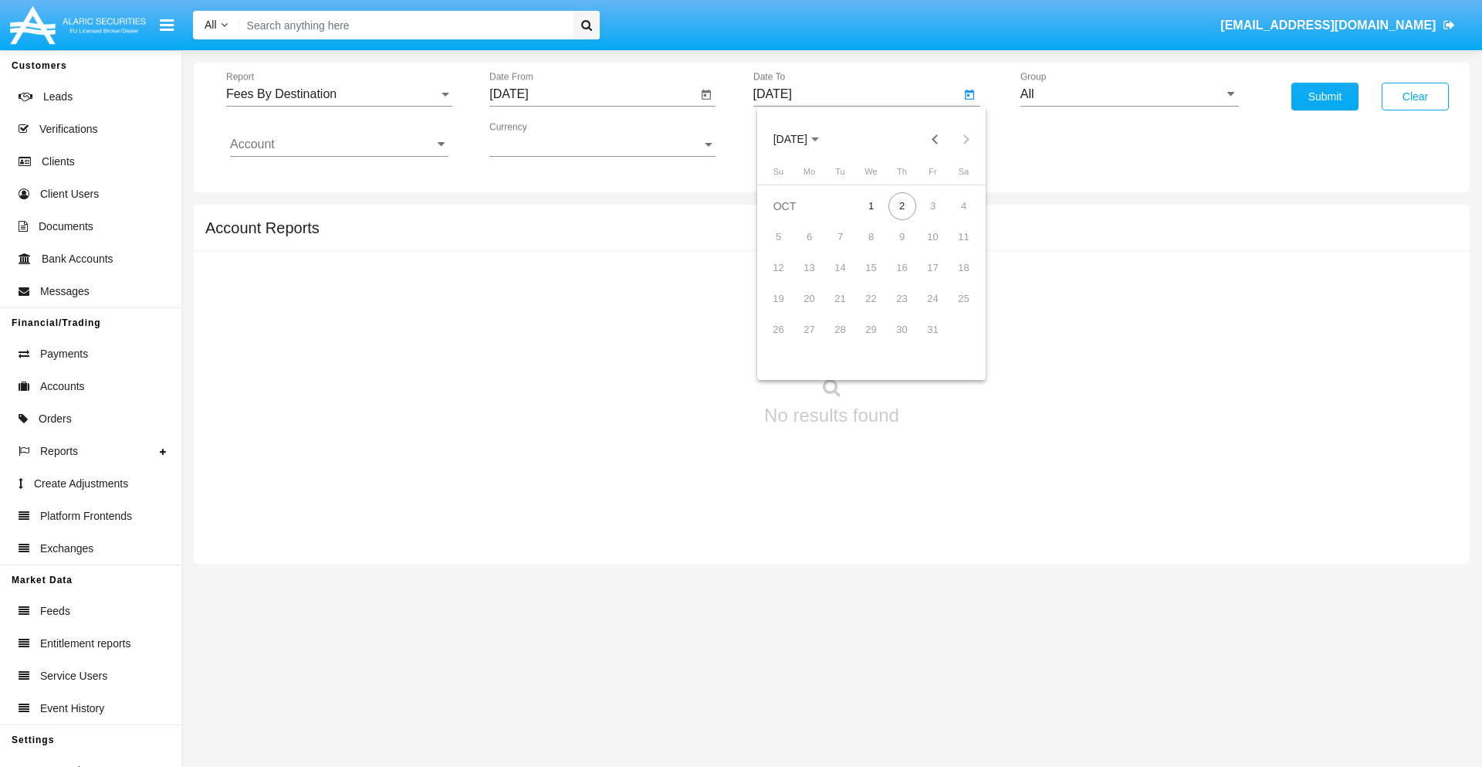
click at [804, 139] on span "[DATE]" at bounding box center [791, 140] width 34 height 12
click at [844, 310] on div "2019" at bounding box center [844, 310] width 49 height 28
click at [790, 218] on div "JAN" at bounding box center [790, 218] width 49 height 28
click at [840, 236] on div "1" at bounding box center [841, 237] width 28 height 28
type input "[DATE]"
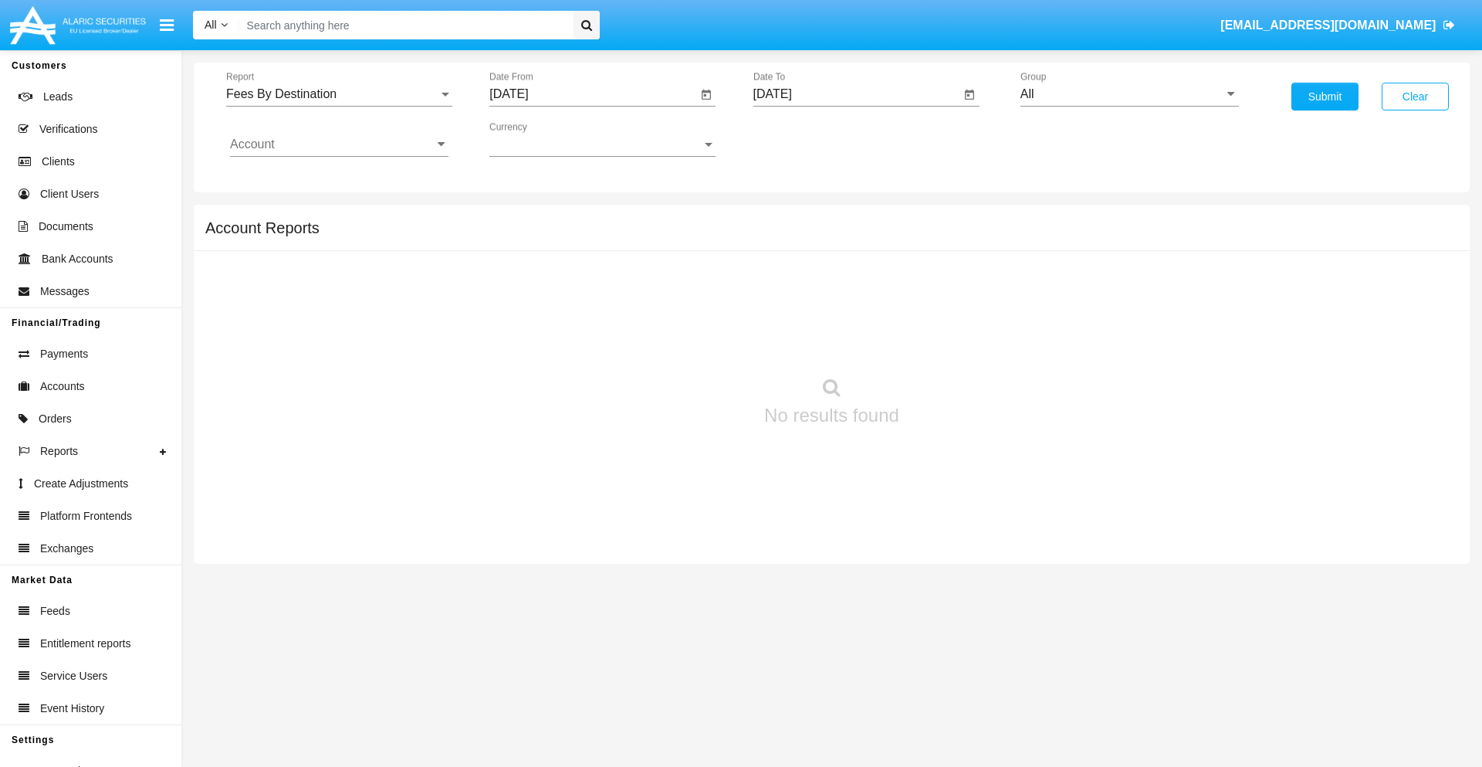
click at [339, 144] on input "Account" at bounding box center [339, 144] width 218 height 14
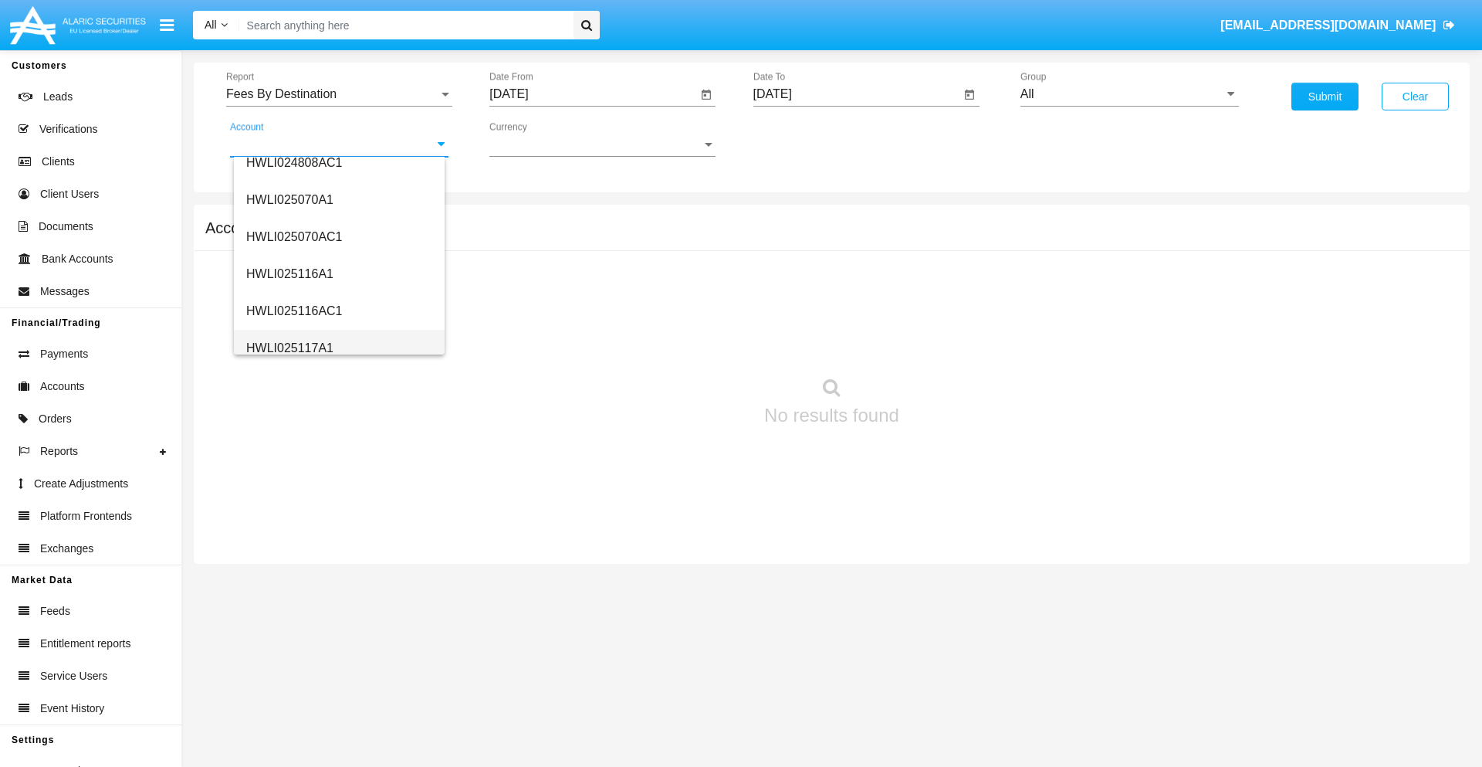
click at [289, 347] on span "HWLI025117A1" at bounding box center [289, 347] width 87 height 13
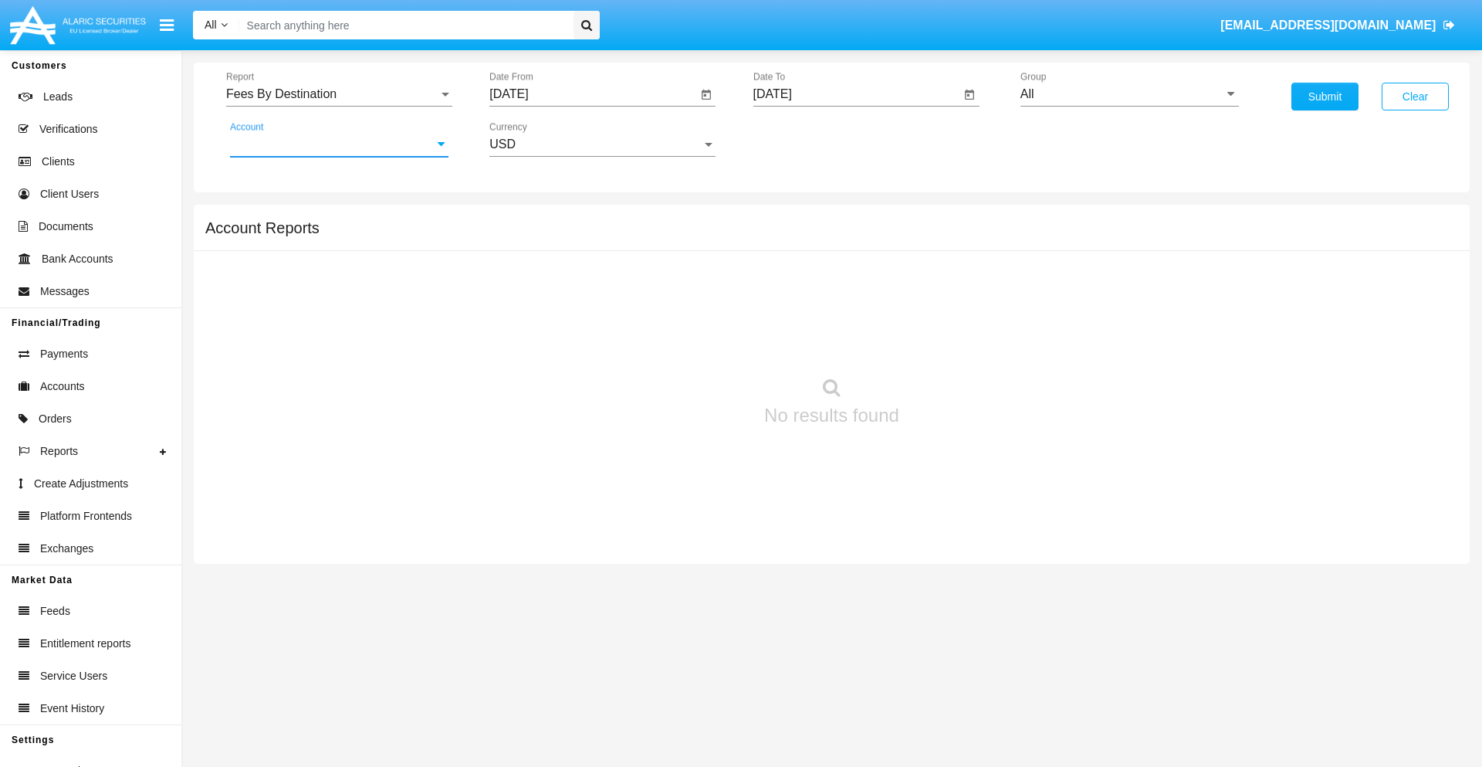
type input "HWLI025117A1"
click at [1325, 96] on button "Submit" at bounding box center [1325, 97] width 67 height 28
click at [339, 94] on span "Report" at bounding box center [332, 94] width 212 height 14
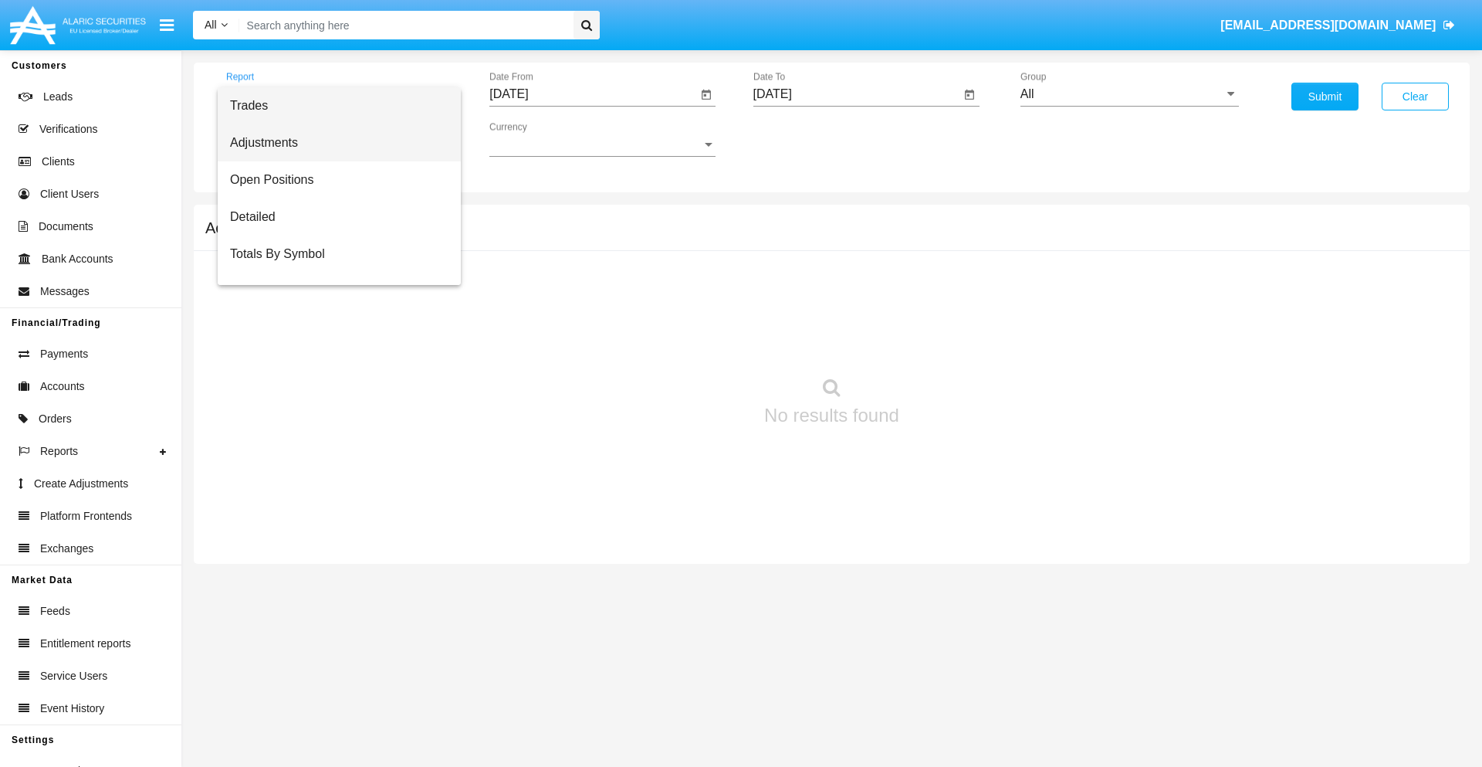
click at [333, 143] on span "Adjustments" at bounding box center [339, 142] width 218 height 37
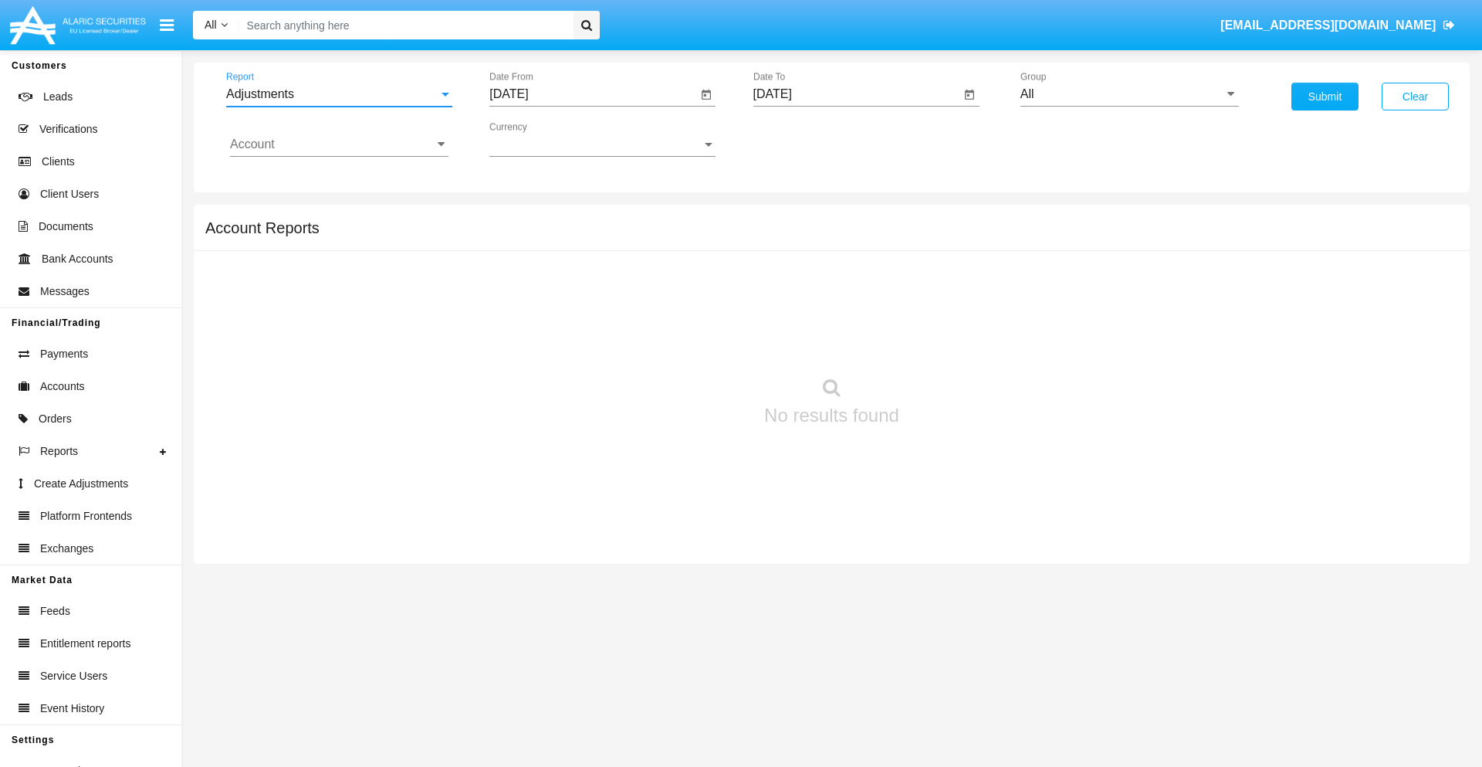
click at [593, 94] on input "[DATE]" at bounding box center [593, 94] width 208 height 14
click at [540, 139] on span "[DATE]" at bounding box center [527, 140] width 34 height 12
click at [689, 341] on div "2025" at bounding box center [689, 341] width 49 height 28
click at [527, 279] on div "SEP" at bounding box center [527, 280] width 49 height 28
click at [577, 236] on div "2" at bounding box center [577, 237] width 28 height 28
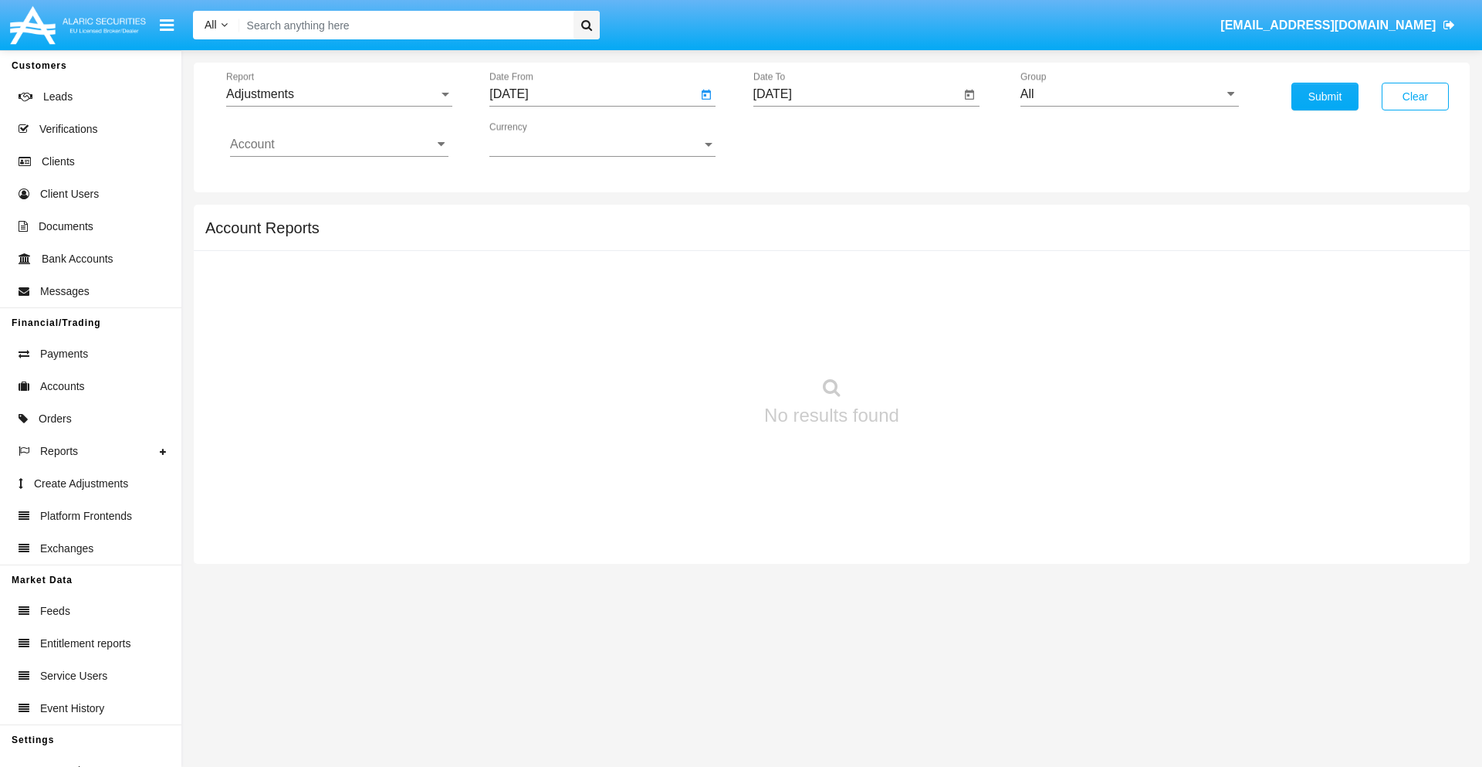
type input "[DATE]"
click at [856, 94] on input "[DATE]" at bounding box center [857, 94] width 208 height 14
click at [804, 139] on span "[DATE]" at bounding box center [791, 140] width 34 height 12
click at [952, 341] on div "2025" at bounding box center [952, 341] width 49 height 28
click at [844, 279] on div "OCT" at bounding box center [844, 280] width 49 height 28
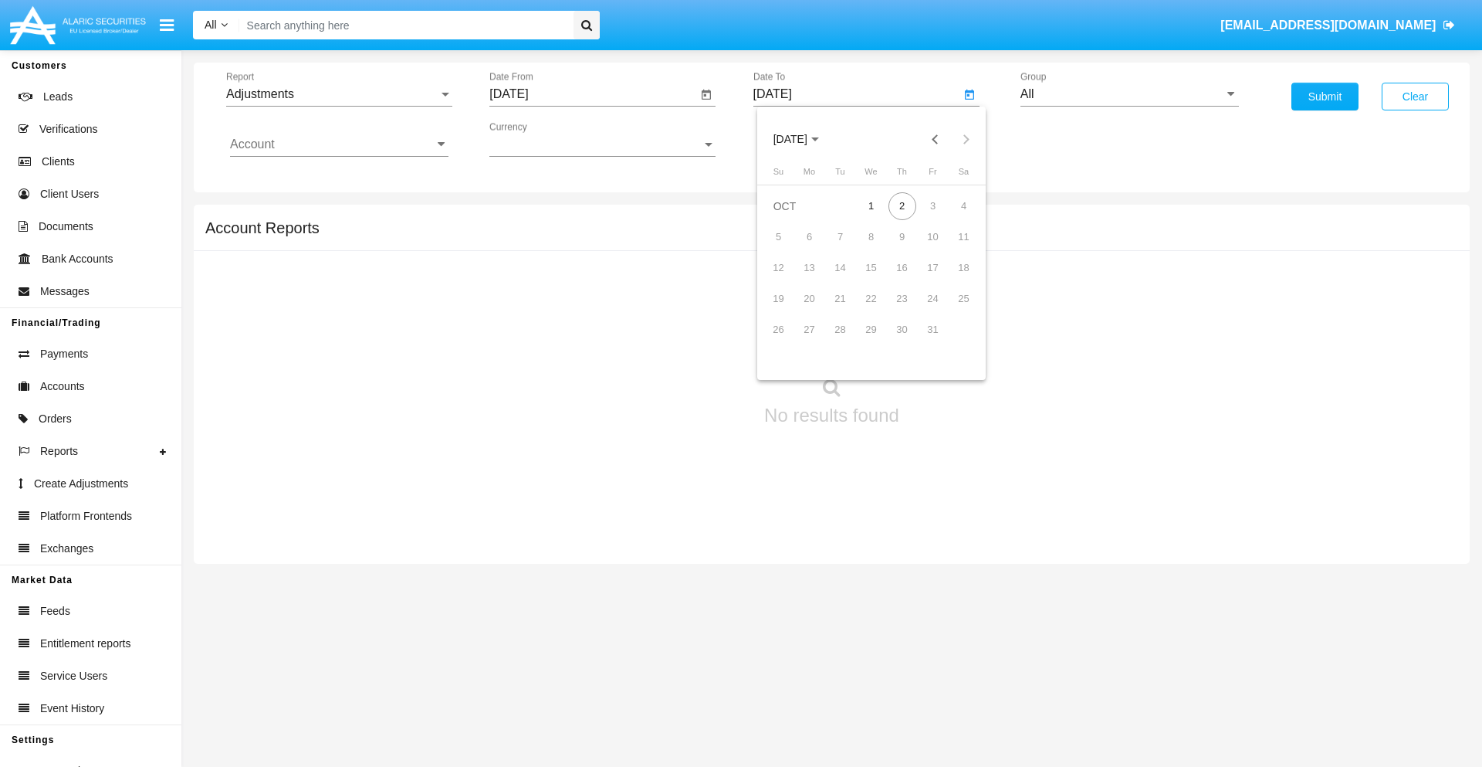
click at [902, 205] on div "2" at bounding box center [903, 206] width 28 height 28
type input "[DATE]"
click at [1129, 94] on input "All" at bounding box center [1130, 94] width 218 height 14
click at [1077, 637] on span "Company AQA" at bounding box center [1078, 643] width 82 height 13
type input "Company AQA"
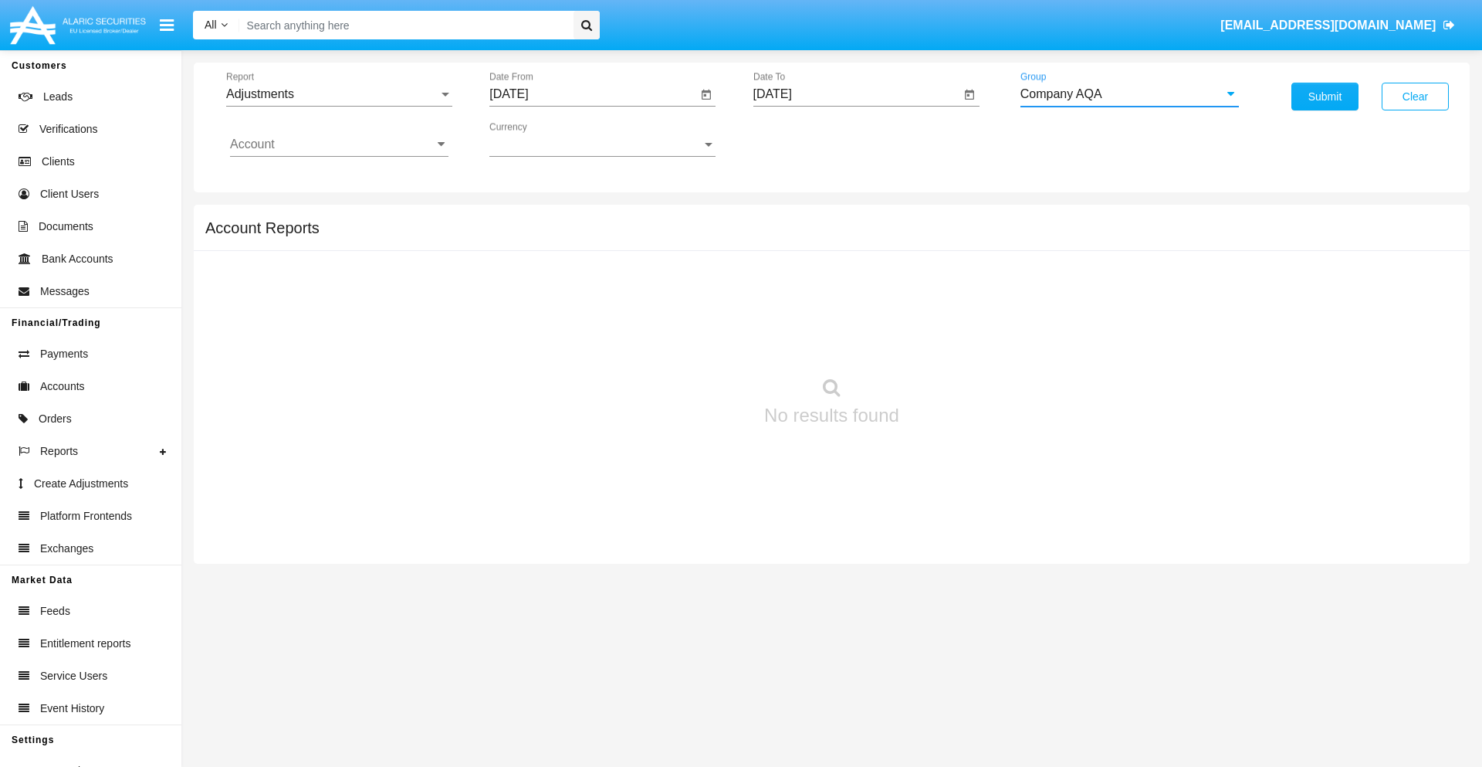
click at [339, 144] on input "Account" at bounding box center [339, 144] width 218 height 14
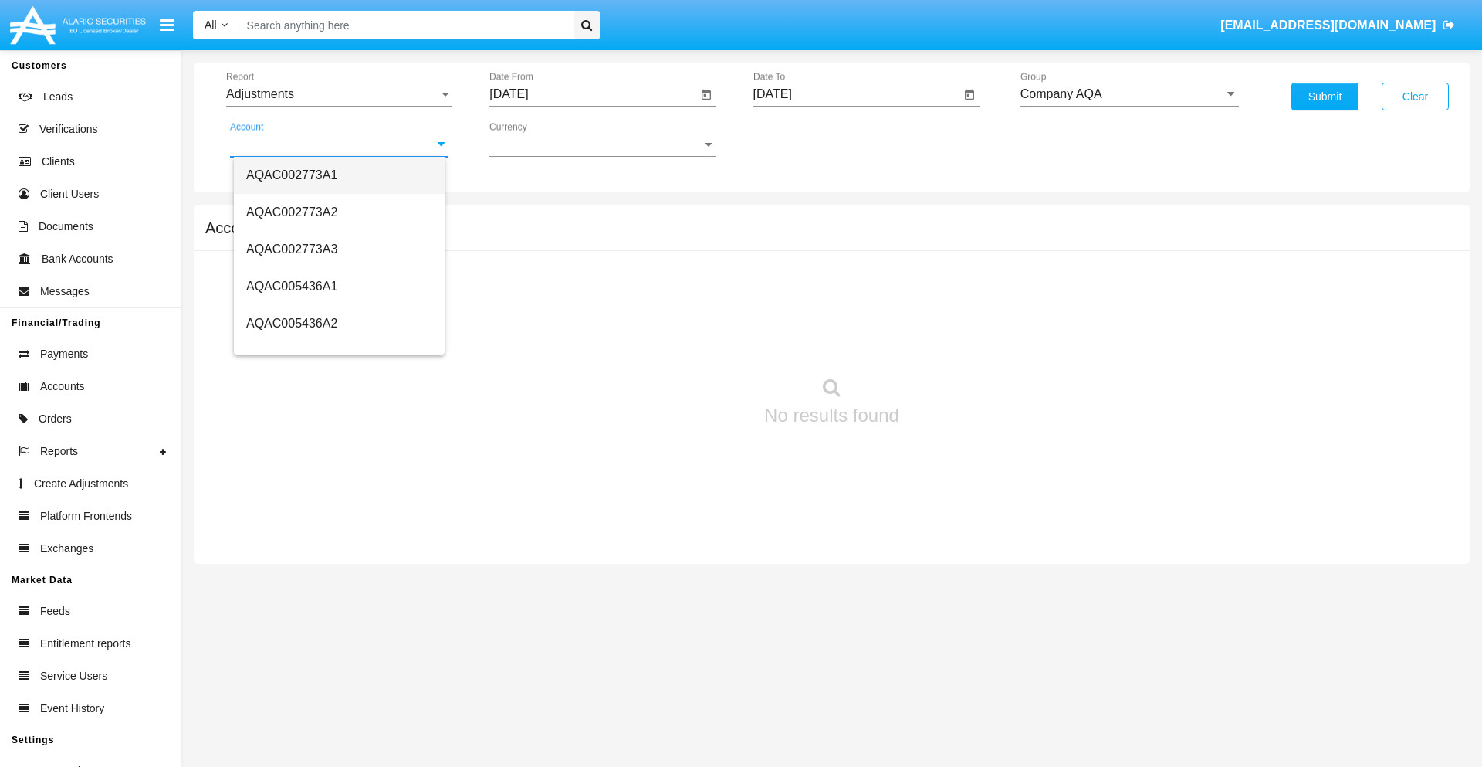
click at [292, 174] on span "AQAC002773A1" at bounding box center [291, 174] width 91 height 13
type input "AQAC002773A1"
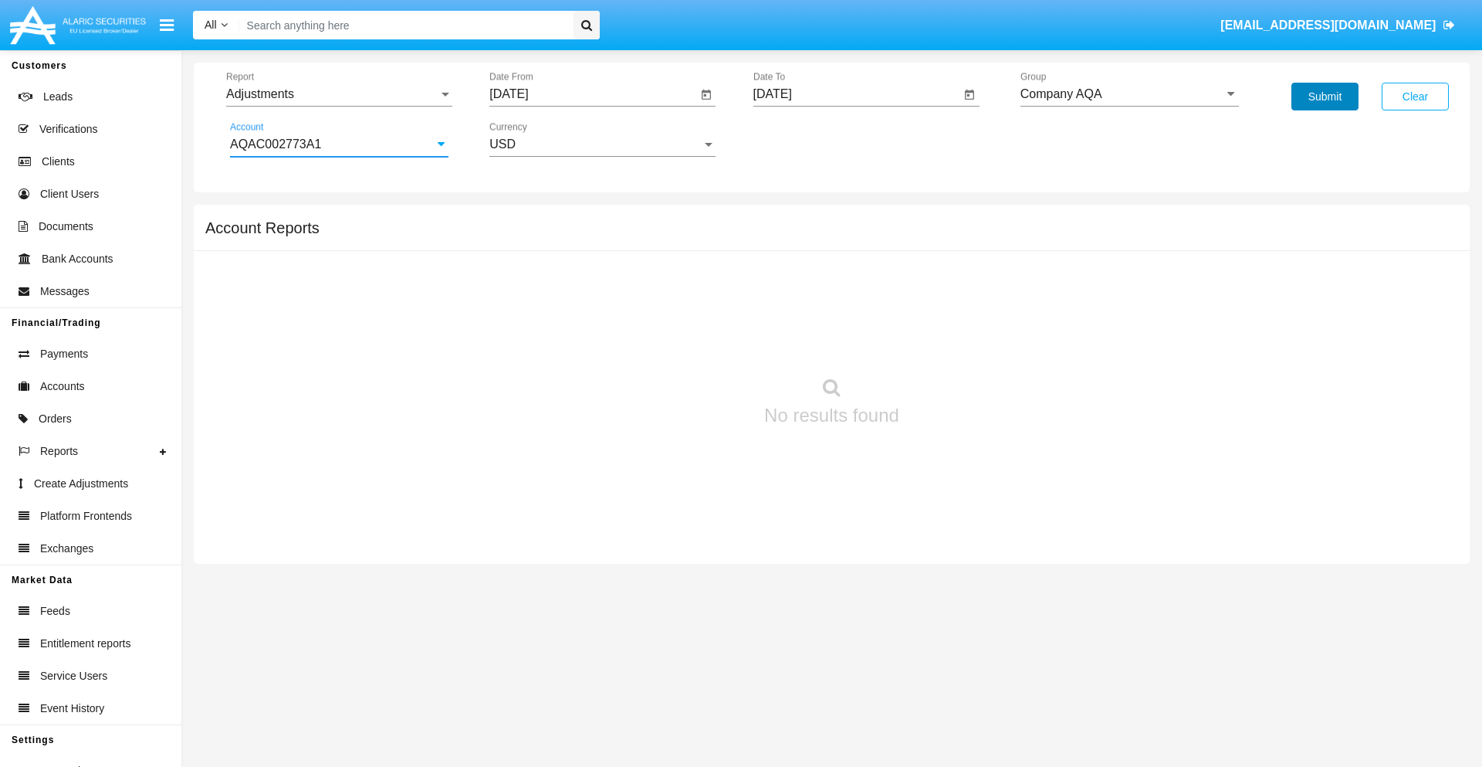
click at [1325, 96] on button "Submit" at bounding box center [1325, 97] width 67 height 28
click at [339, 94] on span "Report" at bounding box center [332, 94] width 212 height 14
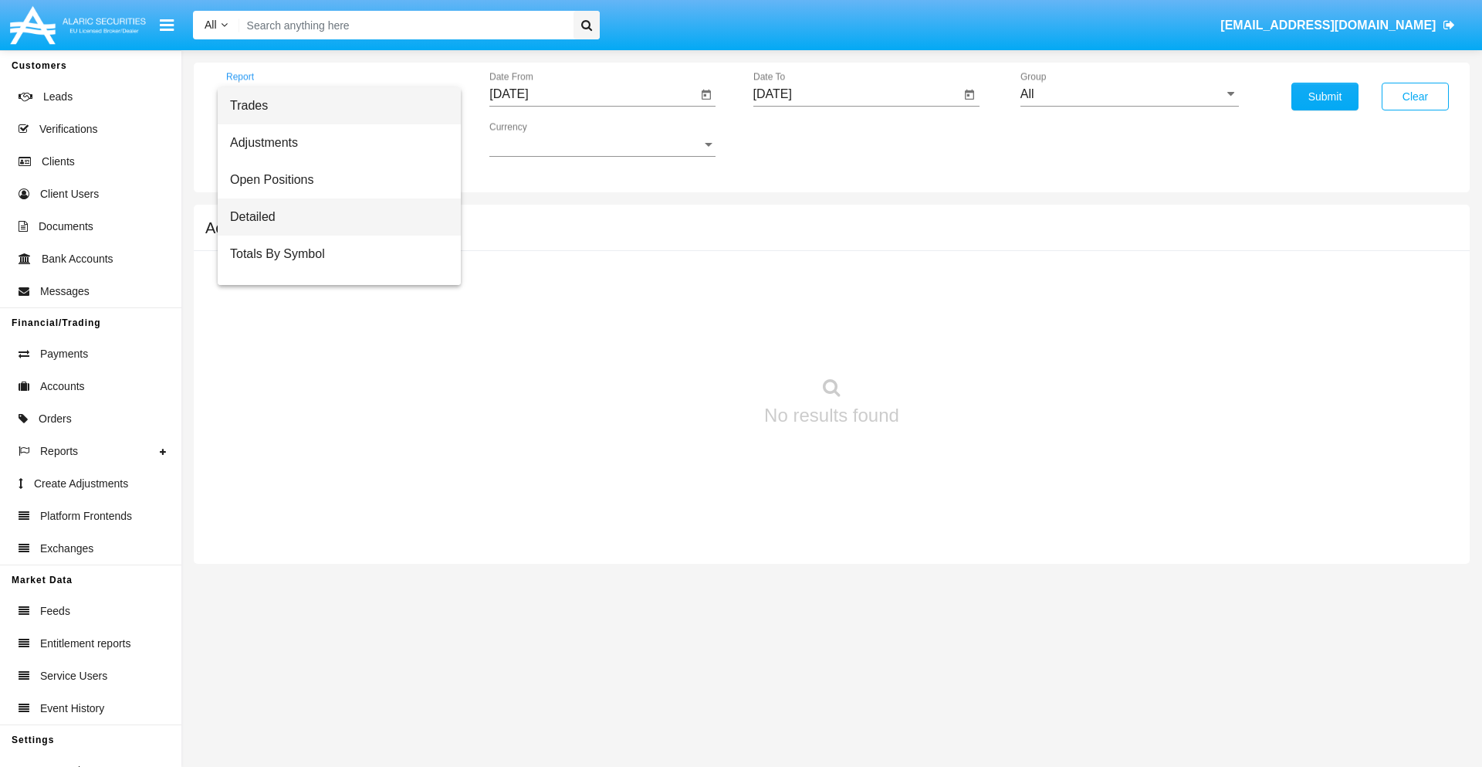
click at [333, 217] on span "Detailed" at bounding box center [339, 216] width 218 height 37
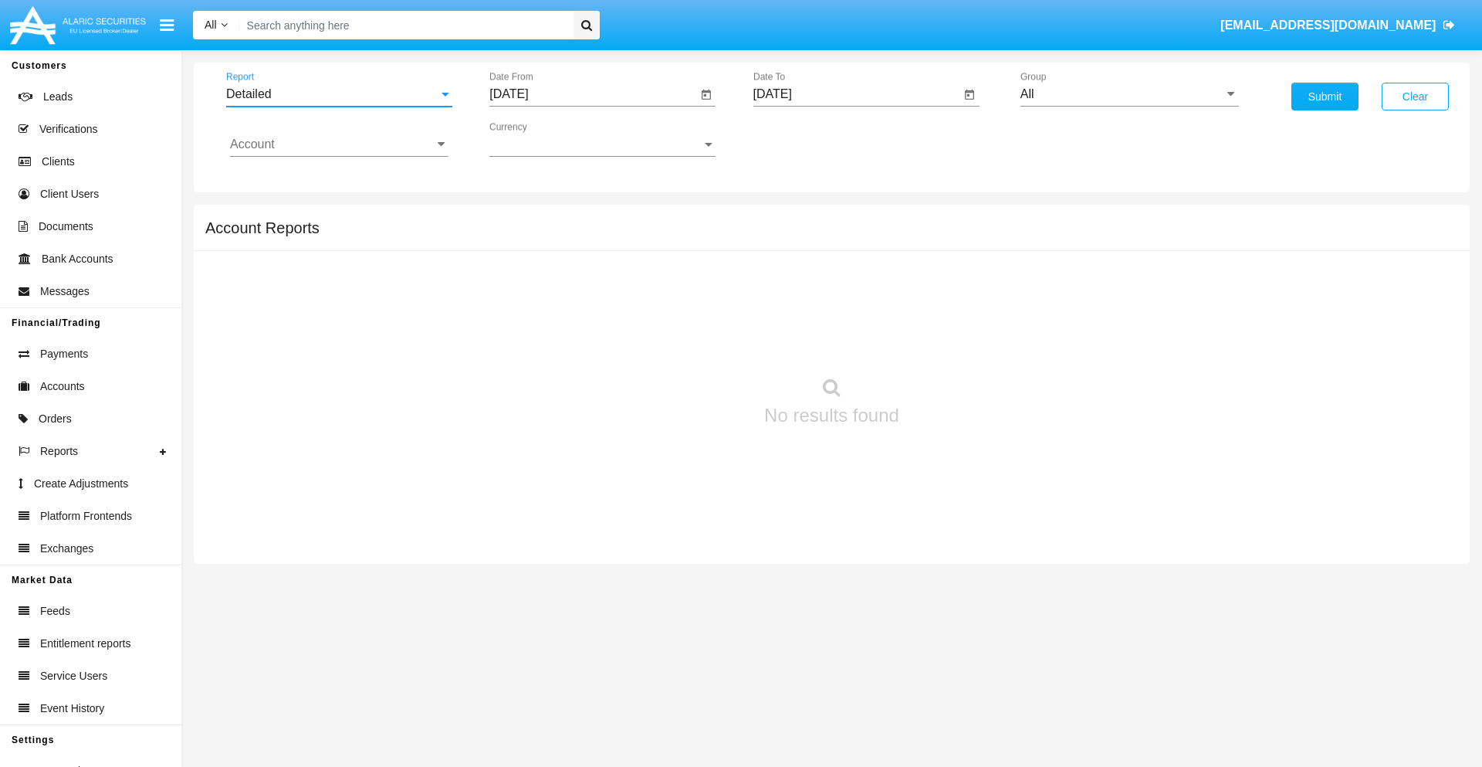
click at [593, 94] on input "[DATE]" at bounding box center [593, 94] width 208 height 14
click at [540, 139] on span "[DATE]" at bounding box center [527, 140] width 34 height 12
click at [689, 341] on div "2025" at bounding box center [689, 341] width 49 height 28
click at [527, 279] on div "SEP" at bounding box center [527, 280] width 49 height 28
click at [546, 329] on div "22" at bounding box center [546, 330] width 28 height 28
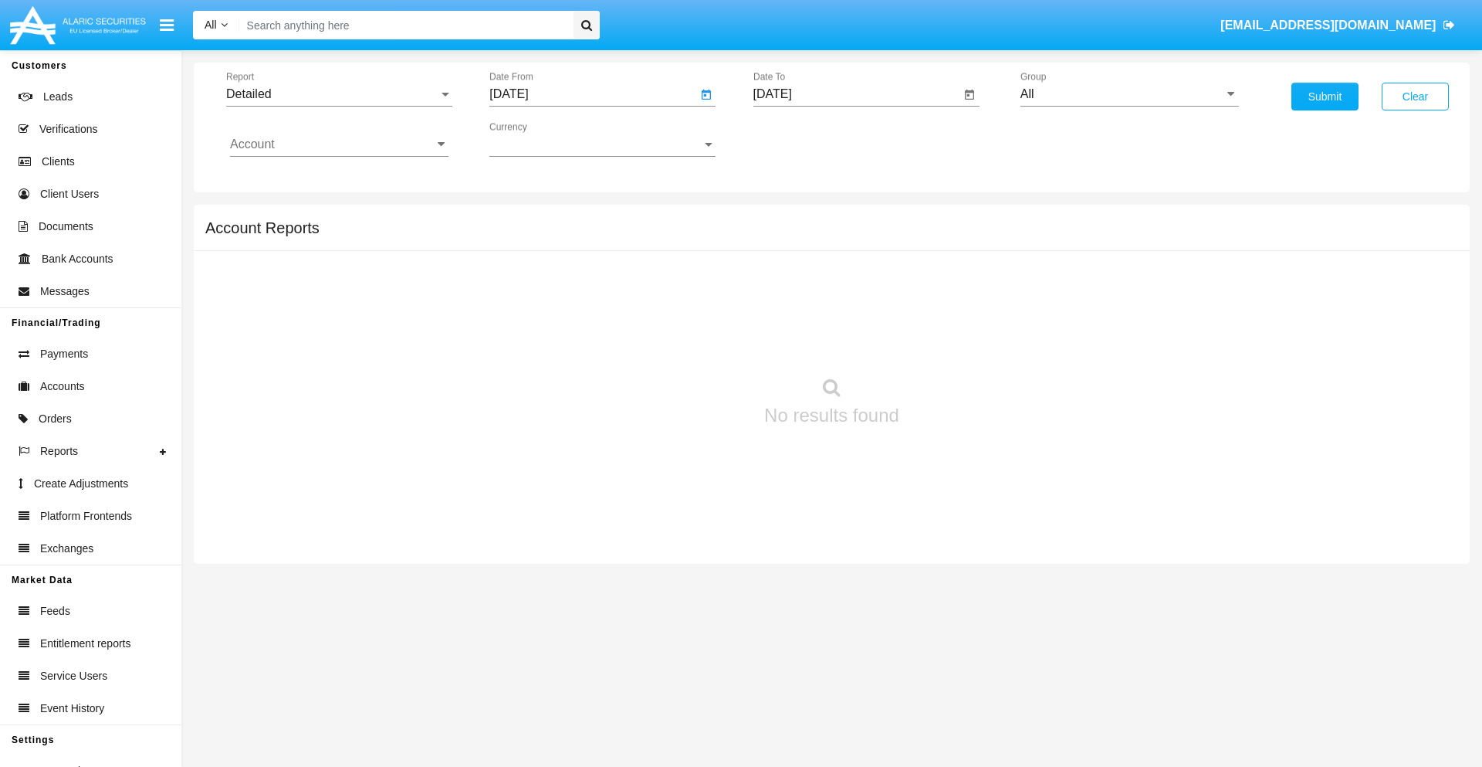
type input "[DATE]"
click at [856, 94] on input "[DATE]" at bounding box center [857, 94] width 208 height 14
click at [804, 139] on span "[DATE]" at bounding box center [791, 140] width 34 height 12
click at [952, 341] on div "2025" at bounding box center [952, 341] width 49 height 28
click at [844, 279] on div "OCT" at bounding box center [844, 280] width 49 height 28
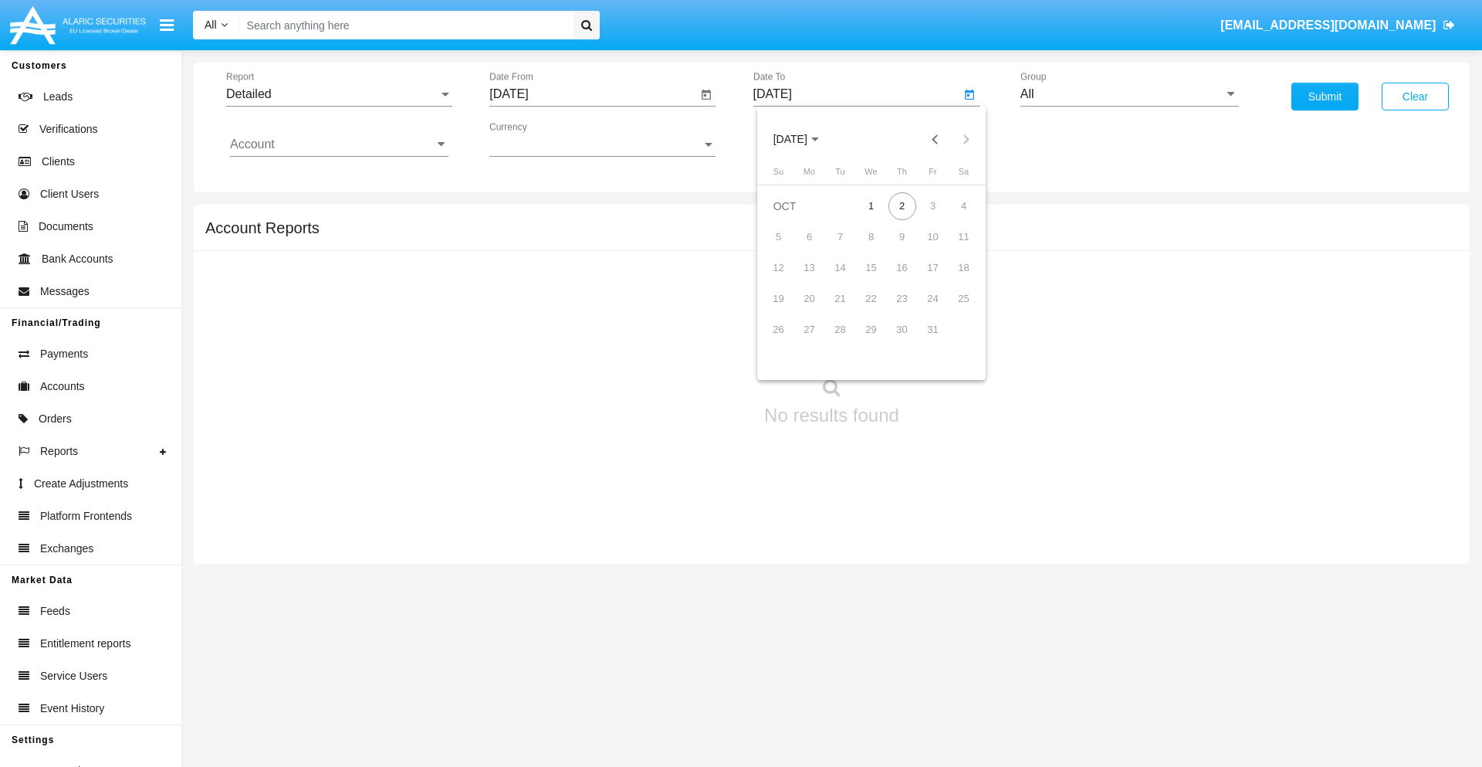
click at [902, 205] on div "2" at bounding box center [903, 206] width 28 height 28
type input "[DATE]"
click at [1129, 94] on input "All" at bounding box center [1130, 94] width 218 height 14
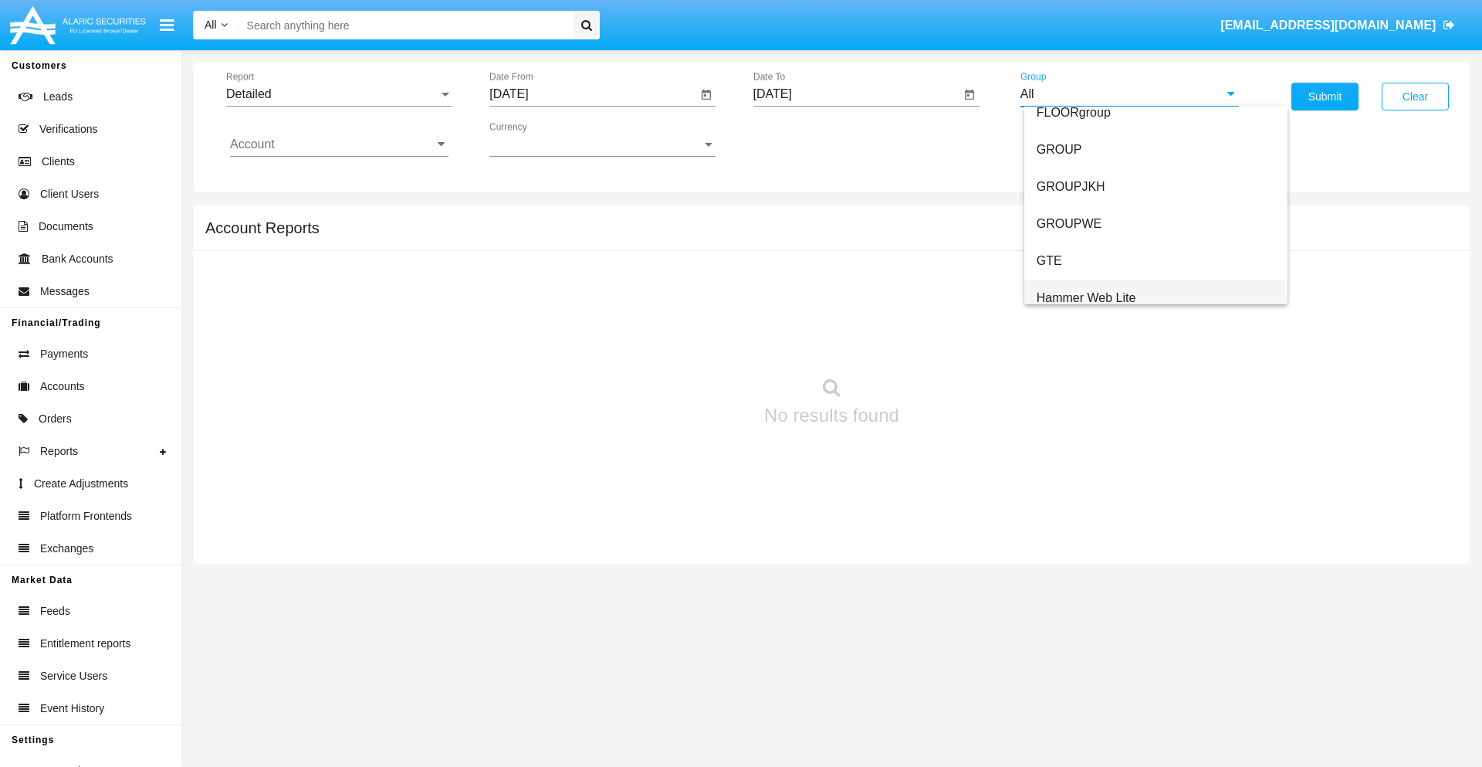
click at [1086, 297] on span "Hammer Web Lite" at bounding box center [1087, 297] width 100 height 13
type input "Hammer Web Lite"
click at [339, 144] on input "Account" at bounding box center [339, 144] width 218 height 14
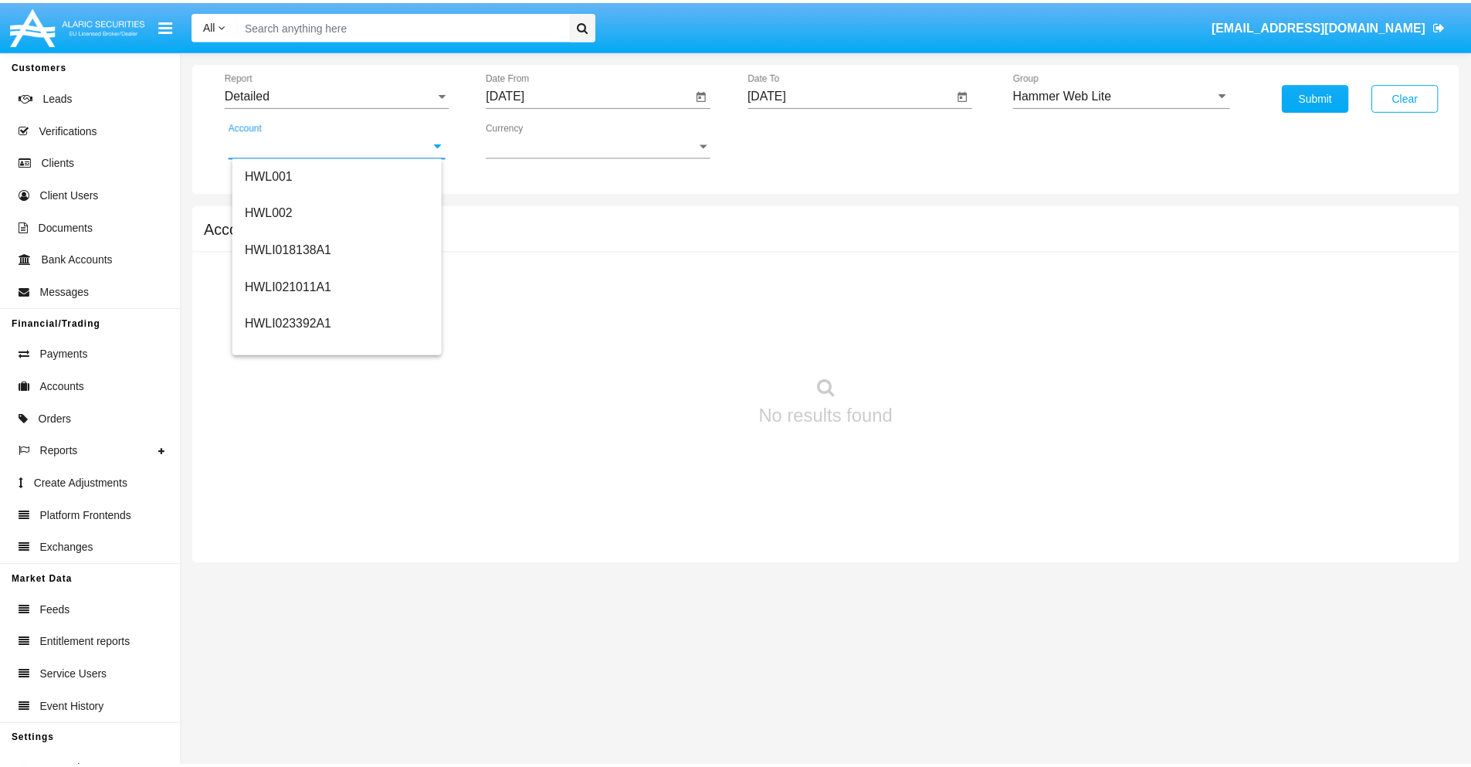
scroll to position [235, 0]
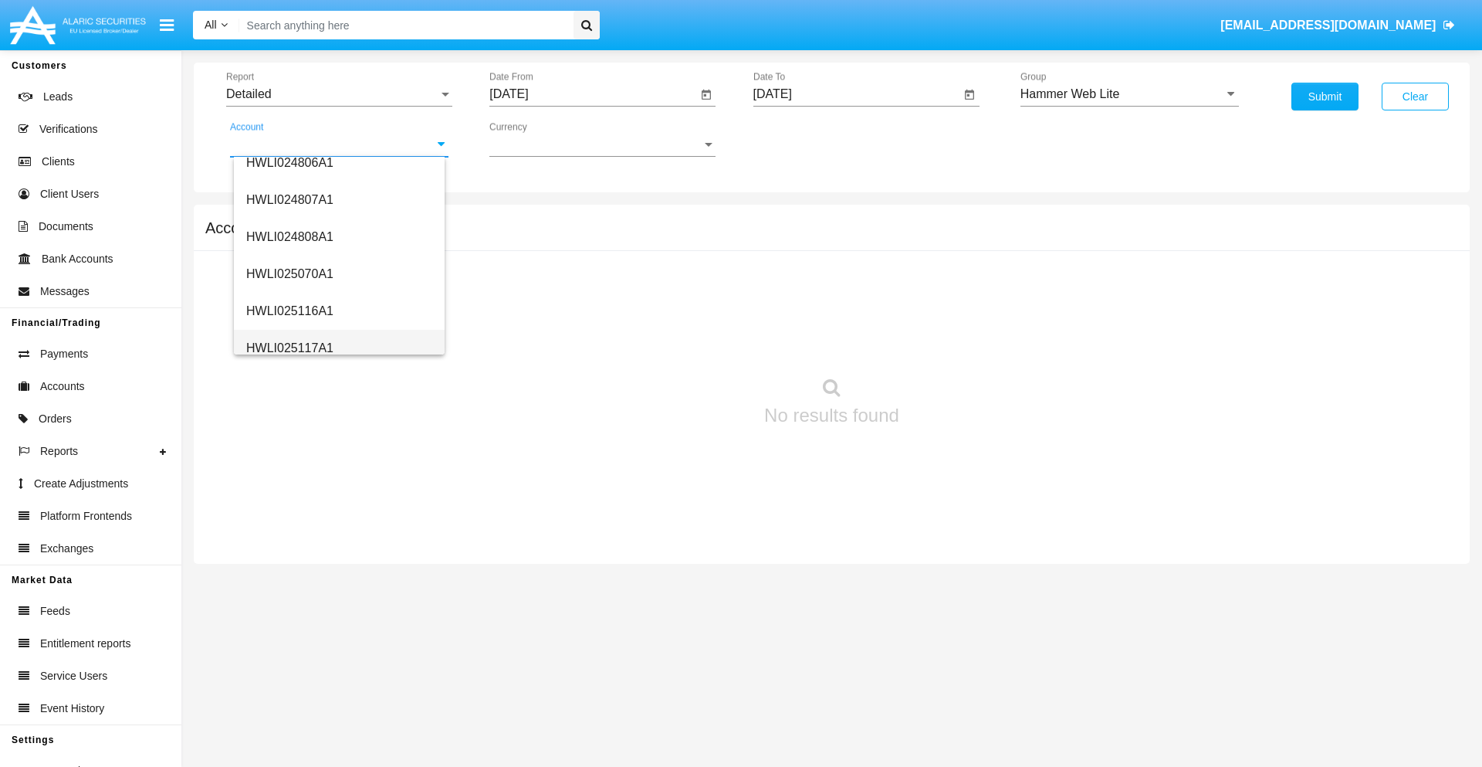
click at [289, 347] on span "HWLI025117A1" at bounding box center [289, 347] width 87 height 13
type input "HWLI025117A1"
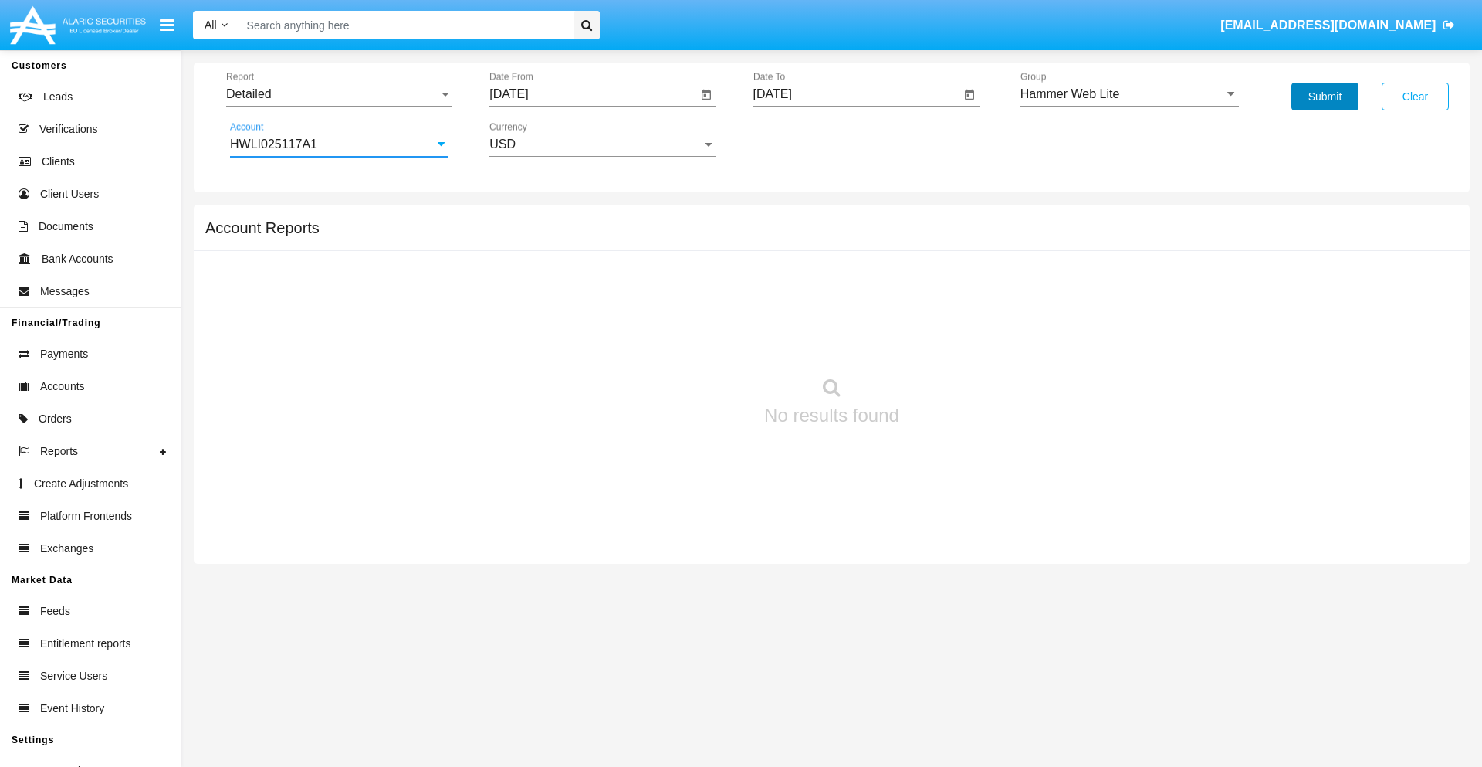
click at [1325, 96] on button "Submit" at bounding box center [1325, 97] width 67 height 28
click at [339, 94] on span "Report" at bounding box center [332, 94] width 212 height 14
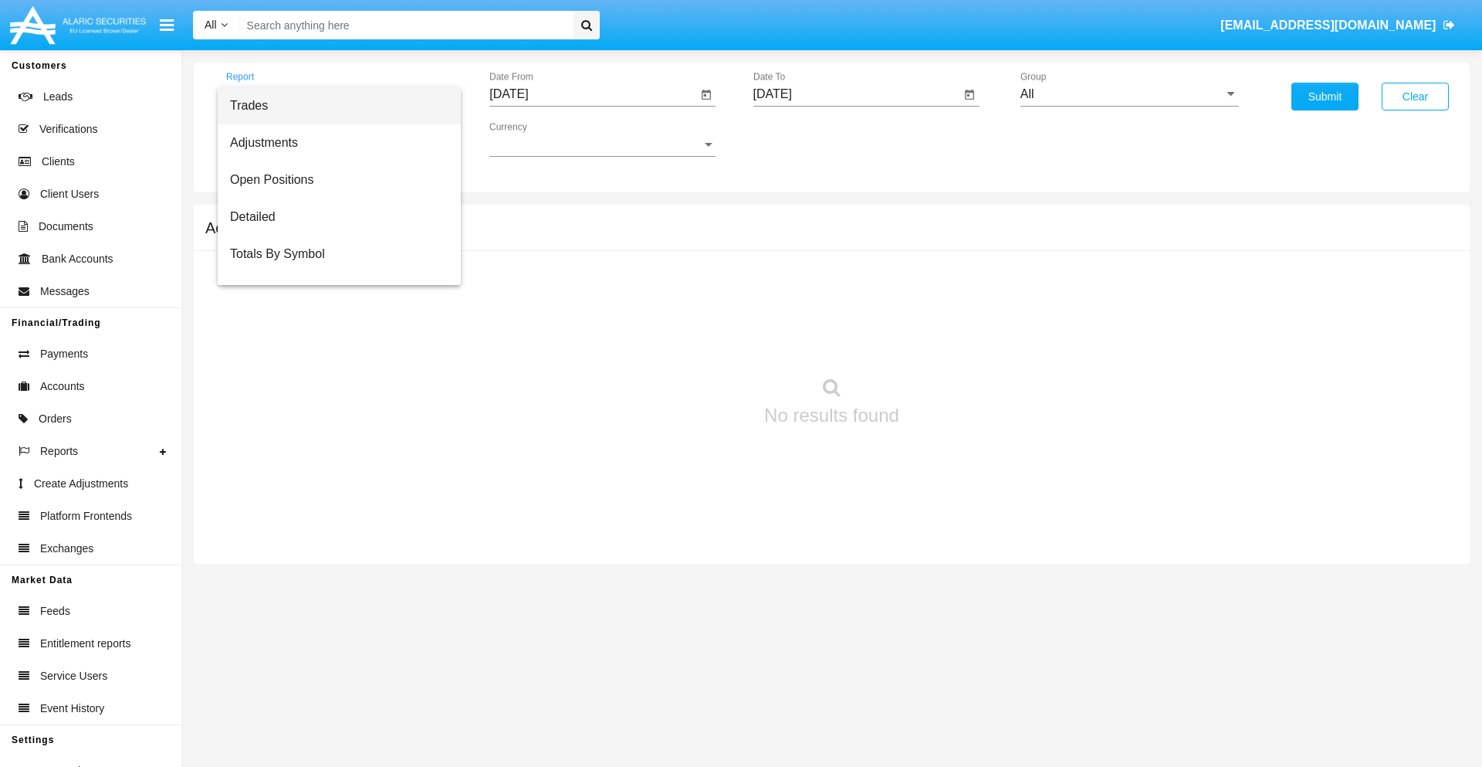
scroll to position [99, 0]
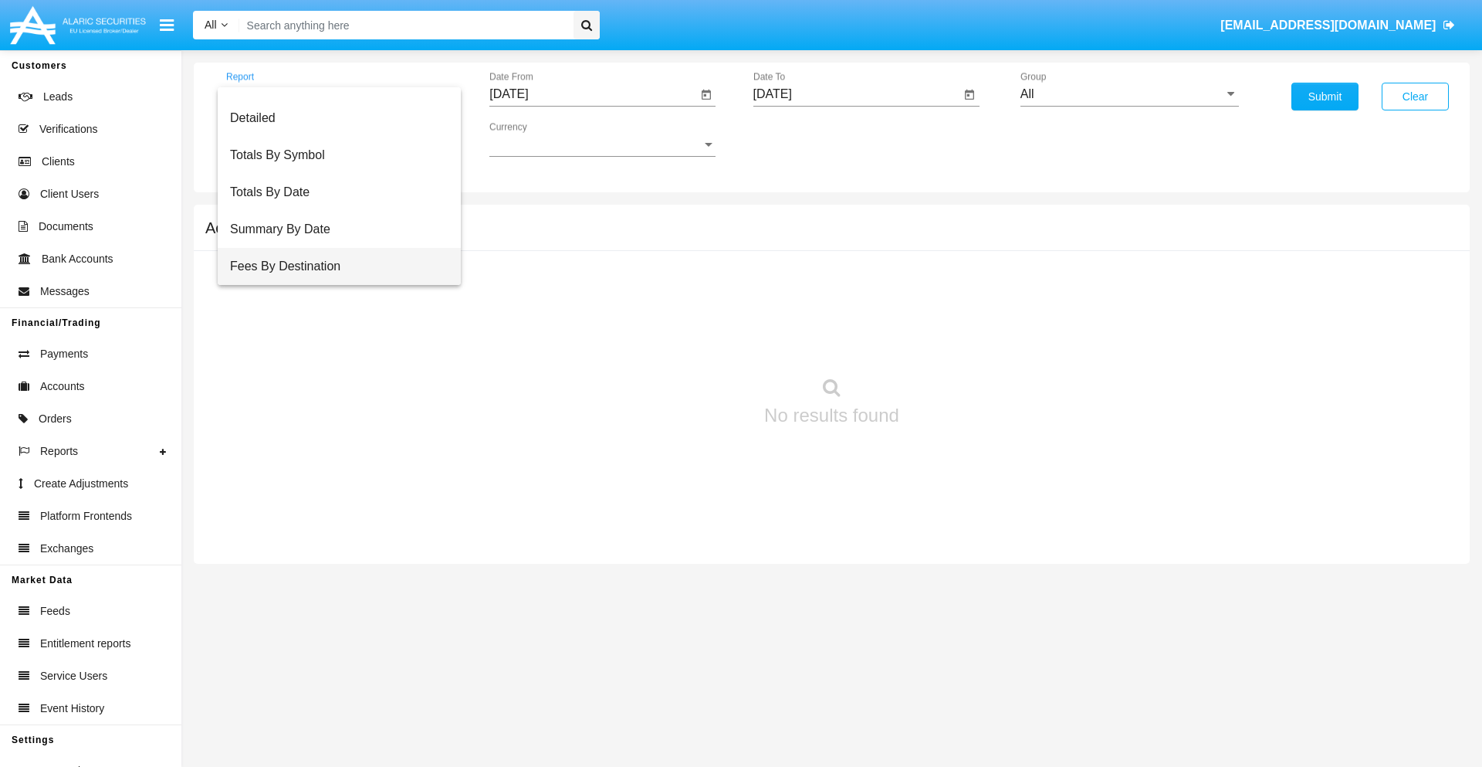
click at [333, 266] on span "Fees By Destination" at bounding box center [339, 266] width 218 height 37
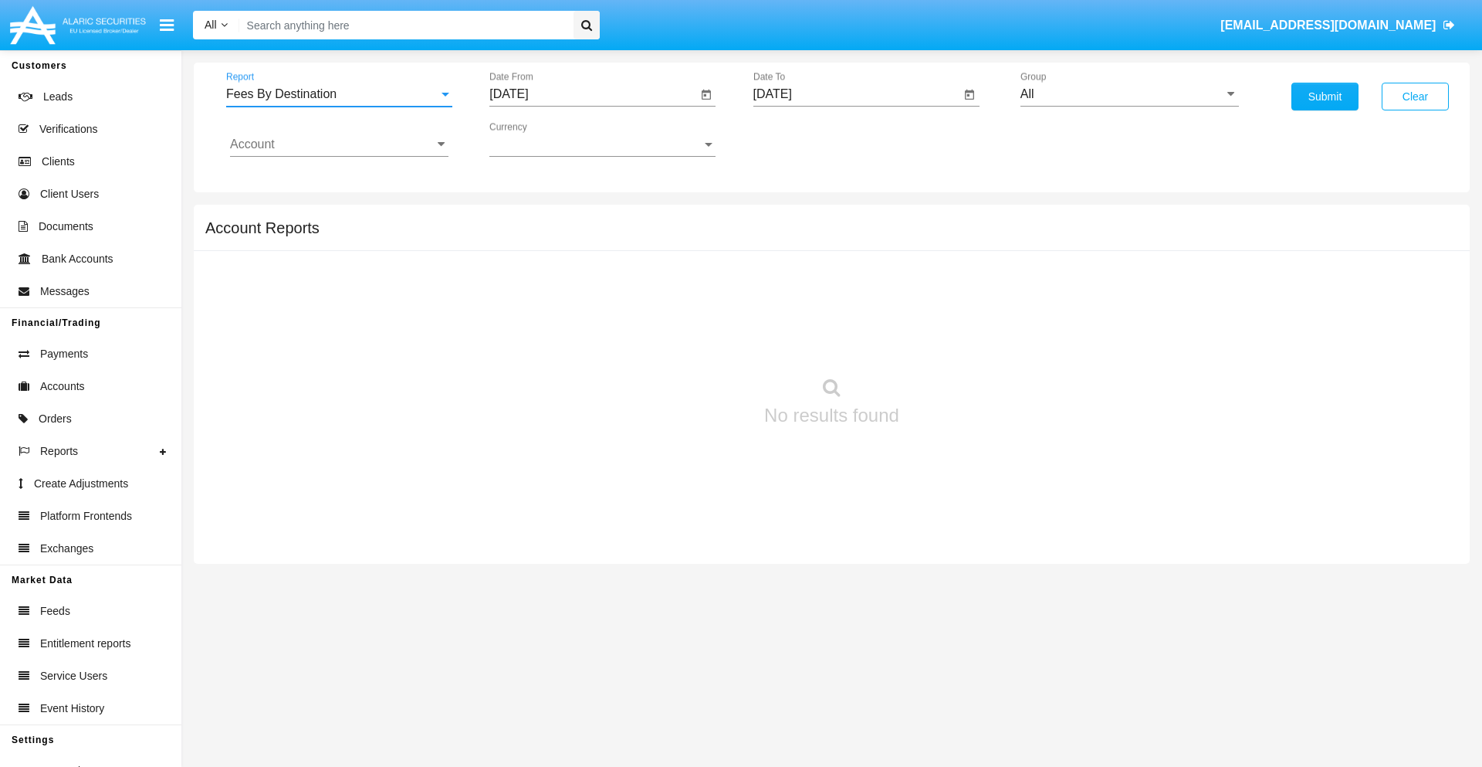
click at [593, 94] on input "[DATE]" at bounding box center [593, 94] width 208 height 14
click at [540, 139] on span "[DATE]" at bounding box center [527, 140] width 34 height 12
click at [689, 341] on div "2025" at bounding box center [689, 341] width 49 height 28
click at [635, 249] on div "[DATE]" at bounding box center [635, 249] width 49 height 28
click at [608, 236] on div "2" at bounding box center [608, 237] width 28 height 28
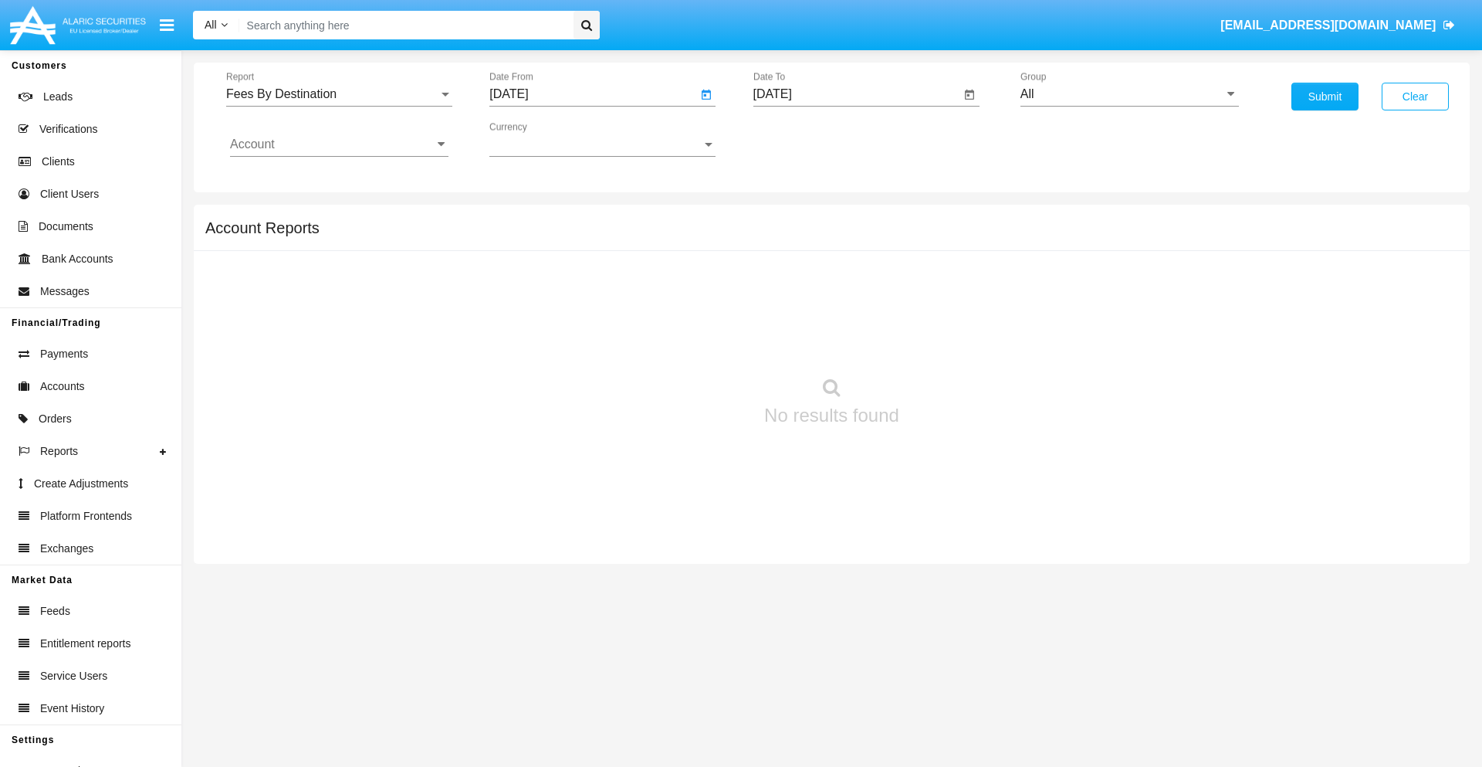
type input "07/02/25"
click at [856, 94] on input "[DATE]" at bounding box center [857, 94] width 208 height 14
click at [804, 139] on span "[DATE]" at bounding box center [791, 140] width 34 height 12
click at [952, 341] on div "2025" at bounding box center [952, 341] width 49 height 28
click at [844, 279] on div "OCT" at bounding box center [844, 280] width 49 height 28
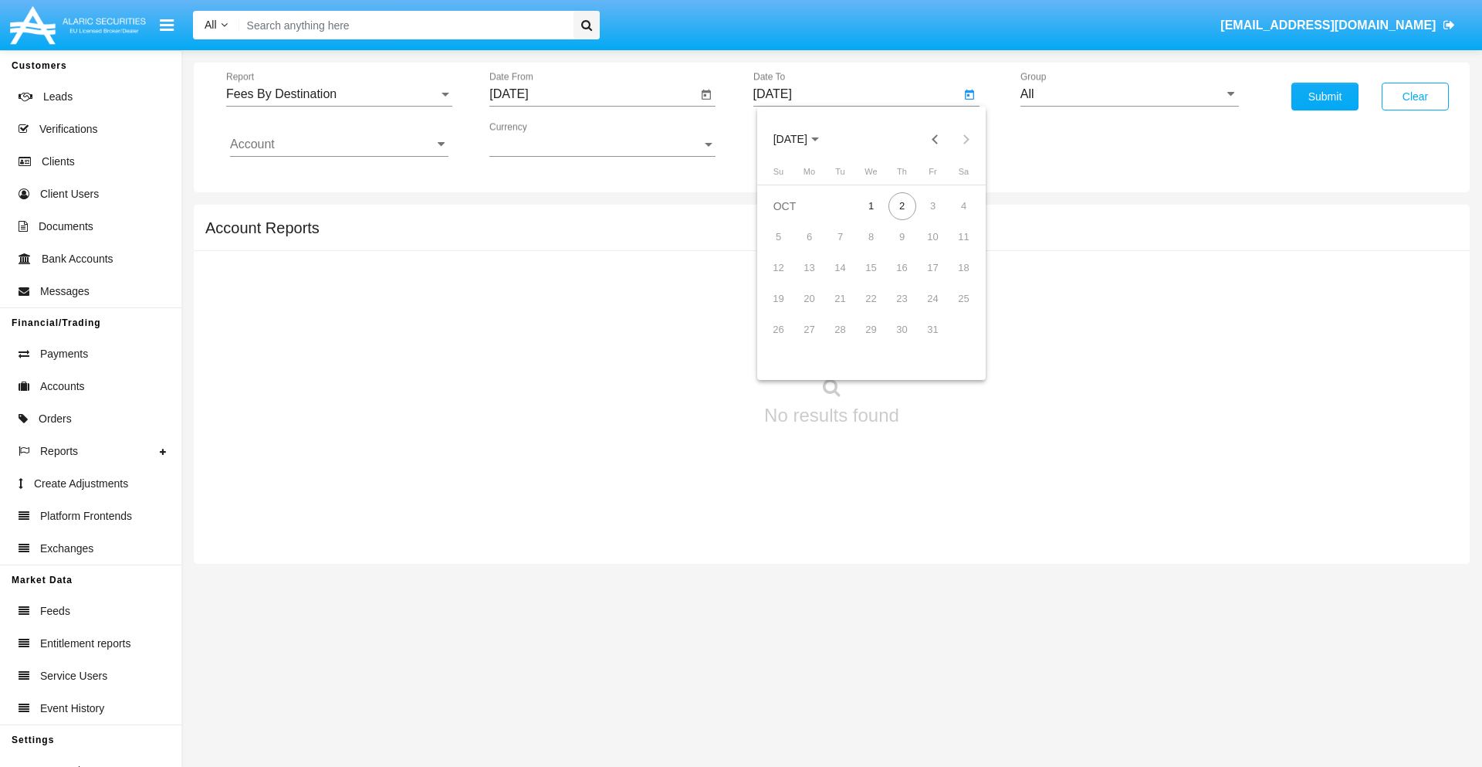
click at [902, 205] on div "2" at bounding box center [903, 206] width 28 height 28
type input "[DATE]"
click at [1129, 94] on input "All" at bounding box center [1130, 94] width 218 height 14
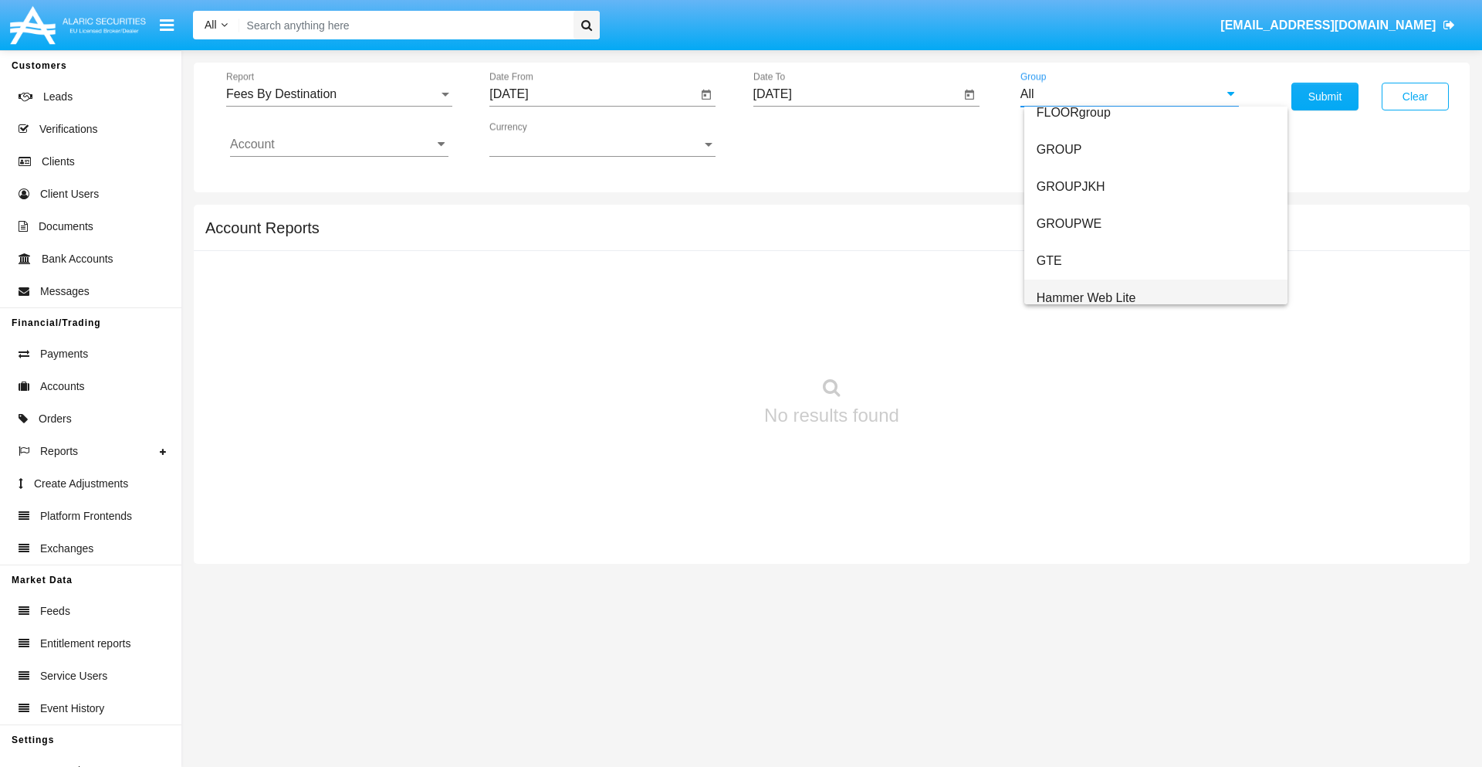
click at [1086, 297] on span "Hammer Web Lite" at bounding box center [1087, 297] width 100 height 13
type input "Hammer Web Lite"
click at [339, 144] on input "Account" at bounding box center [339, 144] width 218 height 14
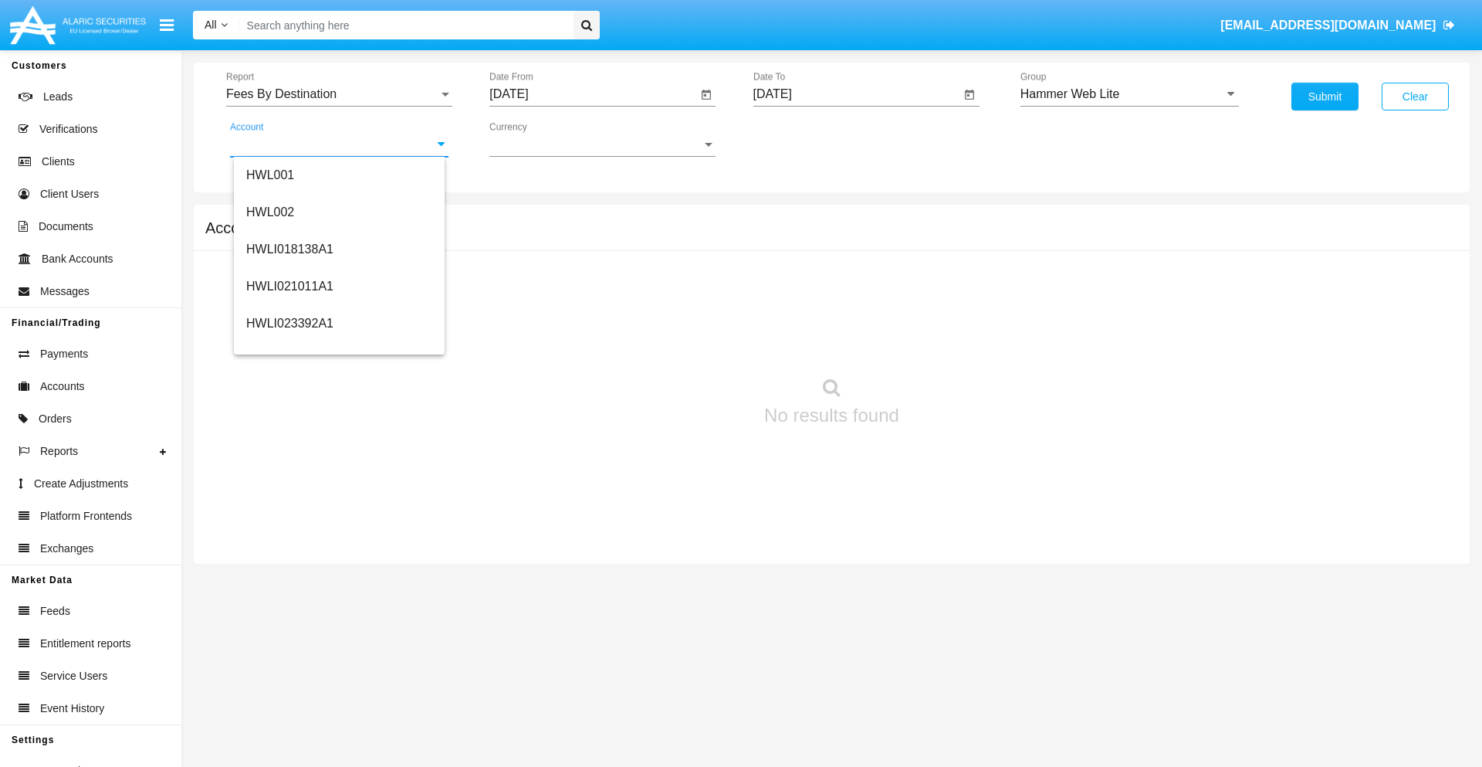
scroll to position [235, 0]
click at [289, 347] on span "HWLI025117A1" at bounding box center [289, 347] width 87 height 13
type input "HWLI025117A1"
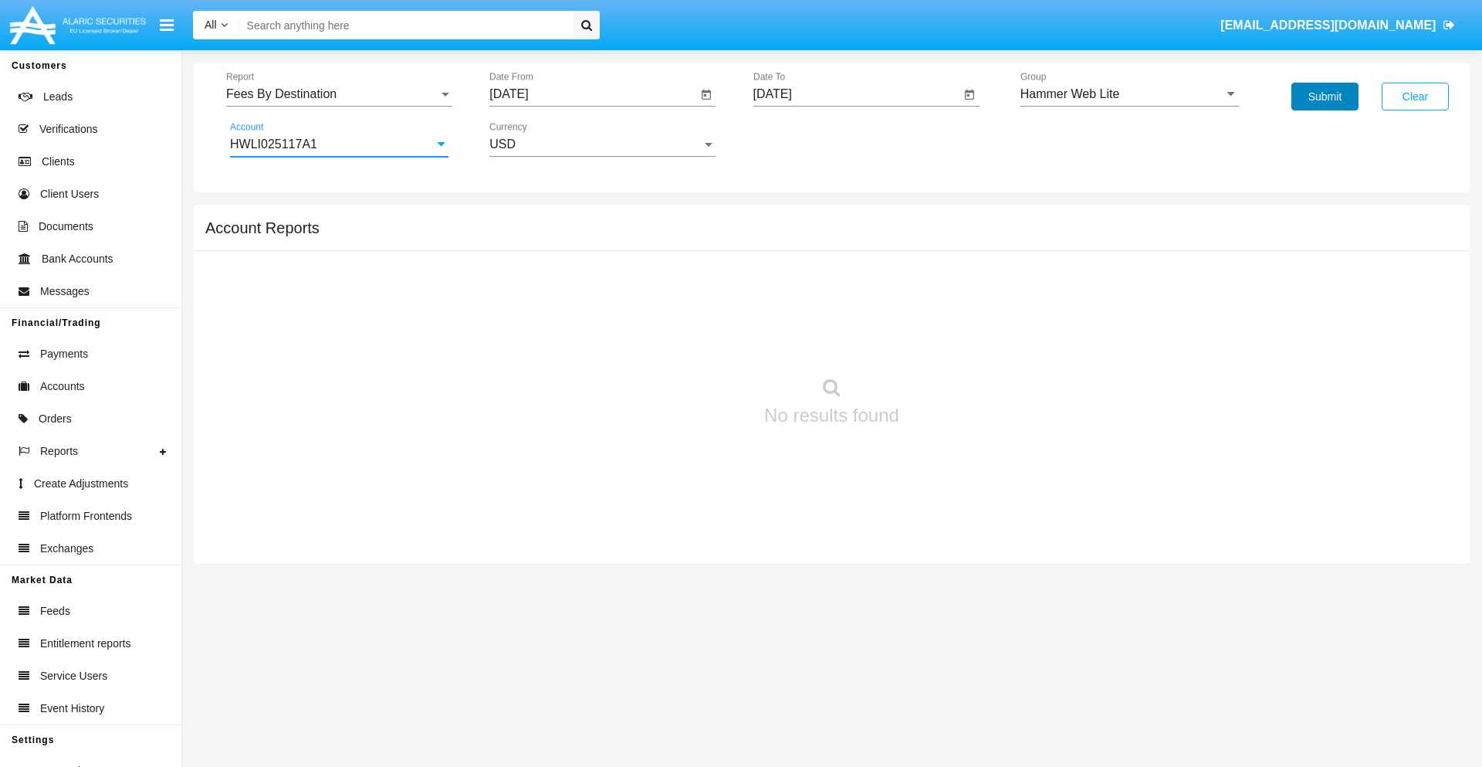
click at [1325, 96] on button "Submit" at bounding box center [1325, 97] width 67 height 28
click at [339, 94] on span "Report" at bounding box center [332, 94] width 212 height 14
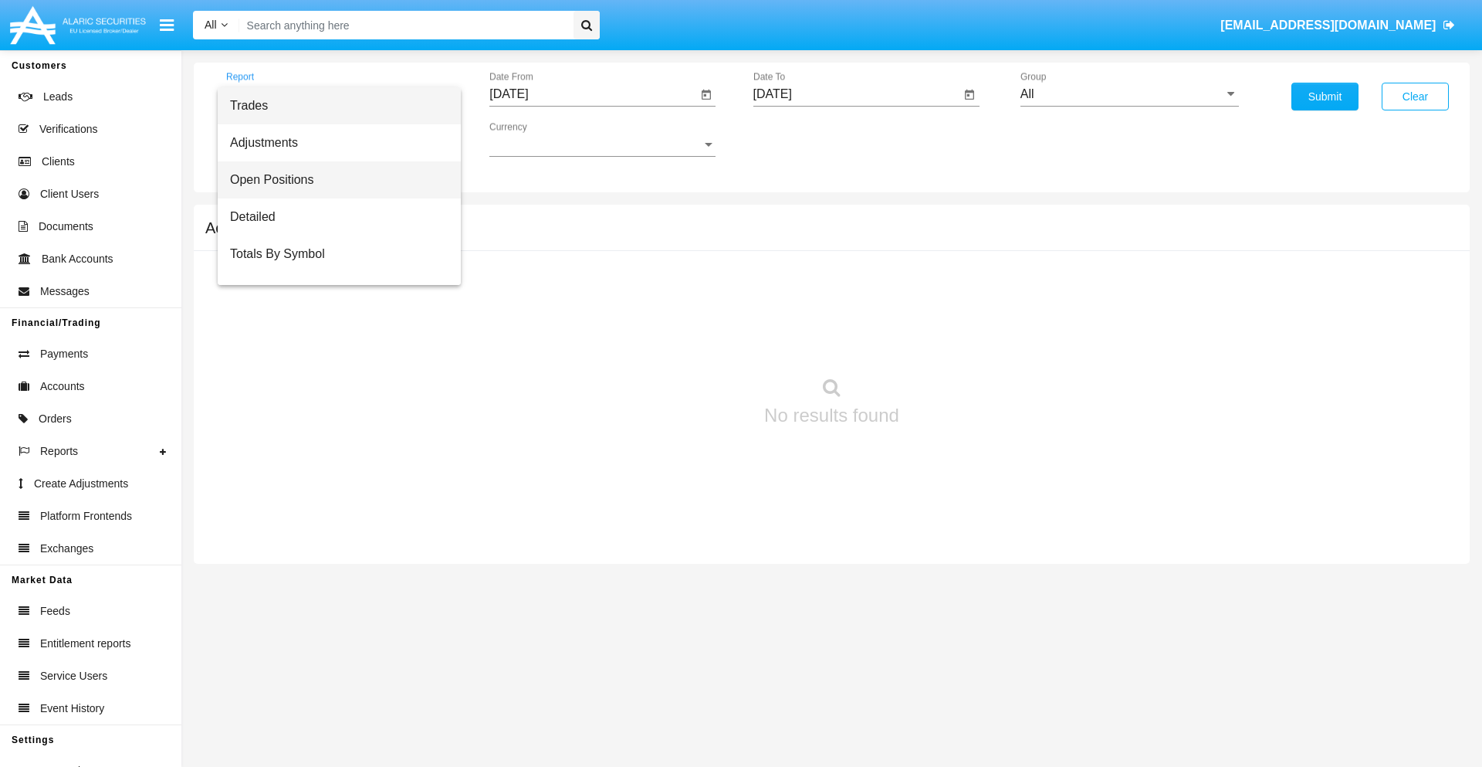
click at [333, 180] on span "Open Positions" at bounding box center [339, 179] width 218 height 37
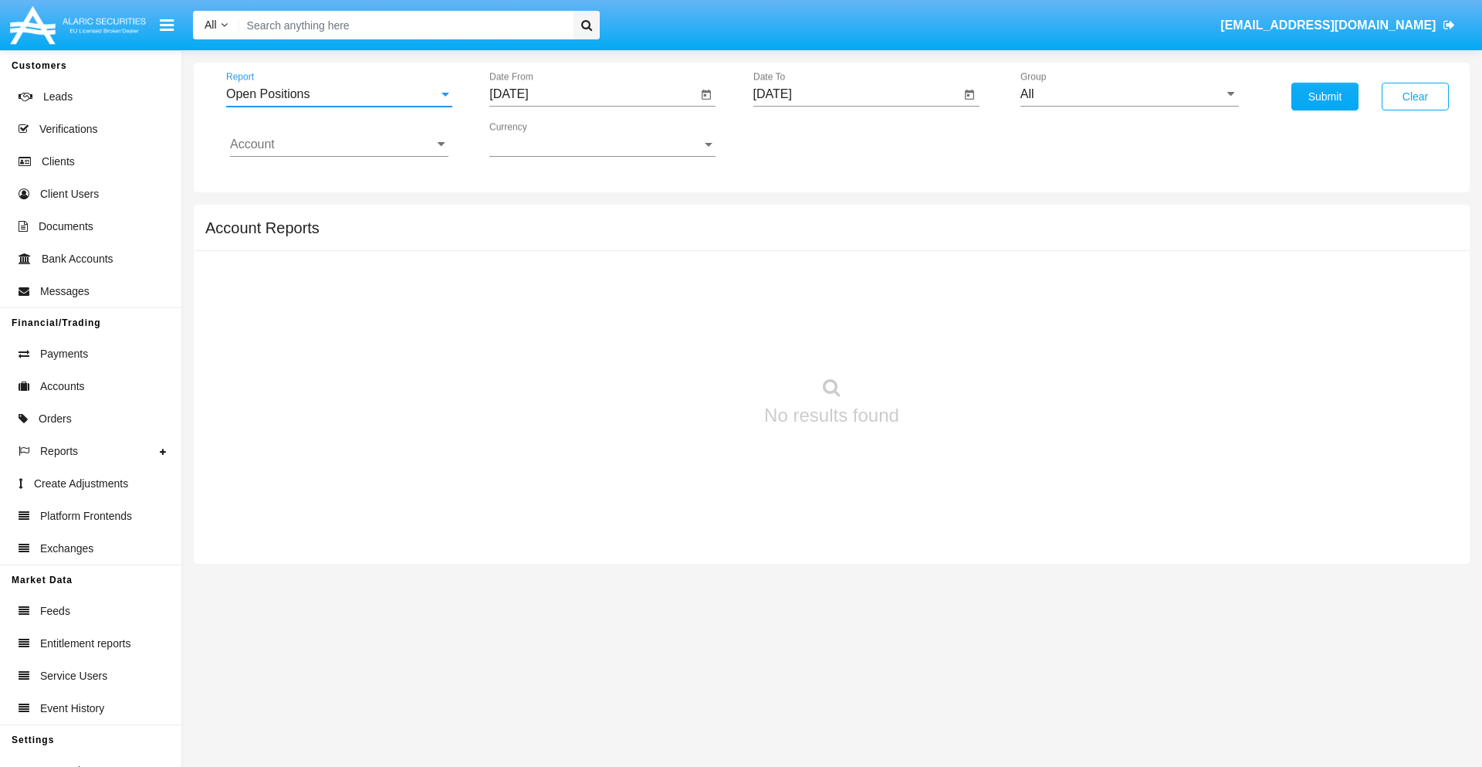
click at [593, 94] on input "[DATE]" at bounding box center [593, 94] width 208 height 14
click at [540, 139] on span "[DATE]" at bounding box center [527, 140] width 34 height 12
click at [689, 341] on div "2025" at bounding box center [689, 341] width 49 height 28
click at [527, 279] on div "SEP" at bounding box center [527, 280] width 49 height 28
click at [577, 236] on div "2" at bounding box center [577, 237] width 28 height 28
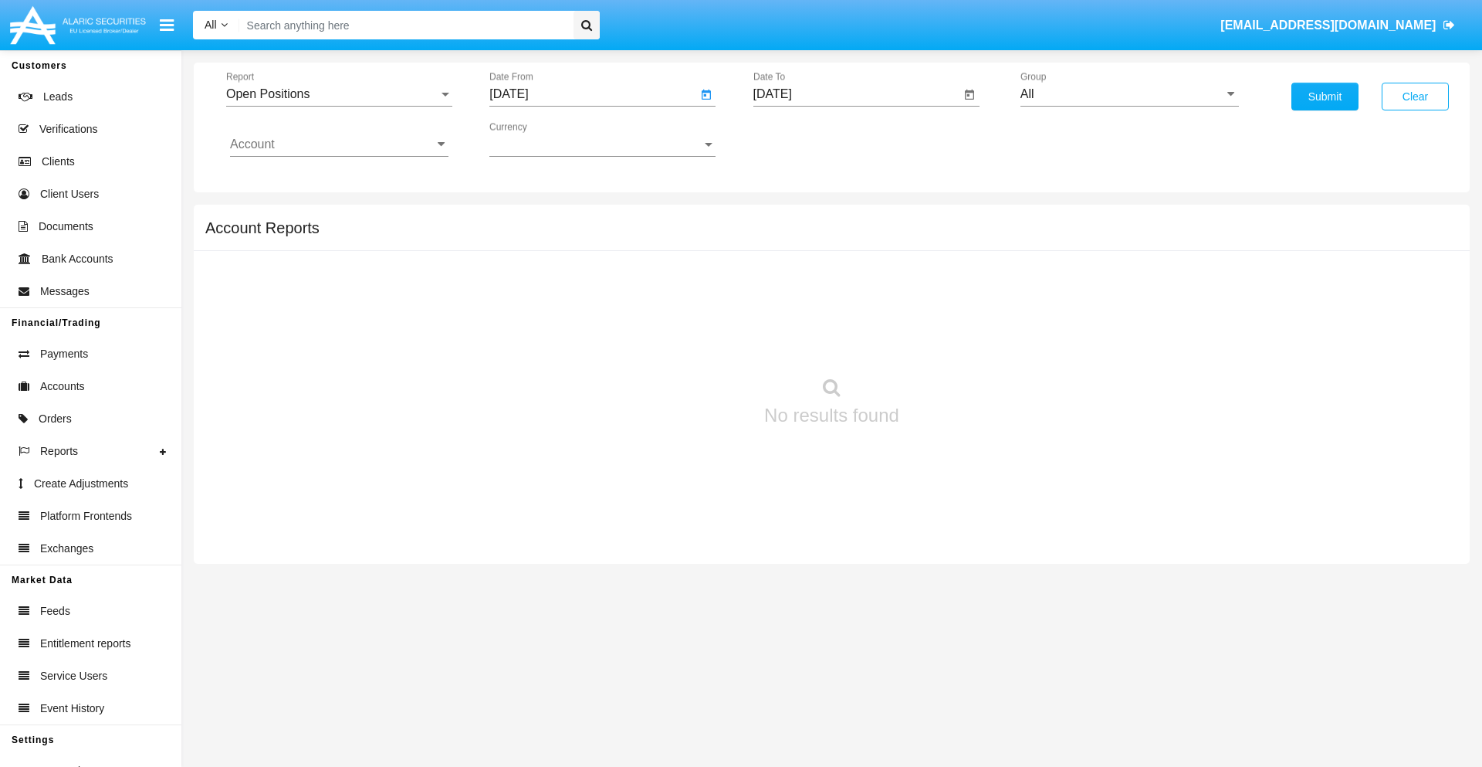
type input "[DATE]"
click at [856, 94] on input "[DATE]" at bounding box center [857, 94] width 208 height 14
click at [804, 139] on span "[DATE]" at bounding box center [791, 140] width 34 height 12
click at [952, 341] on div "2025" at bounding box center [952, 341] width 49 height 28
click at [844, 279] on div "OCT" at bounding box center [844, 280] width 49 height 28
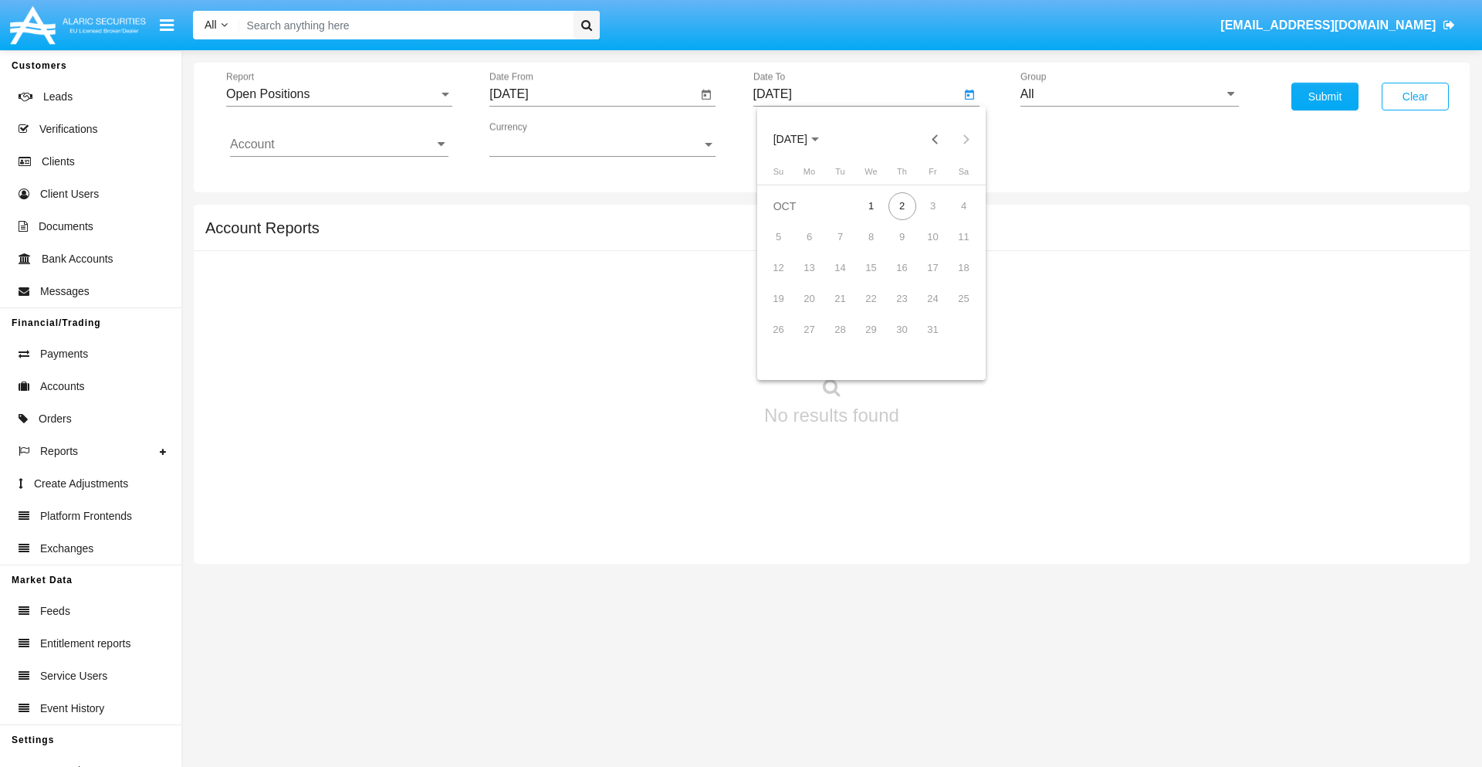
click at [902, 205] on div "2" at bounding box center [903, 206] width 28 height 28
type input "[DATE]"
click at [1129, 94] on input "All" at bounding box center [1130, 94] width 218 height 14
type input "Hammer Web Lite"
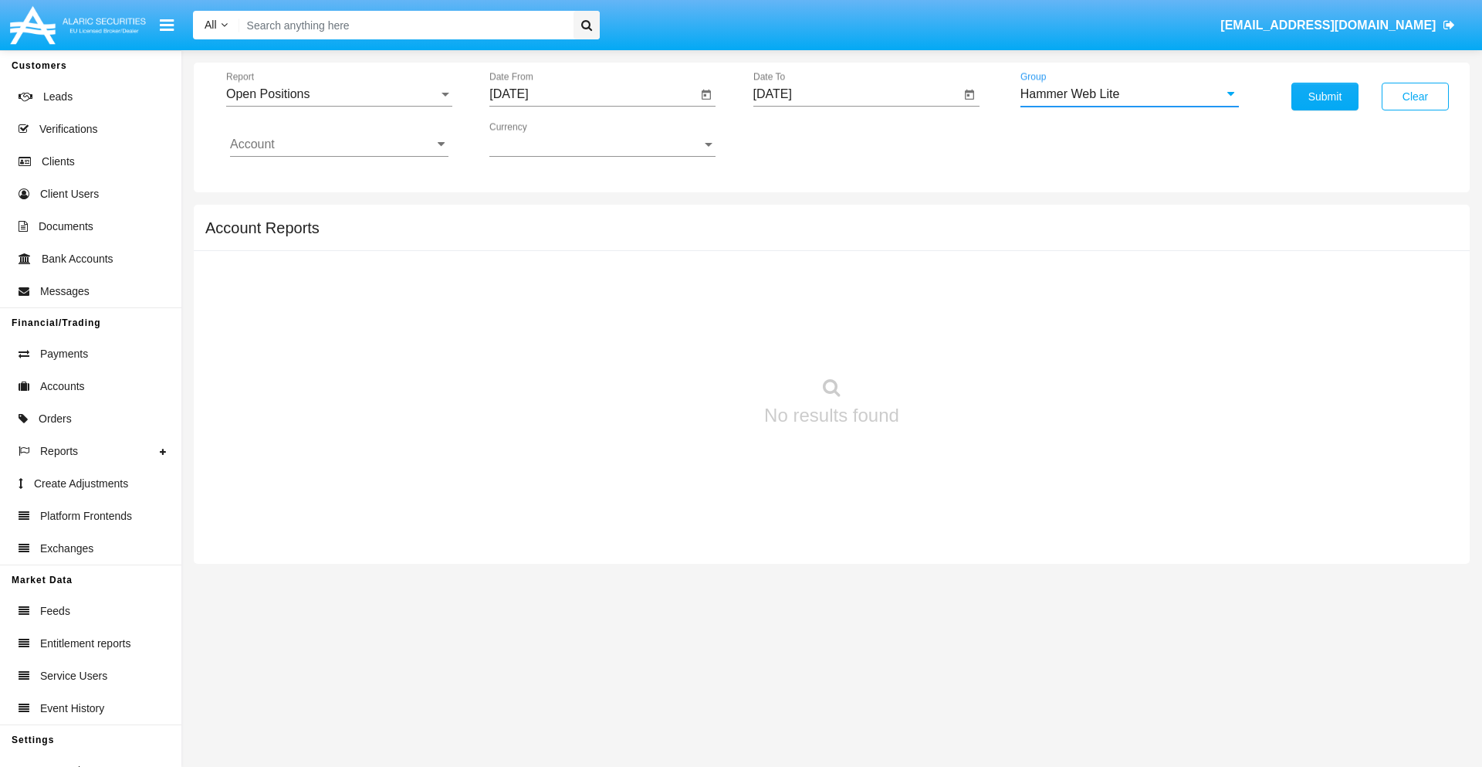
click at [339, 144] on input "Account" at bounding box center [339, 144] width 218 height 14
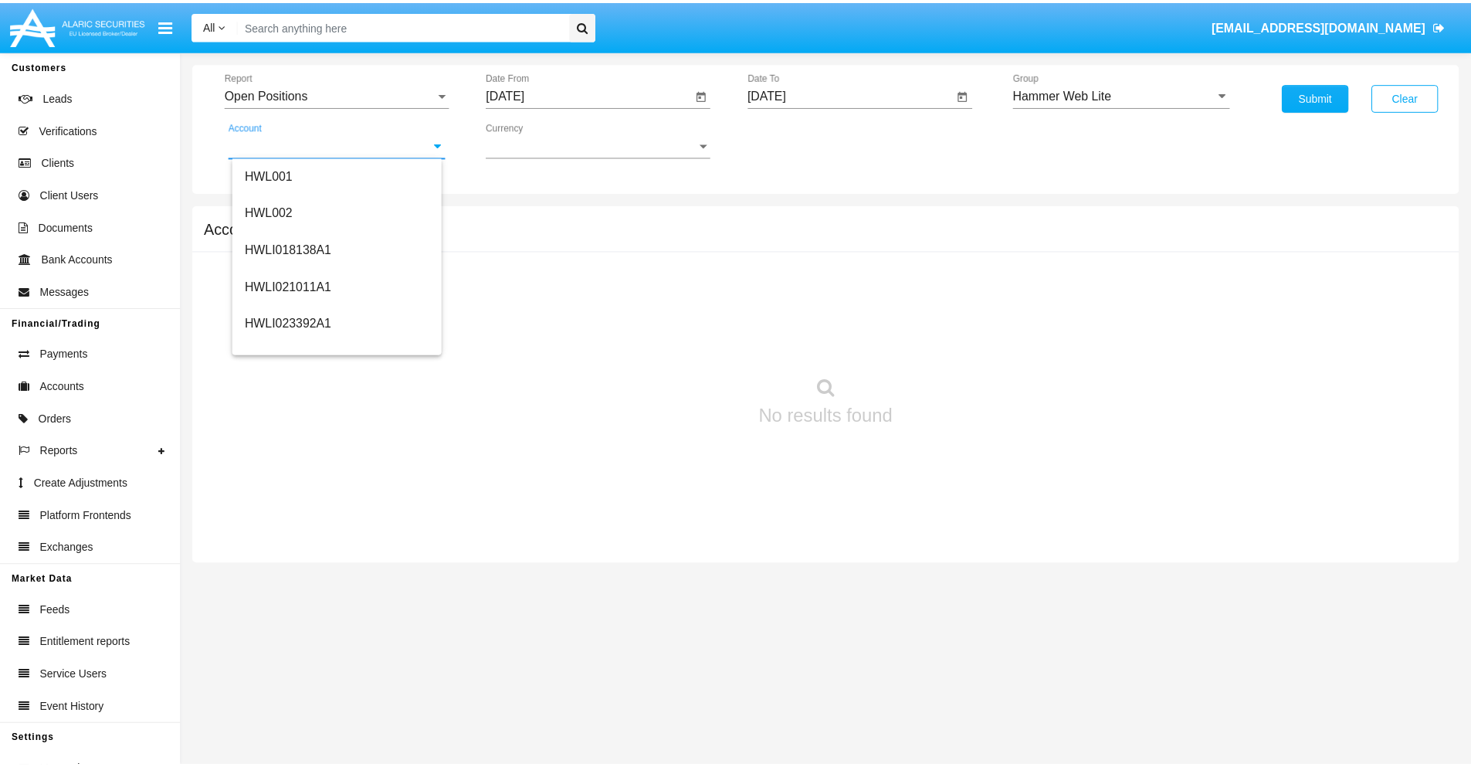
scroll to position [235, 0]
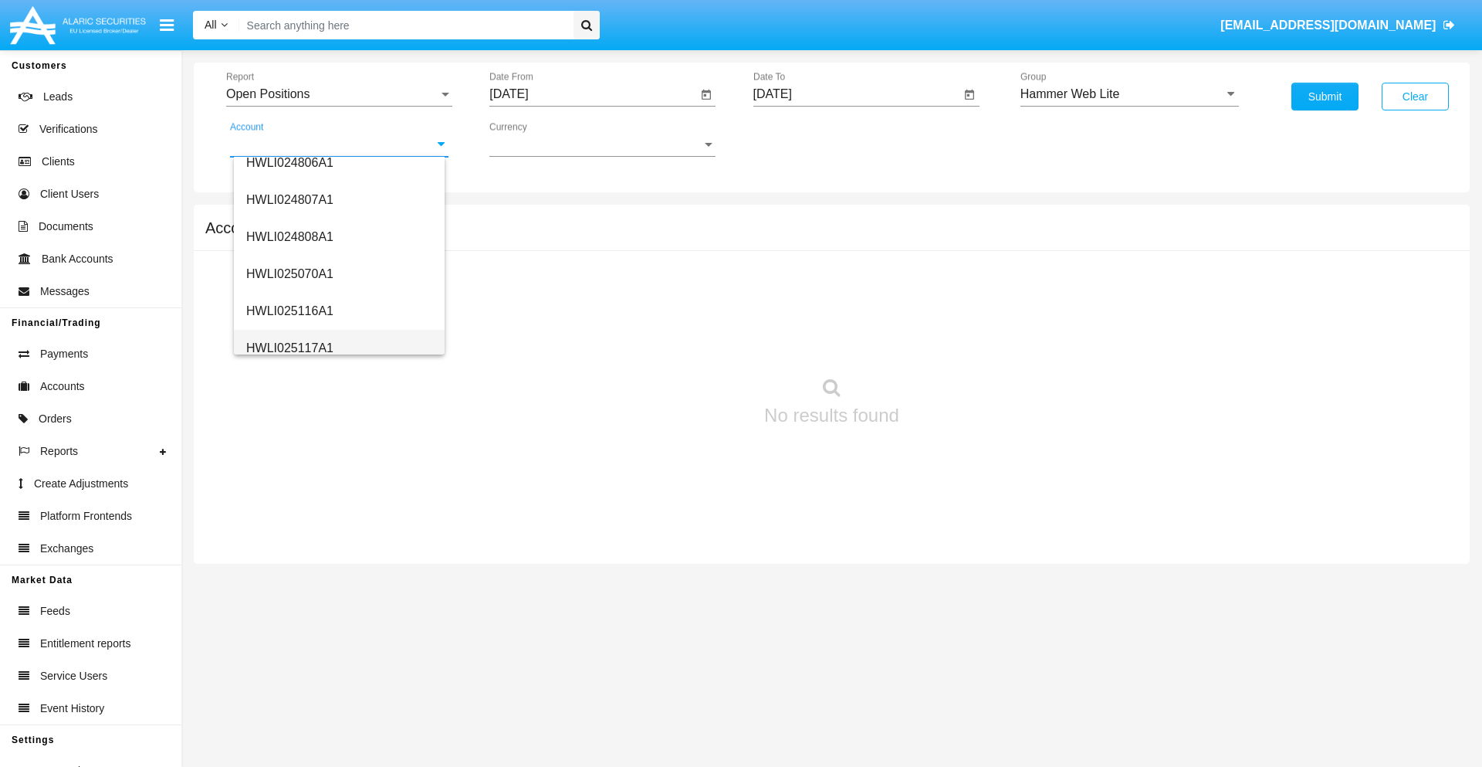
click at [289, 347] on span "HWLI025117A1" at bounding box center [289, 347] width 87 height 13
type input "HWLI025117A1"
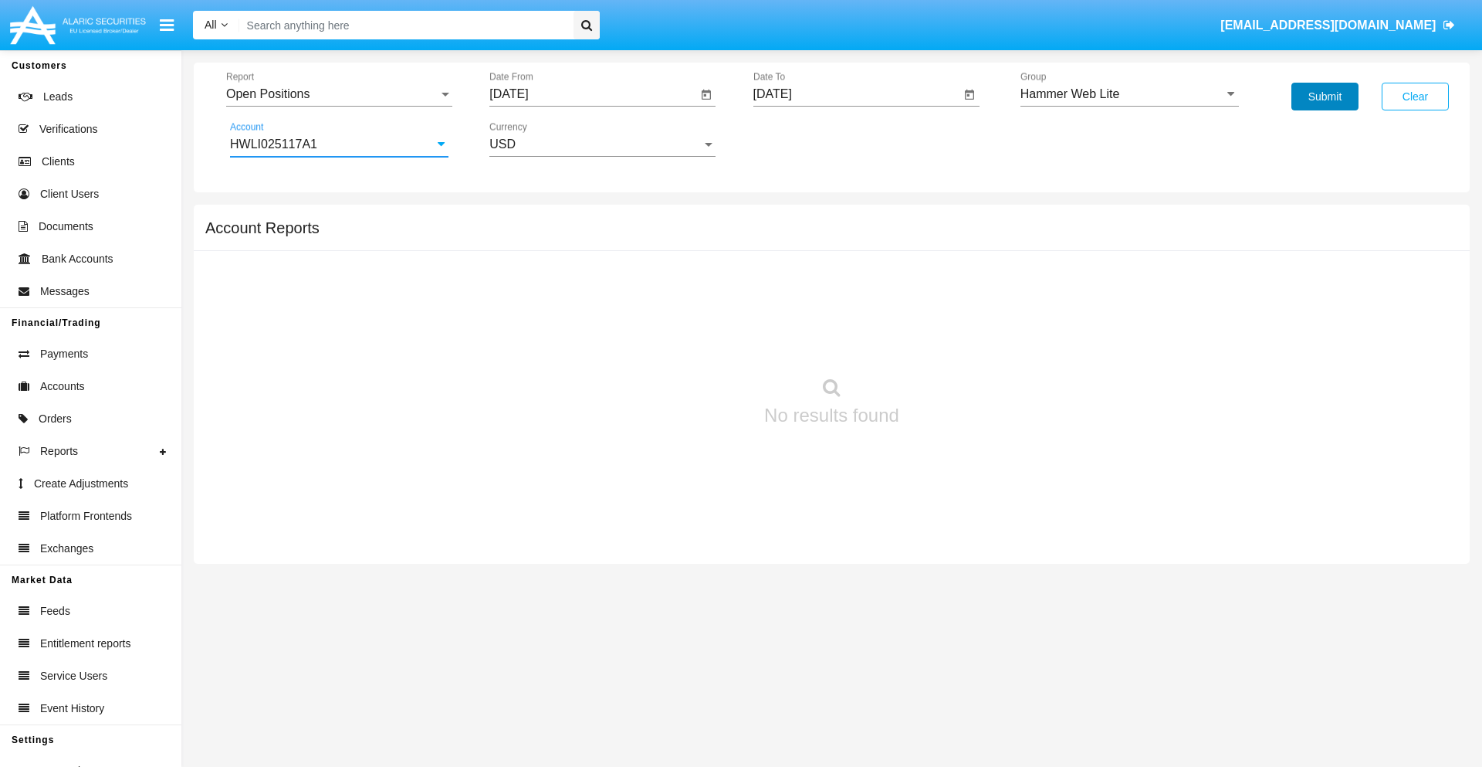
click at [1325, 96] on button "Submit" at bounding box center [1325, 97] width 67 height 28
click at [339, 94] on span "Report" at bounding box center [332, 94] width 212 height 14
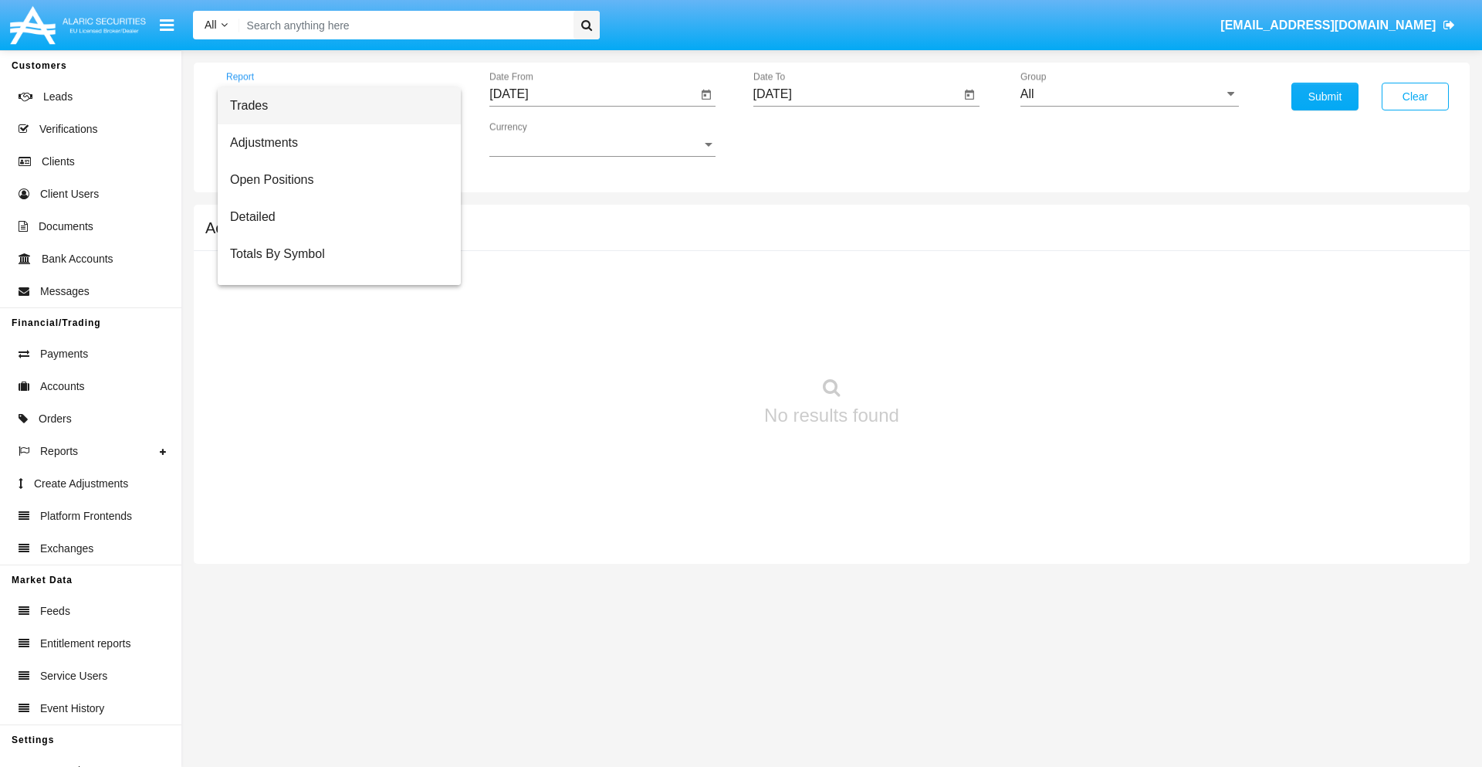
click at [333, 310] on span "Summary By Date" at bounding box center [339, 328] width 218 height 37
click at [593, 94] on input "[DATE]" at bounding box center [593, 94] width 208 height 14
click at [540, 139] on span "[DATE]" at bounding box center [527, 140] width 34 height 12
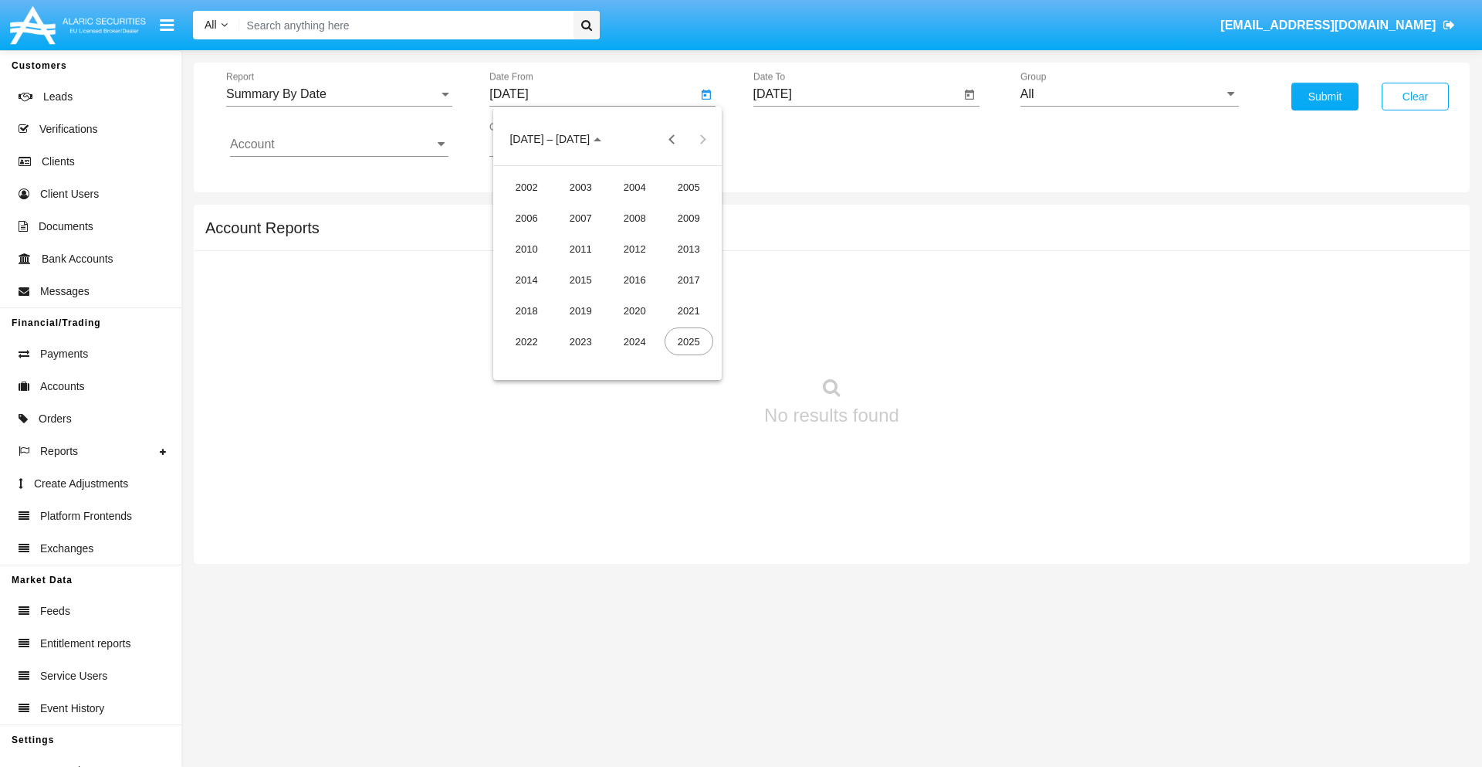
click at [689, 341] on div "2025" at bounding box center [689, 341] width 49 height 28
click at [527, 279] on div "SEP" at bounding box center [527, 280] width 49 height 28
click at [608, 298] on div "17" at bounding box center [608, 299] width 28 height 28
type input "09/17/25"
click at [856, 94] on input "[DATE]" at bounding box center [857, 94] width 208 height 14
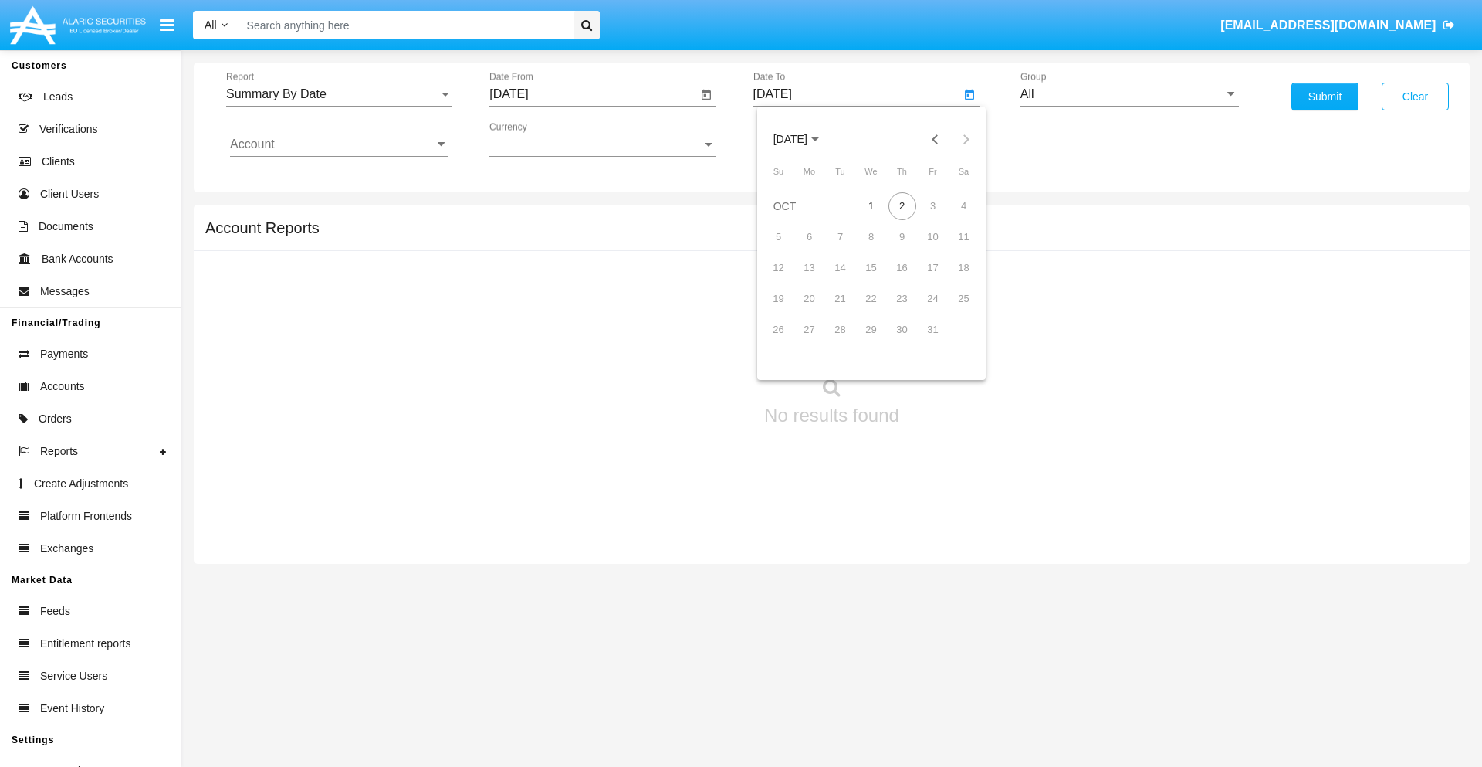
click at [804, 139] on span "[DATE]" at bounding box center [791, 140] width 34 height 12
click at [952, 341] on div "2025" at bounding box center [952, 341] width 49 height 28
click at [844, 279] on div "OCT" at bounding box center [844, 280] width 49 height 28
click at [902, 205] on div "2" at bounding box center [903, 206] width 28 height 28
type input "10/02/25"
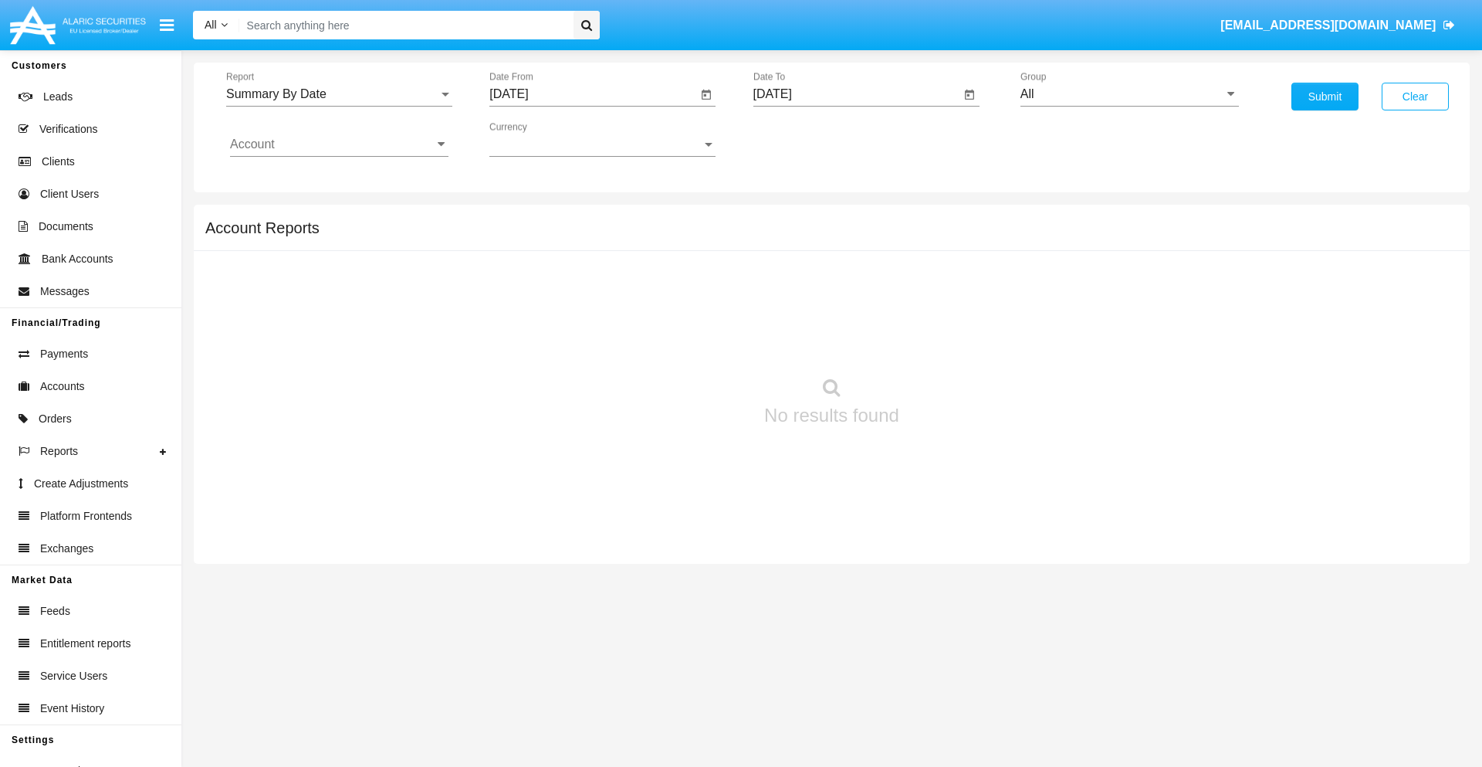
click at [1129, 94] on input "All" at bounding box center [1130, 94] width 218 height 14
click at [1086, 297] on span "Hammer Web Lite" at bounding box center [1087, 297] width 100 height 13
type input "Hammer Web Lite"
click at [339, 144] on input "Account" at bounding box center [339, 144] width 218 height 14
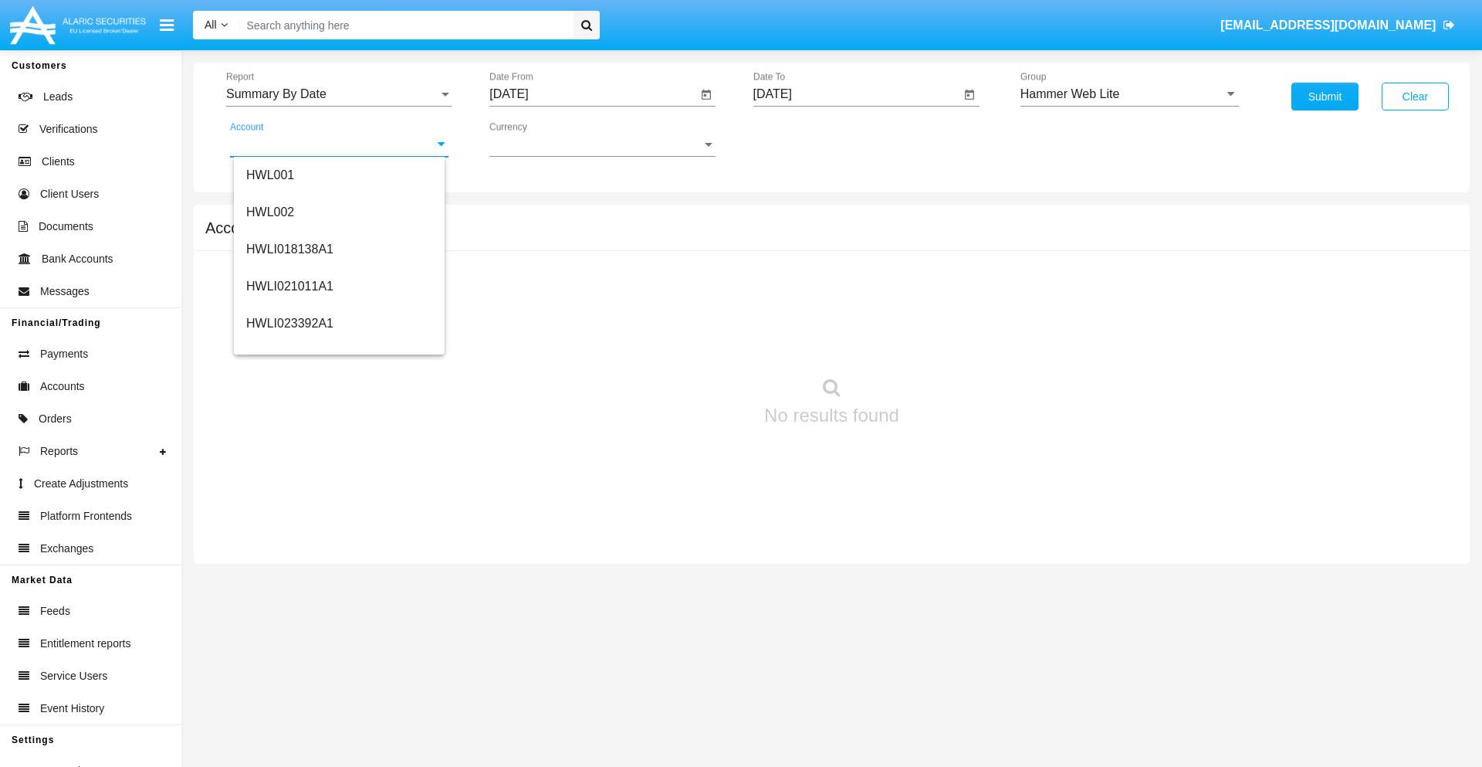
scroll to position [235, 0]
click at [289, 347] on span "HWLI025117A1" at bounding box center [289, 347] width 87 height 13
type input "HWLI025117A1"
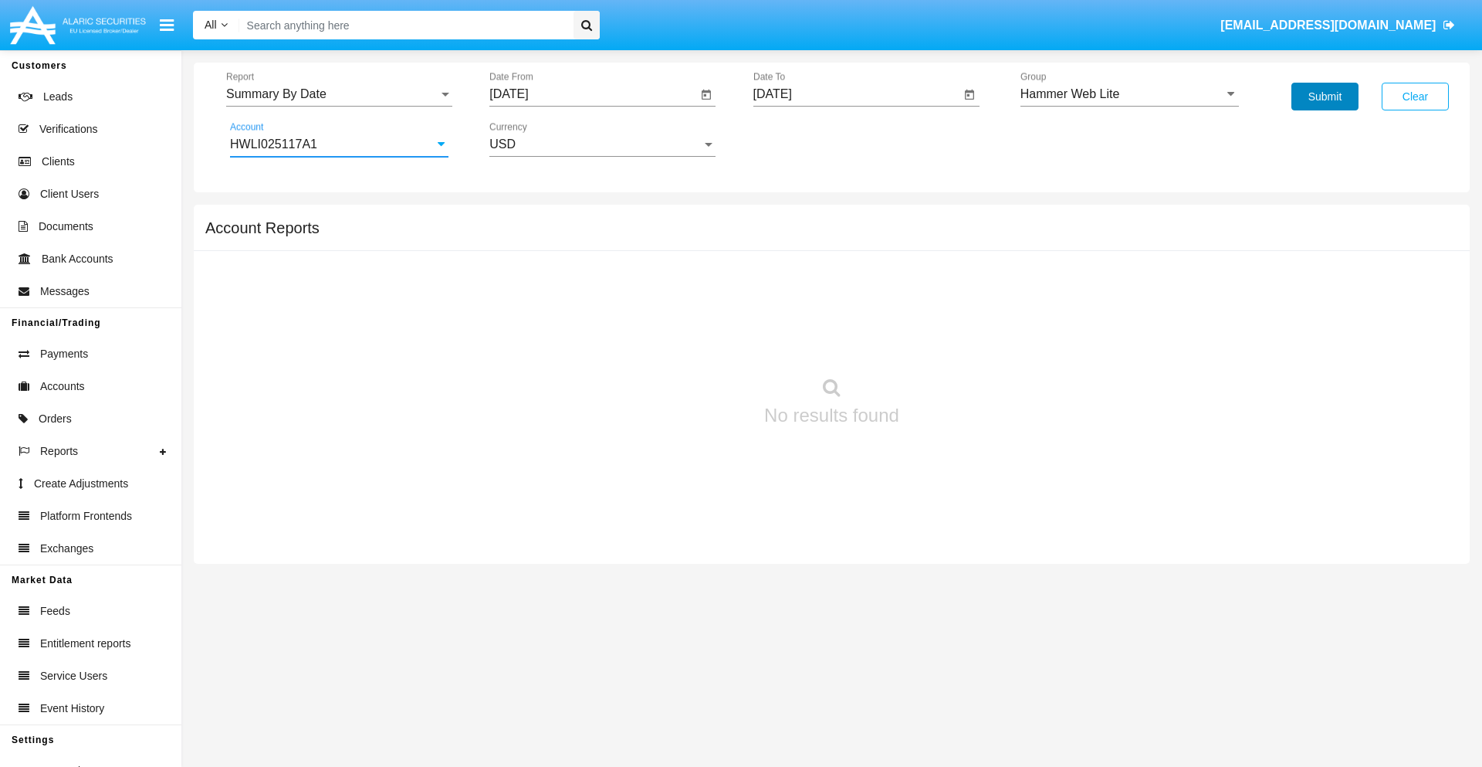
click at [1325, 96] on button "Submit" at bounding box center [1325, 97] width 67 height 28
click at [339, 94] on span "Report" at bounding box center [332, 94] width 212 height 14
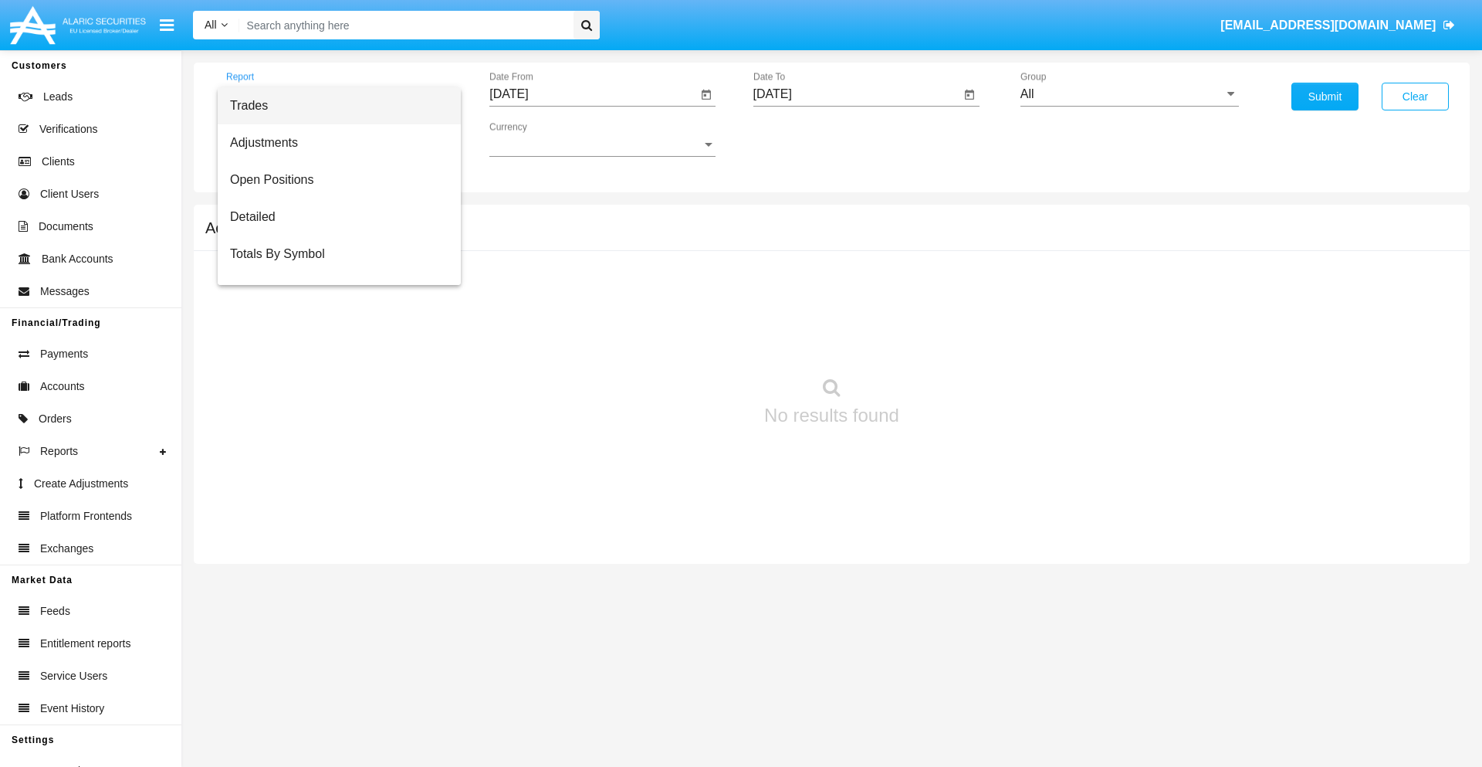
scroll to position [25, 0]
click at [333, 266] on span "Totals By Date" at bounding box center [339, 266] width 218 height 37
click at [593, 94] on input "[DATE]" at bounding box center [593, 94] width 208 height 14
click at [540, 139] on span "[DATE]" at bounding box center [527, 140] width 34 height 12
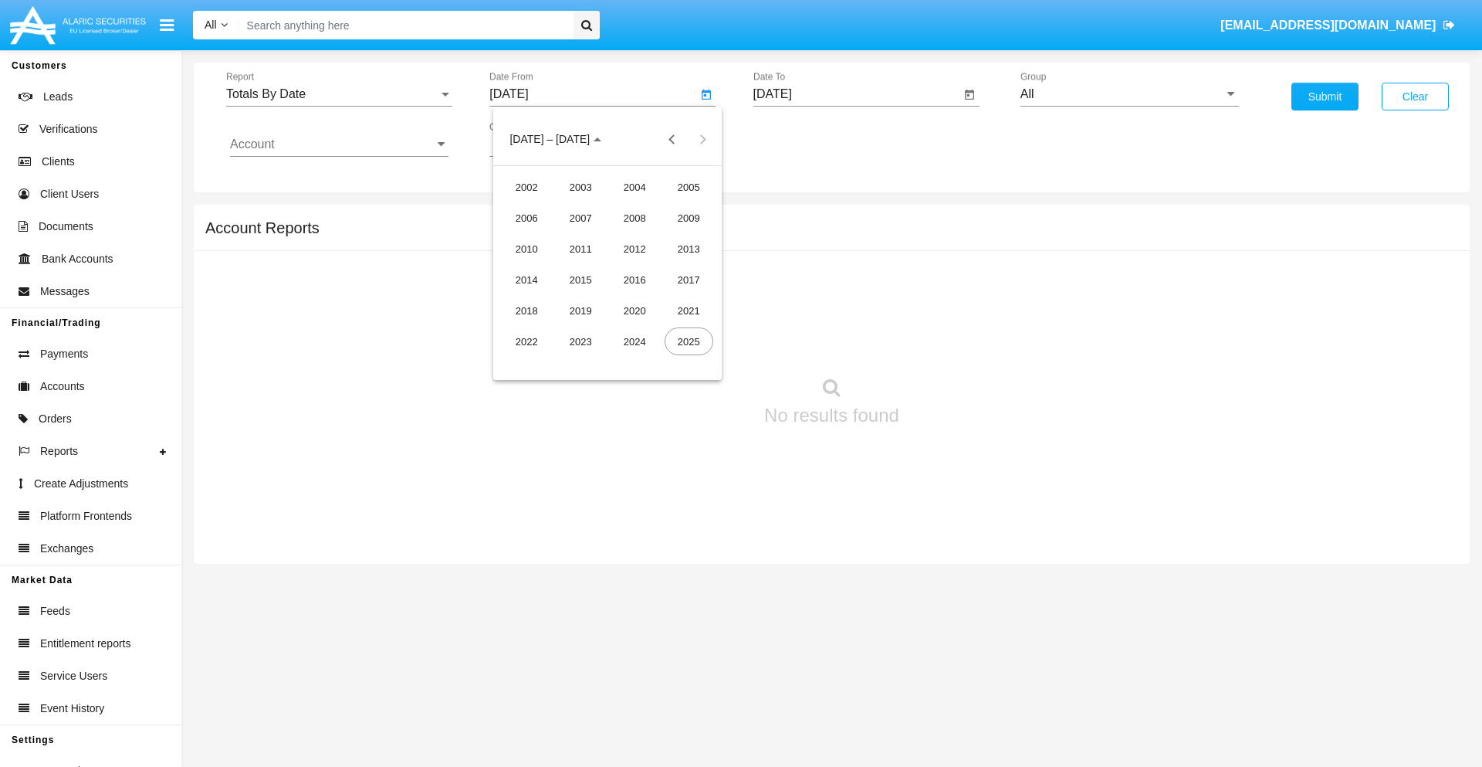
click at [689, 341] on div "2025" at bounding box center [689, 341] width 49 height 28
click at [527, 279] on div "SEP" at bounding box center [527, 280] width 49 height 28
click at [608, 298] on div "17" at bounding box center [608, 299] width 28 height 28
type input "[DATE]"
click at [856, 94] on input "[DATE]" at bounding box center [857, 94] width 208 height 14
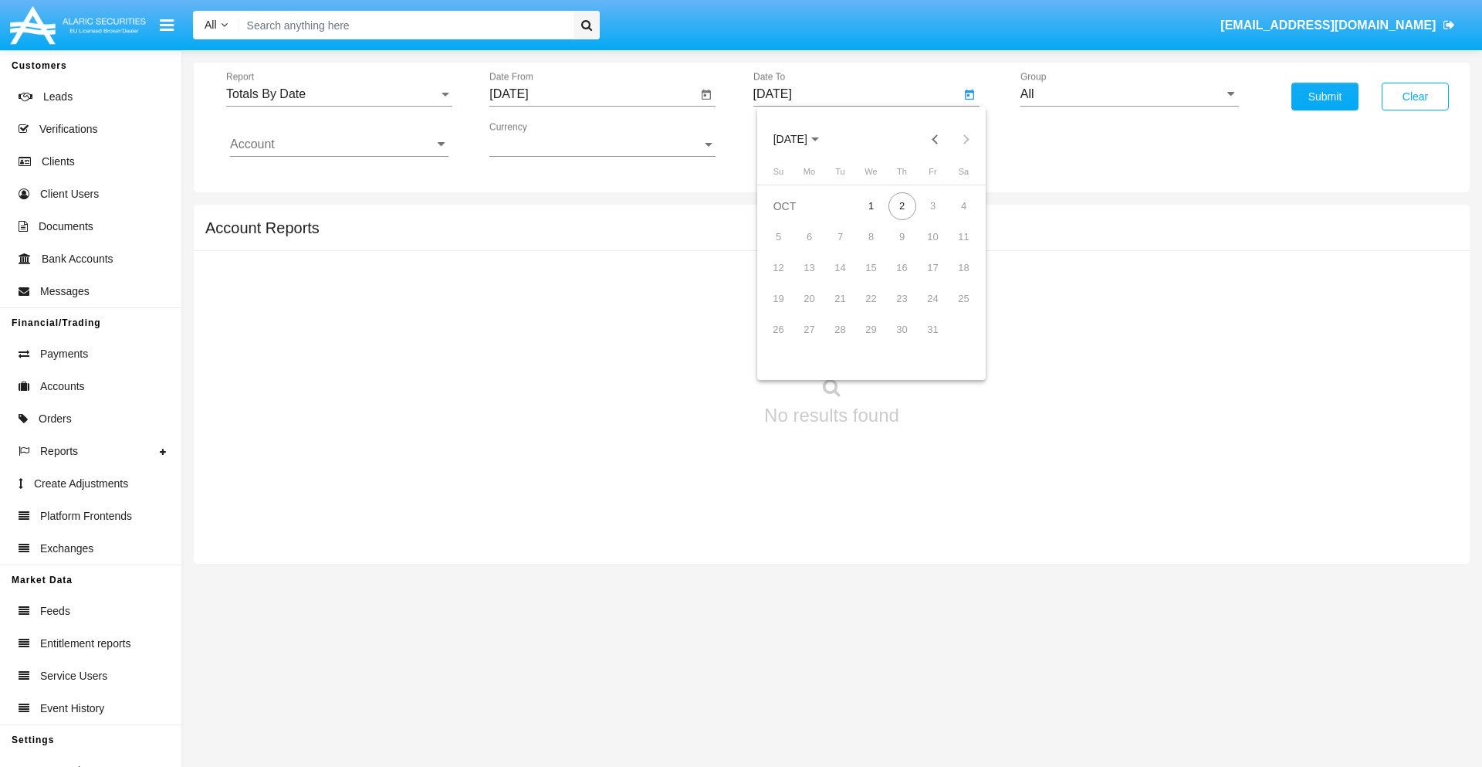
click at [804, 139] on span "[DATE]" at bounding box center [791, 140] width 34 height 12
click at [952, 341] on div "2025" at bounding box center [952, 341] width 49 height 28
click at [844, 279] on div "OCT" at bounding box center [844, 280] width 49 height 28
click at [902, 205] on div "2" at bounding box center [903, 206] width 28 height 28
type input "[DATE]"
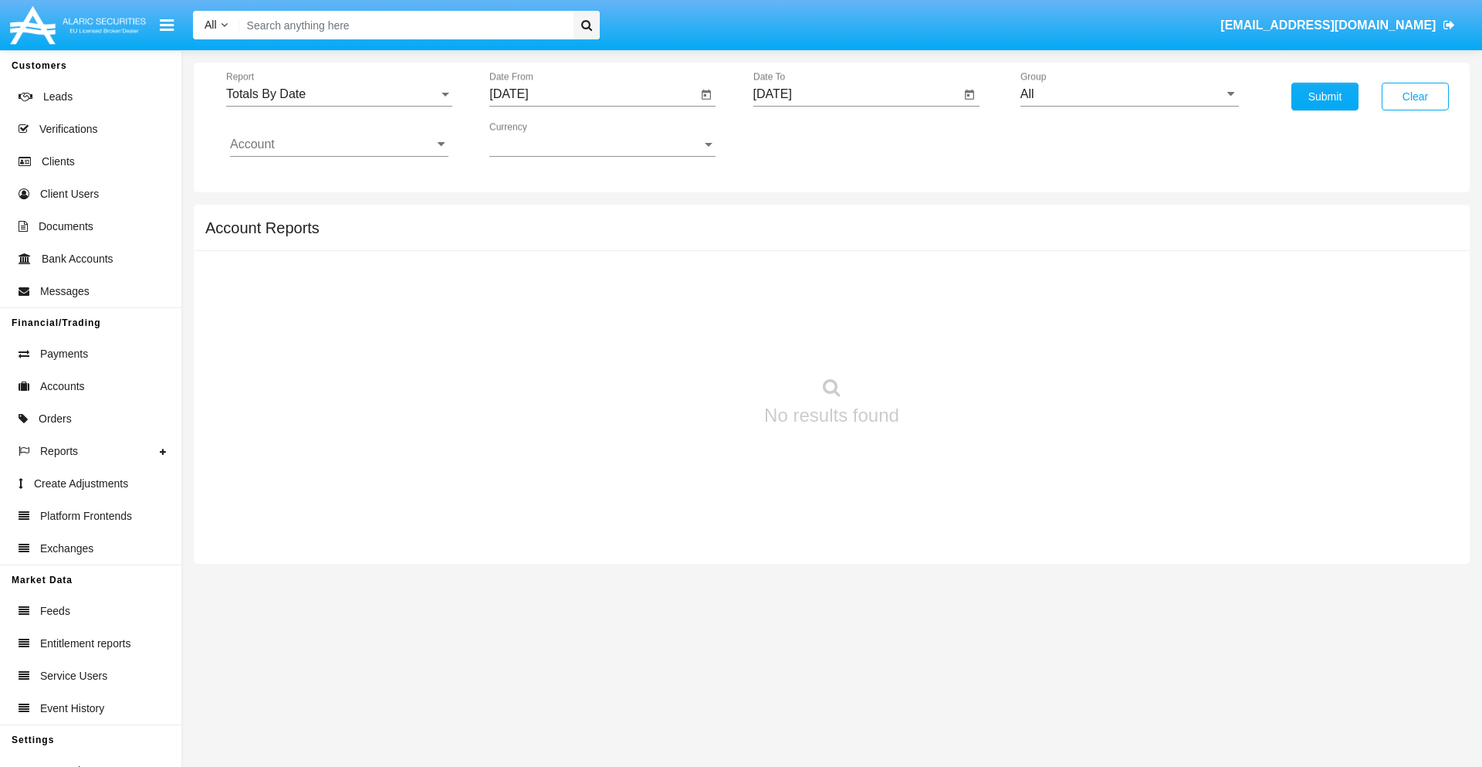
click at [1129, 94] on input "All" at bounding box center [1130, 94] width 218 height 14
click at [1086, 297] on span "Hammer Web Lite" at bounding box center [1087, 297] width 100 height 13
type input "Hammer Web Lite"
click at [339, 144] on input "Account" at bounding box center [339, 144] width 218 height 14
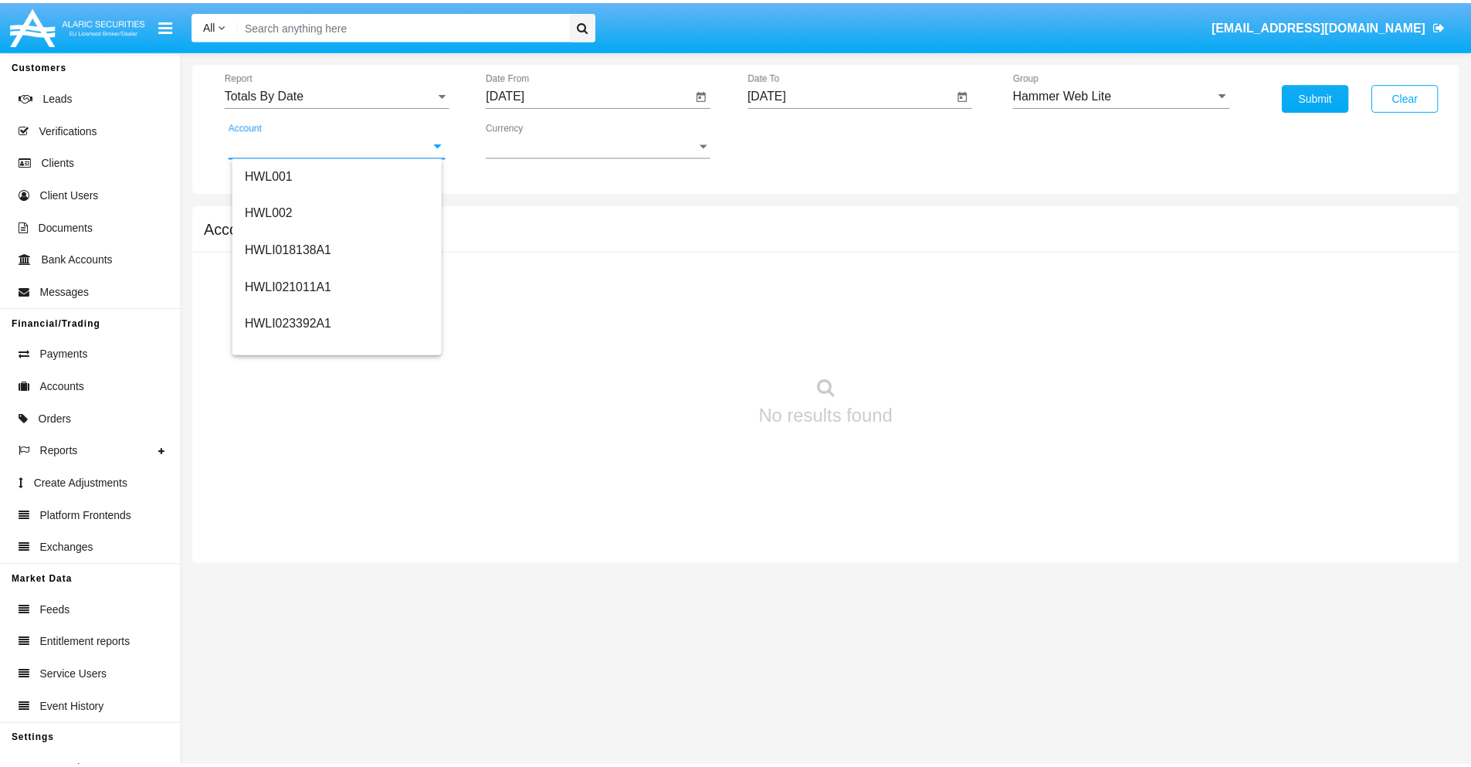
scroll to position [235, 0]
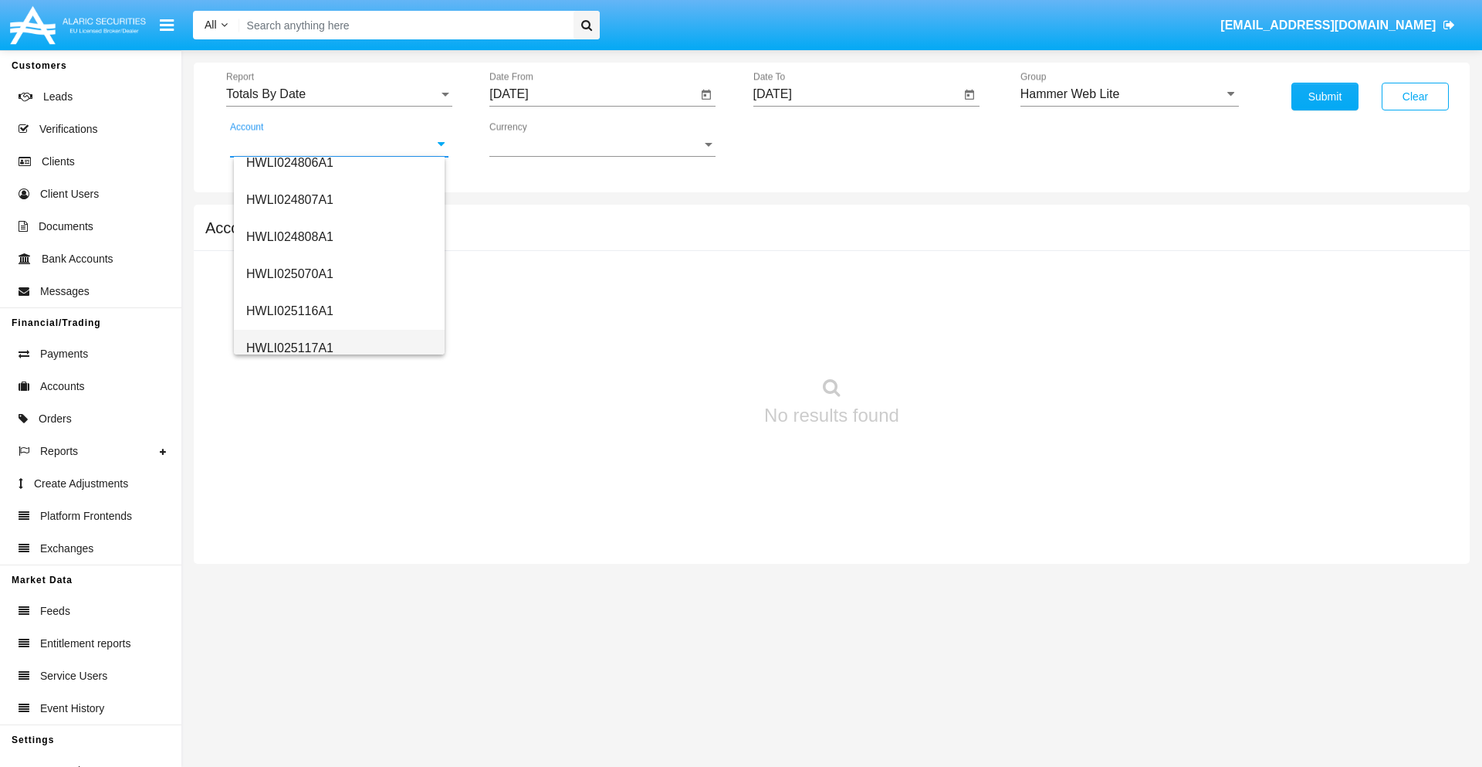
click at [289, 347] on span "HWLI025117A1" at bounding box center [289, 347] width 87 height 13
type input "HWLI025117A1"
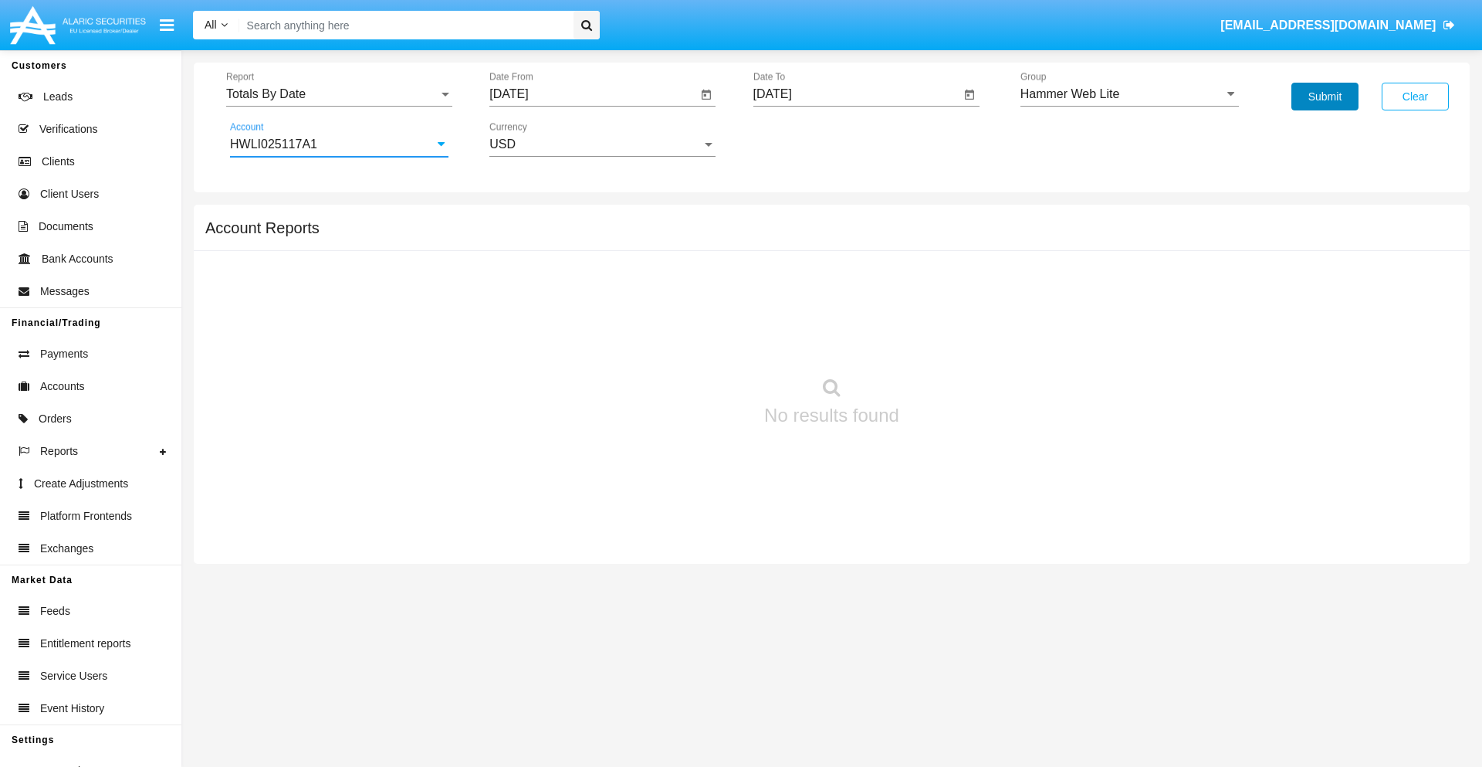
click at [1325, 96] on button "Submit" at bounding box center [1325, 97] width 67 height 28
click at [339, 94] on span "Report" at bounding box center [332, 94] width 212 height 14
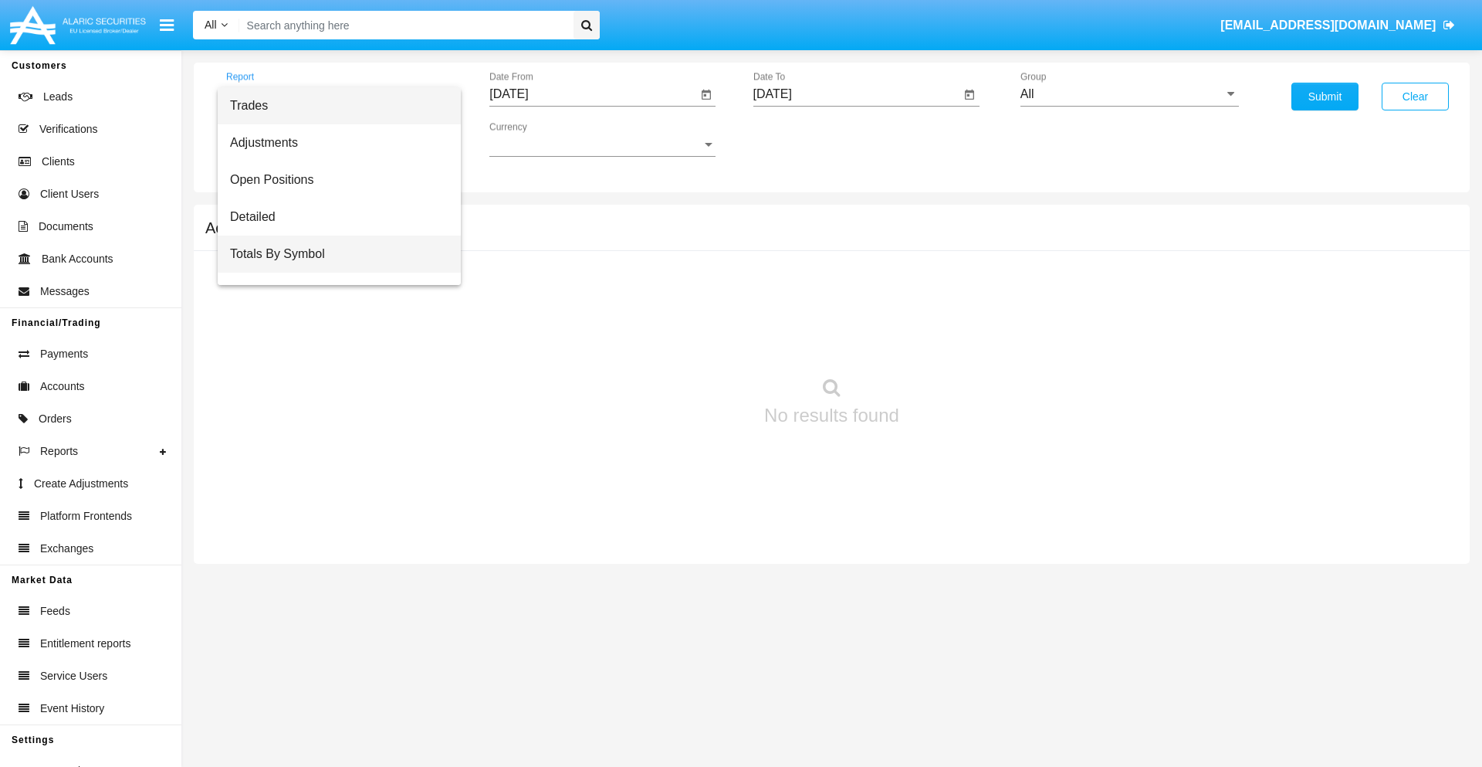
click at [333, 254] on span "Totals By Symbol" at bounding box center [339, 253] width 218 height 37
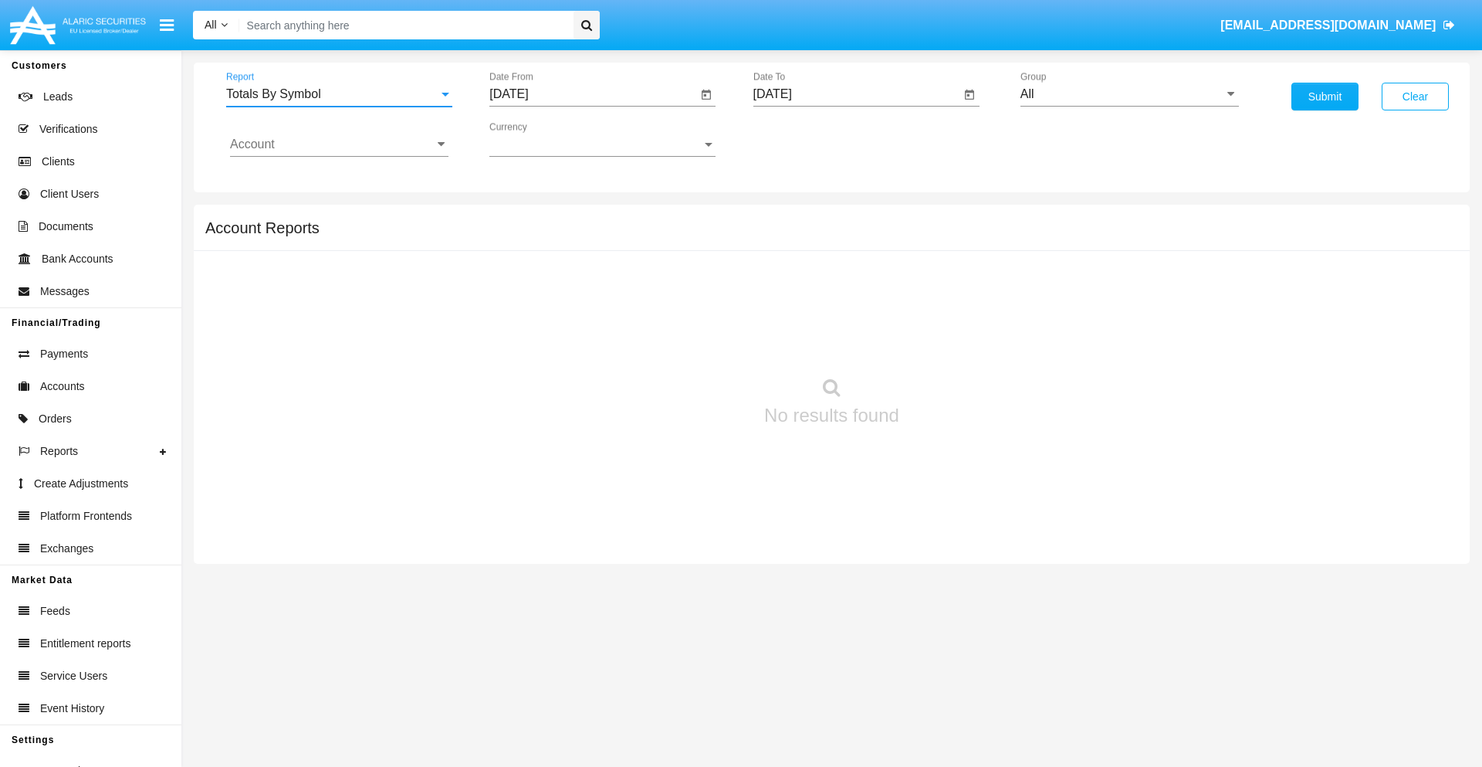
click at [593, 94] on input "[DATE]" at bounding box center [593, 94] width 208 height 14
click at [540, 139] on span "[DATE]" at bounding box center [527, 140] width 34 height 12
click at [689, 341] on div "2025" at bounding box center [689, 341] width 49 height 28
click at [527, 279] on div "SEP" at bounding box center [527, 280] width 49 height 28
click at [577, 236] on div "2" at bounding box center [577, 237] width 28 height 28
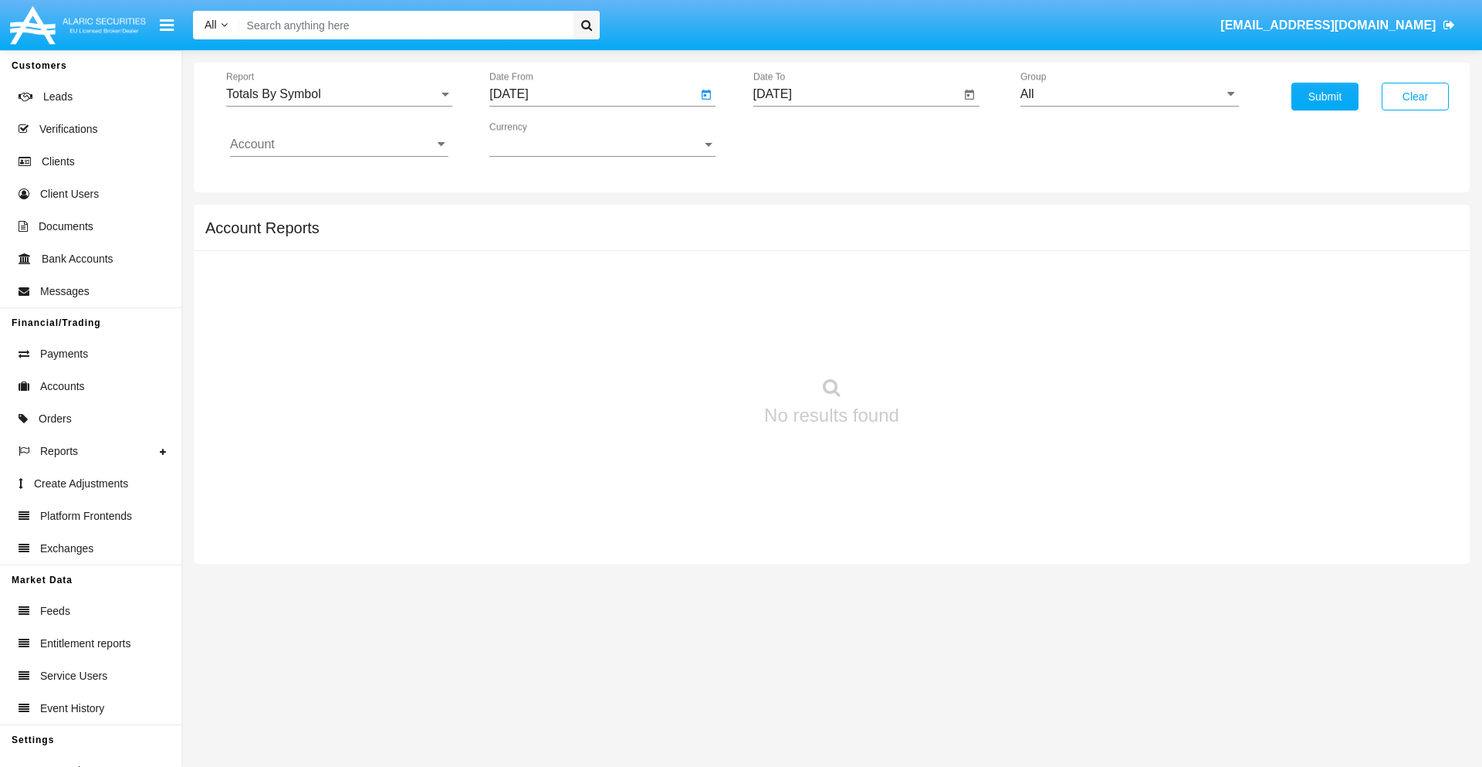
type input "09/02/25"
click at [856, 94] on input "[DATE]" at bounding box center [857, 94] width 208 height 14
click at [804, 139] on span "[DATE]" at bounding box center [791, 140] width 34 height 12
click at [952, 341] on div "2025" at bounding box center [952, 341] width 49 height 28
click at [844, 279] on div "OCT" at bounding box center [844, 280] width 49 height 28
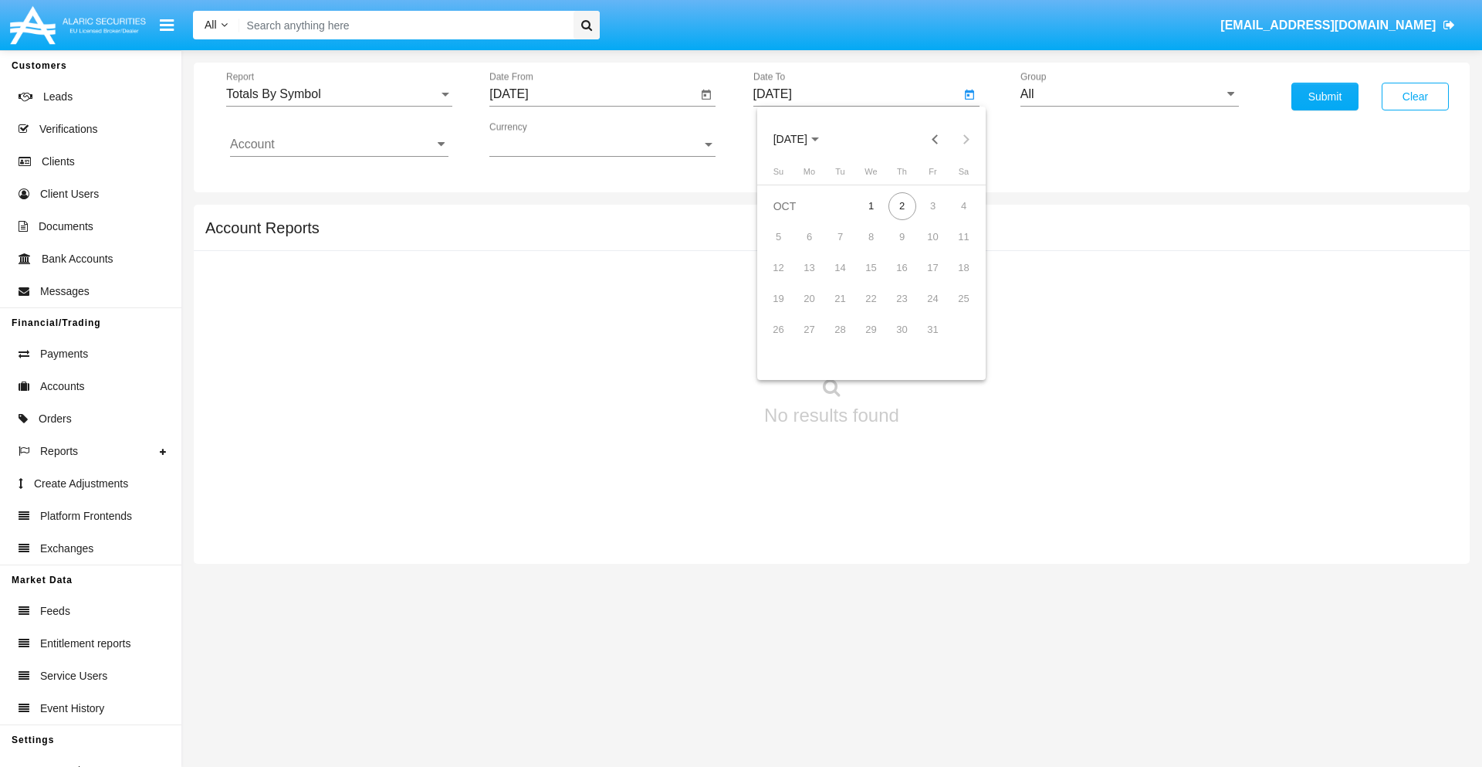
click at [902, 205] on div "2" at bounding box center [903, 206] width 28 height 28
type input "[DATE]"
click at [1129, 94] on input "All" at bounding box center [1130, 94] width 218 height 14
type input "Hammer Web Lite"
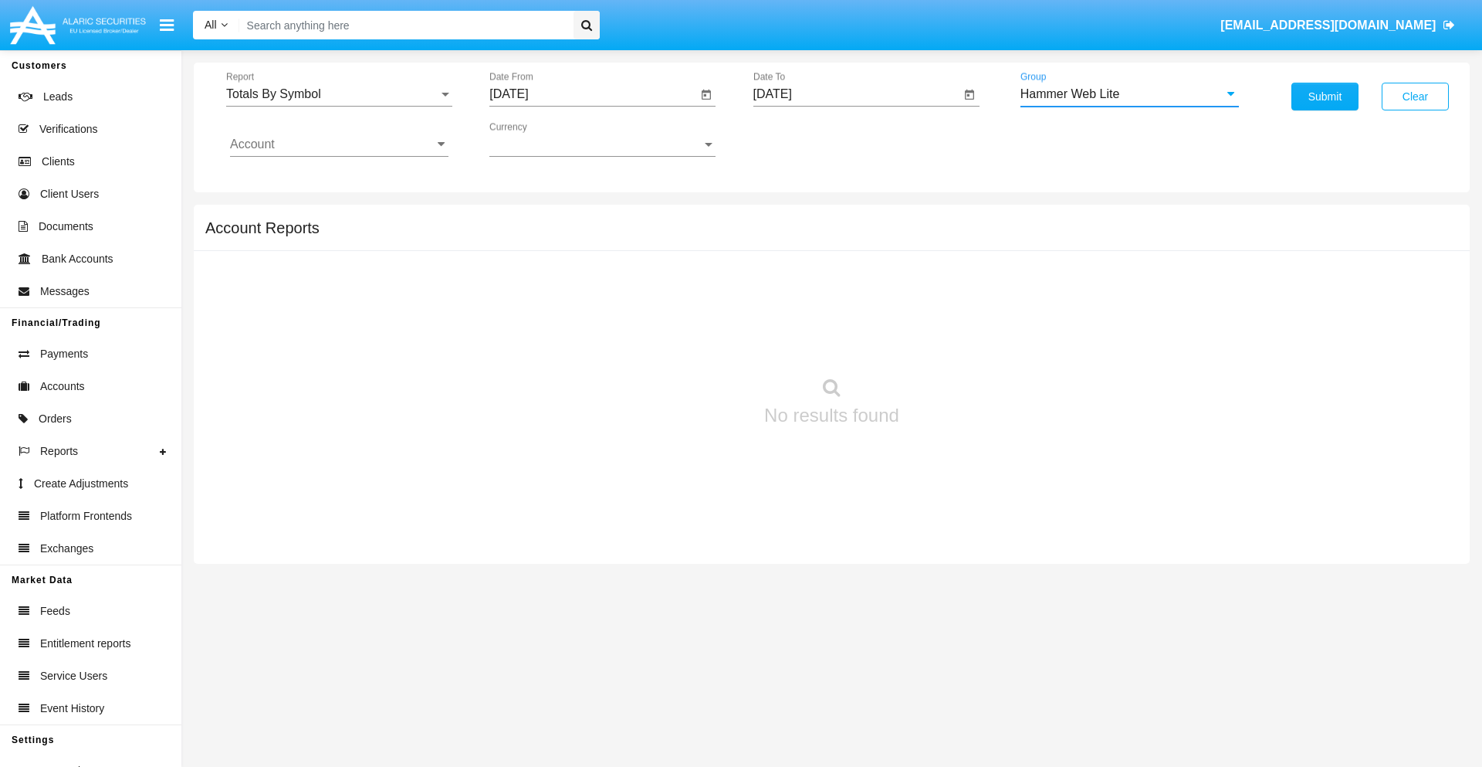
click at [339, 144] on input "Account" at bounding box center [339, 144] width 218 height 14
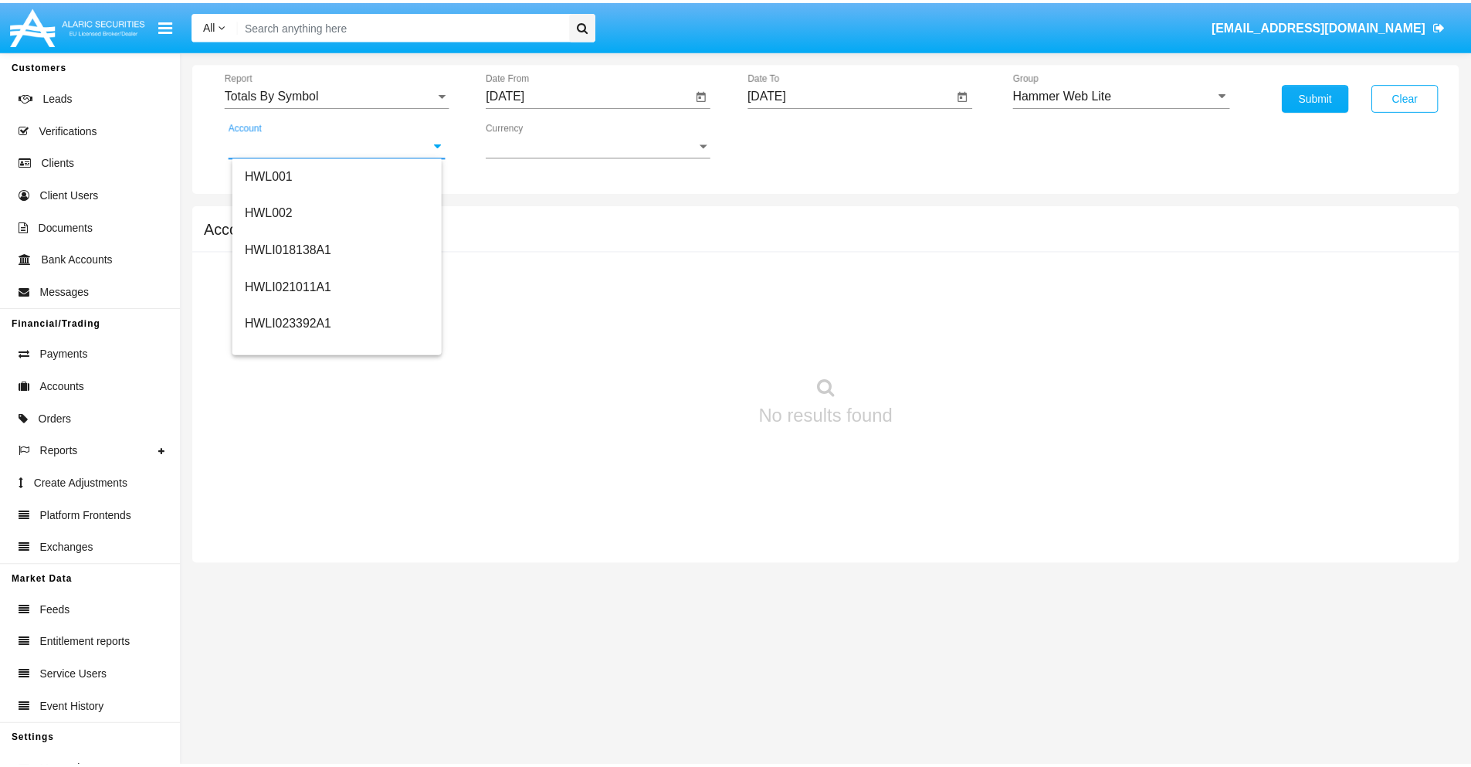
scroll to position [235, 0]
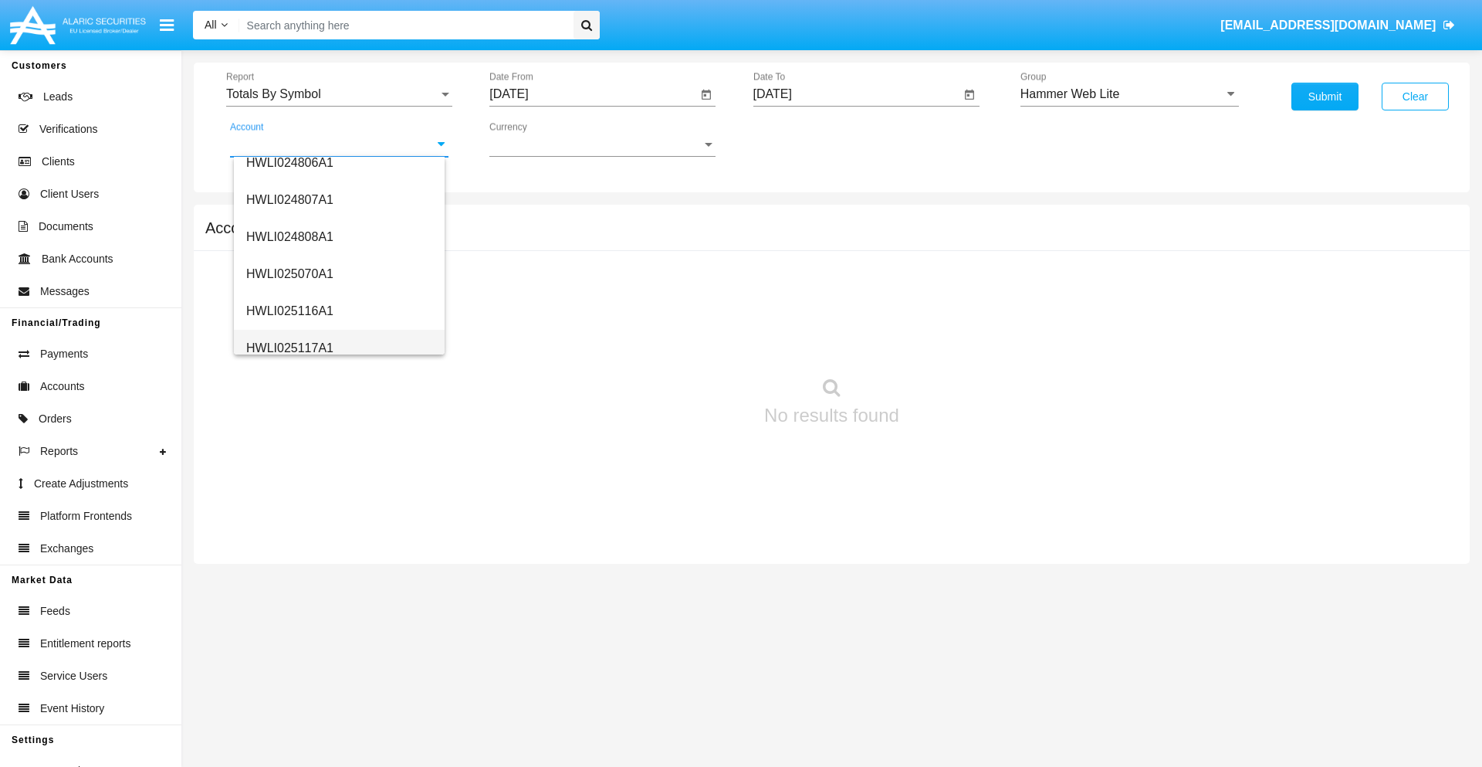
click at [289, 347] on span "HWLI025117A1" at bounding box center [289, 347] width 87 height 13
type input "HWLI025117A1"
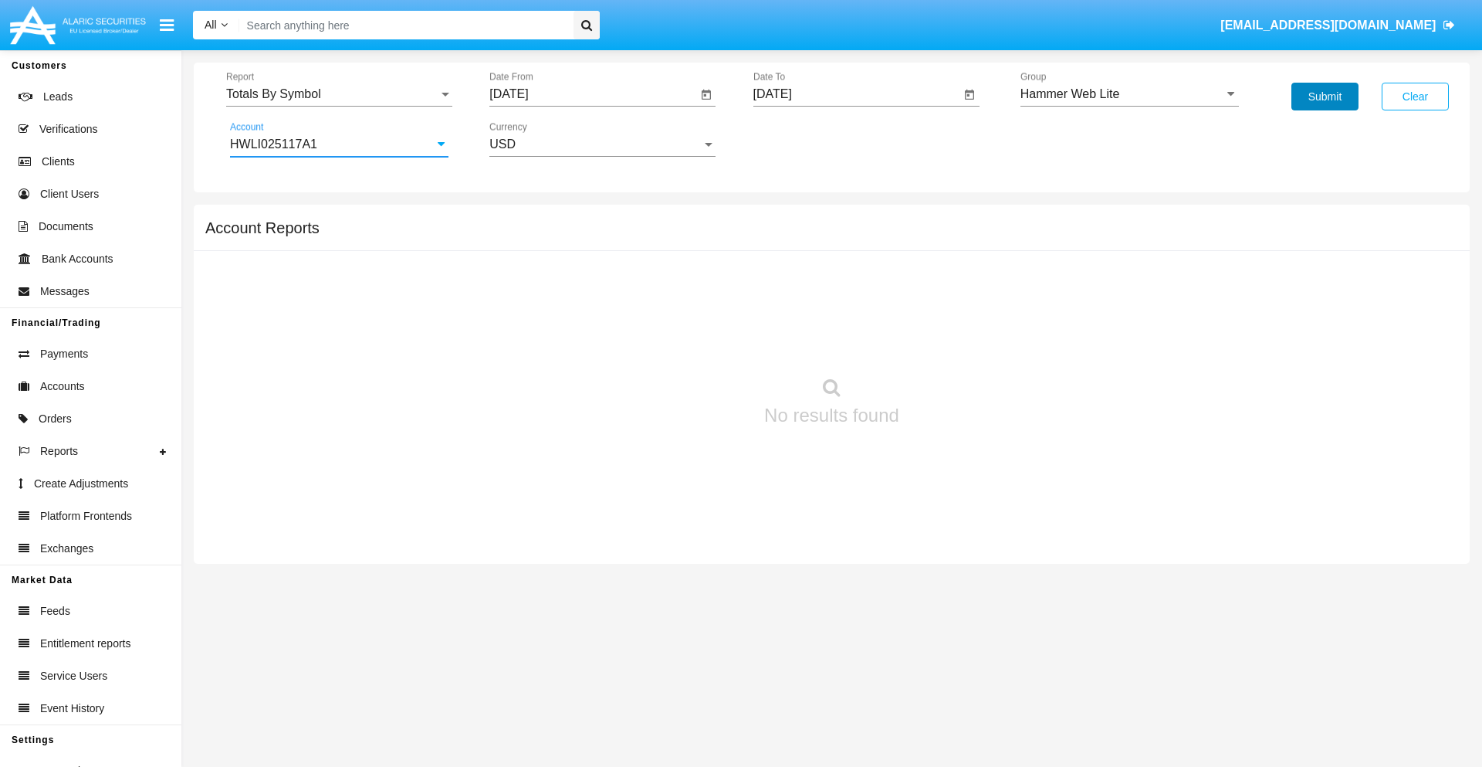
click at [1325, 96] on button "Submit" at bounding box center [1325, 97] width 67 height 28
click at [339, 94] on span "Report" at bounding box center [332, 94] width 212 height 14
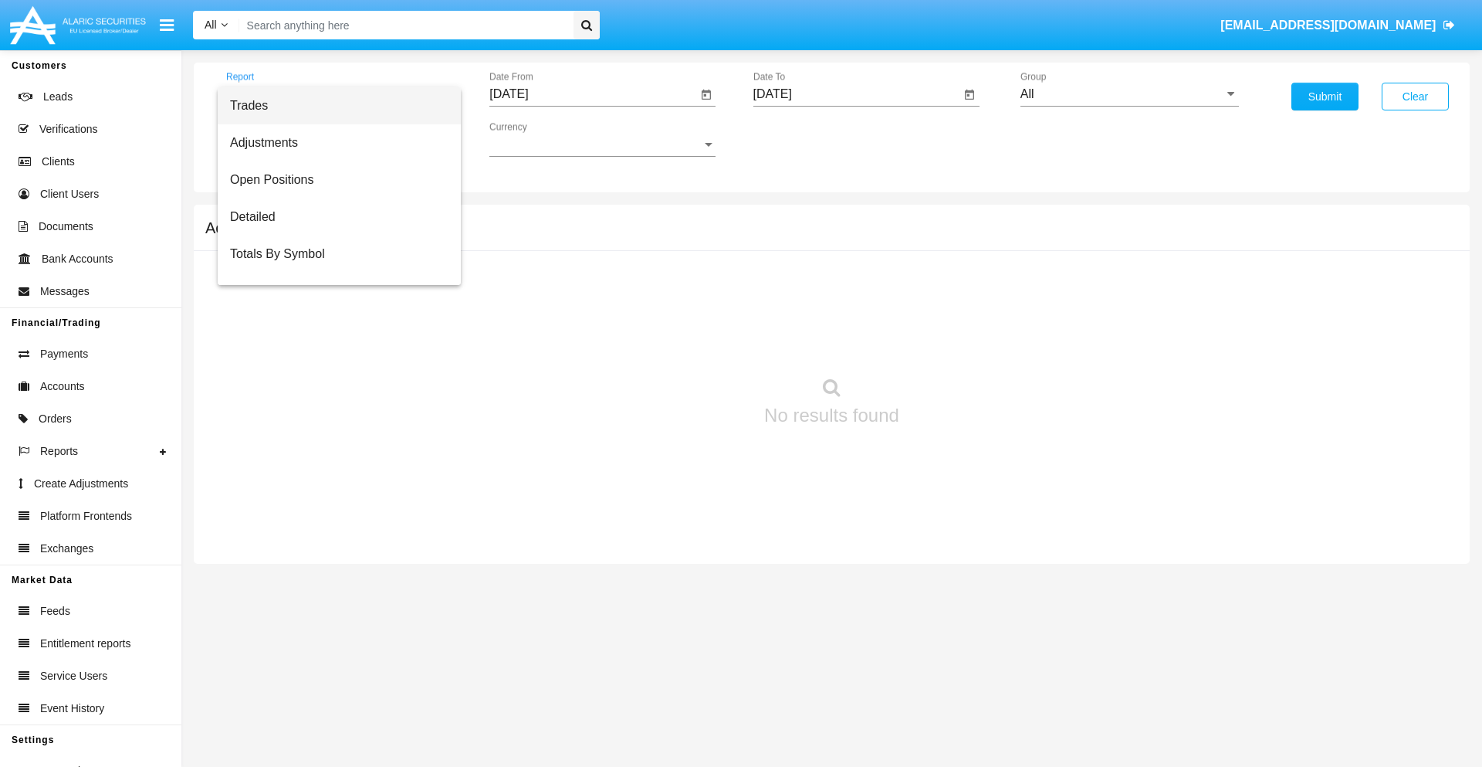
click at [333, 106] on span "Trades" at bounding box center [339, 105] width 218 height 37
click at [593, 94] on input "[DATE]" at bounding box center [593, 94] width 208 height 14
click at [540, 139] on span "[DATE]" at bounding box center [527, 140] width 34 height 12
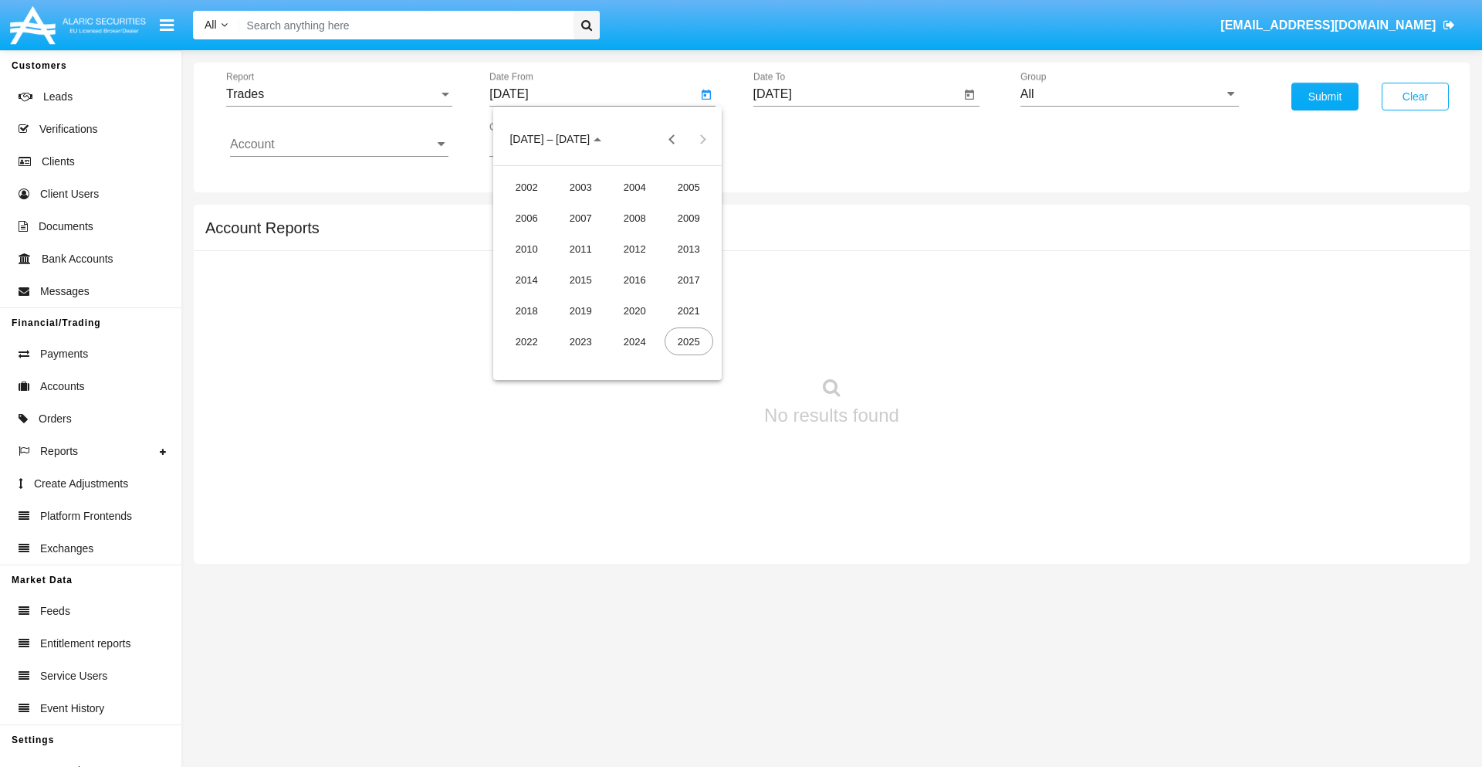
click at [689, 341] on div "2025" at bounding box center [689, 341] width 49 height 28
click at [635, 249] on div "[DATE]" at bounding box center [635, 249] width 49 height 28
click at [608, 236] on div "2" at bounding box center [608, 237] width 28 height 28
type input "[DATE]"
click at [856, 94] on input "[DATE]" at bounding box center [857, 94] width 208 height 14
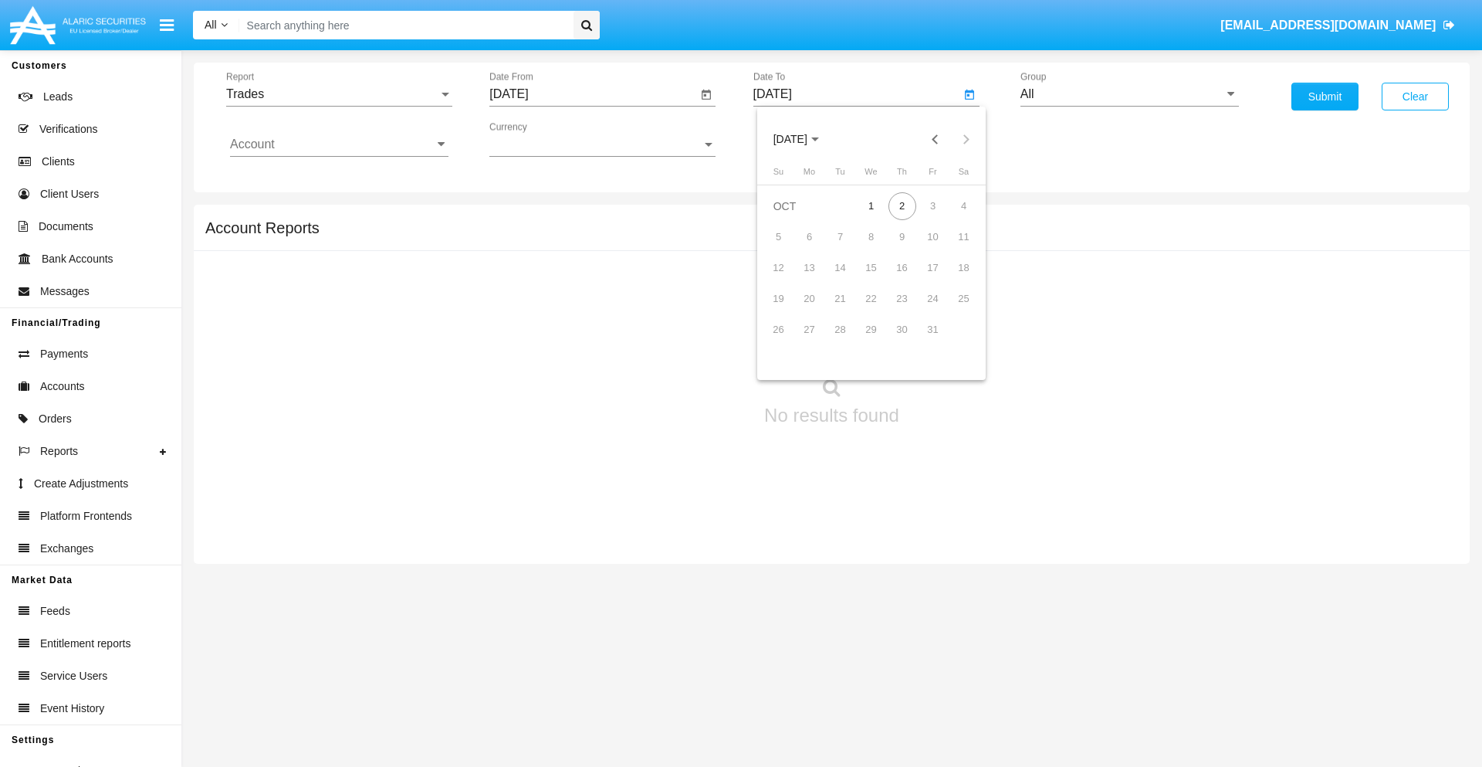
click at [804, 139] on span "[DATE]" at bounding box center [791, 140] width 34 height 12
click at [952, 341] on div "2025" at bounding box center [952, 341] width 49 height 28
click at [844, 279] on div "OCT" at bounding box center [844, 280] width 49 height 28
click at [902, 205] on div "2" at bounding box center [903, 206] width 28 height 28
type input "[DATE]"
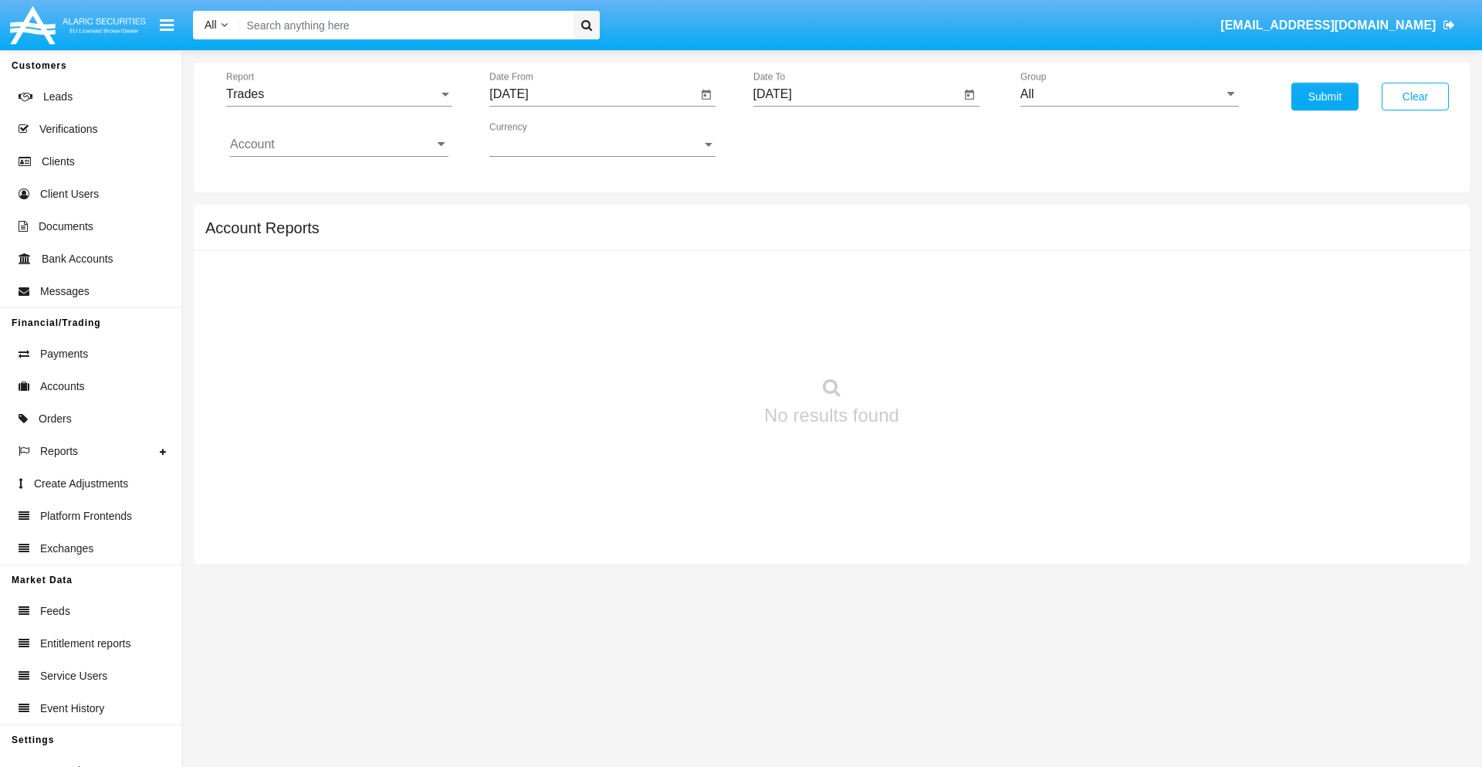
click at [1129, 94] on input "All" at bounding box center [1130, 94] width 218 height 14
type input "Hammer Web Lite"
click at [339, 144] on input "Account" at bounding box center [339, 144] width 218 height 14
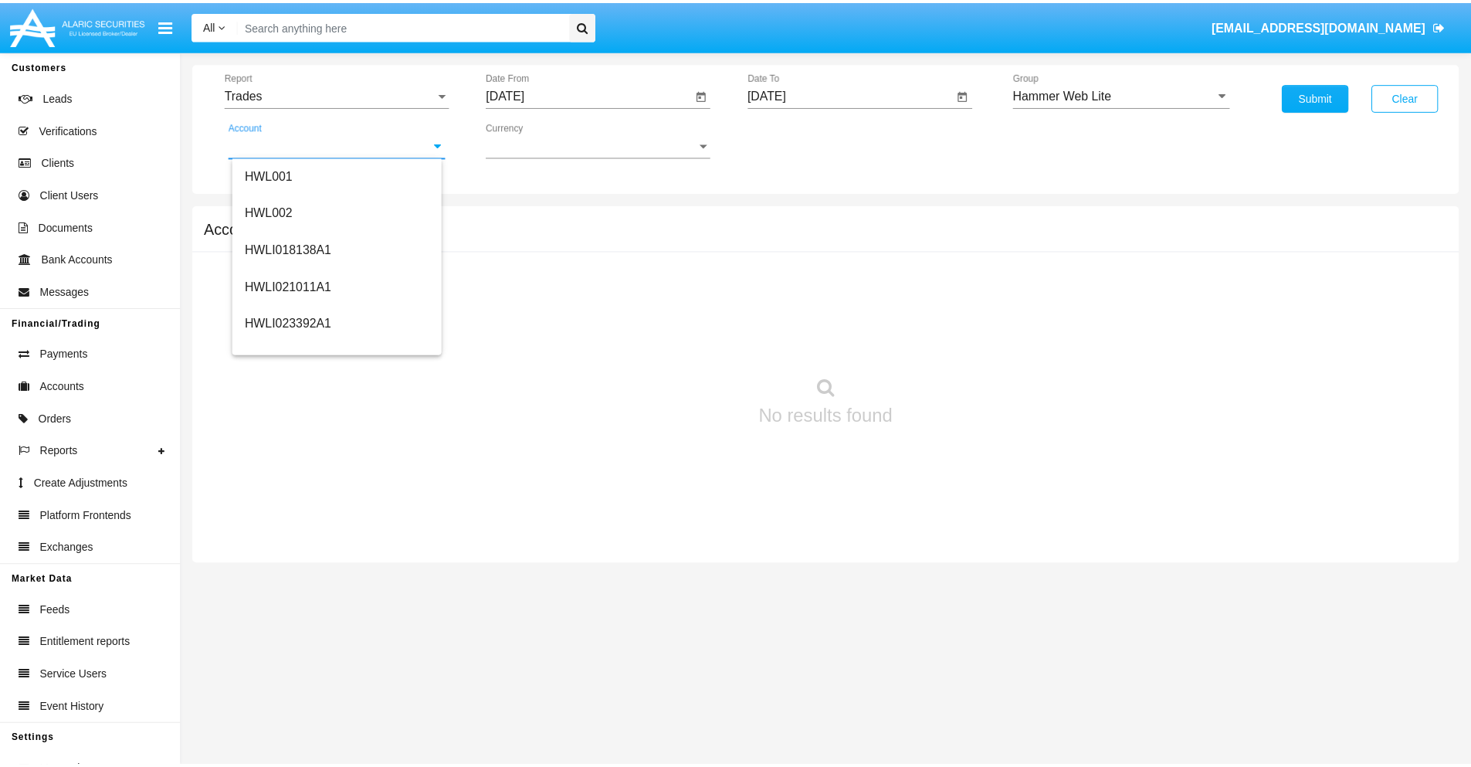
scroll to position [235, 0]
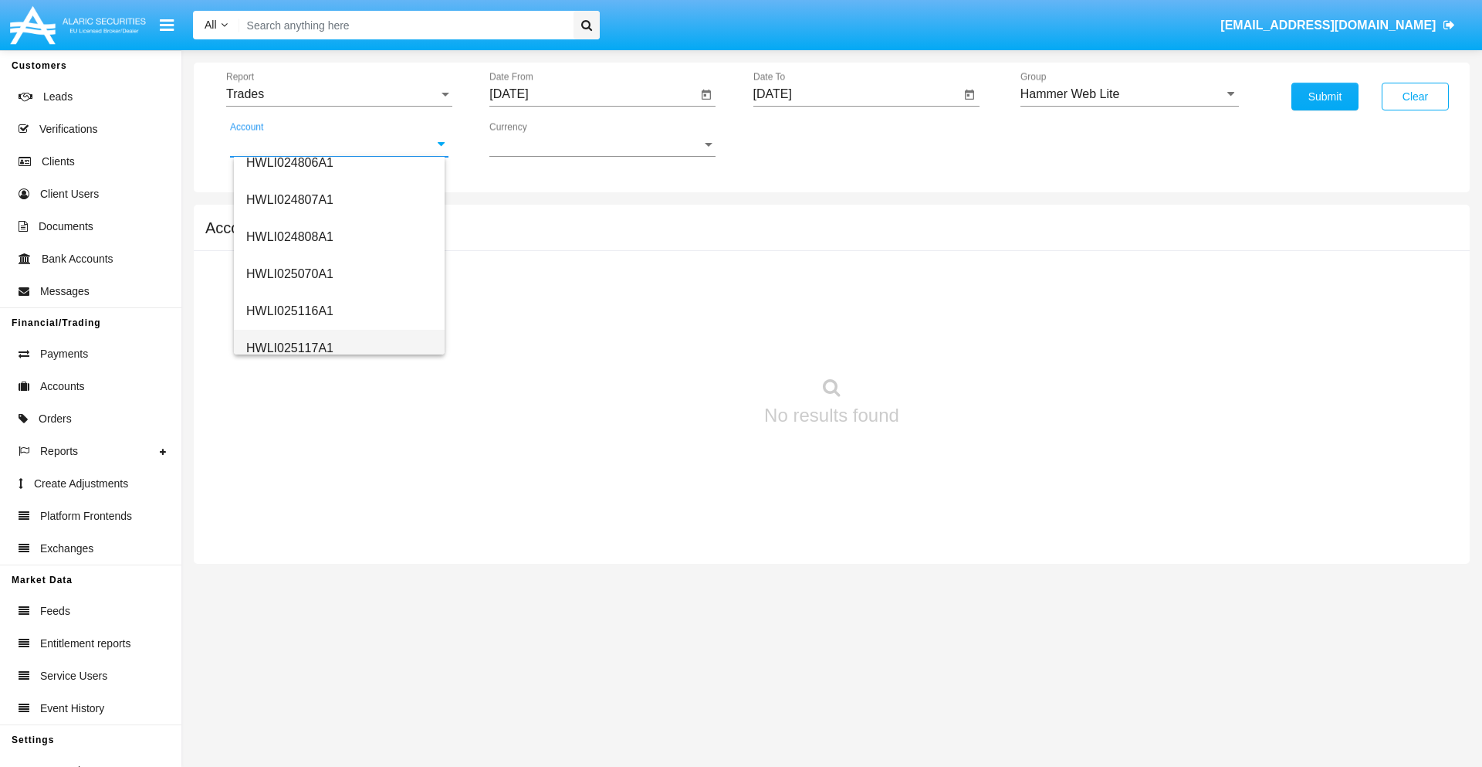
click at [289, 347] on span "HWLI025117A1" at bounding box center [289, 347] width 87 height 13
type input "HWLI025117A1"
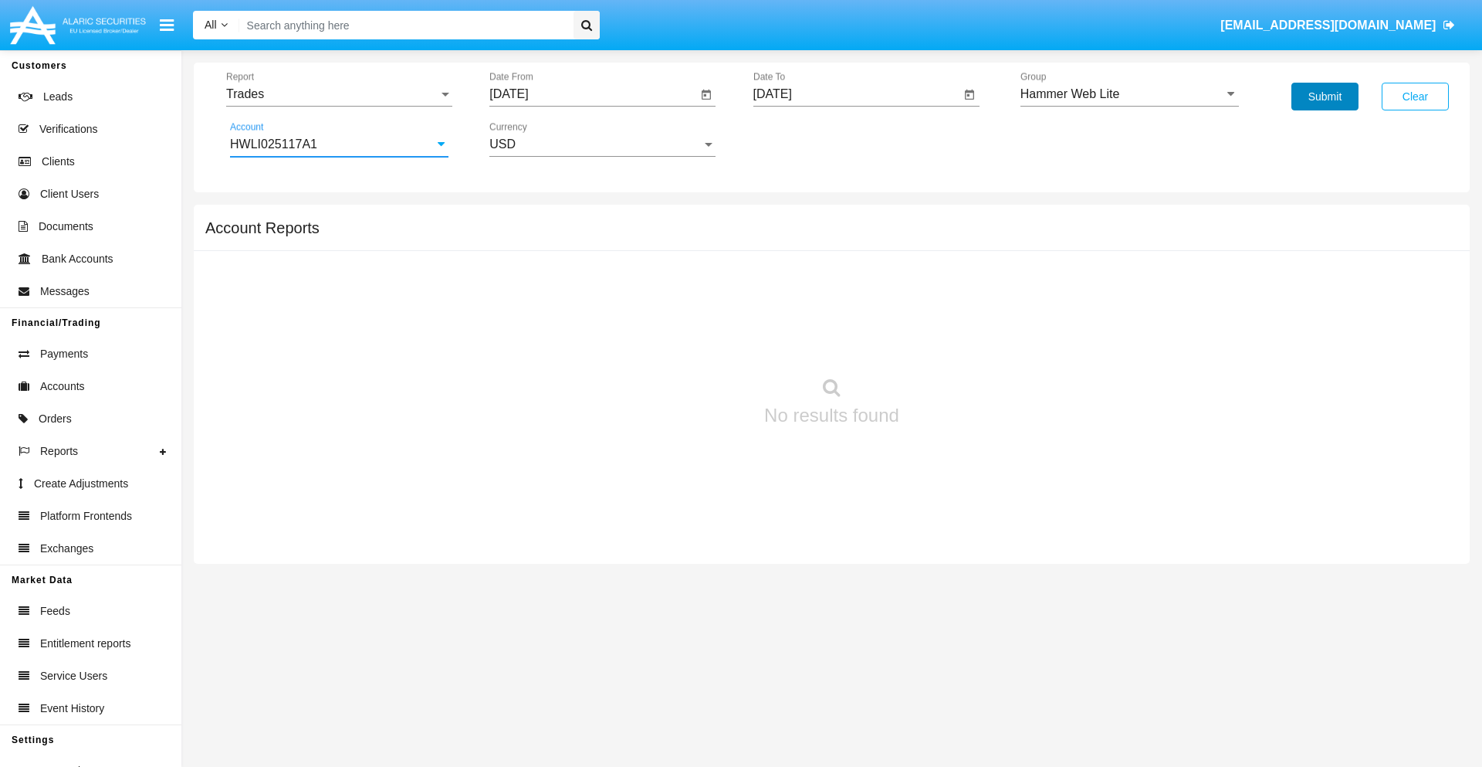
click at [1325, 96] on button "Submit" at bounding box center [1325, 97] width 67 height 28
click at [339, 94] on span "Report" at bounding box center [332, 94] width 212 height 14
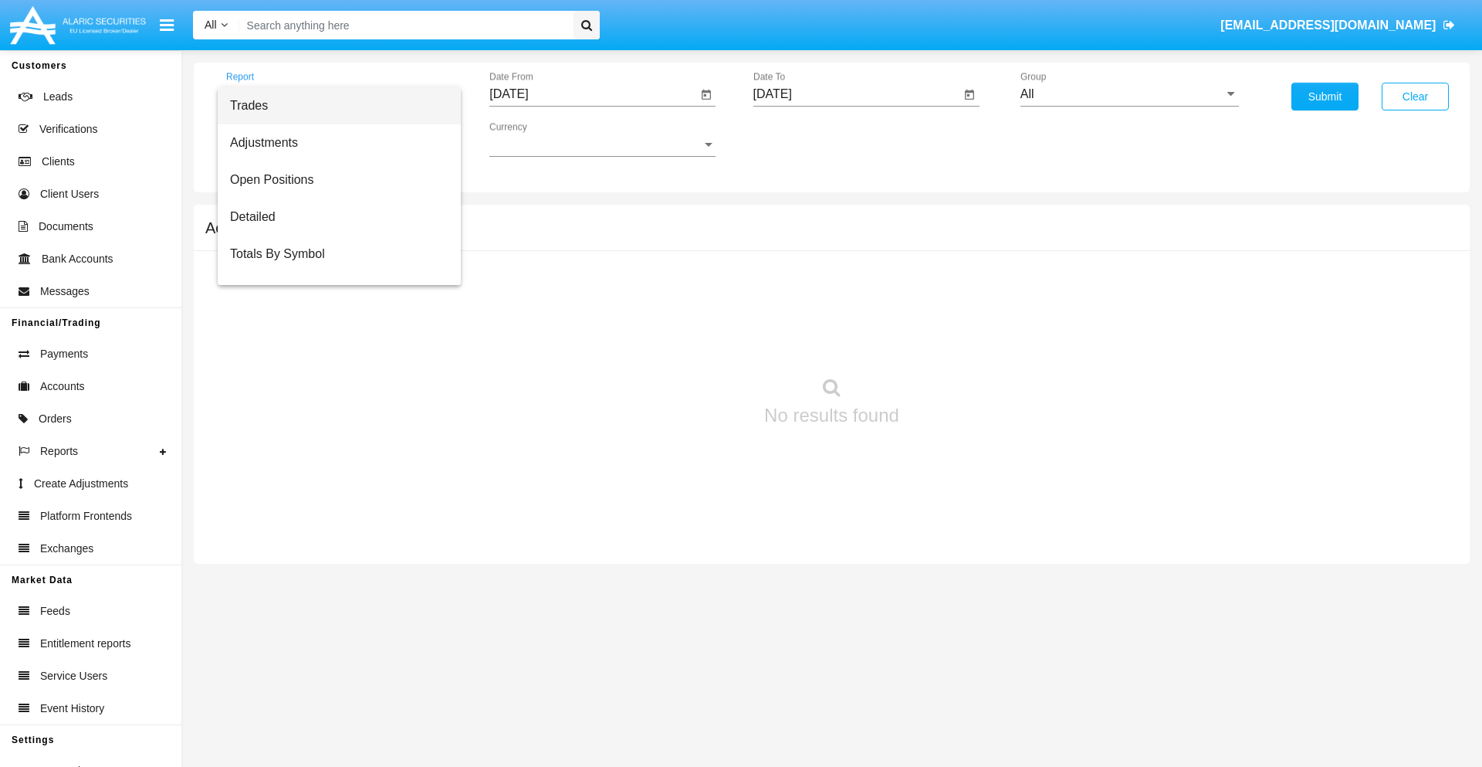
click at [333, 106] on span "Trades" at bounding box center [339, 105] width 218 height 37
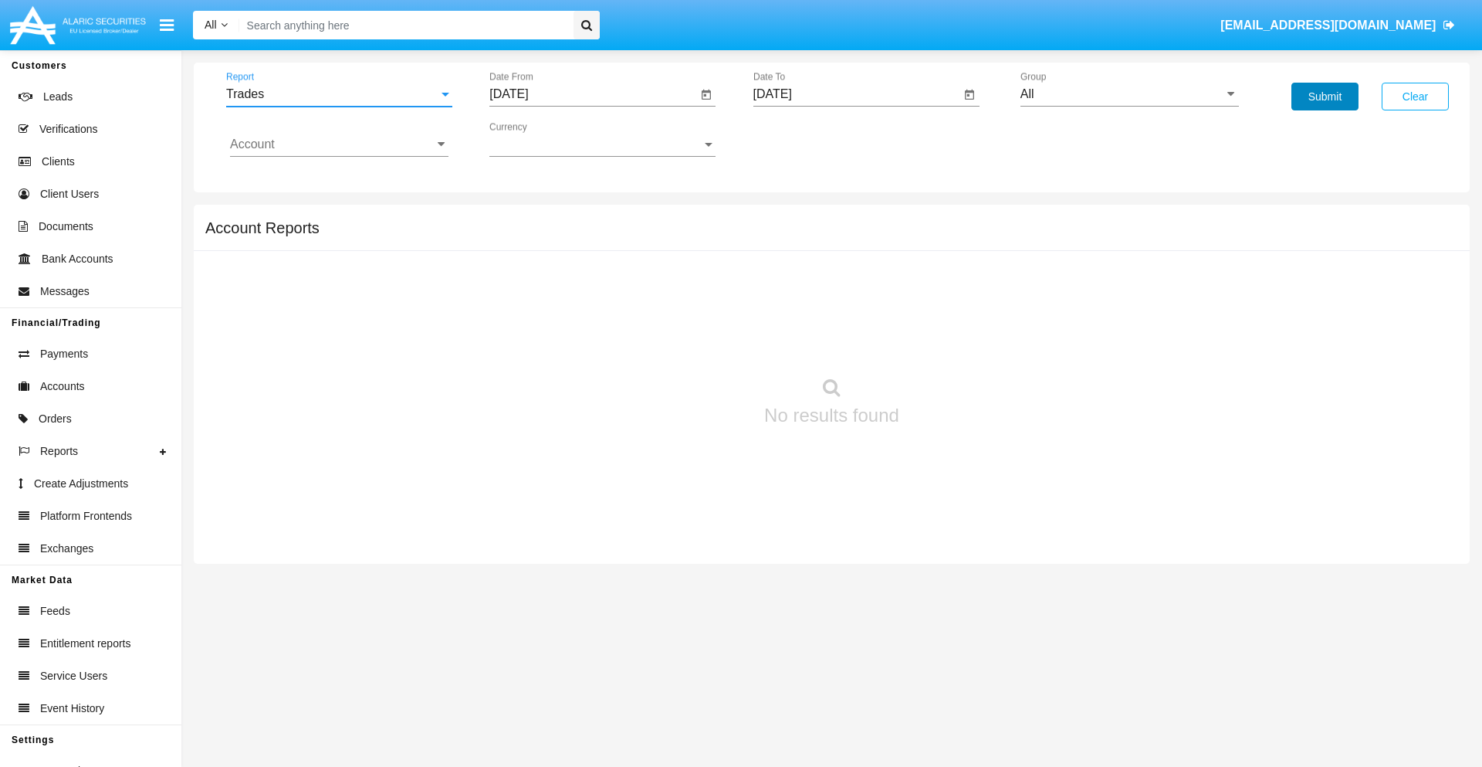
click at [1325, 96] on button "Submit" at bounding box center [1325, 97] width 67 height 28
click at [339, 94] on span "Report" at bounding box center [332, 94] width 212 height 14
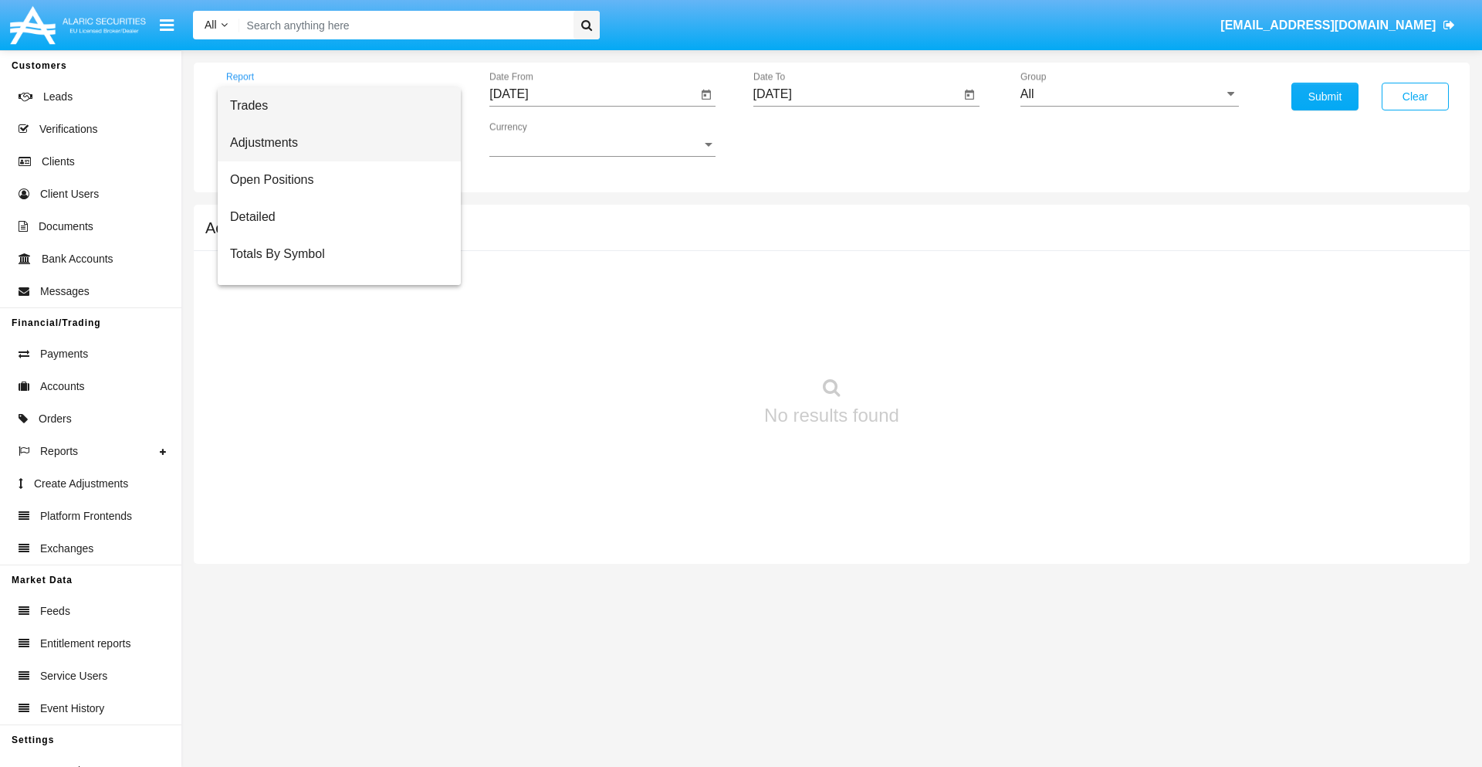
click at [333, 143] on span "Adjustments" at bounding box center [339, 142] width 218 height 37
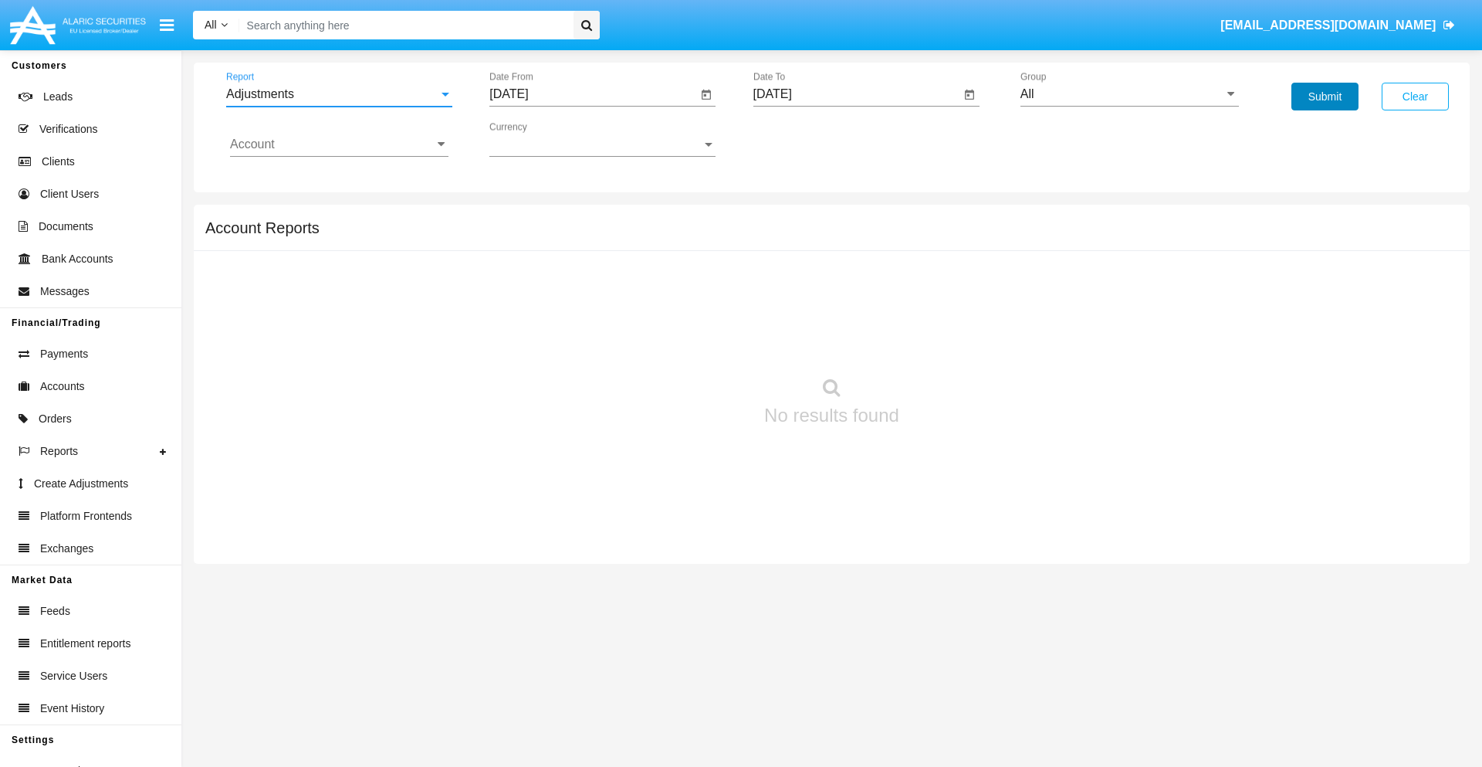
click at [1325, 96] on button "Submit" at bounding box center [1325, 97] width 67 height 28
click at [339, 94] on span "Report" at bounding box center [332, 94] width 212 height 14
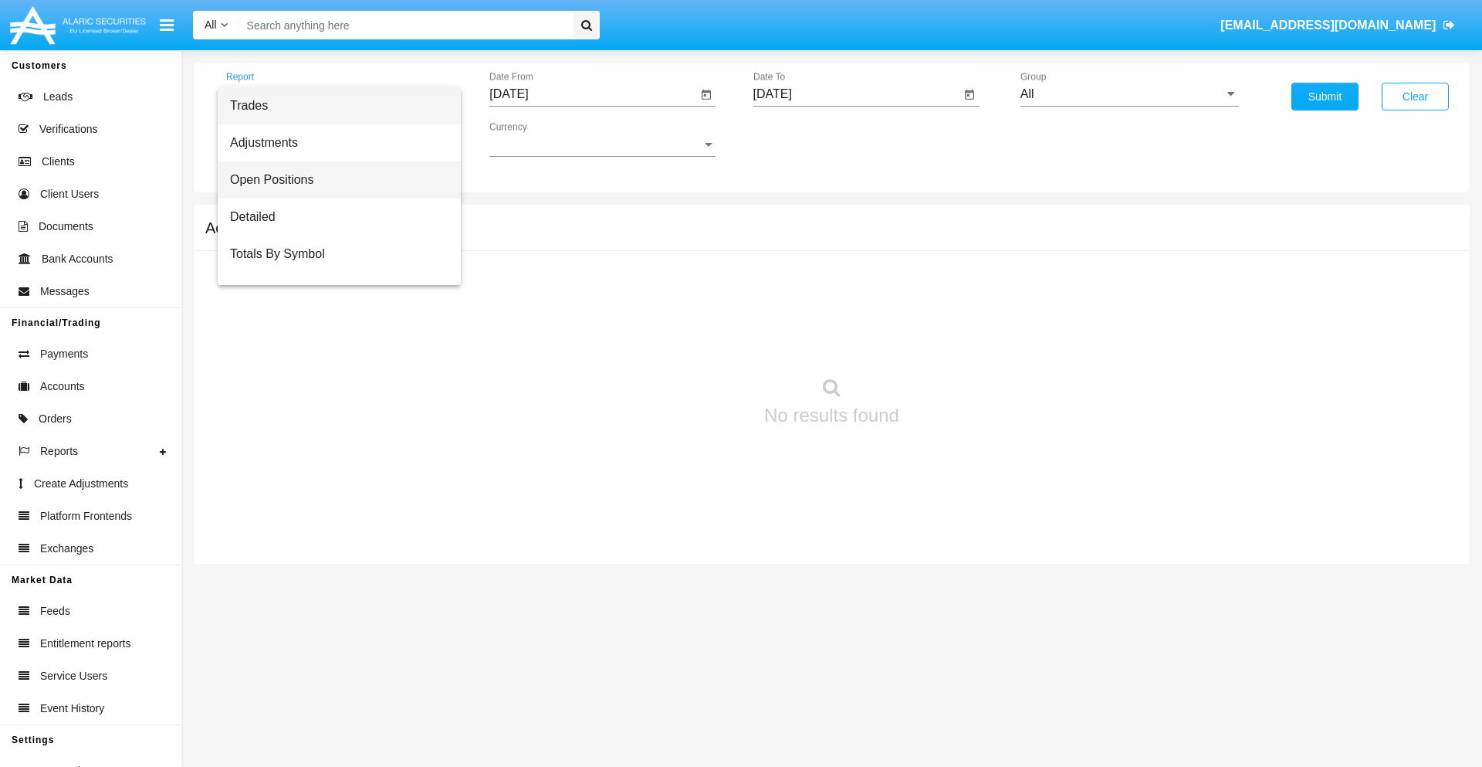
click at [333, 180] on span "Open Positions" at bounding box center [339, 179] width 218 height 37
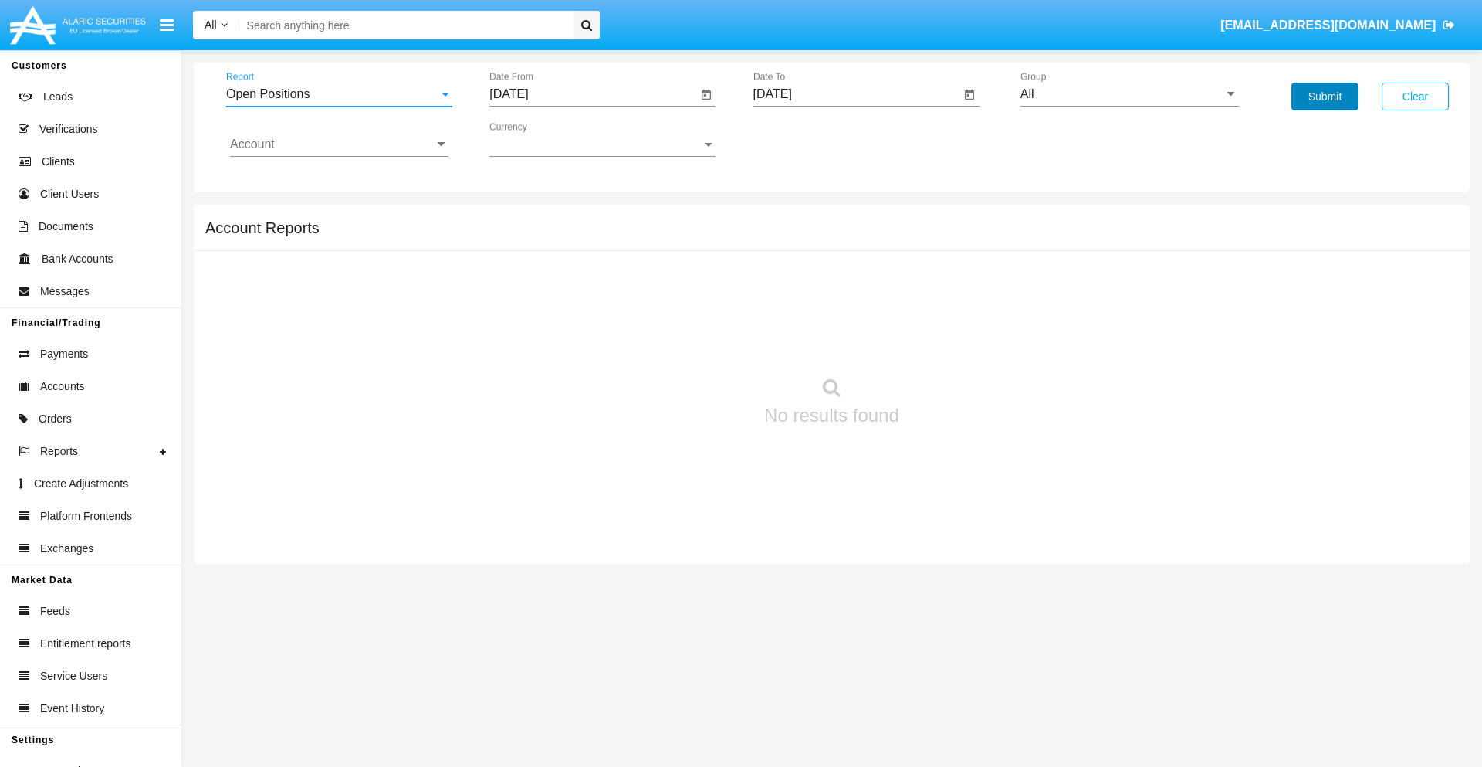
click at [1325, 96] on button "Submit" at bounding box center [1325, 97] width 67 height 28
click at [339, 94] on span "Report" at bounding box center [332, 94] width 212 height 14
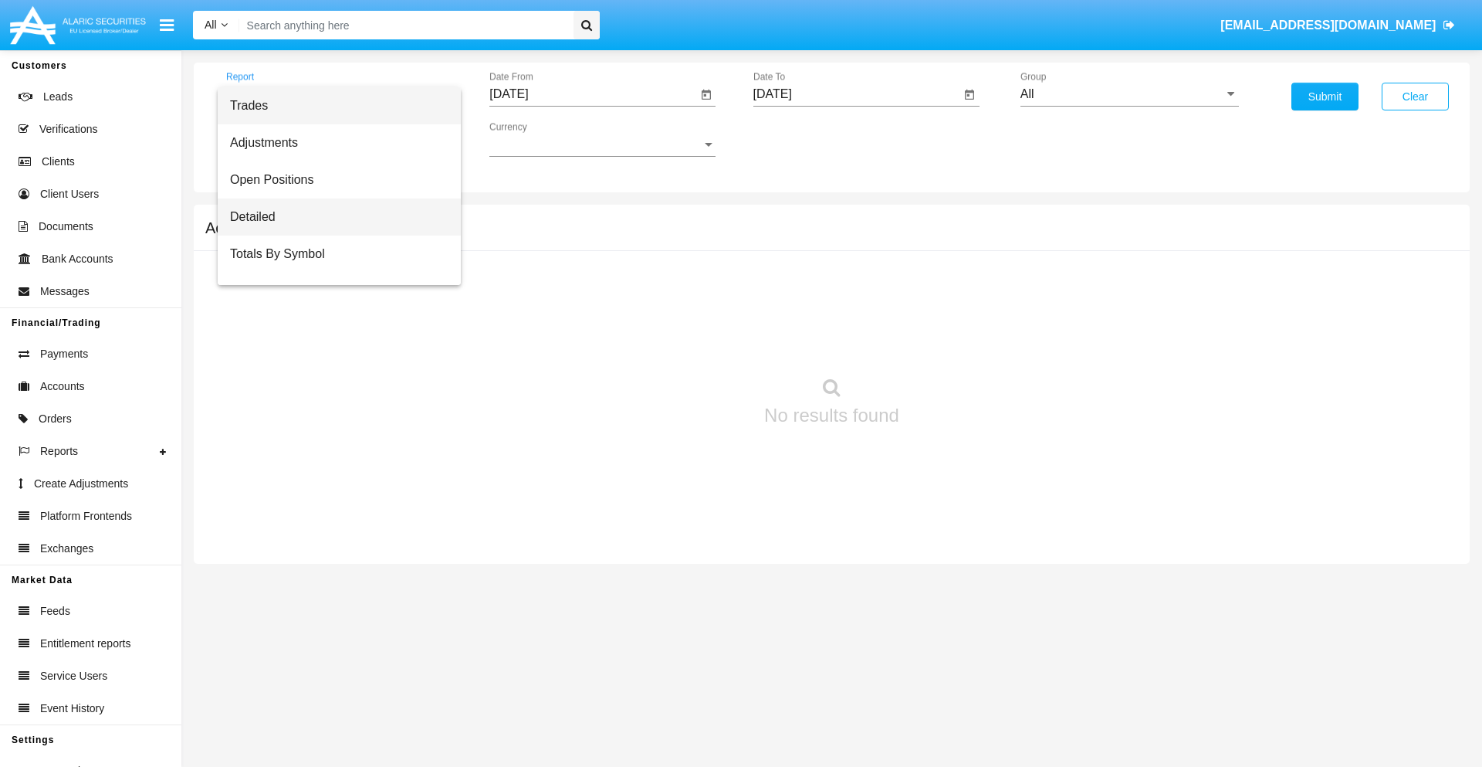
click at [333, 217] on span "Detailed" at bounding box center [339, 216] width 218 height 37
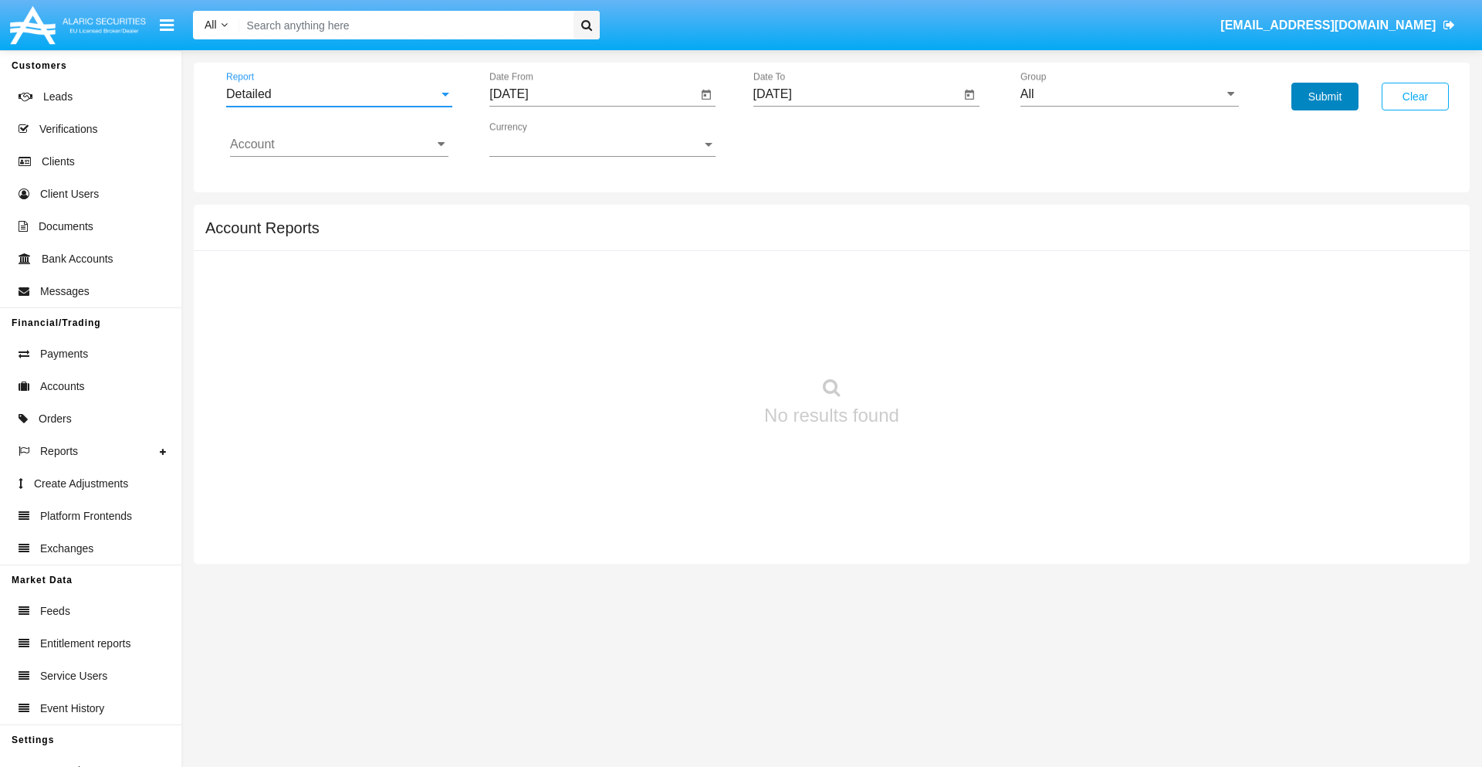
click at [1325, 96] on button "Submit" at bounding box center [1325, 97] width 67 height 28
click at [339, 94] on span "Report" at bounding box center [332, 94] width 212 height 14
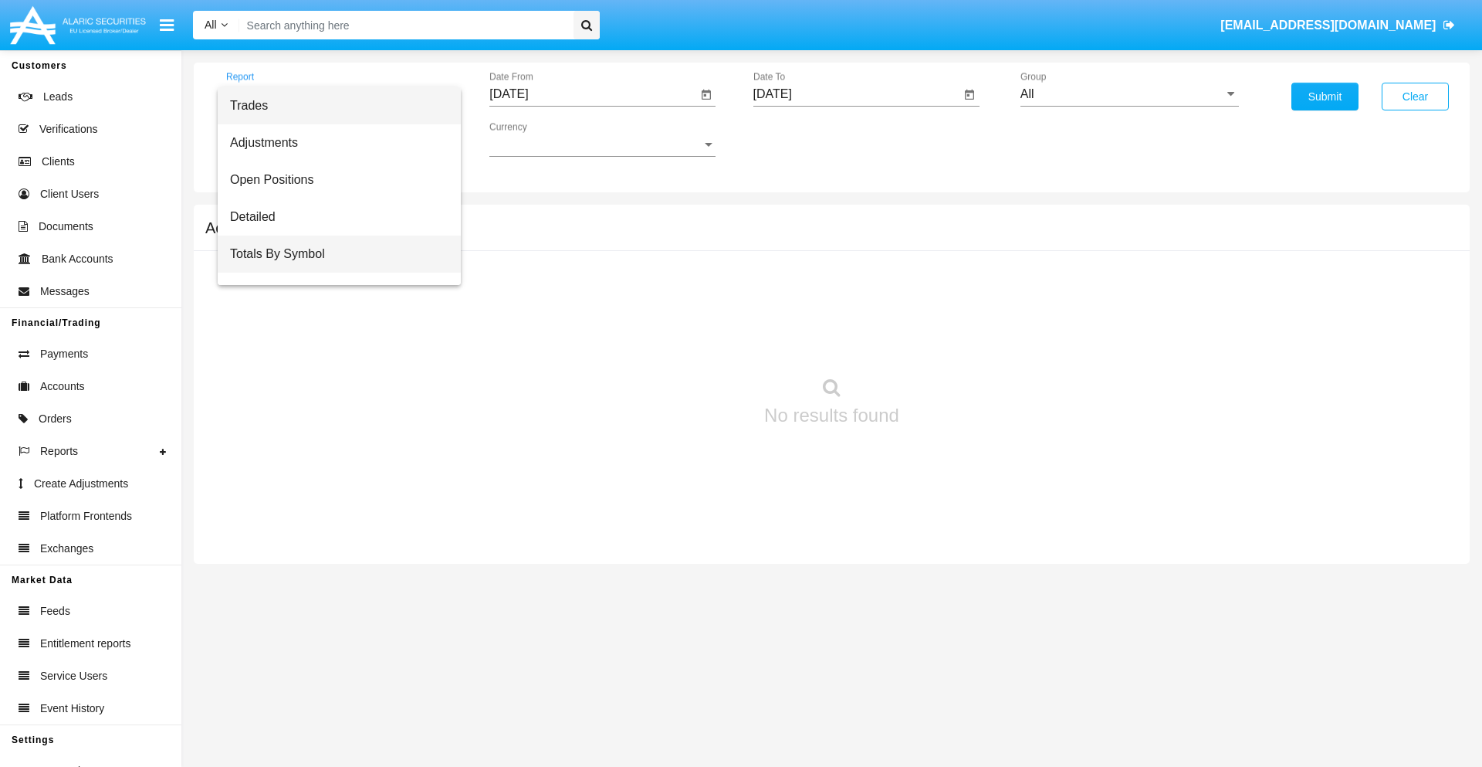
click at [333, 254] on span "Totals By Symbol" at bounding box center [339, 253] width 218 height 37
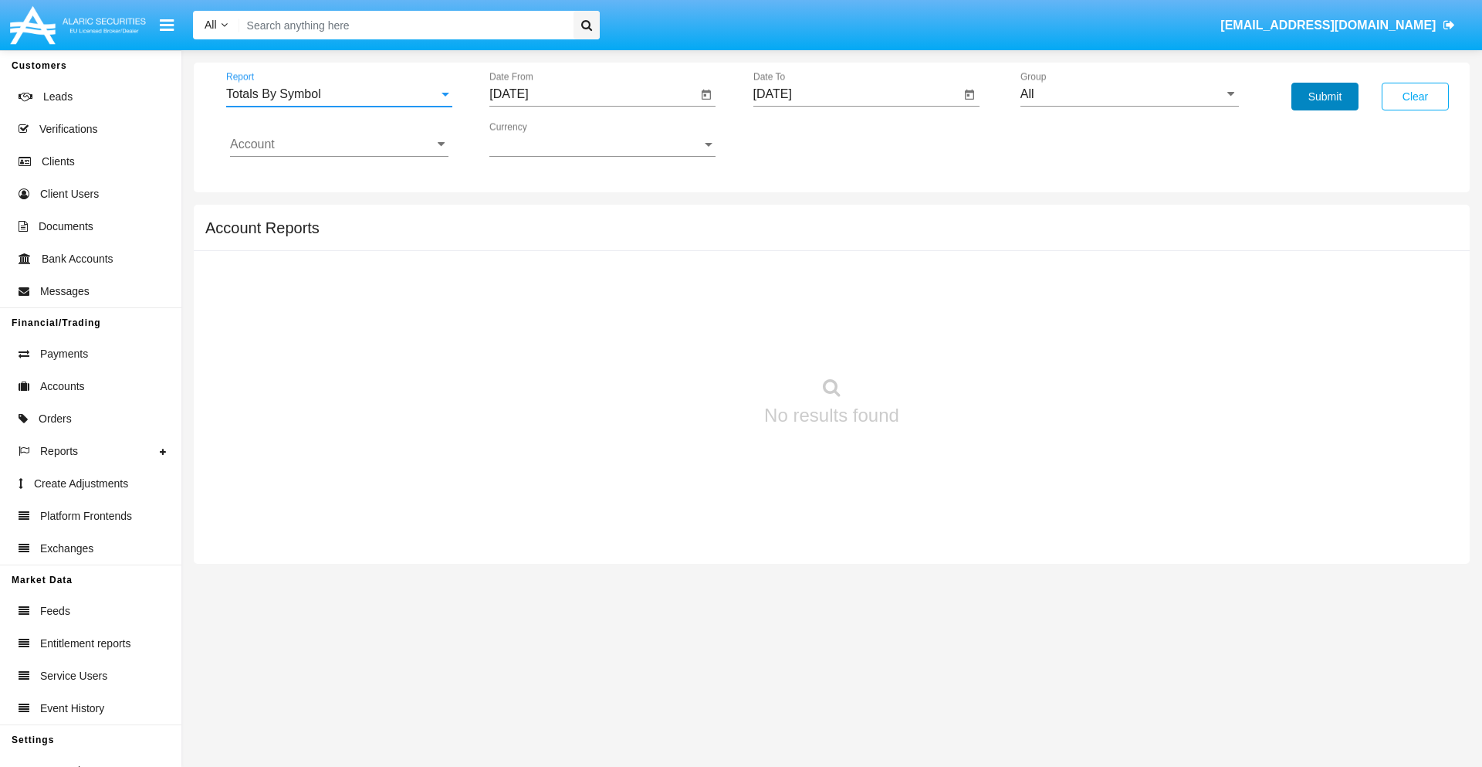
click at [1325, 96] on button "Submit" at bounding box center [1325, 97] width 67 height 28
click at [339, 94] on span "Report" at bounding box center [332, 94] width 212 height 14
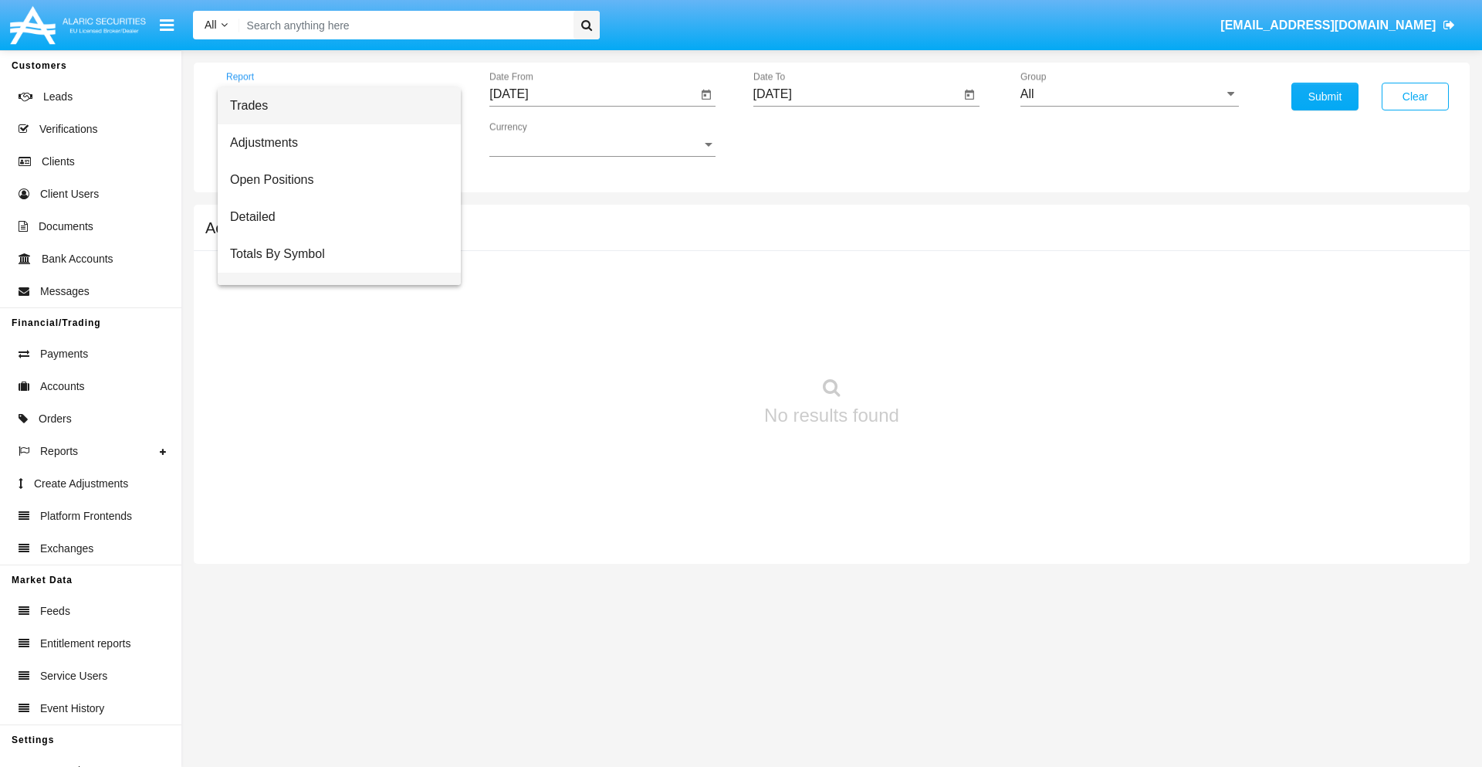
click at [333, 273] on span "Totals By Date" at bounding box center [339, 291] width 218 height 37
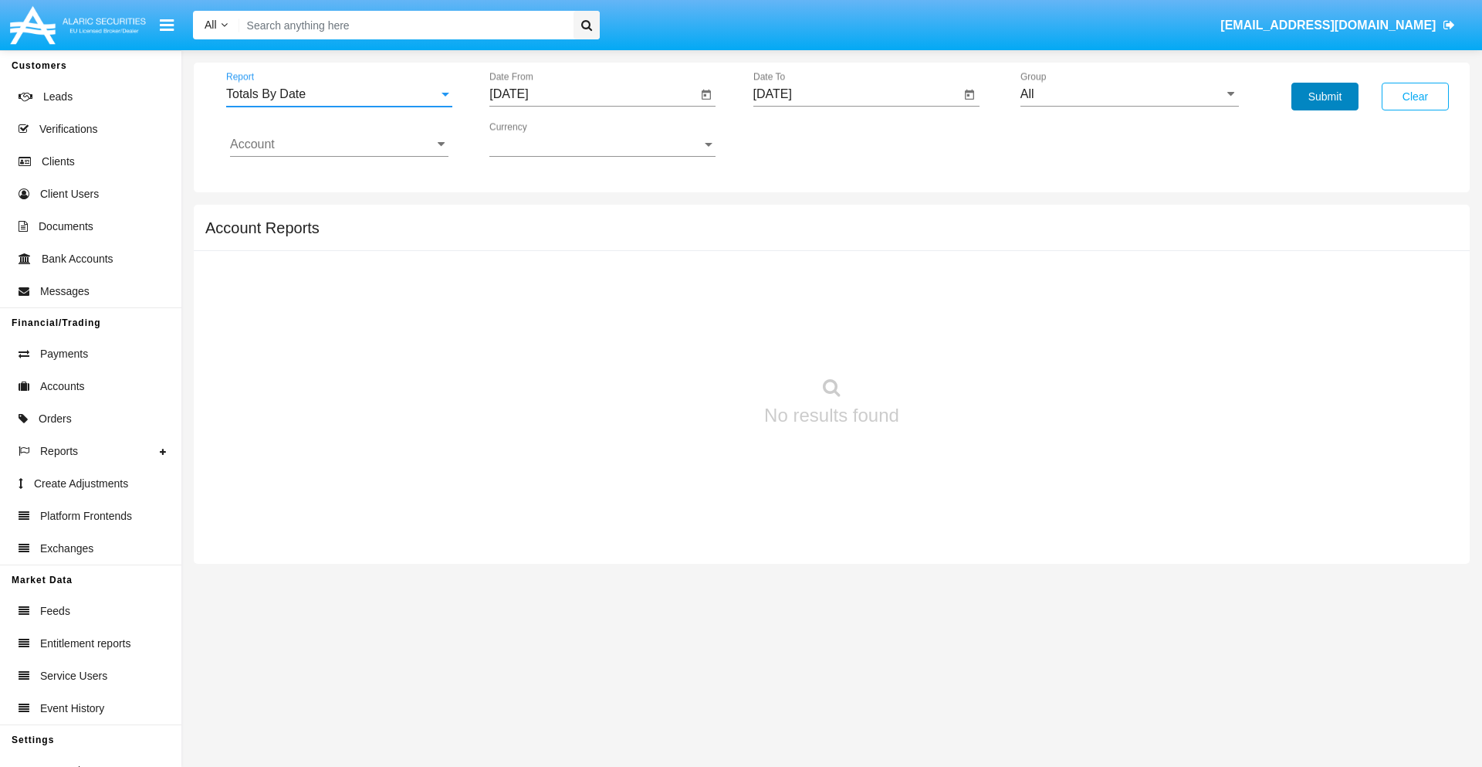
click at [1325, 96] on button "Submit" at bounding box center [1325, 97] width 67 height 28
click at [339, 94] on span "Report" at bounding box center [332, 94] width 212 height 14
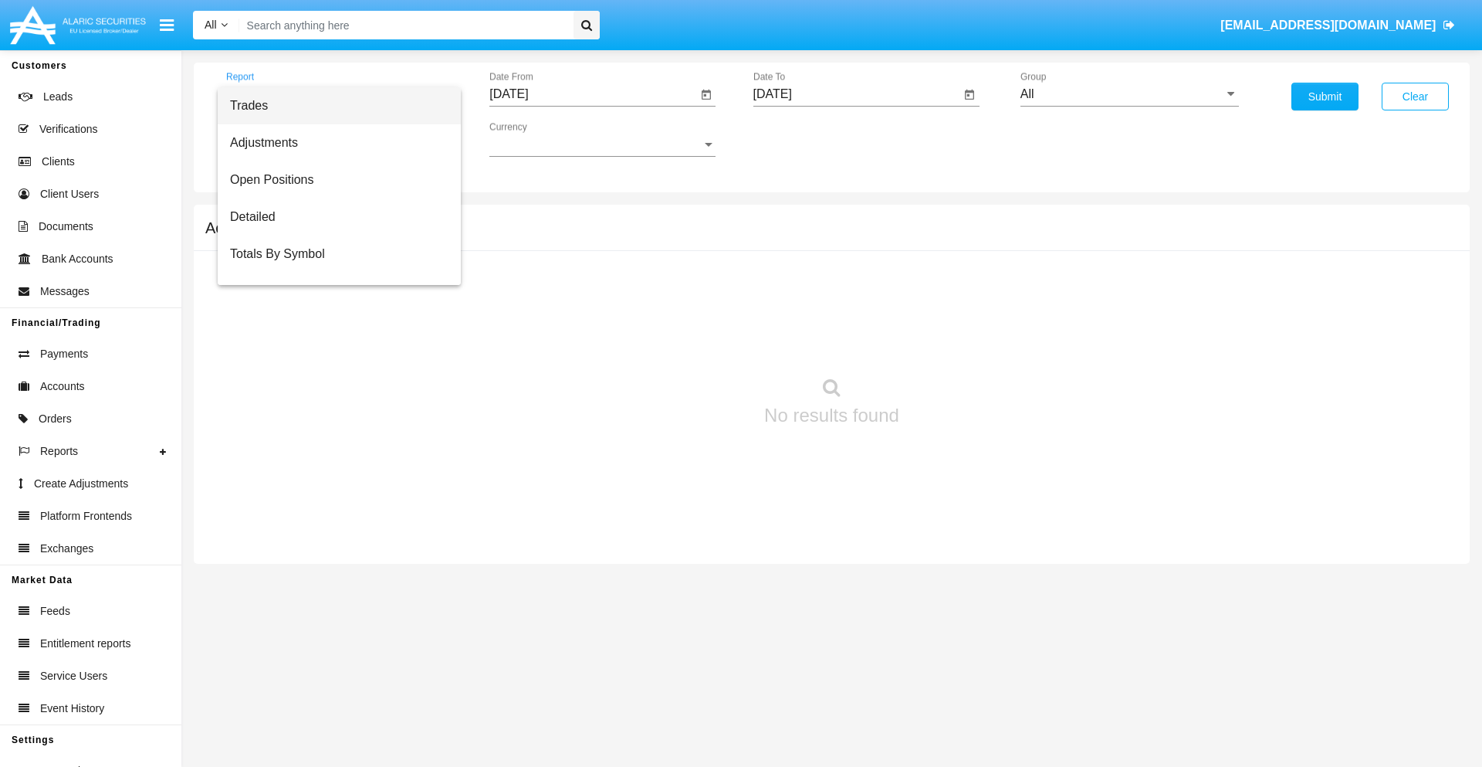
click at [333, 310] on span "Summary By Date" at bounding box center [339, 328] width 218 height 37
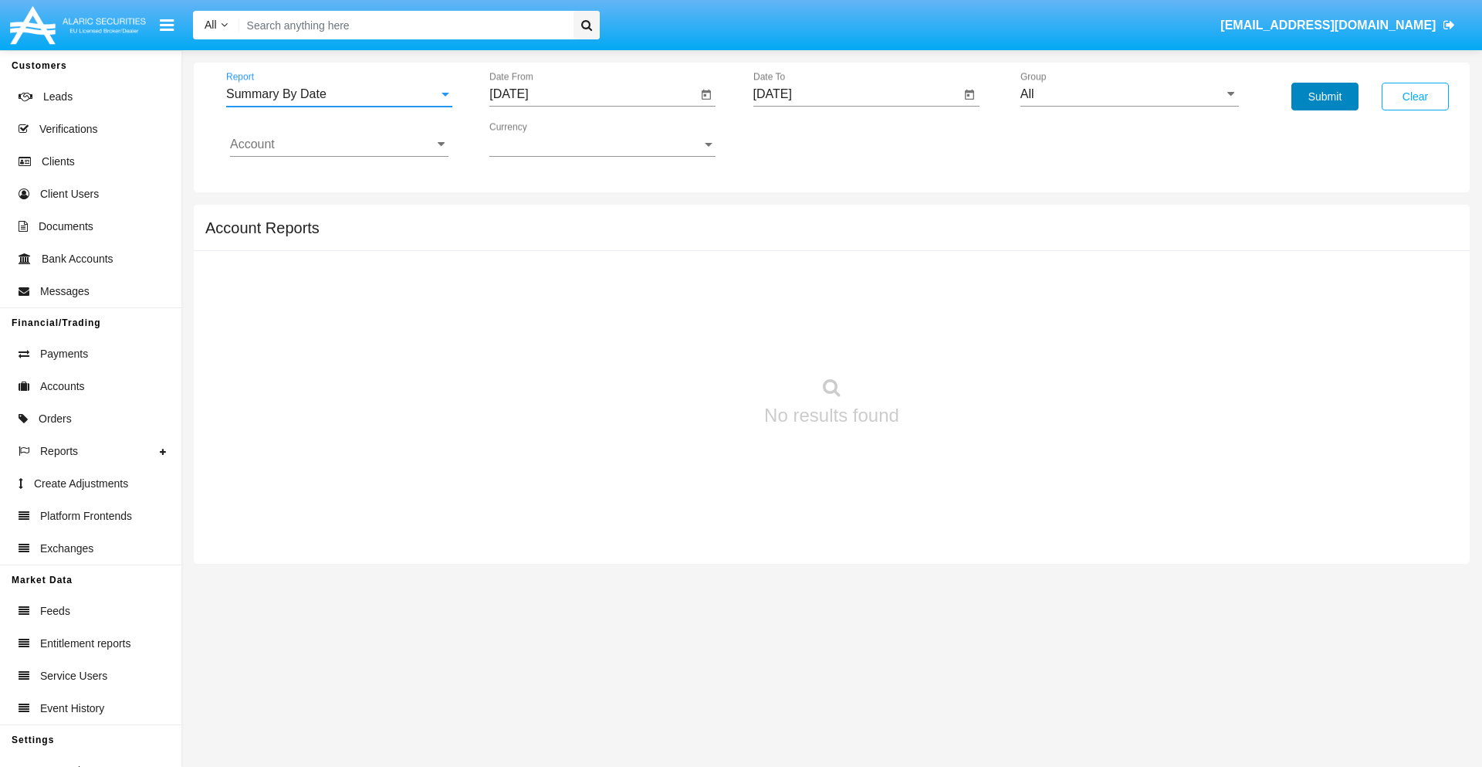
click at [1325, 96] on button "Submit" at bounding box center [1325, 97] width 67 height 28
